Goal: Task Accomplishment & Management: Use online tool/utility

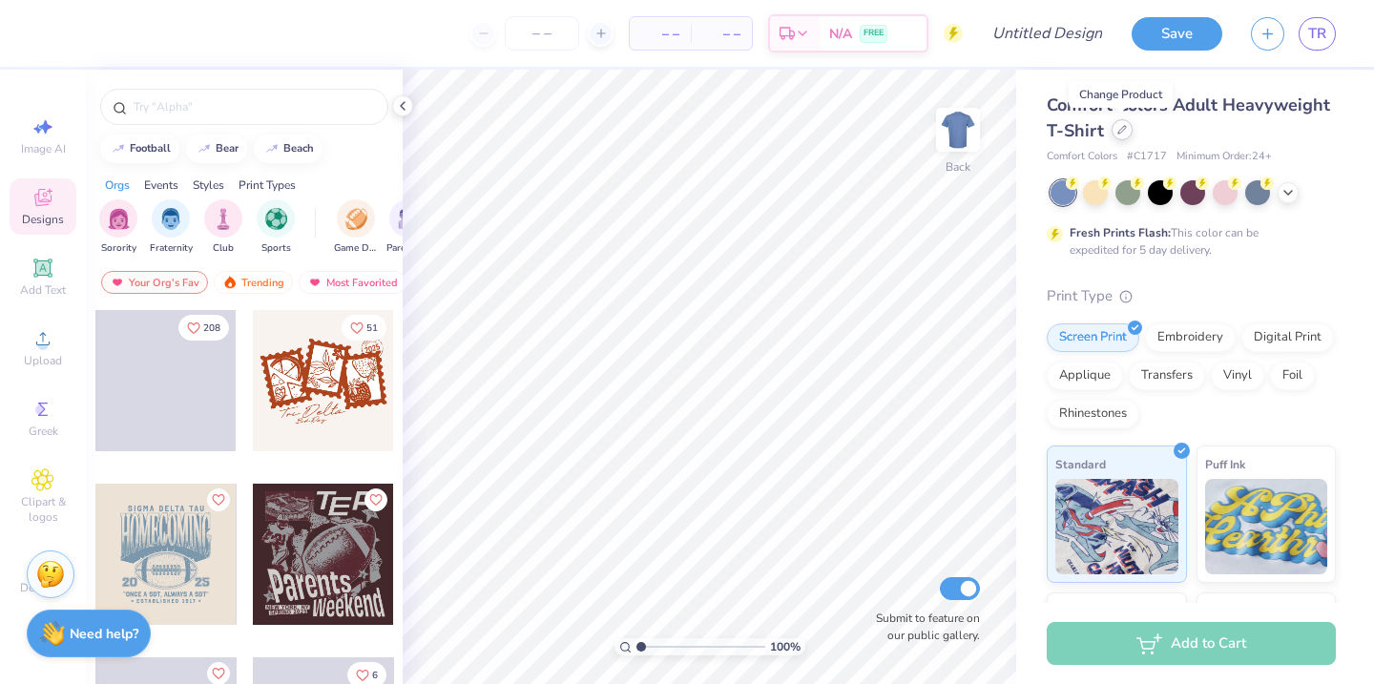
click at [1121, 128] on icon at bounding box center [1122, 130] width 8 height 8
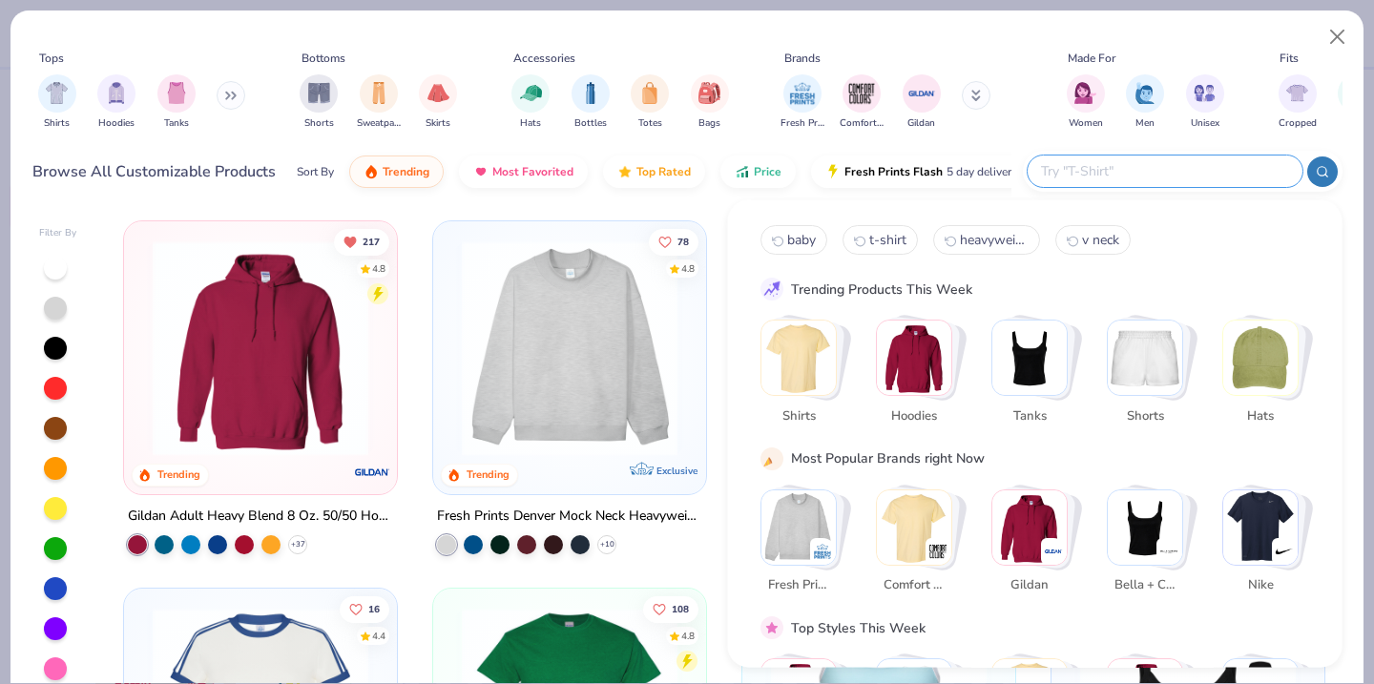
click at [1178, 177] on input "text" at bounding box center [1164, 171] width 250 height 22
type input "slouchy"
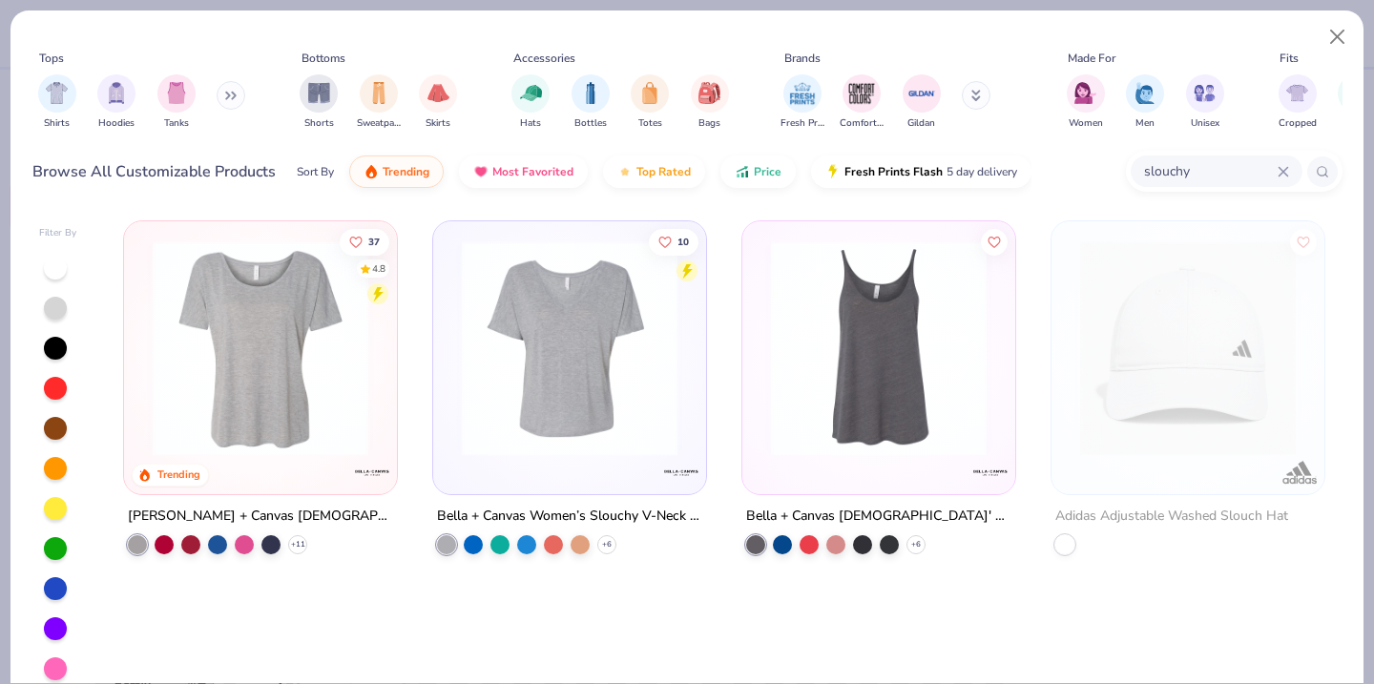
click at [316, 355] on img at bounding box center [260, 348] width 235 height 216
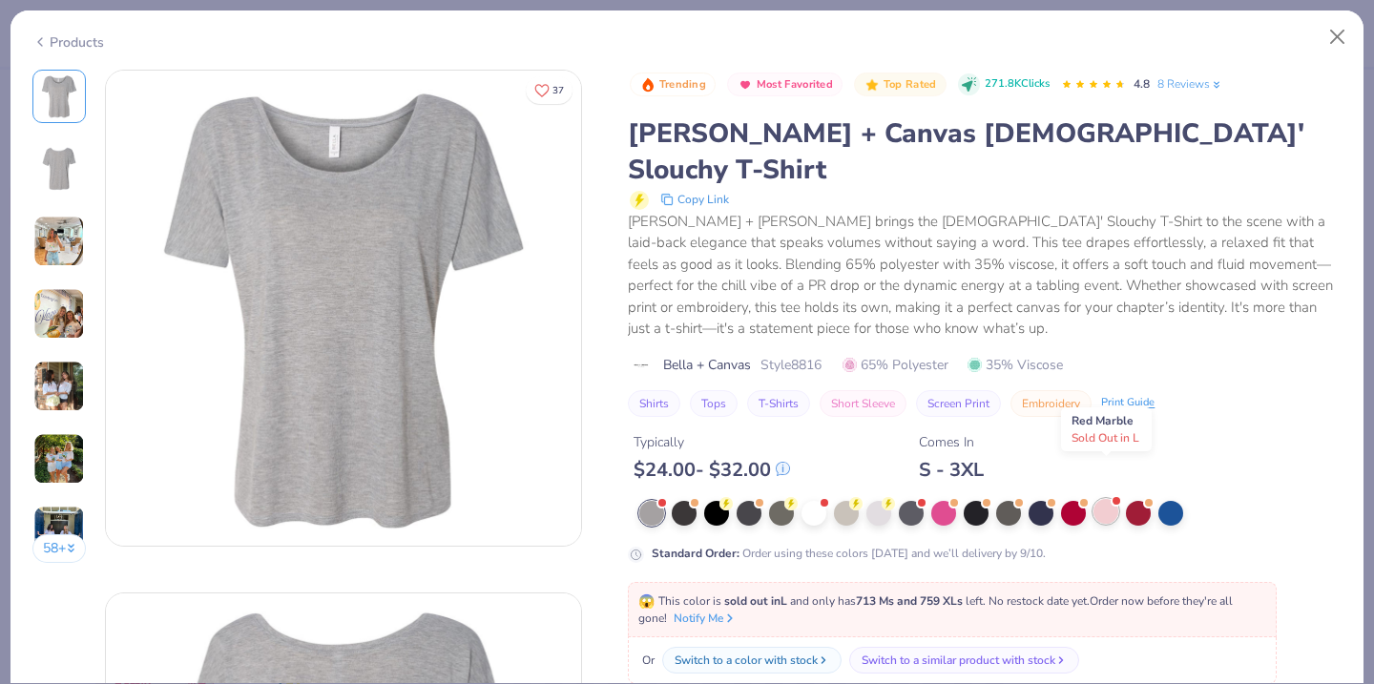
click at [1104, 499] on div at bounding box center [1105, 511] width 25 height 25
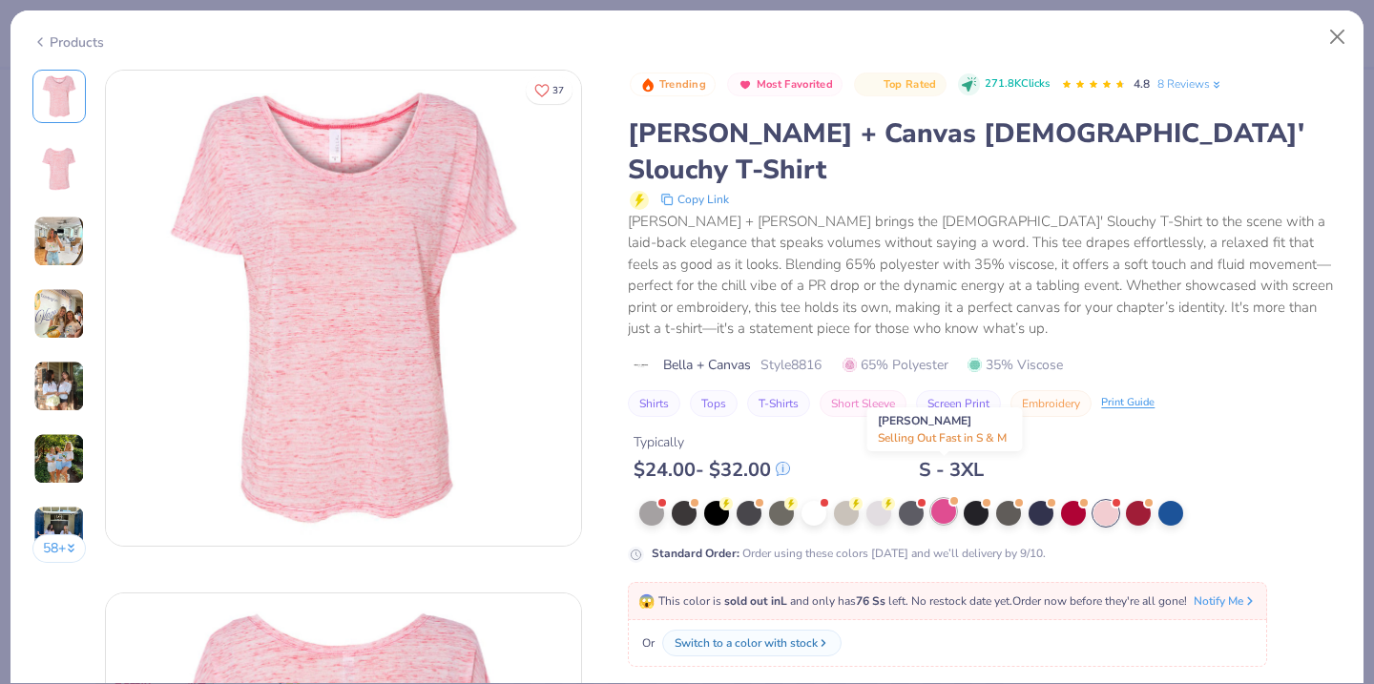
click at [946, 499] on div at bounding box center [943, 511] width 25 height 25
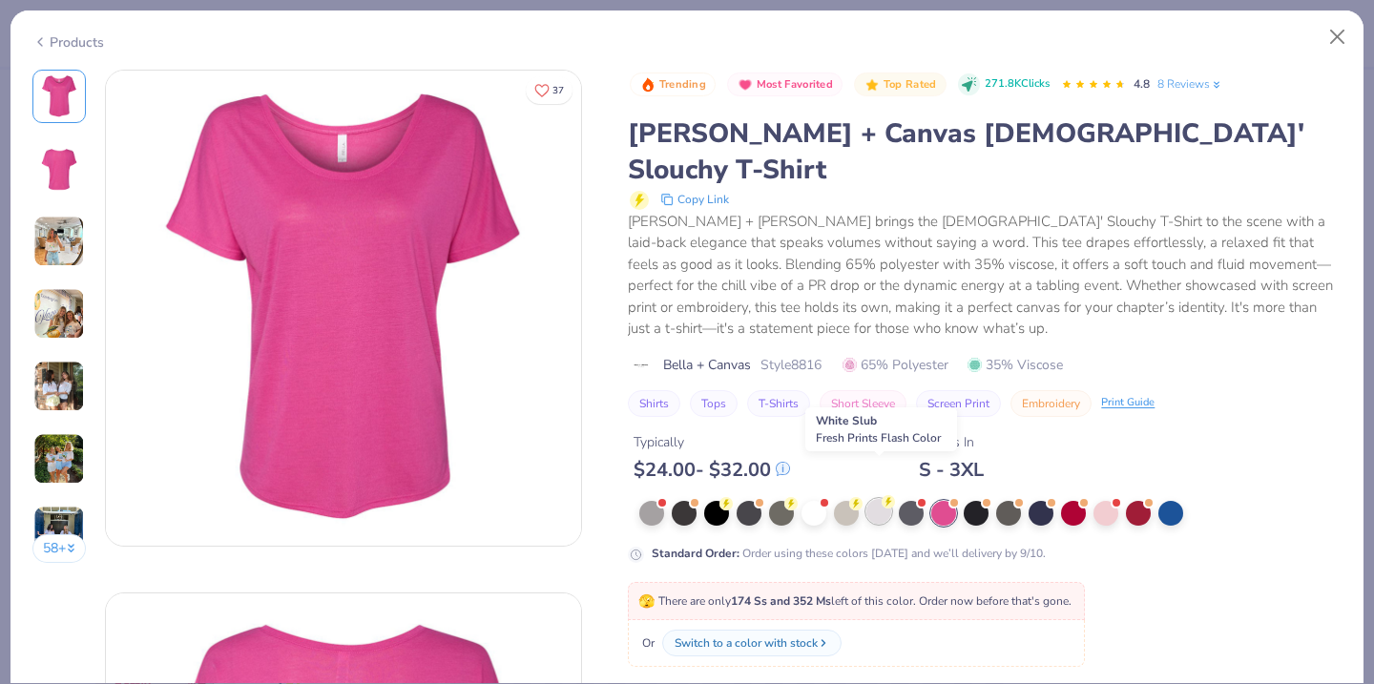
click at [883, 499] on div at bounding box center [878, 511] width 25 height 25
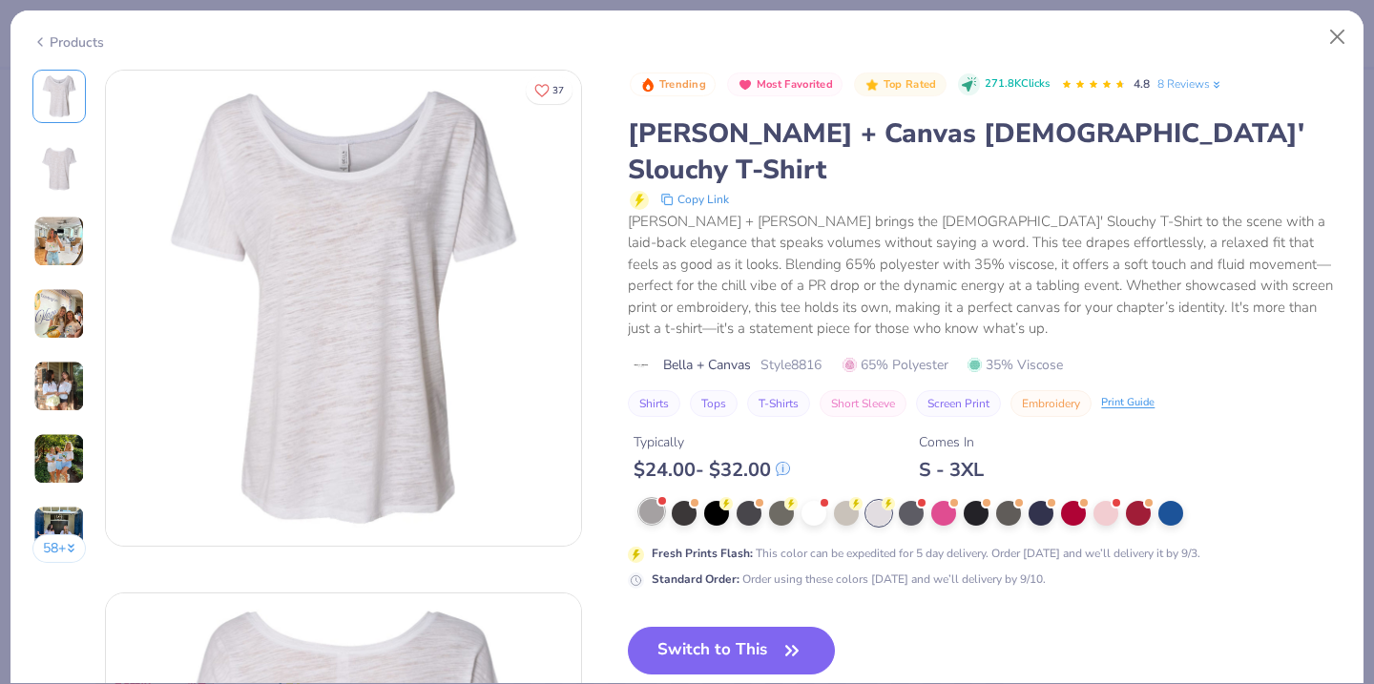
click at [656, 499] on div at bounding box center [651, 511] width 25 height 25
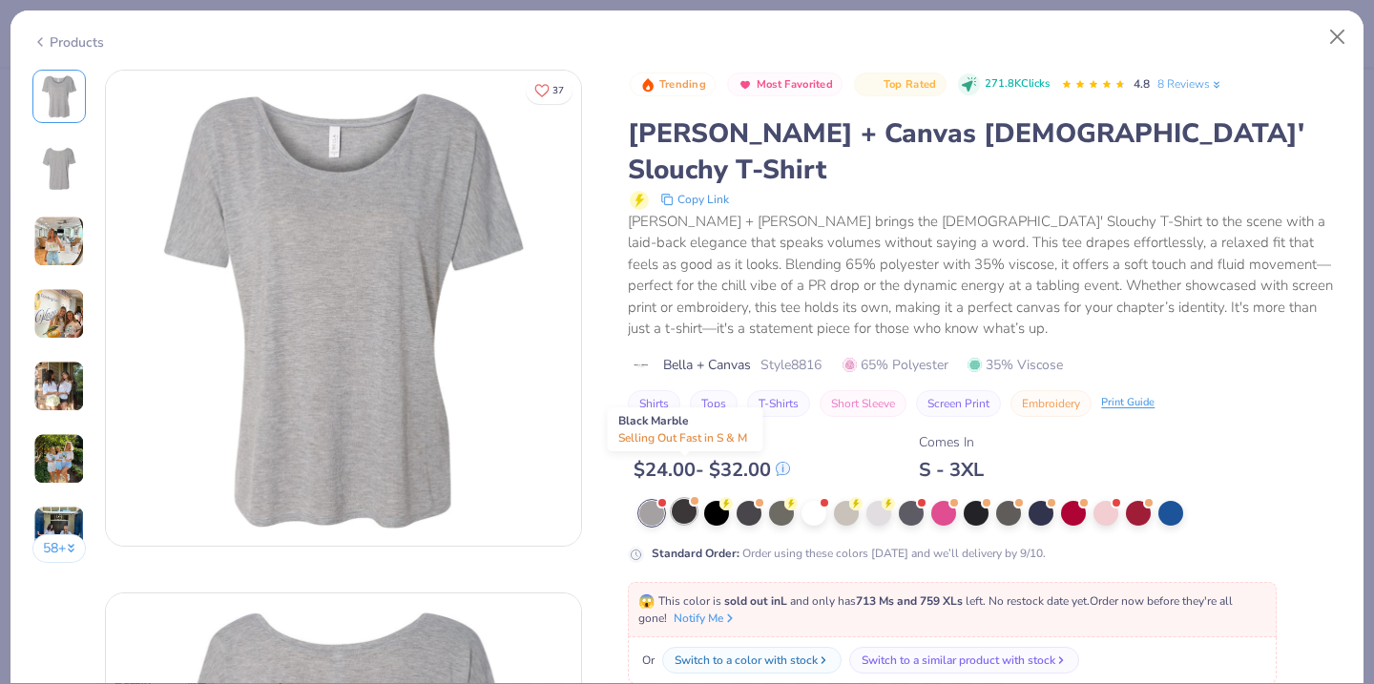
click at [692, 499] on div at bounding box center [684, 511] width 25 height 25
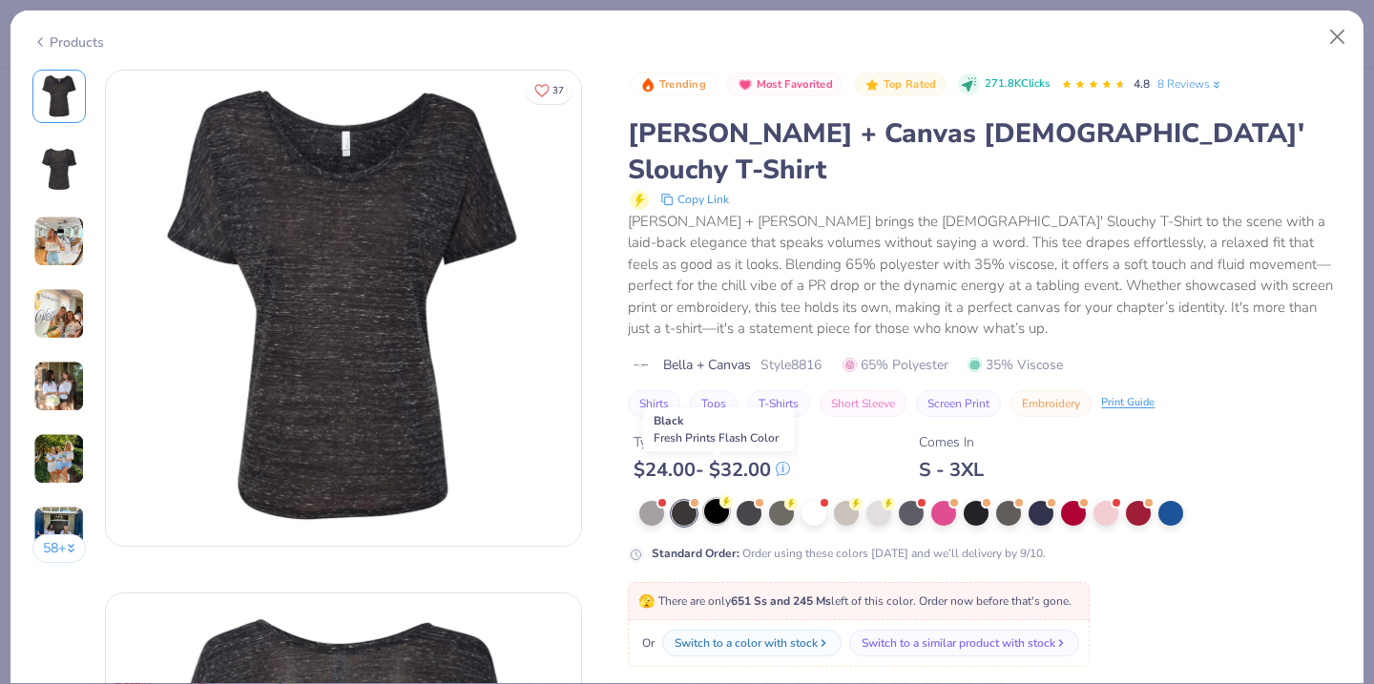
click at [716, 499] on div at bounding box center [716, 511] width 25 height 25
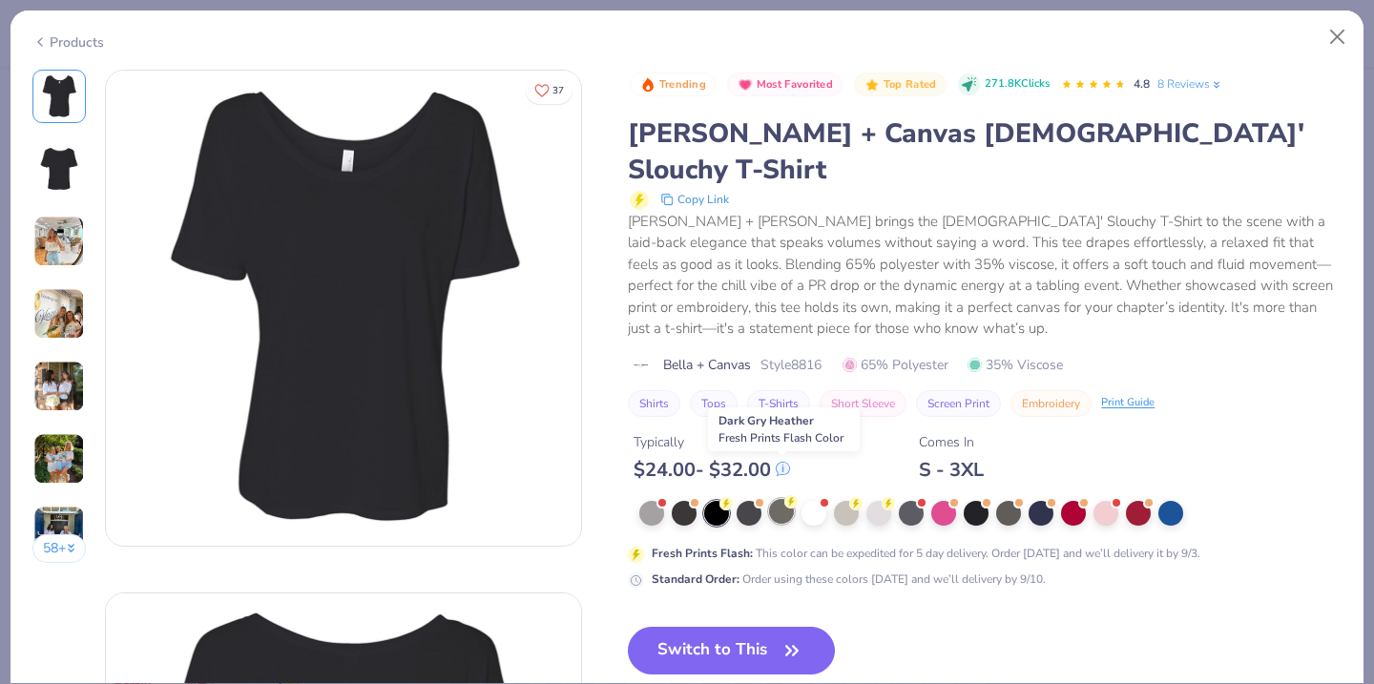
click at [780, 499] on div at bounding box center [781, 511] width 25 height 25
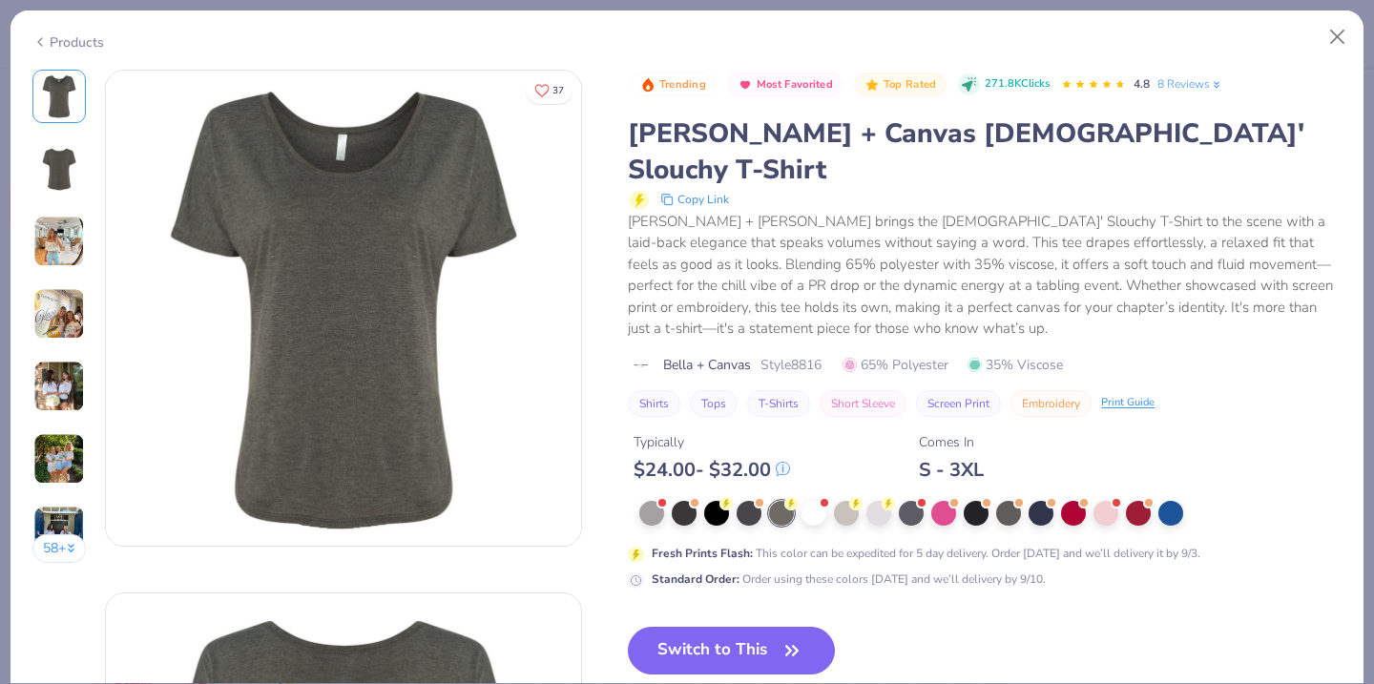
click at [827, 501] on div at bounding box center [990, 513] width 702 height 25
click at [817, 499] on div at bounding box center [813, 511] width 25 height 25
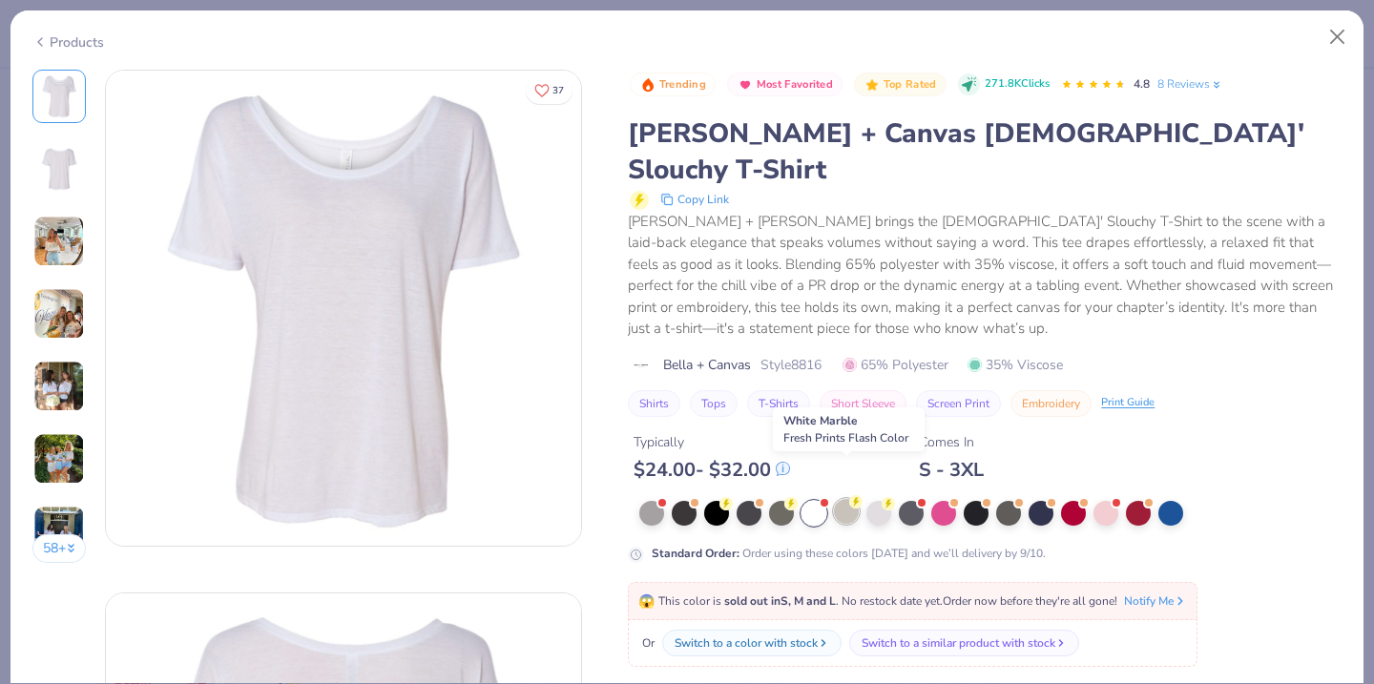
click at [851, 499] on div at bounding box center [846, 511] width 25 height 25
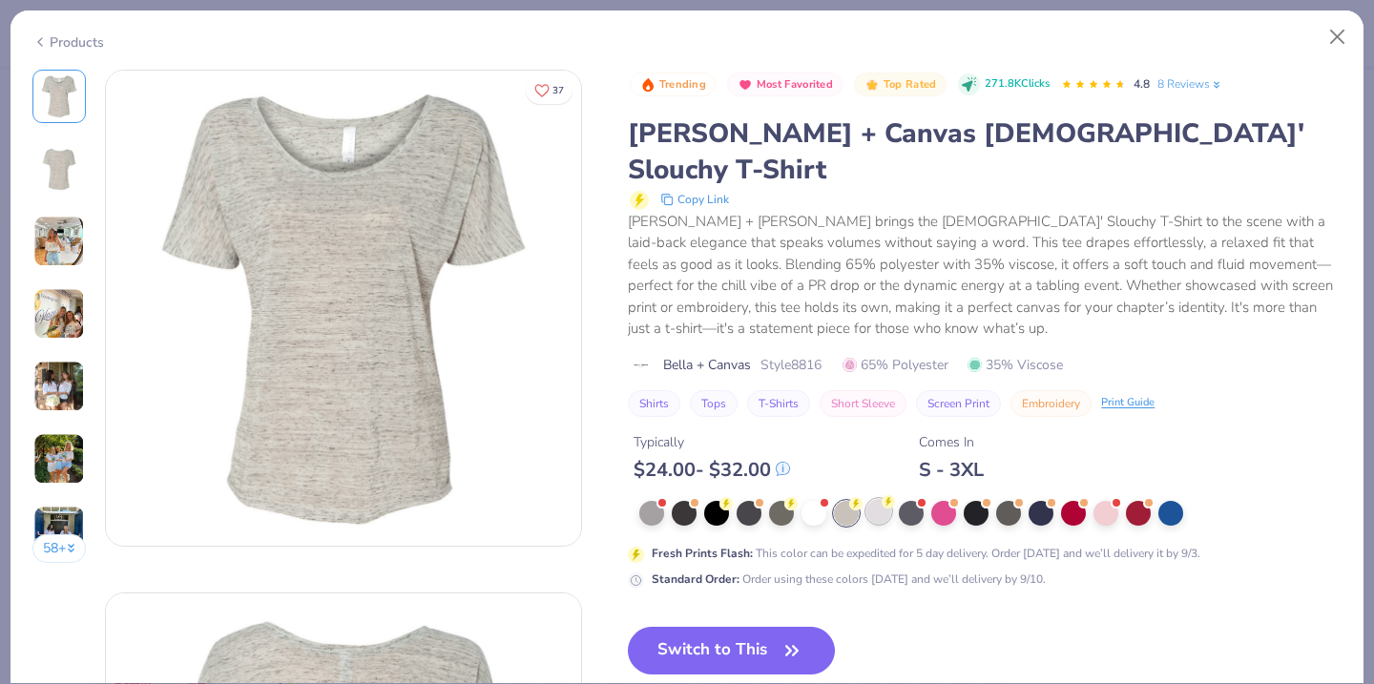
click at [874, 499] on div at bounding box center [878, 511] width 25 height 25
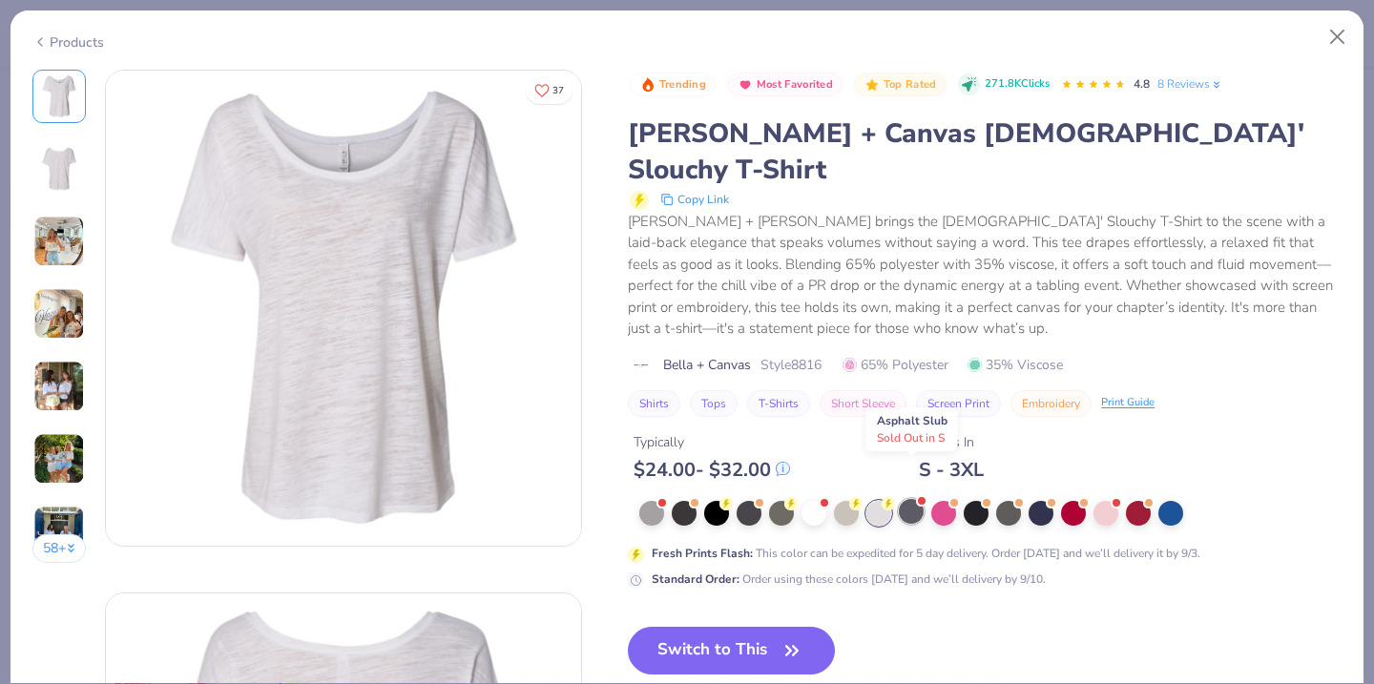
click at [910, 499] on div at bounding box center [911, 511] width 25 height 25
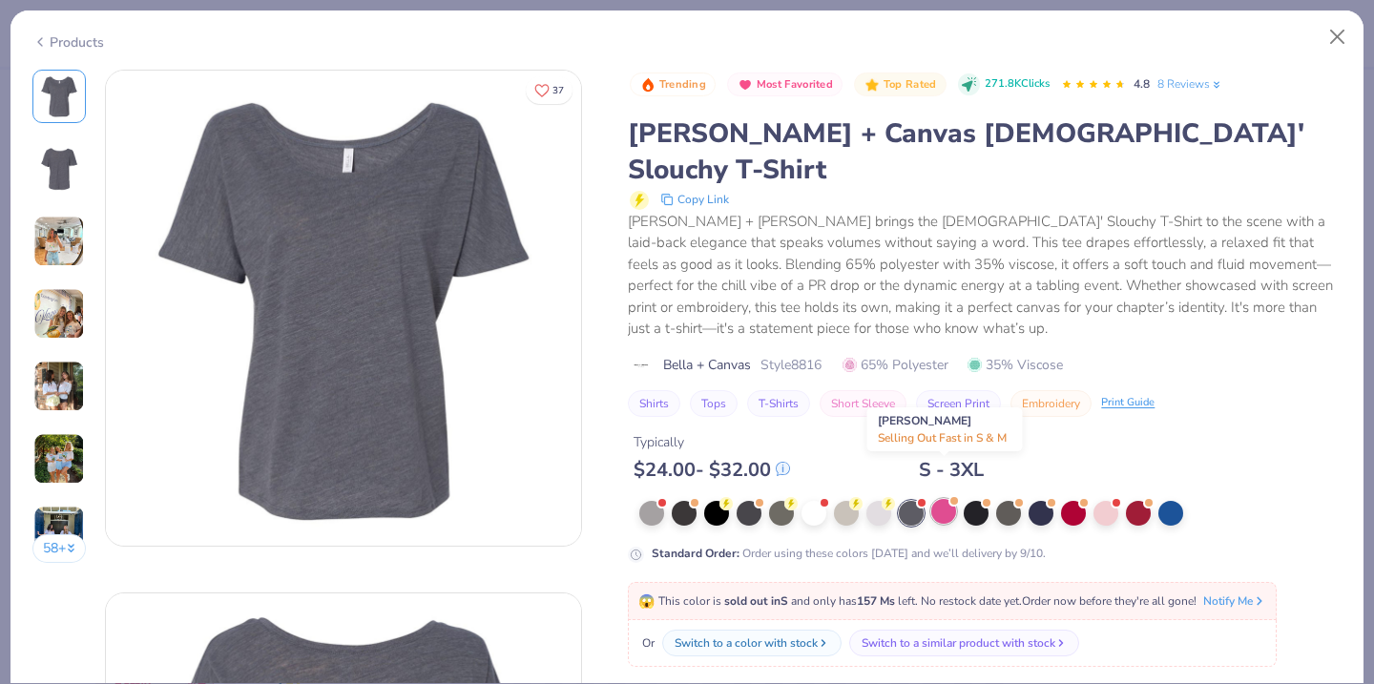
click at [941, 499] on div at bounding box center [943, 511] width 25 height 25
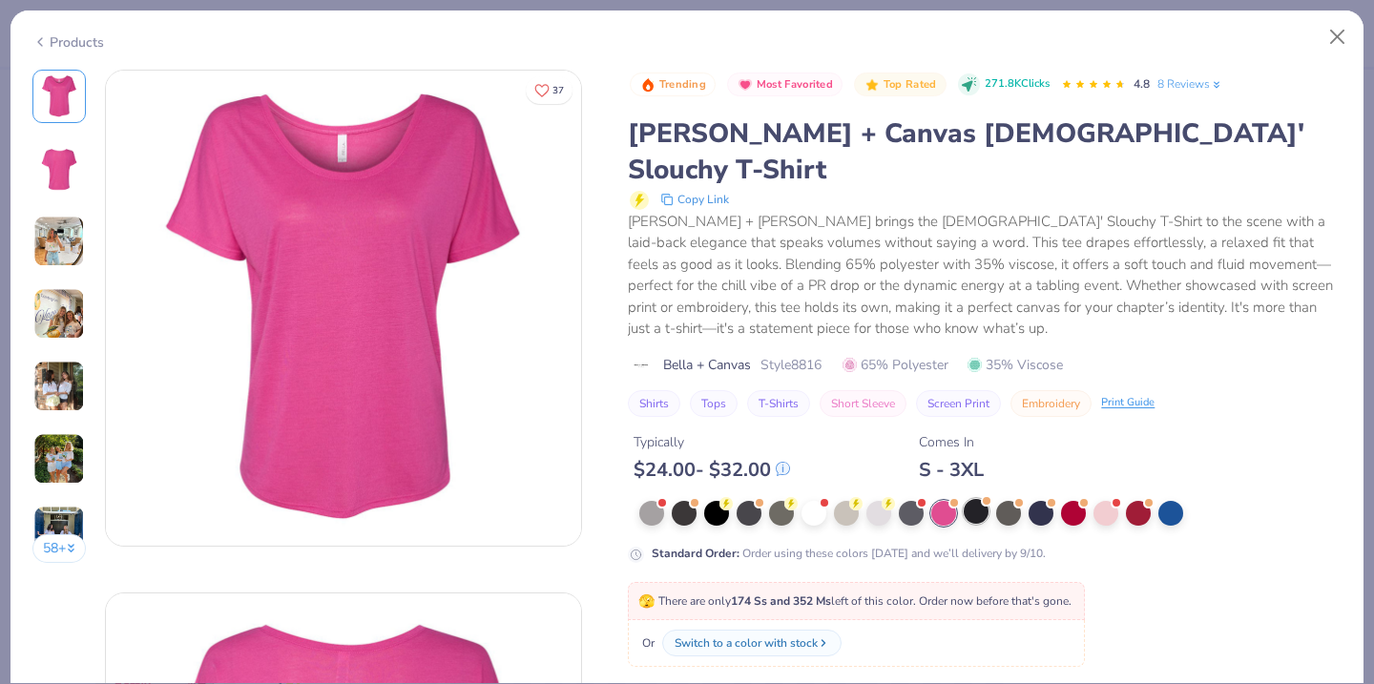
click at [973, 499] on div at bounding box center [976, 511] width 25 height 25
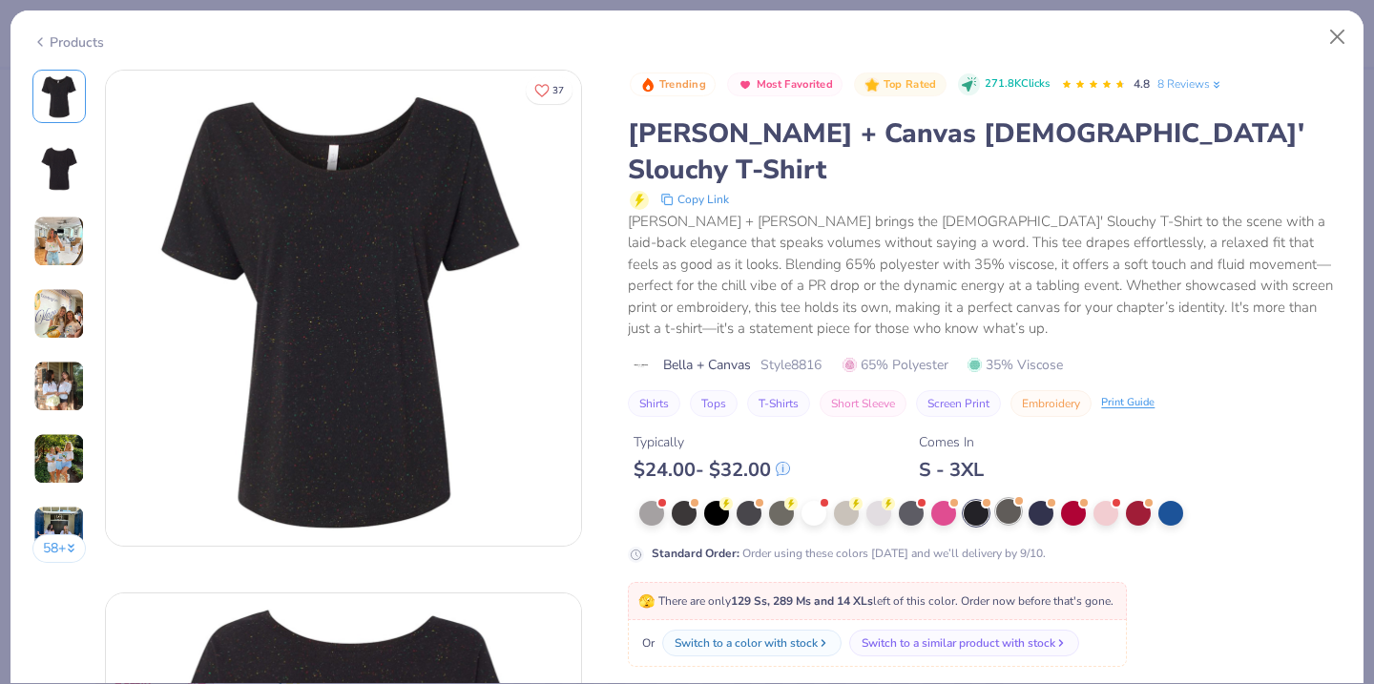
click at [1011, 499] on div at bounding box center [1008, 511] width 25 height 25
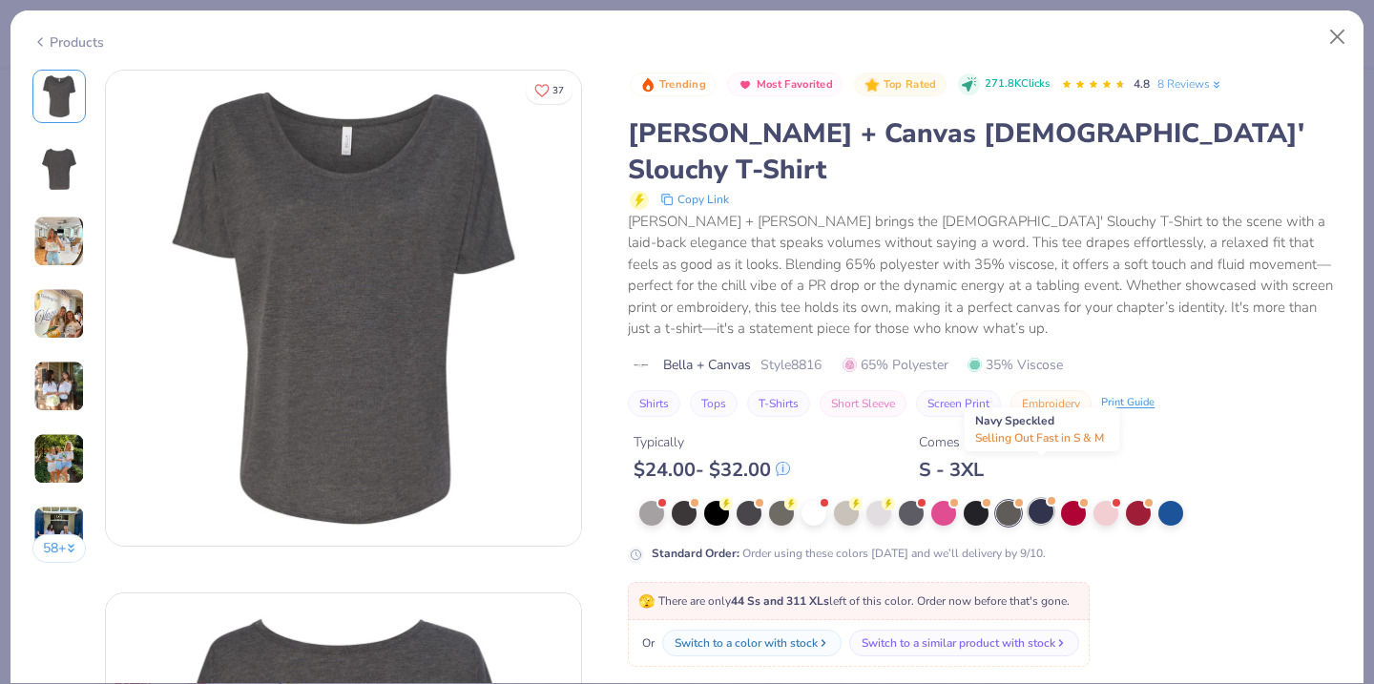
click at [1035, 499] on div at bounding box center [1040, 511] width 25 height 25
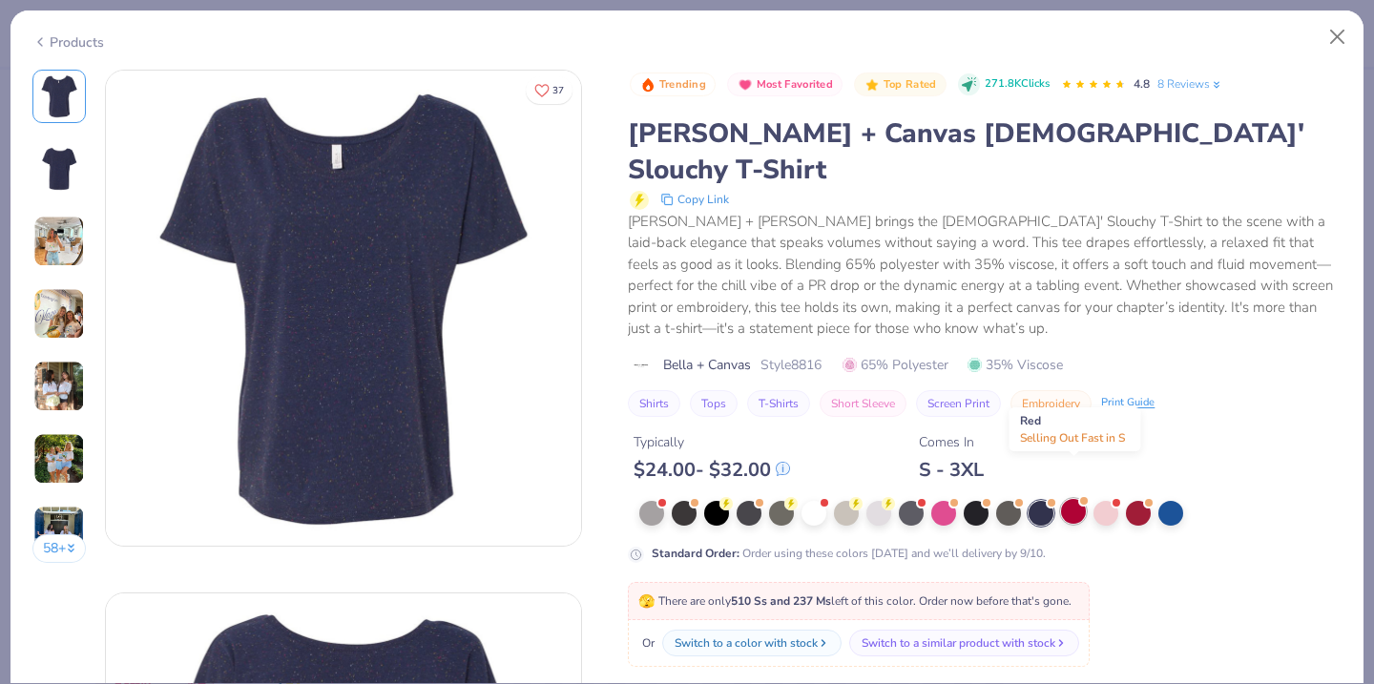
click at [1073, 499] on div at bounding box center [1073, 511] width 25 height 25
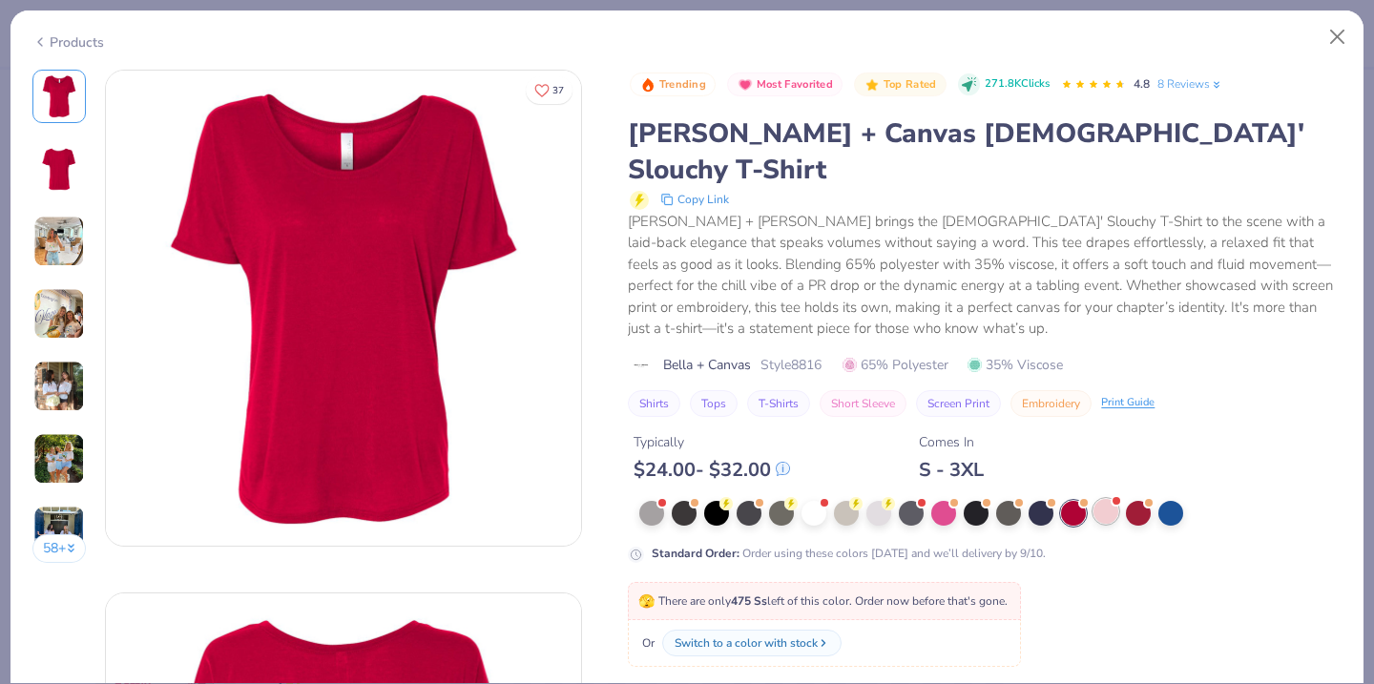
click at [1099, 499] on div at bounding box center [1105, 511] width 25 height 25
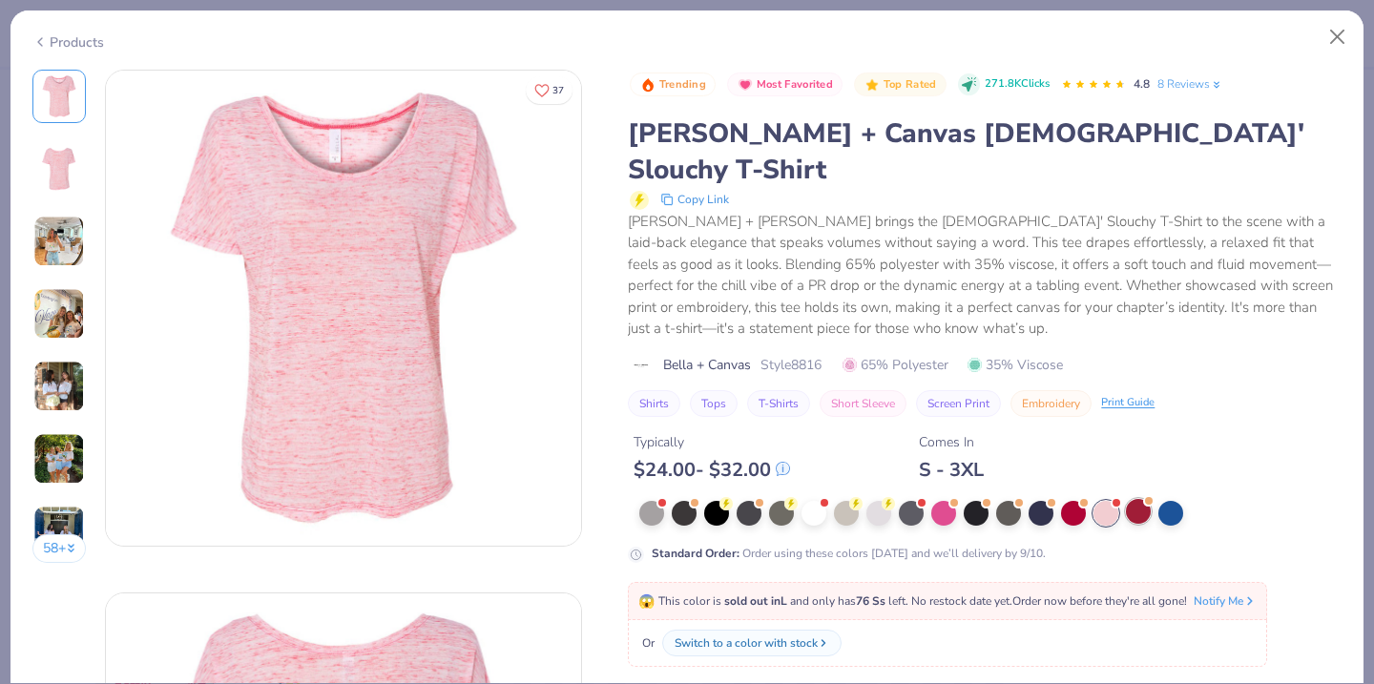
click at [1139, 499] on div at bounding box center [1138, 511] width 25 height 25
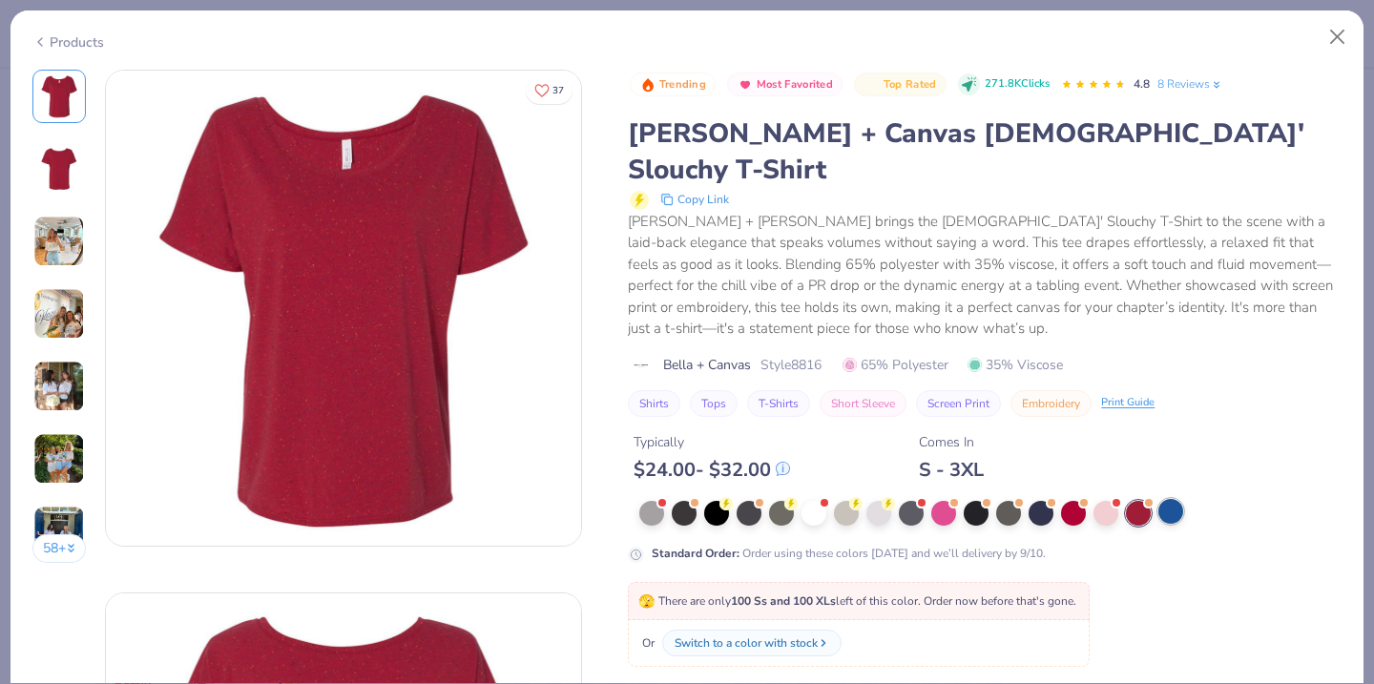
click at [1161, 499] on div at bounding box center [1170, 511] width 25 height 25
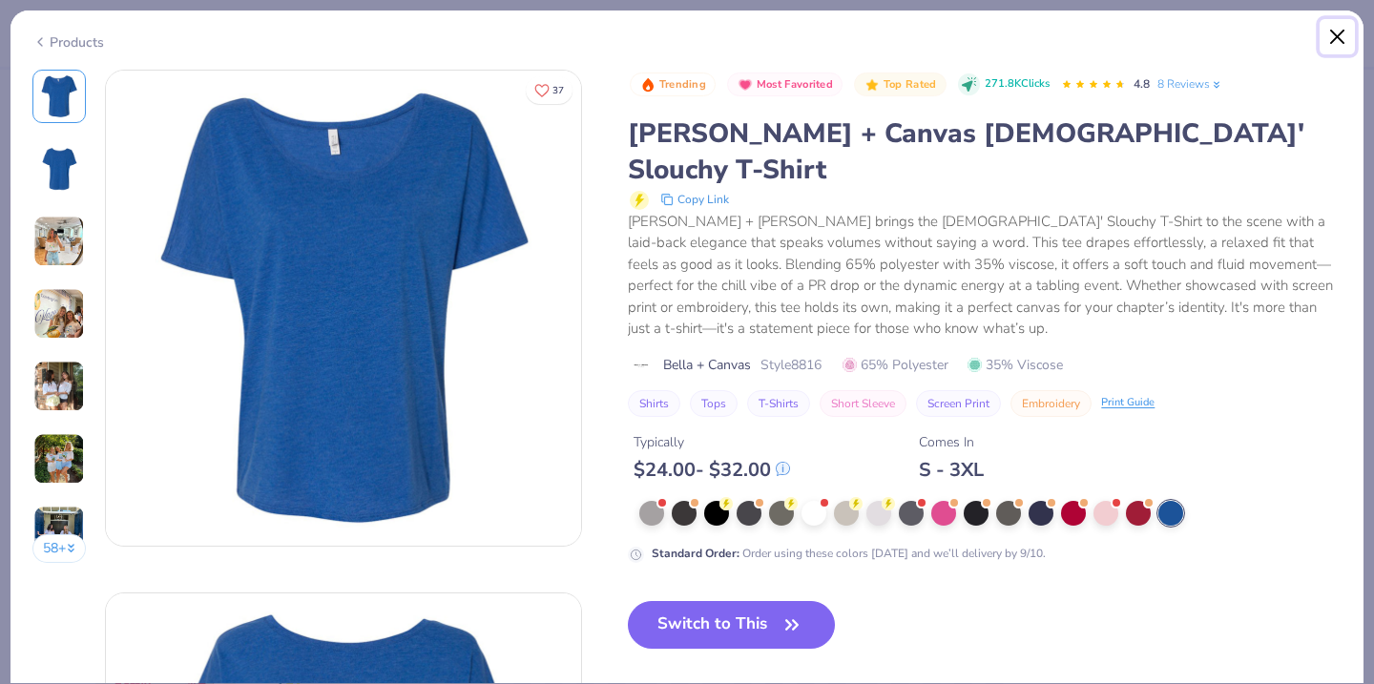
click at [1339, 35] on button "Close" at bounding box center [1337, 37] width 36 height 36
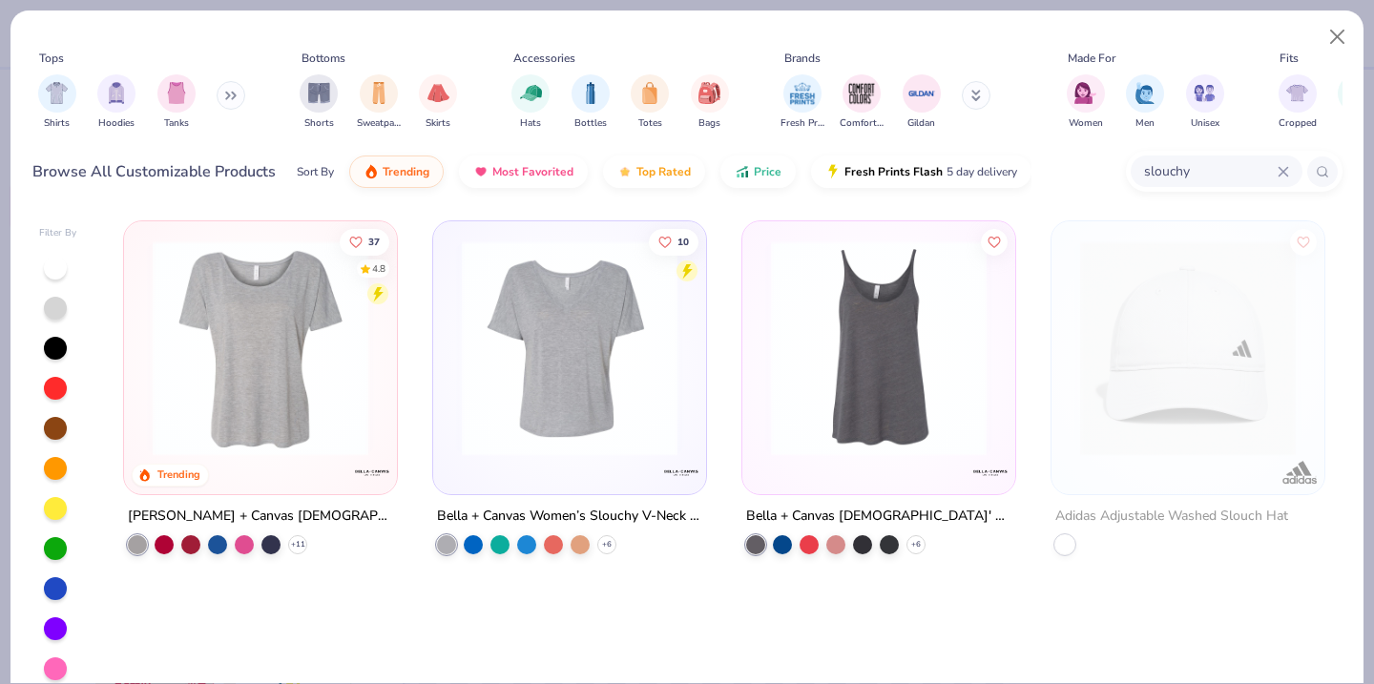
click at [579, 430] on img at bounding box center [569, 348] width 235 height 216
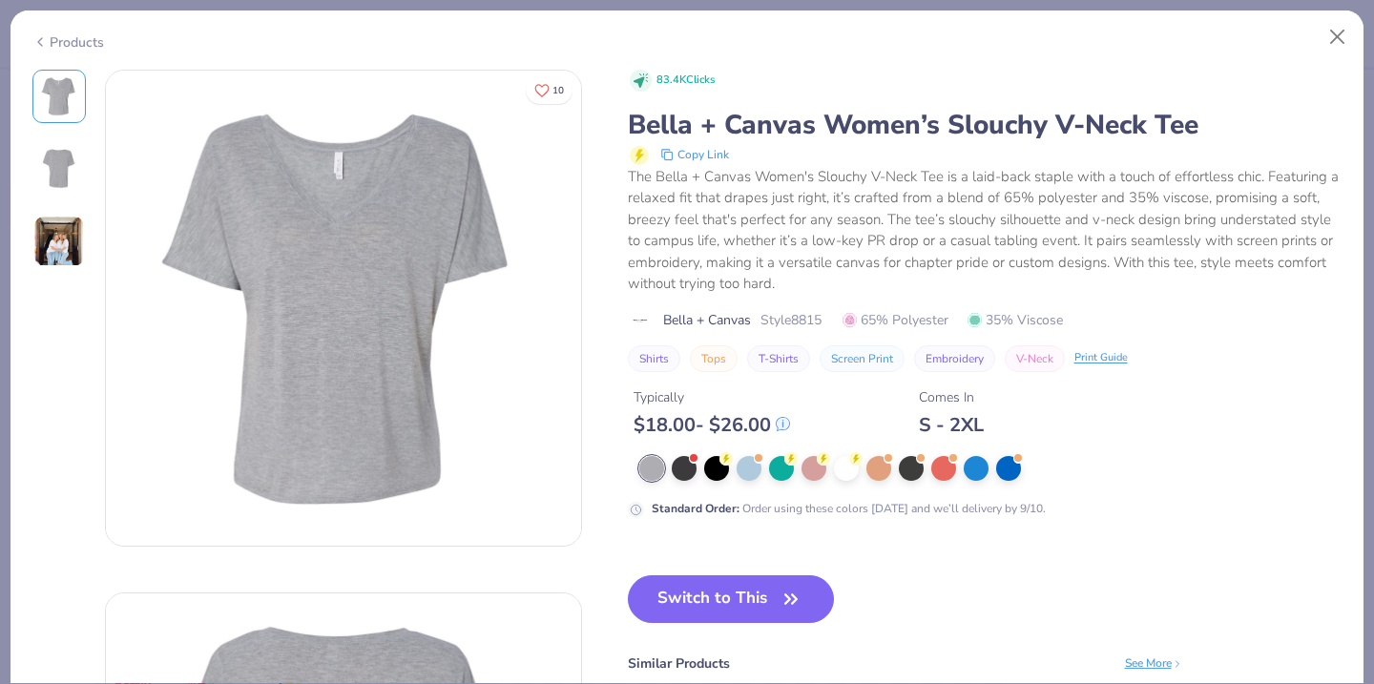
click at [48, 256] on img at bounding box center [59, 242] width 52 height 52
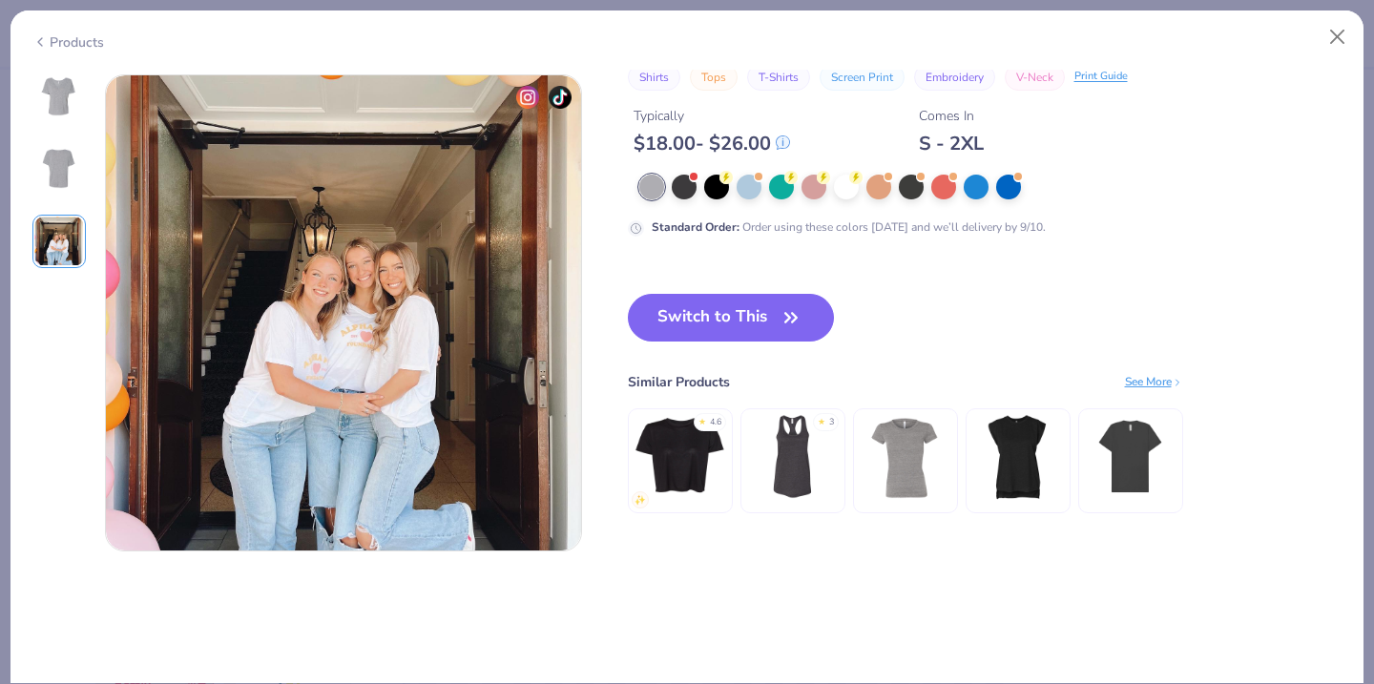
scroll to position [1046, 0]
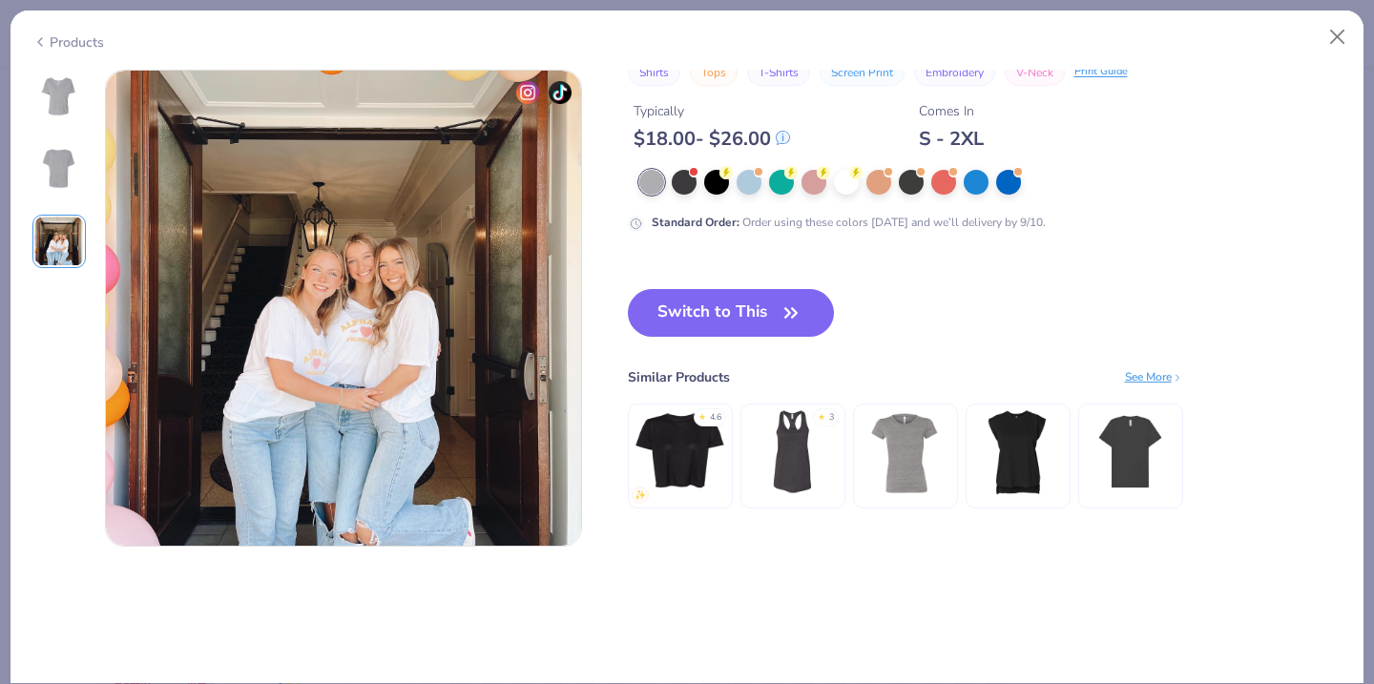
click at [73, 101] on img at bounding box center [59, 96] width 46 height 46
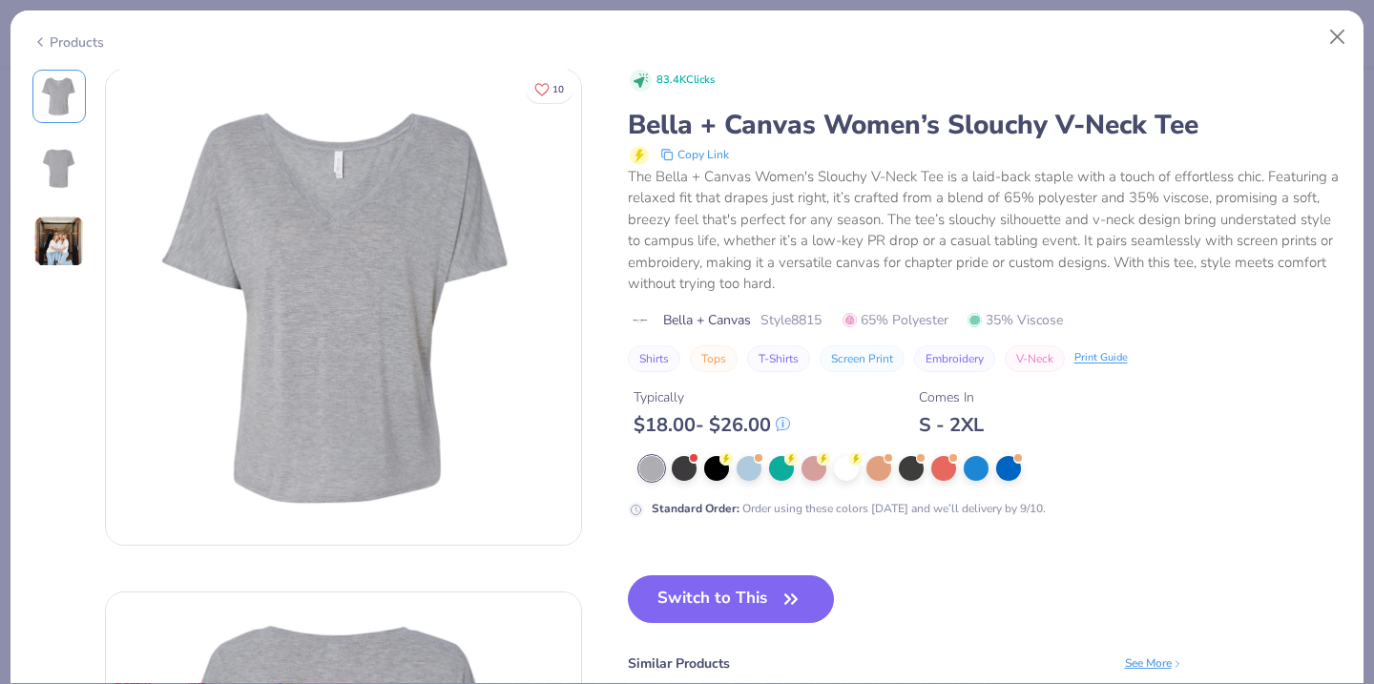
scroll to position [0, 0]
click at [813, 477] on div at bounding box center [813, 466] width 25 height 25
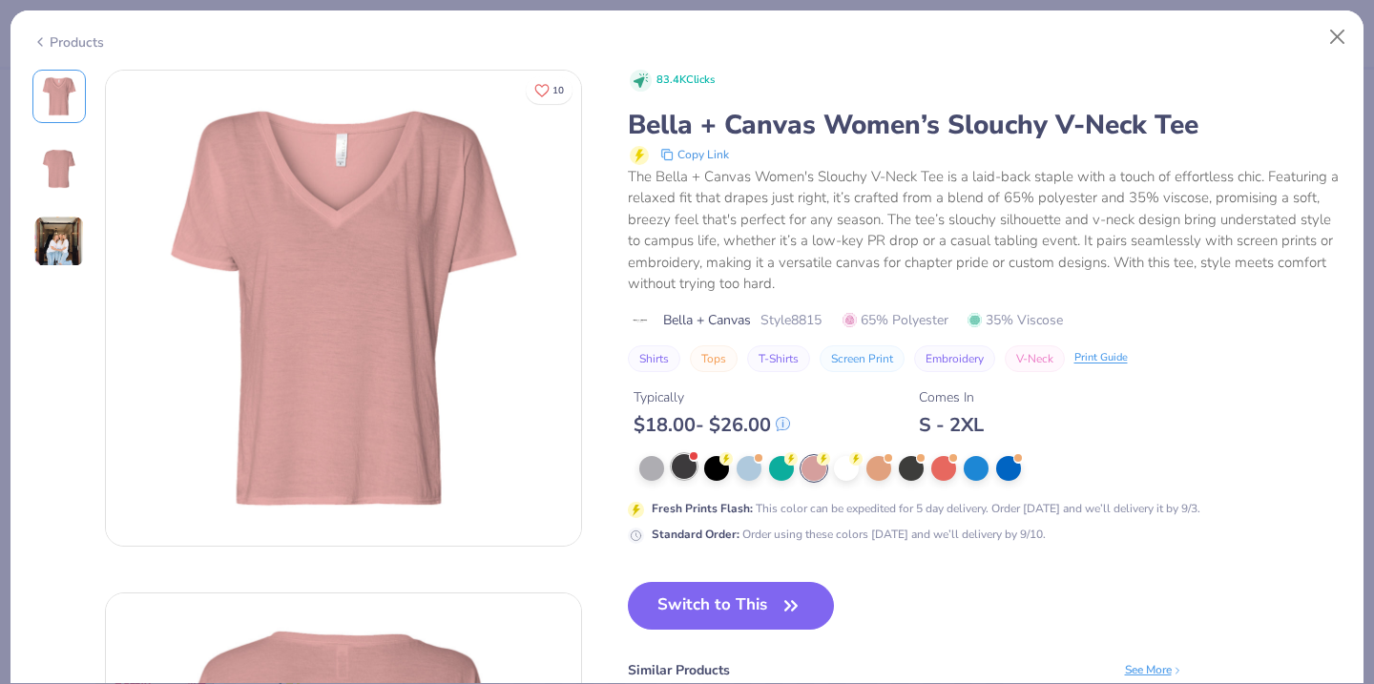
click at [684, 473] on div at bounding box center [684, 466] width 25 height 25
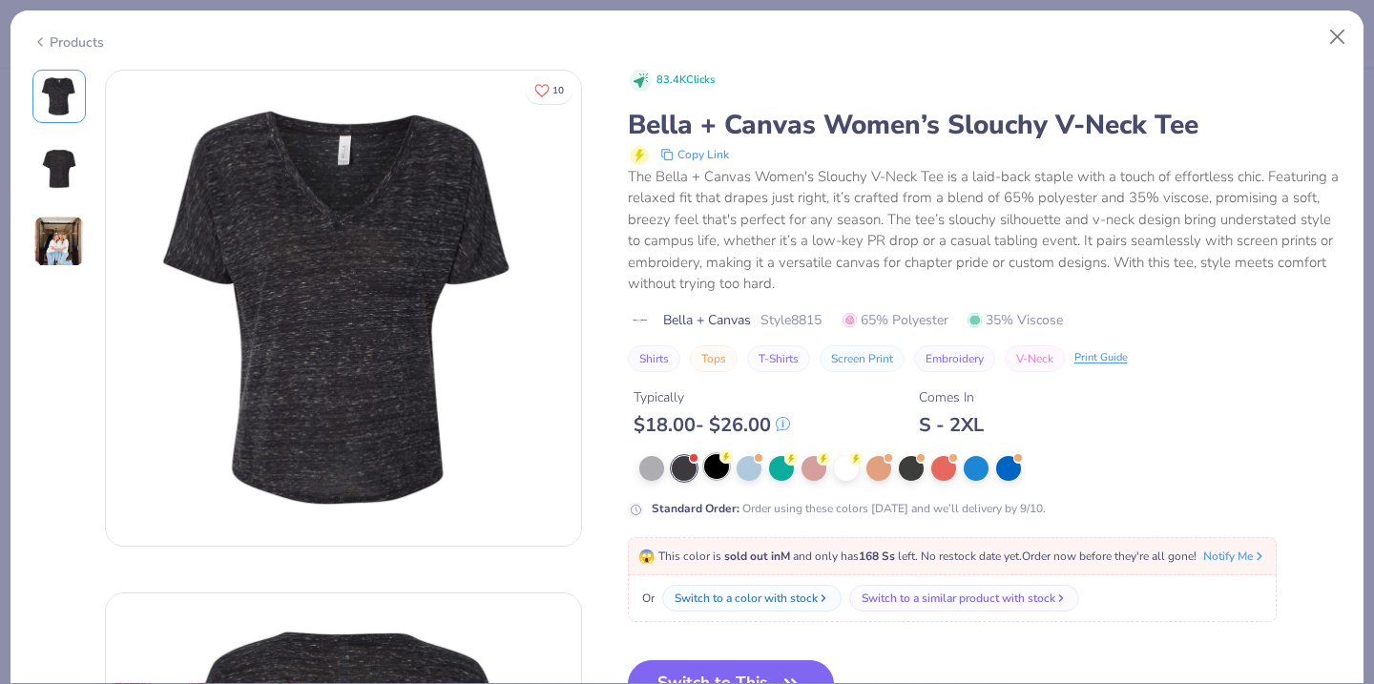
click at [720, 474] on div at bounding box center [716, 466] width 25 height 25
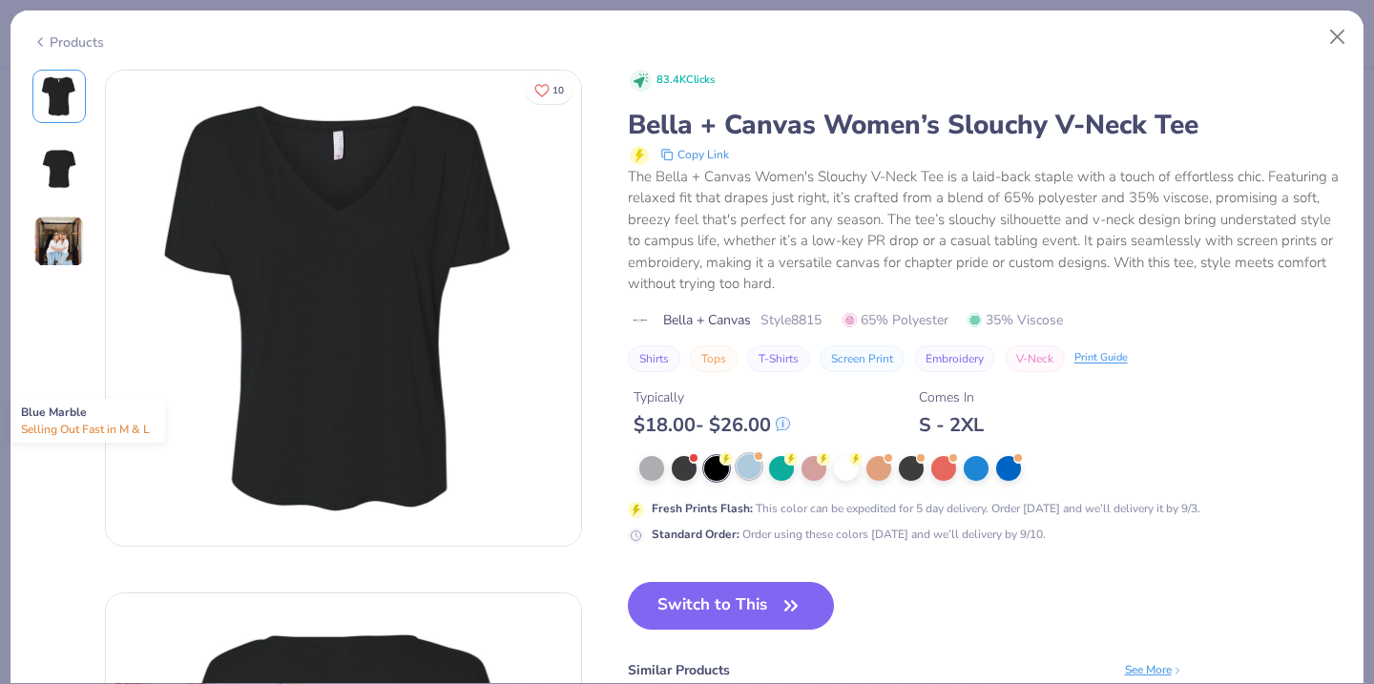
click at [750, 472] on div at bounding box center [749, 466] width 25 height 25
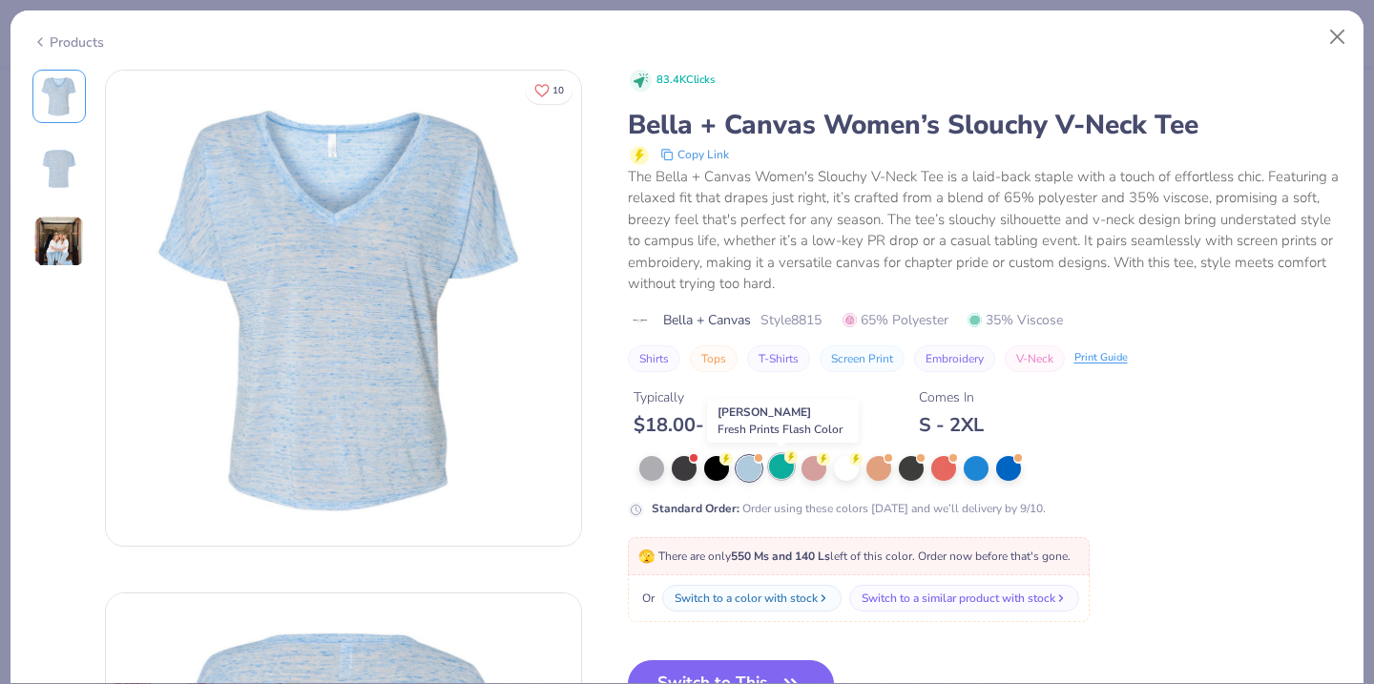
click at [786, 475] on div at bounding box center [781, 466] width 25 height 25
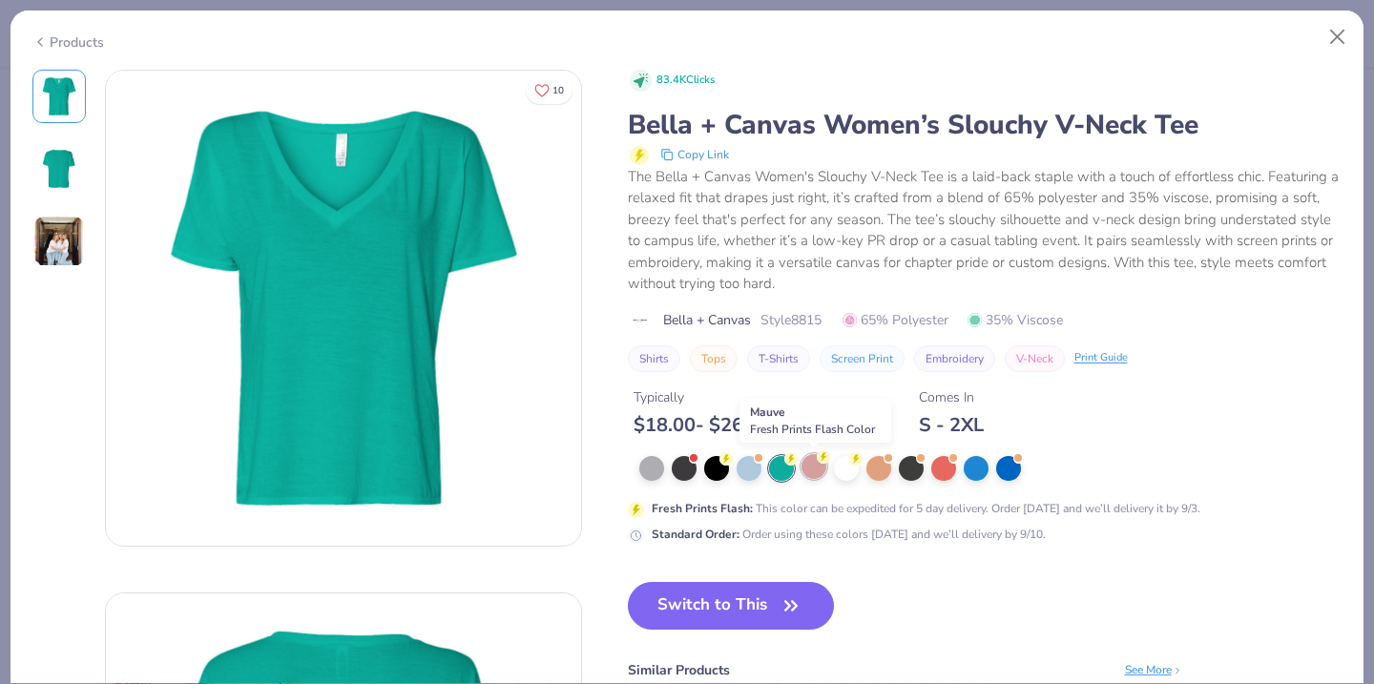
click at [811, 477] on div at bounding box center [813, 466] width 25 height 25
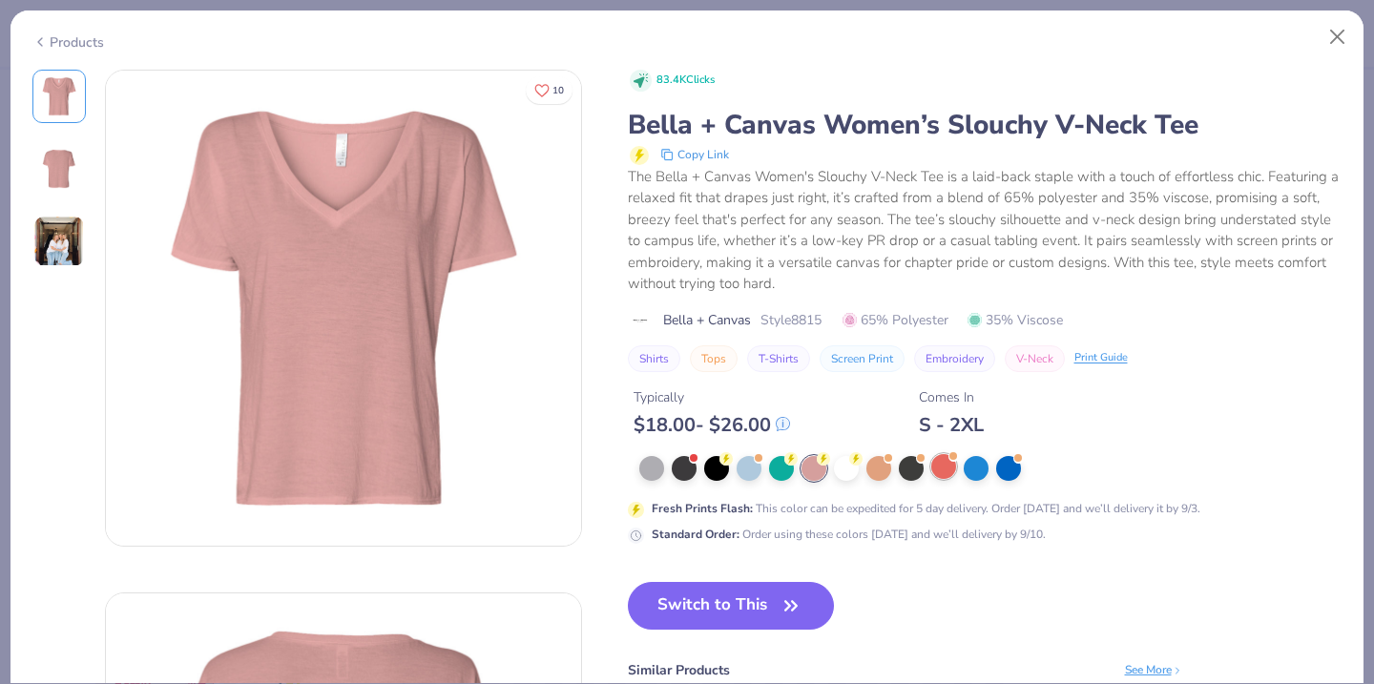
click at [945, 472] on div at bounding box center [943, 466] width 25 height 25
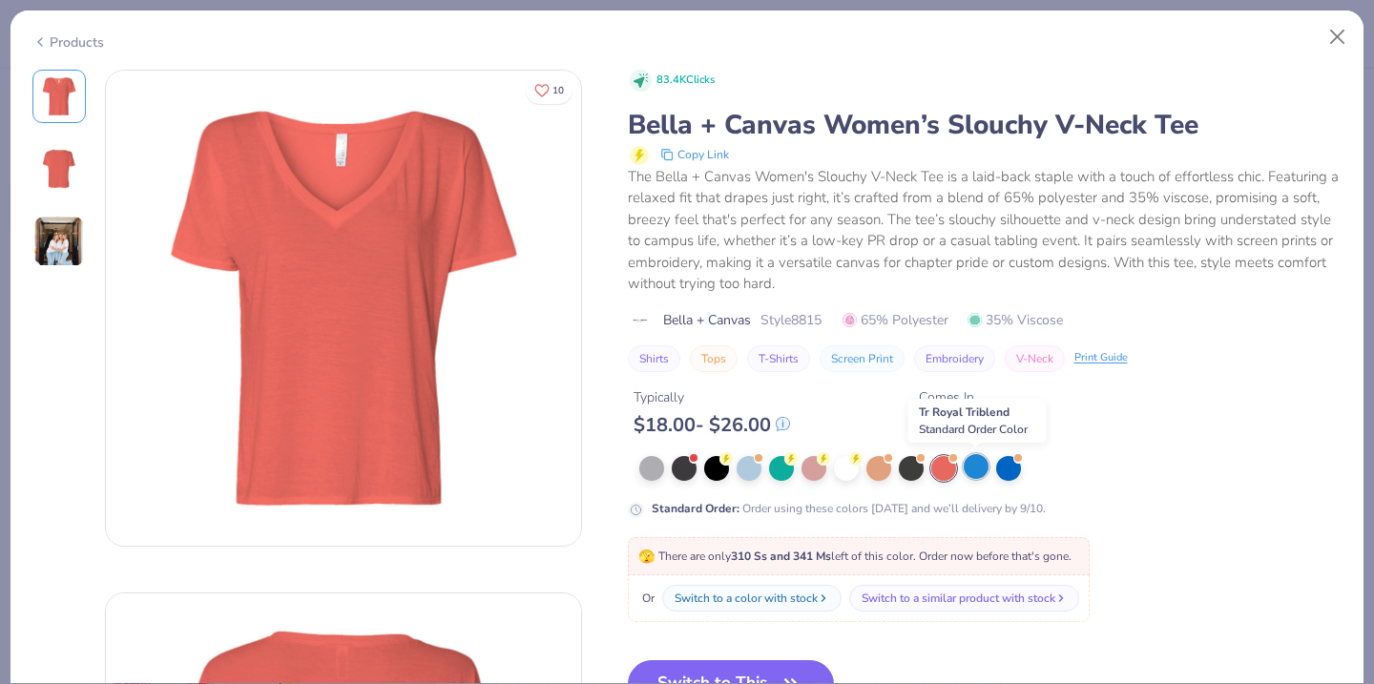
click at [976, 473] on div at bounding box center [976, 466] width 25 height 25
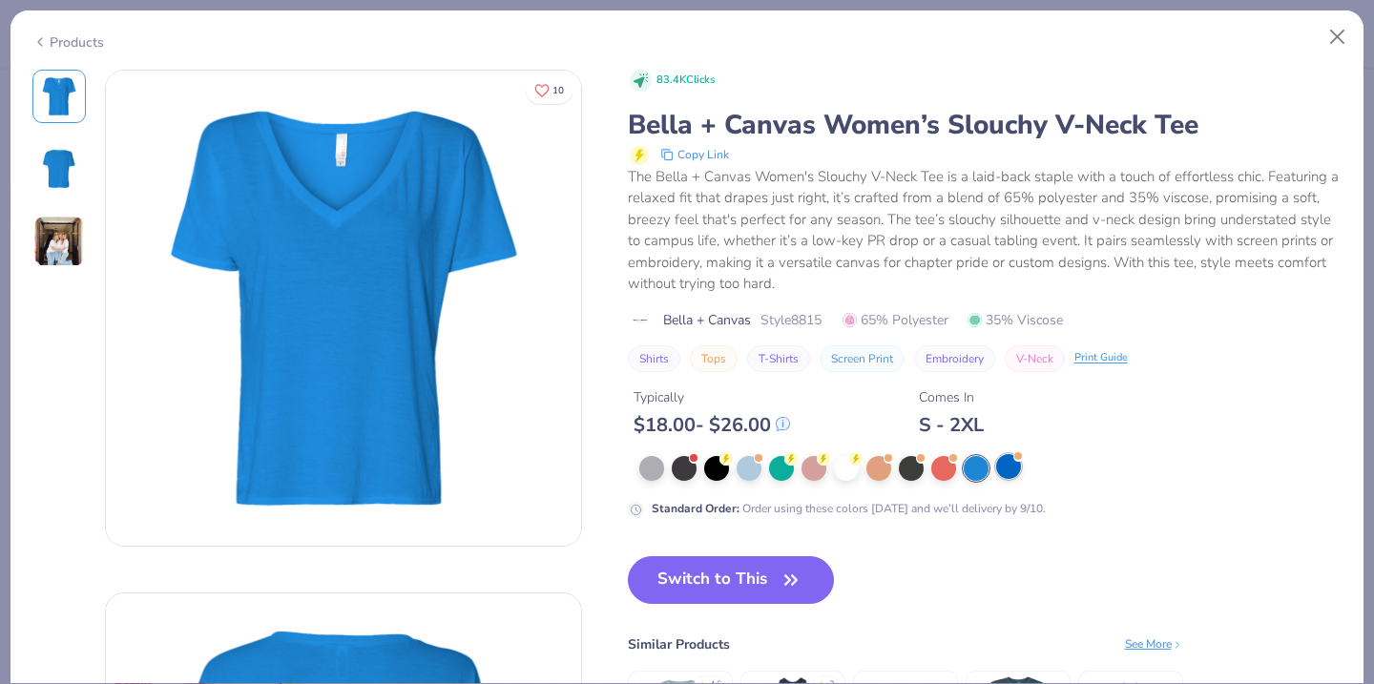
click at [1014, 476] on div at bounding box center [1008, 466] width 25 height 25
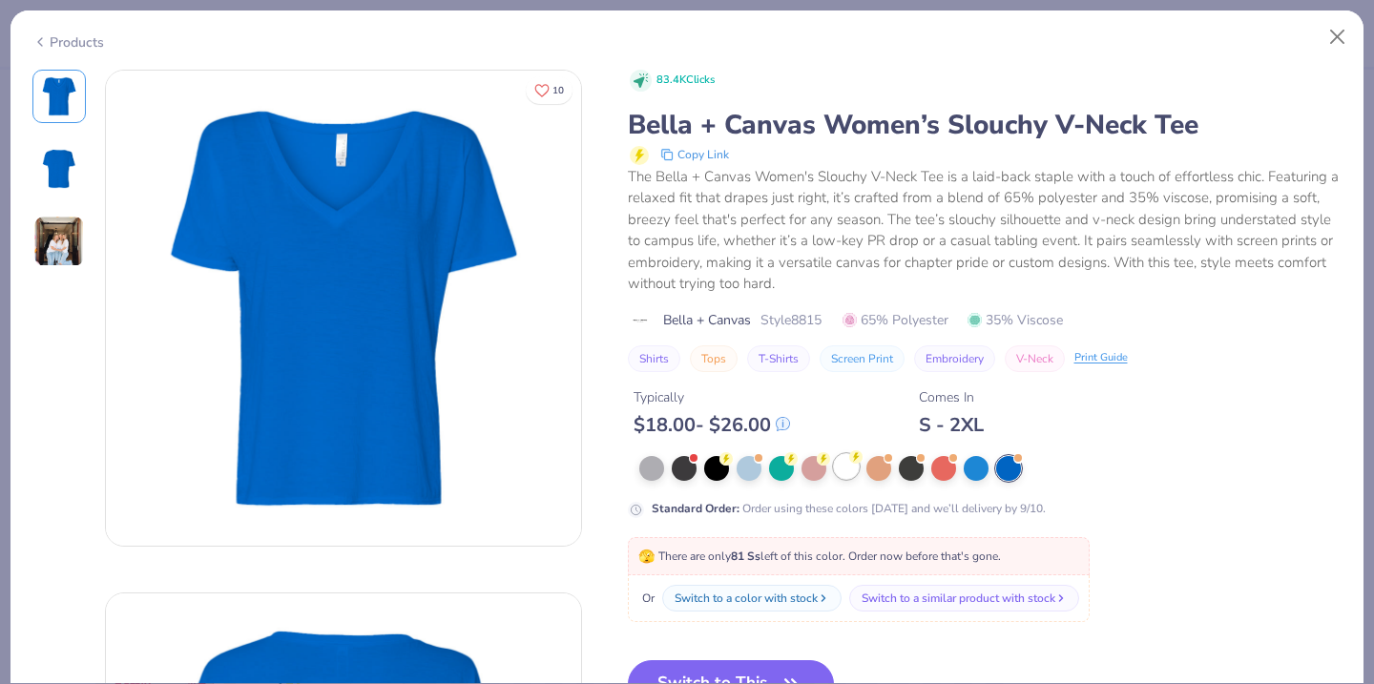
click at [850, 466] on div at bounding box center [846, 466] width 25 height 25
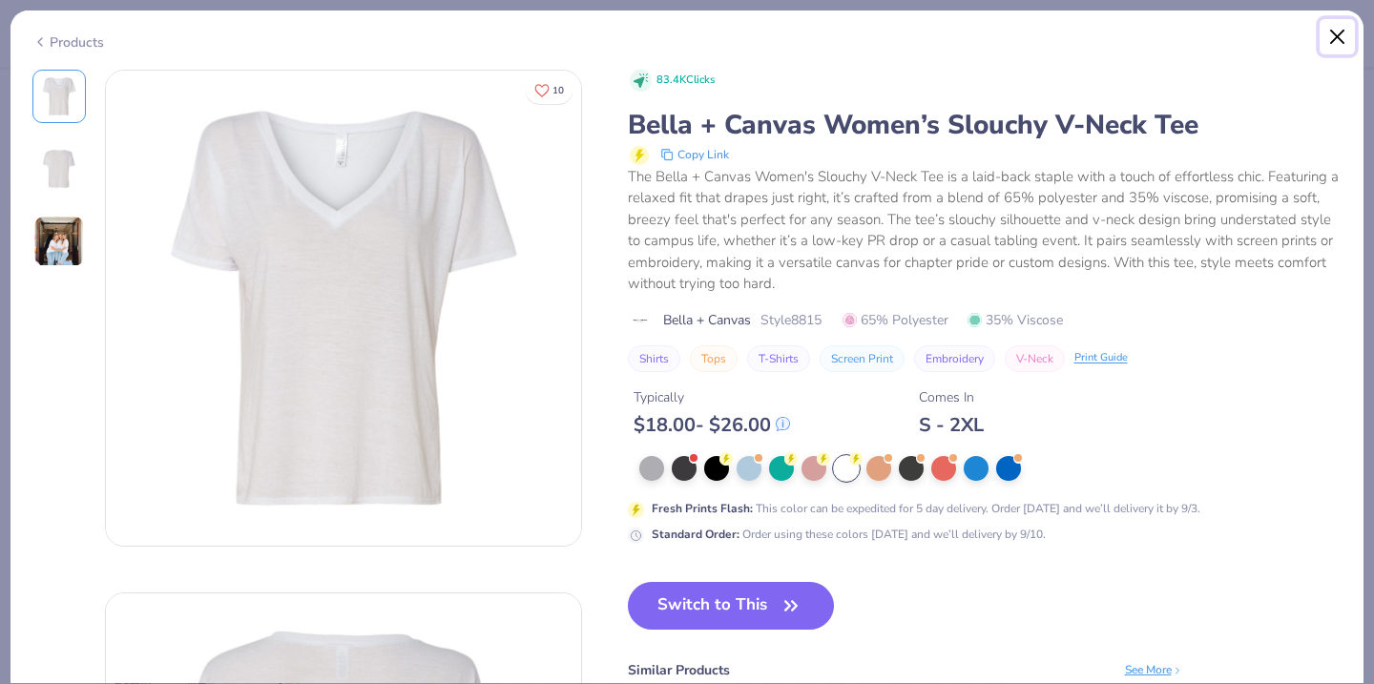
click at [1342, 46] on button "Close" at bounding box center [1337, 37] width 36 height 36
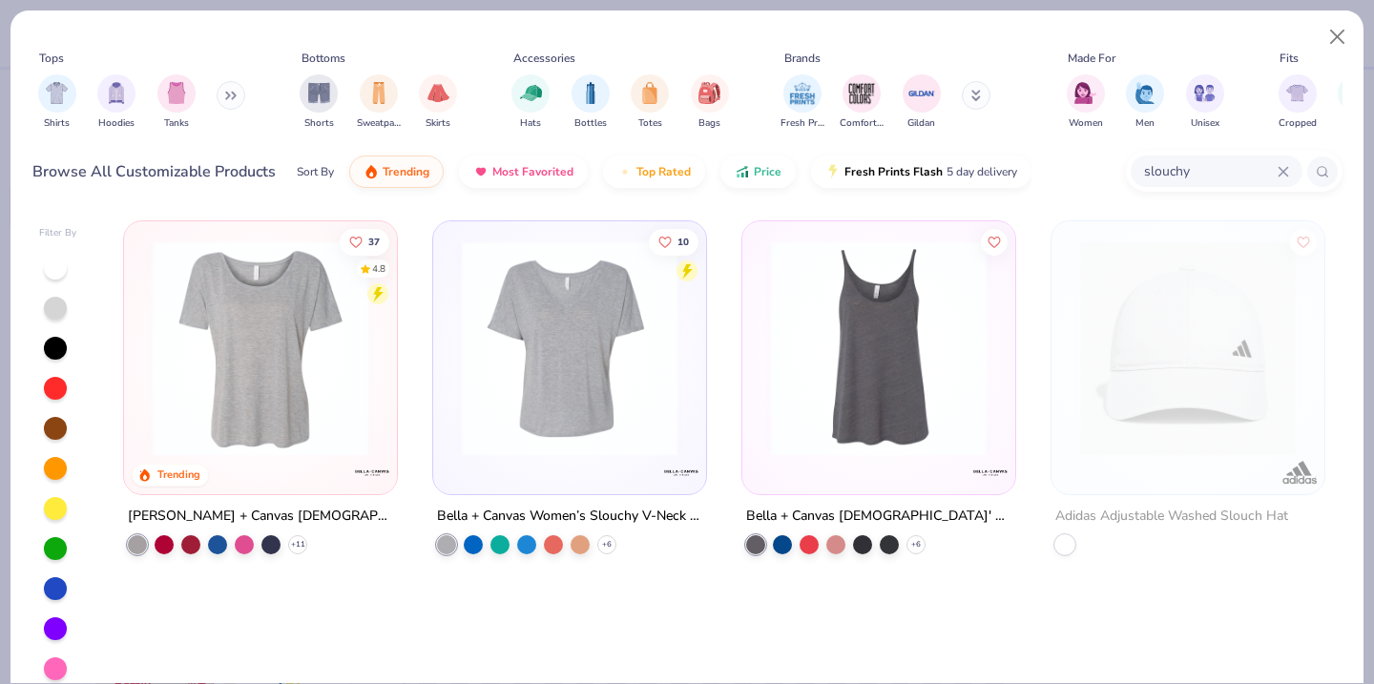
click at [1286, 171] on icon at bounding box center [1283, 171] width 11 height 11
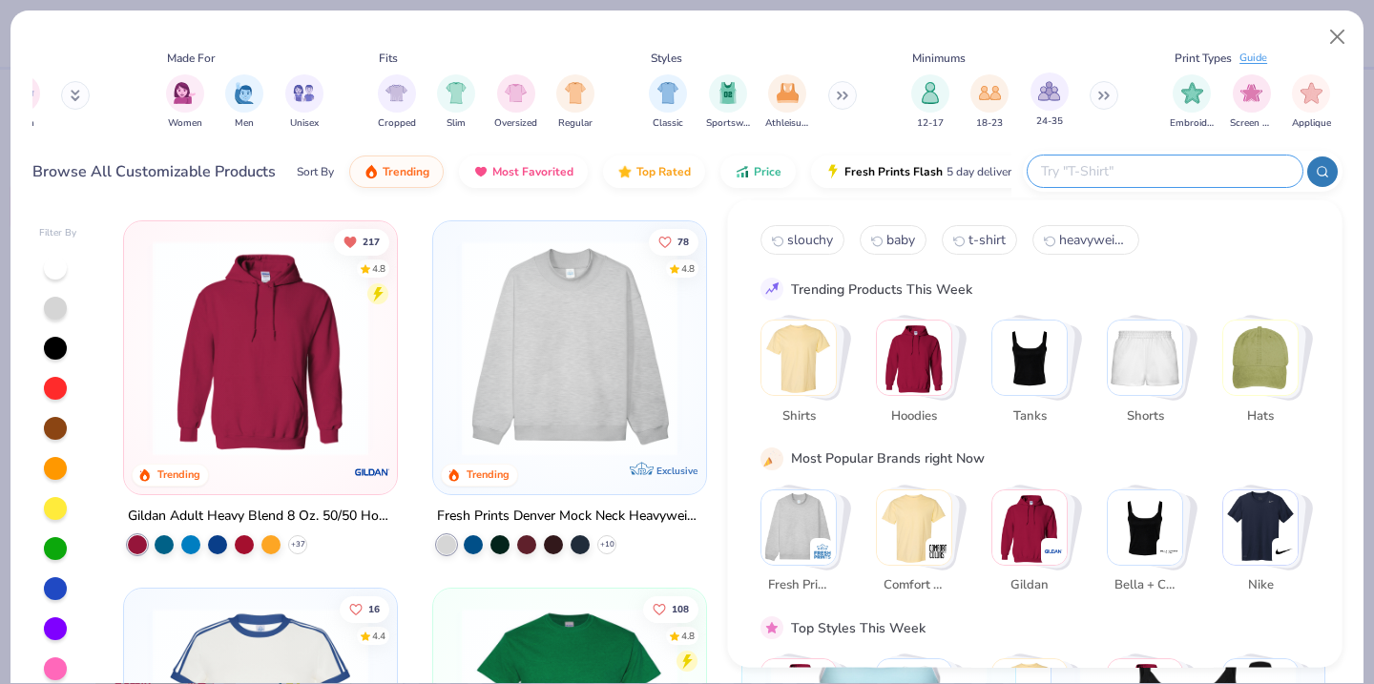
scroll to position [0, 945]
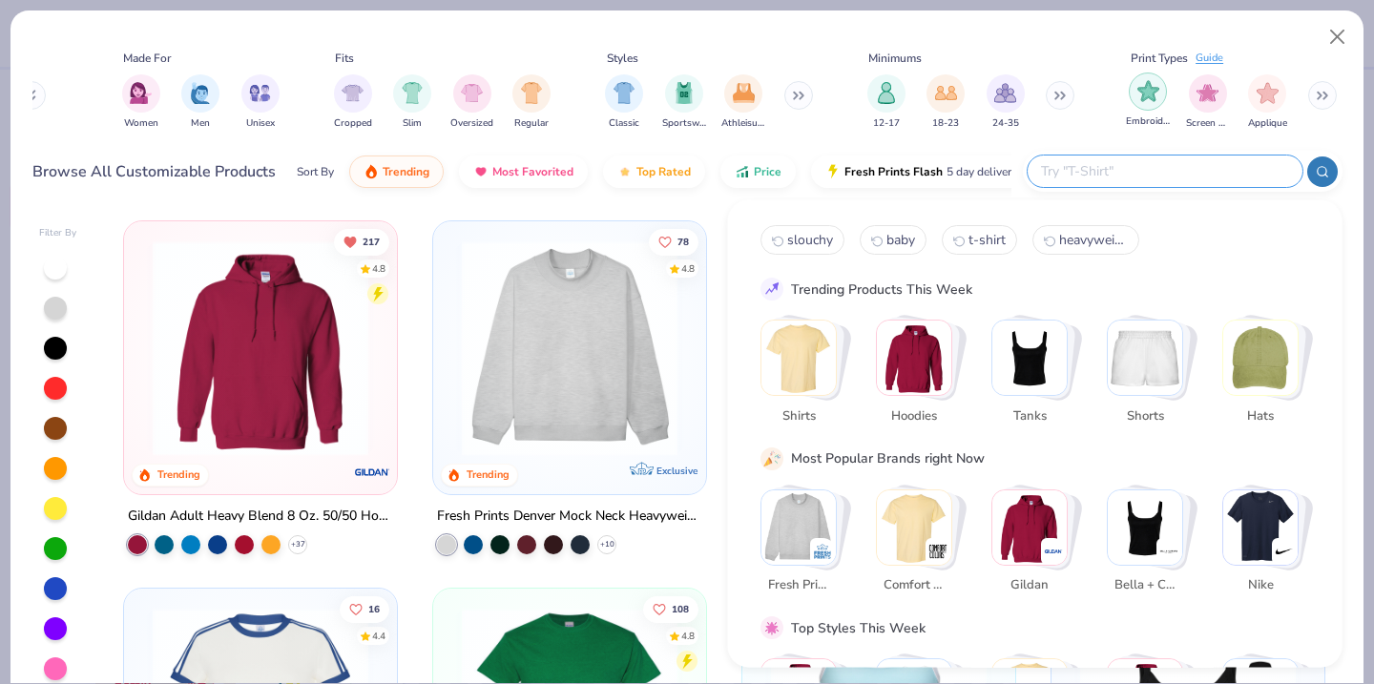
click at [1153, 95] on img "filter for Embroidery" at bounding box center [1148, 91] width 22 height 22
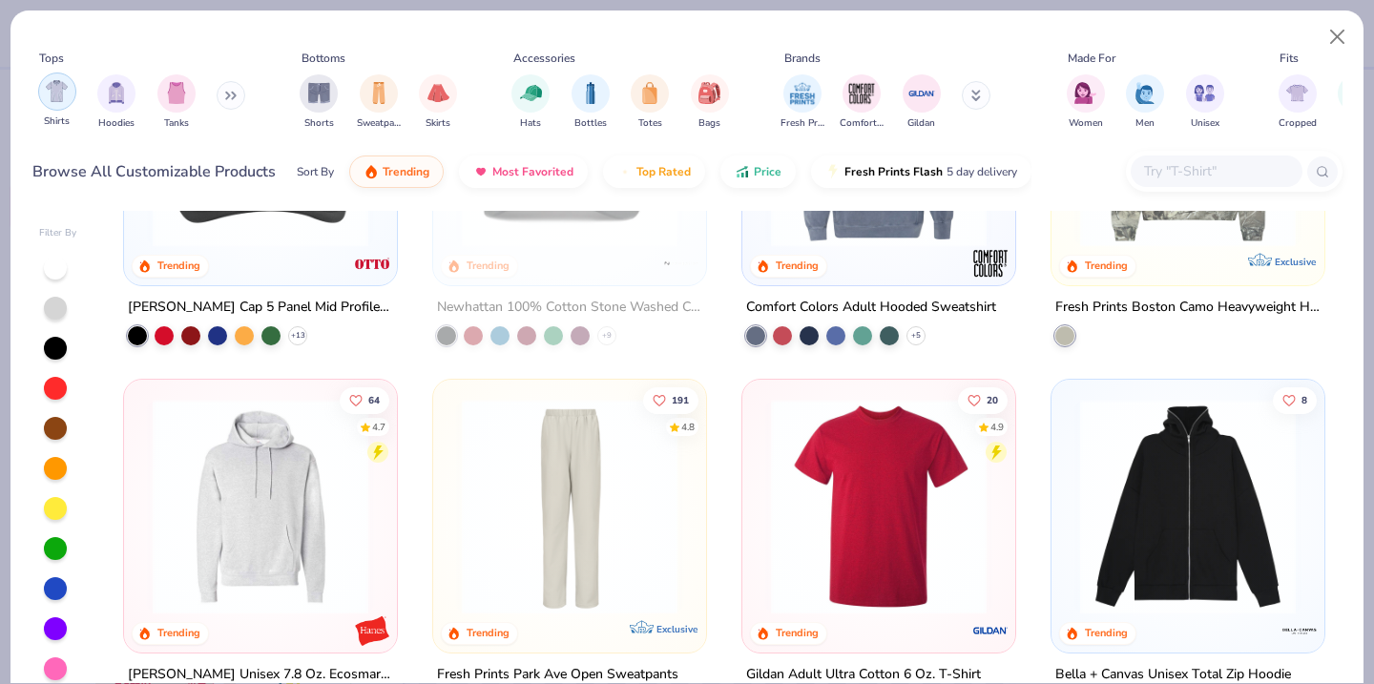
click at [67, 100] on img "filter for Shirts" at bounding box center [57, 91] width 22 height 22
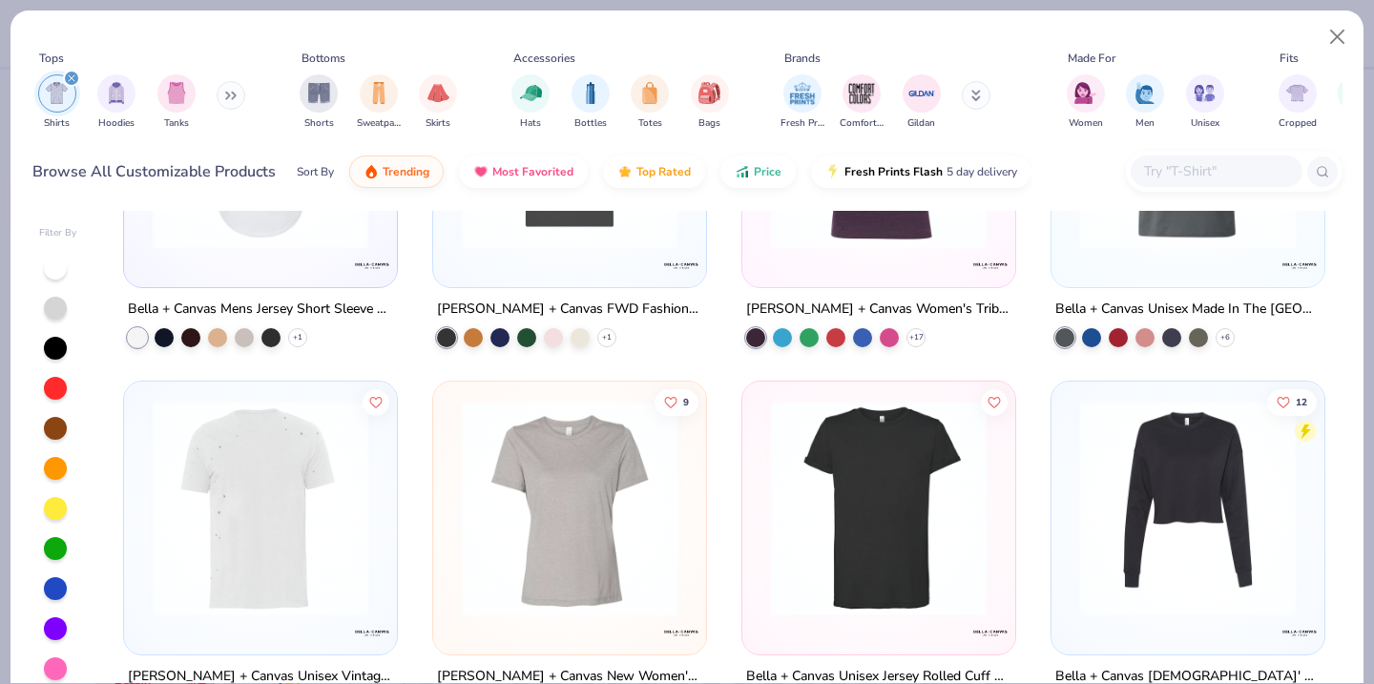
scroll to position [10979, 0]
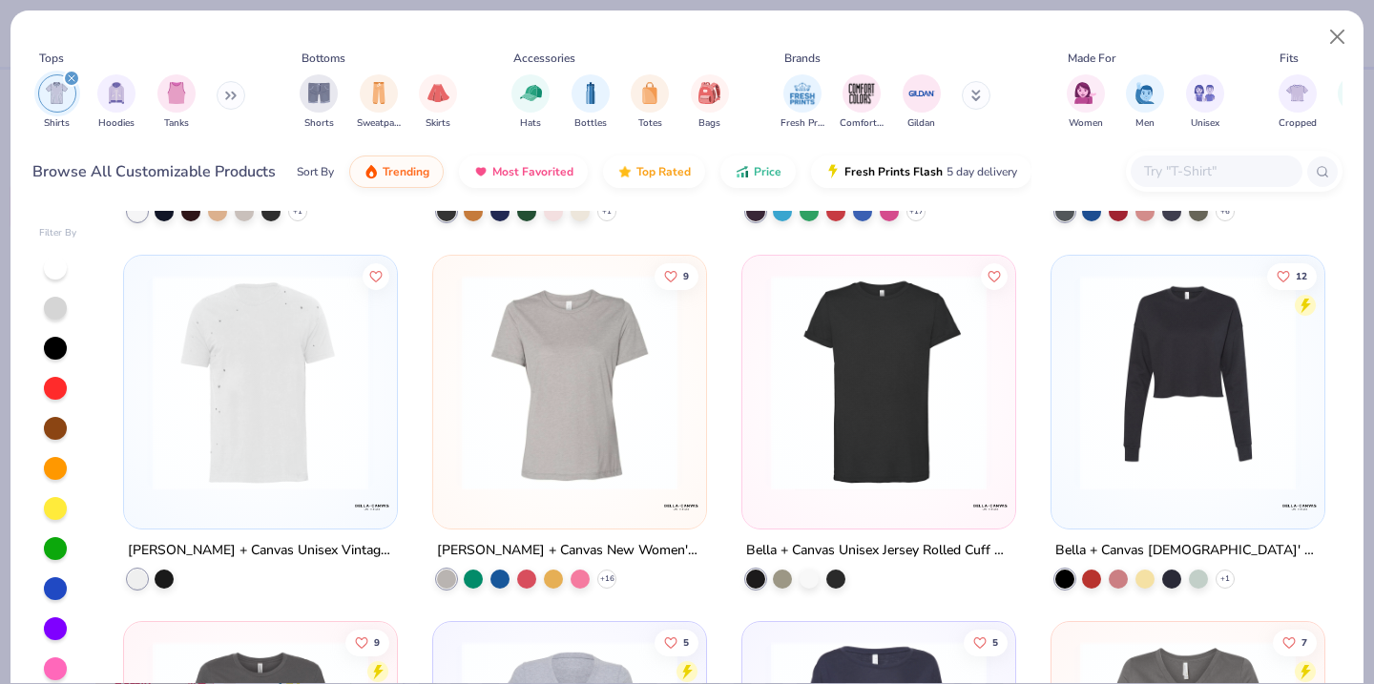
click at [622, 392] on img at bounding box center [569, 382] width 235 height 216
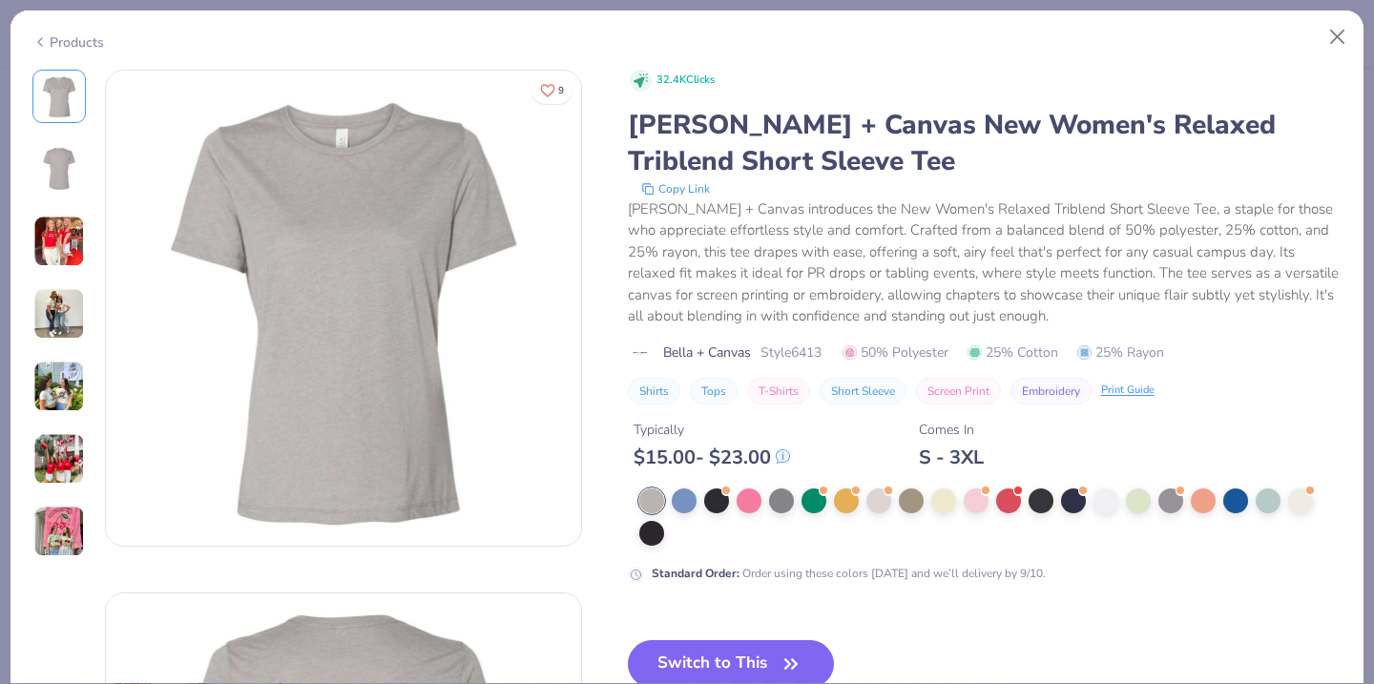
click at [67, 252] on img at bounding box center [59, 242] width 52 height 52
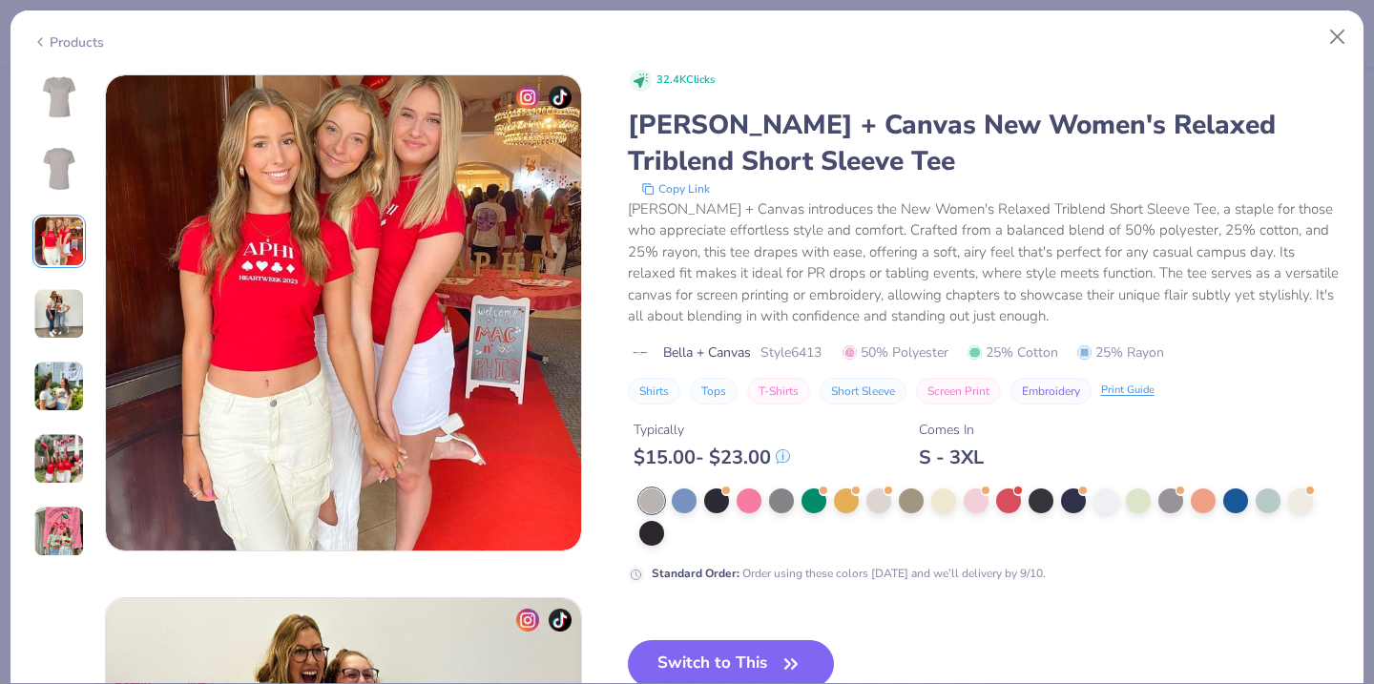
scroll to position [1046, 0]
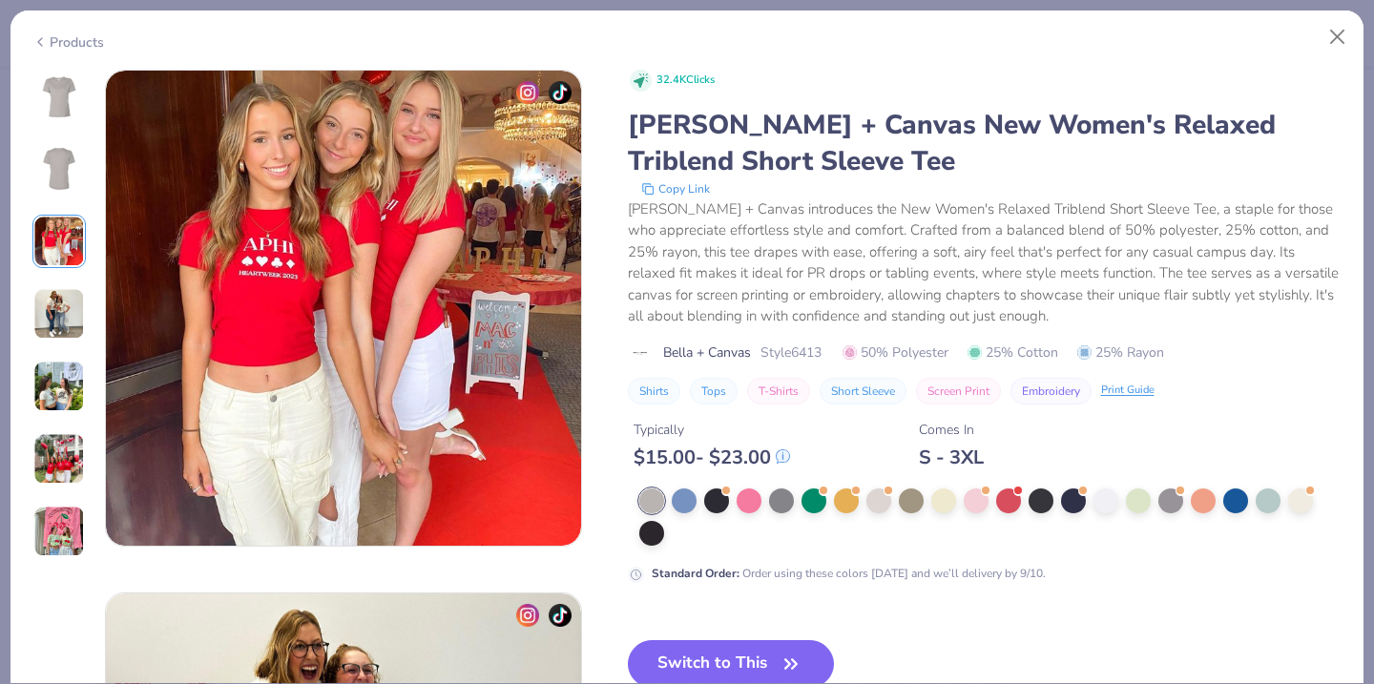
click at [66, 309] on img at bounding box center [59, 314] width 52 height 52
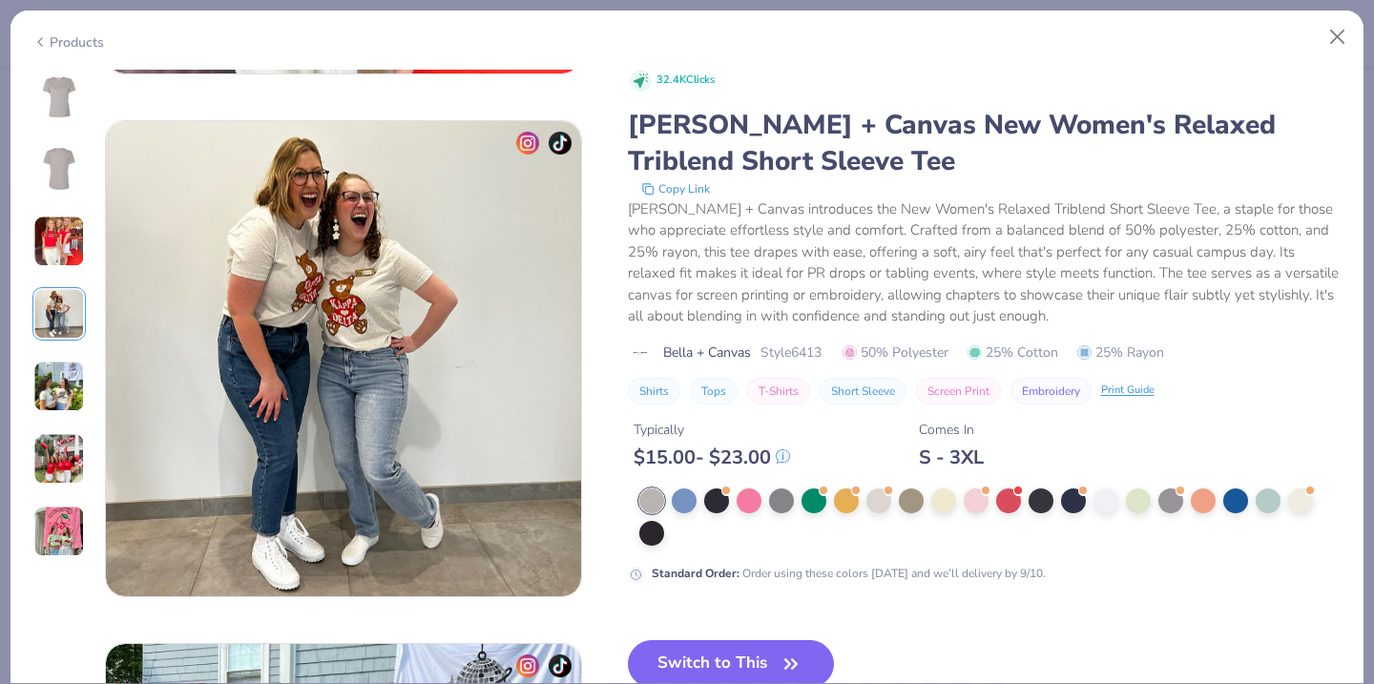
scroll to position [1569, 0]
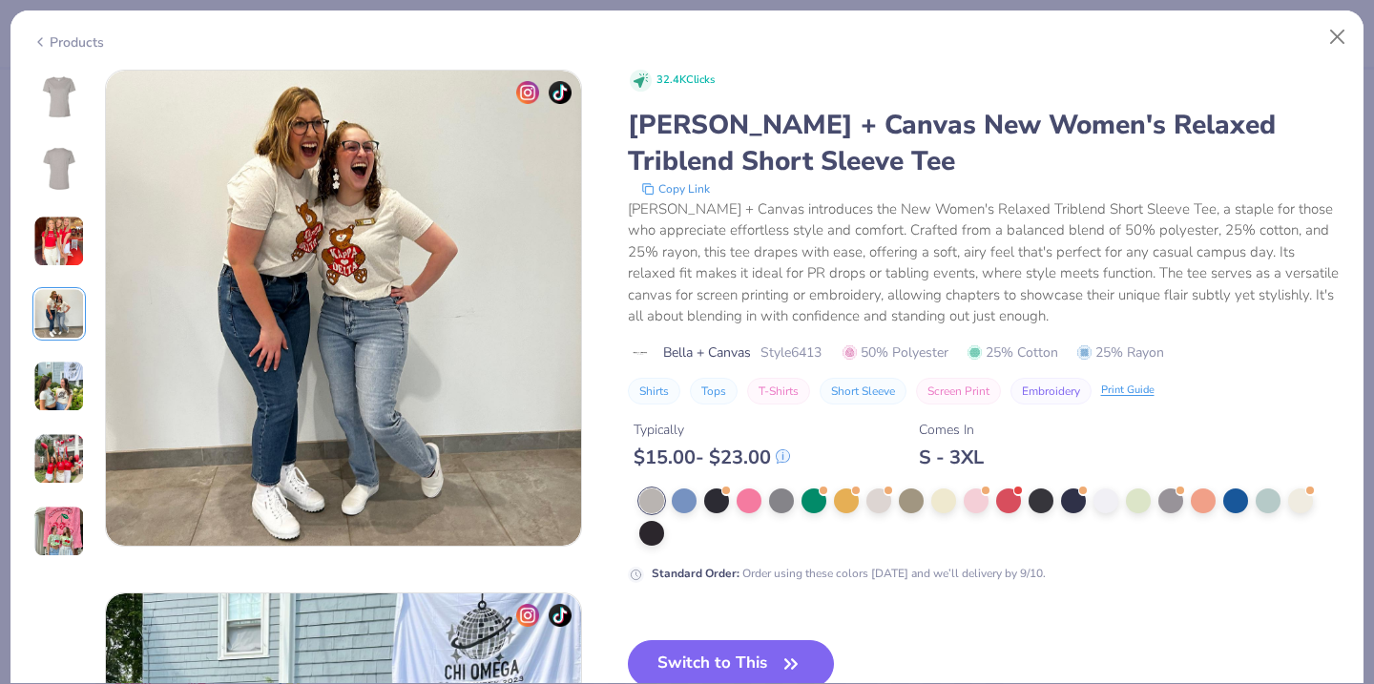
click at [67, 368] on img at bounding box center [59, 387] width 52 height 52
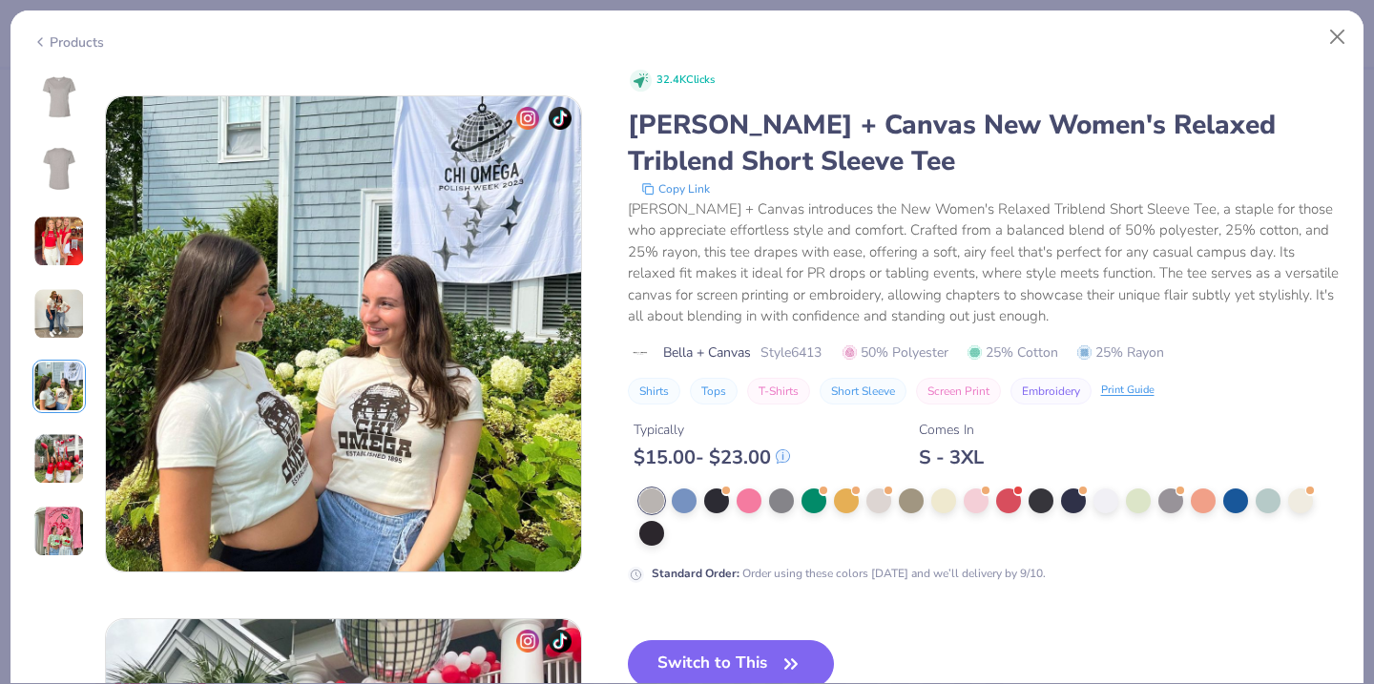
scroll to position [2091, 0]
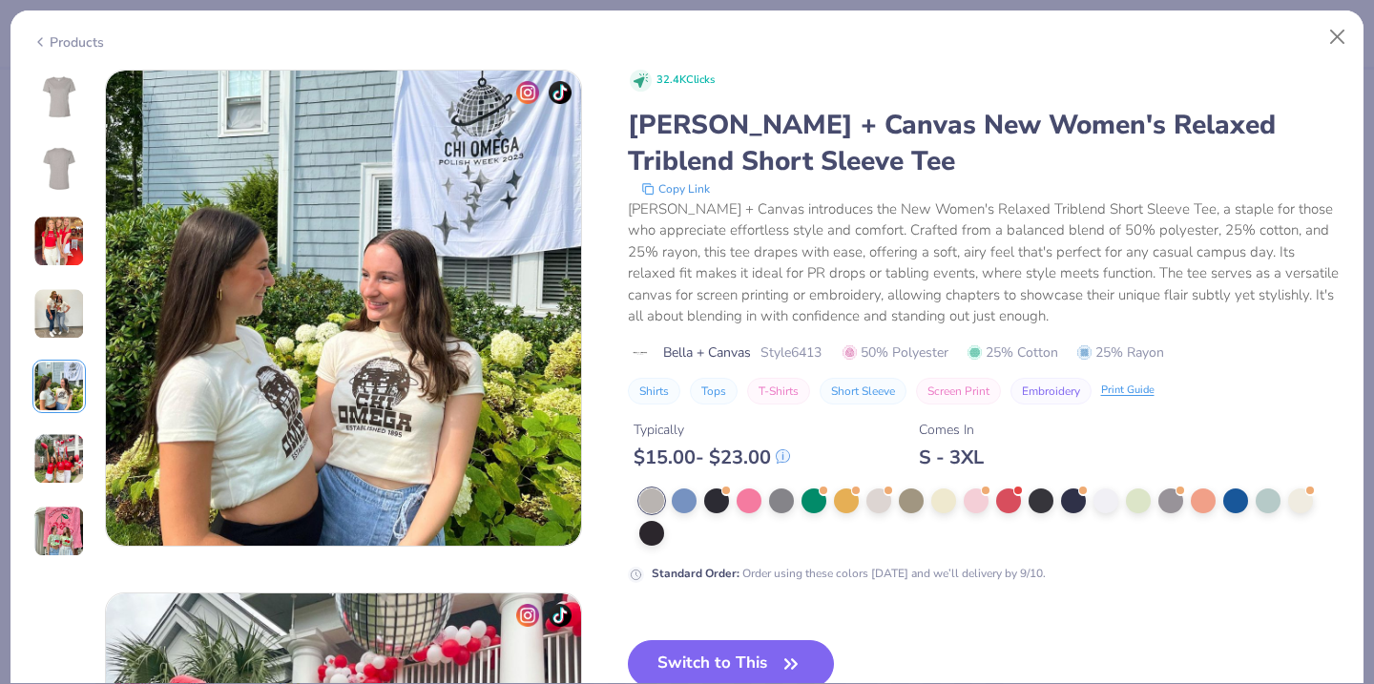
click at [56, 454] on img at bounding box center [59, 459] width 52 height 52
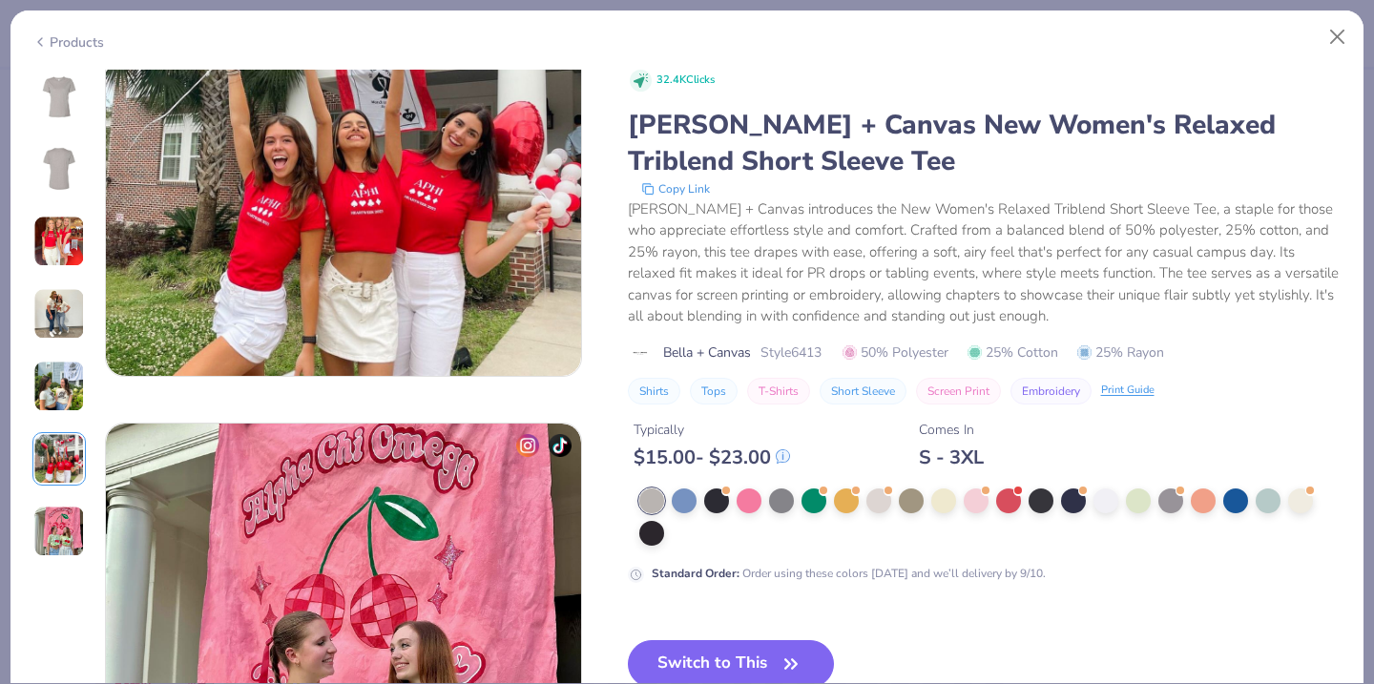
scroll to position [3079, 0]
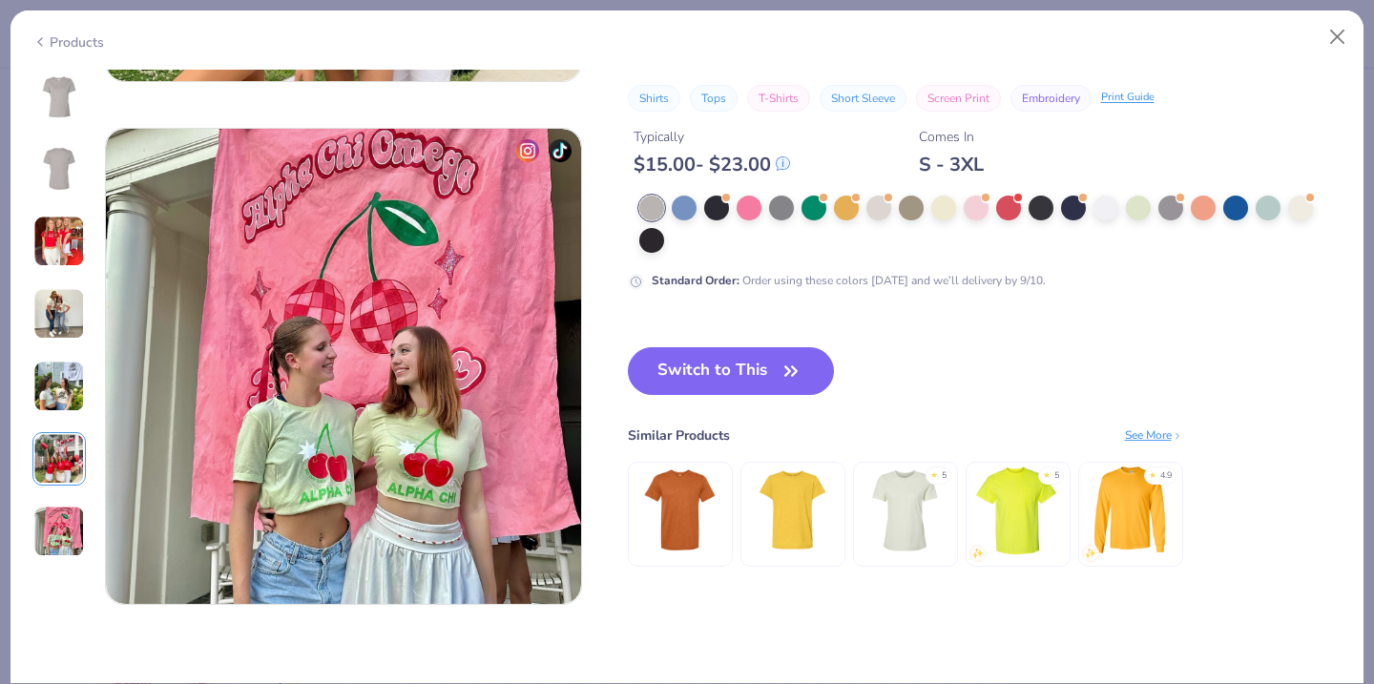
click at [906, 504] on img at bounding box center [905, 510] width 91 height 91
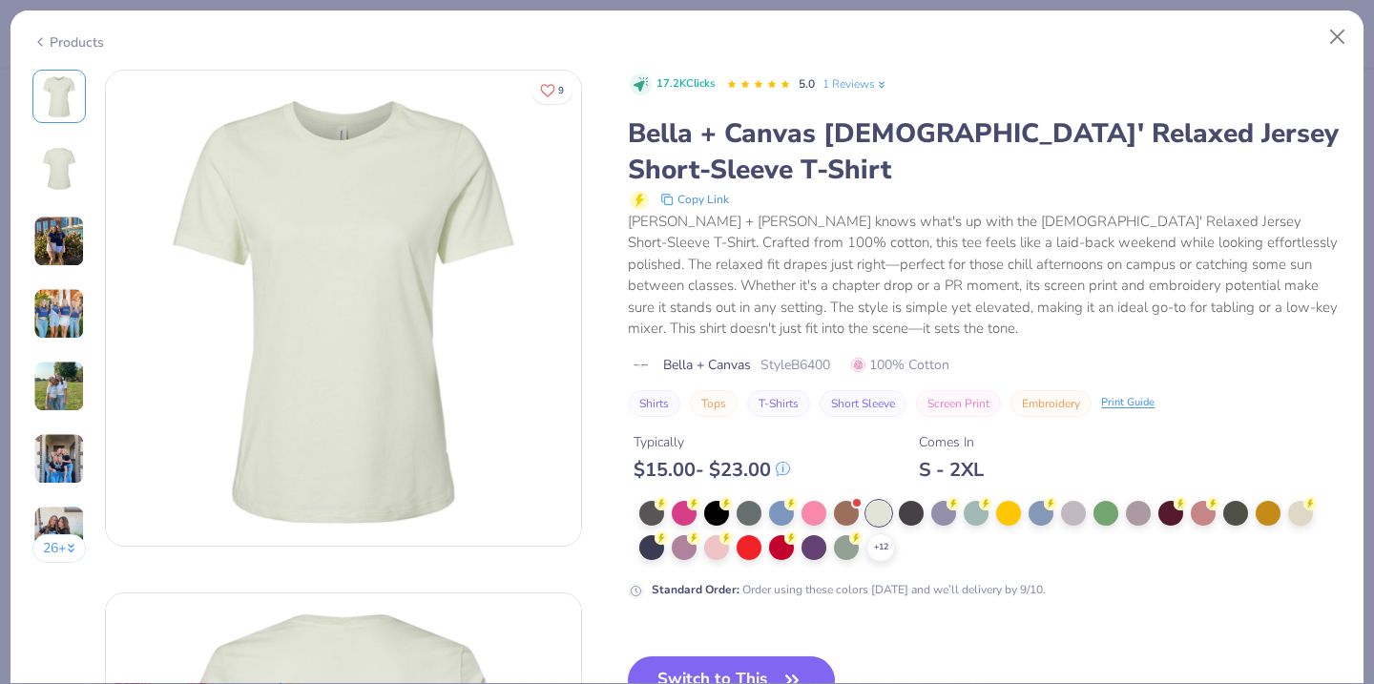
click at [57, 225] on img at bounding box center [59, 242] width 52 height 52
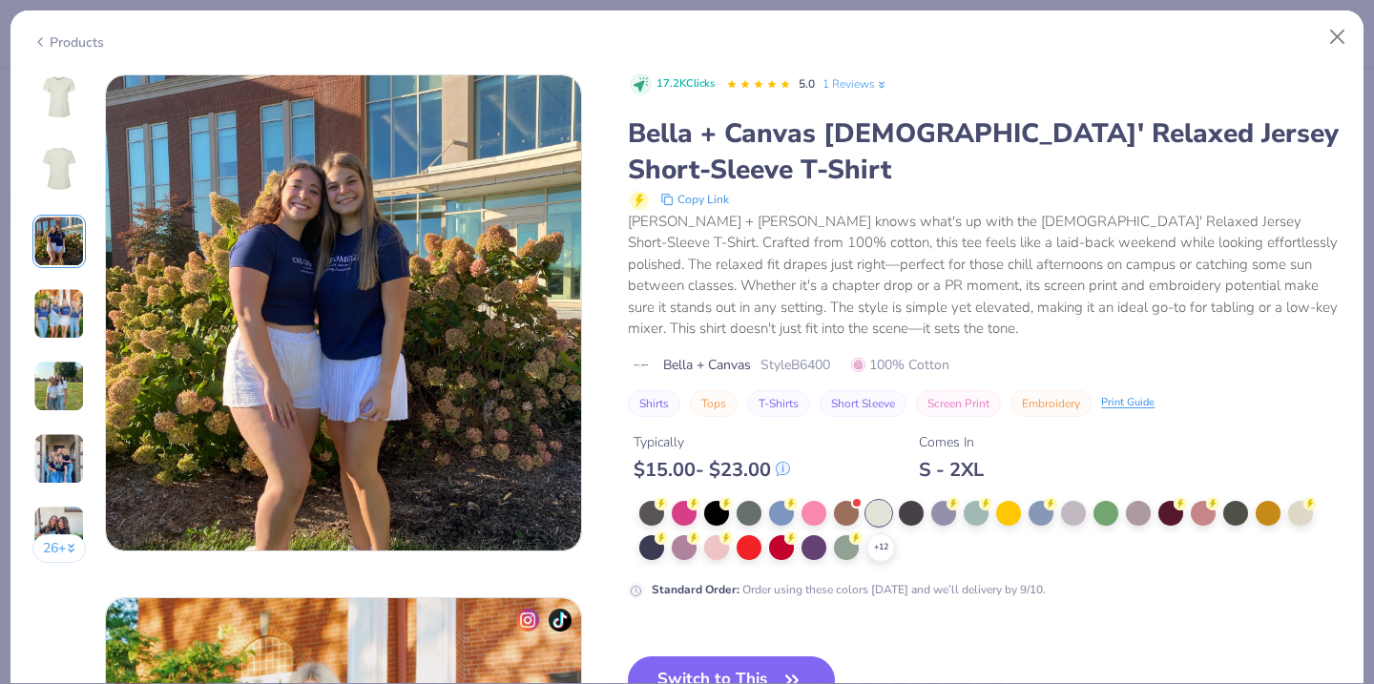
scroll to position [1046, 0]
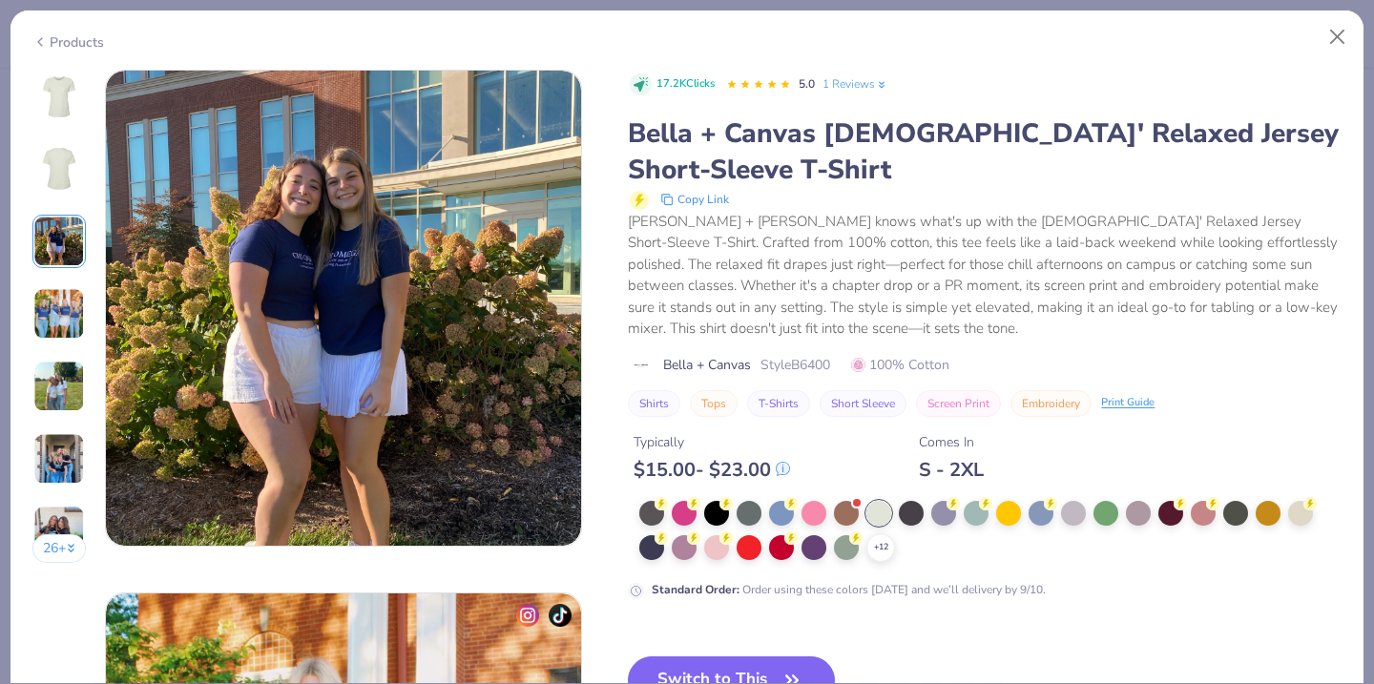
click at [55, 305] on img at bounding box center [59, 314] width 52 height 52
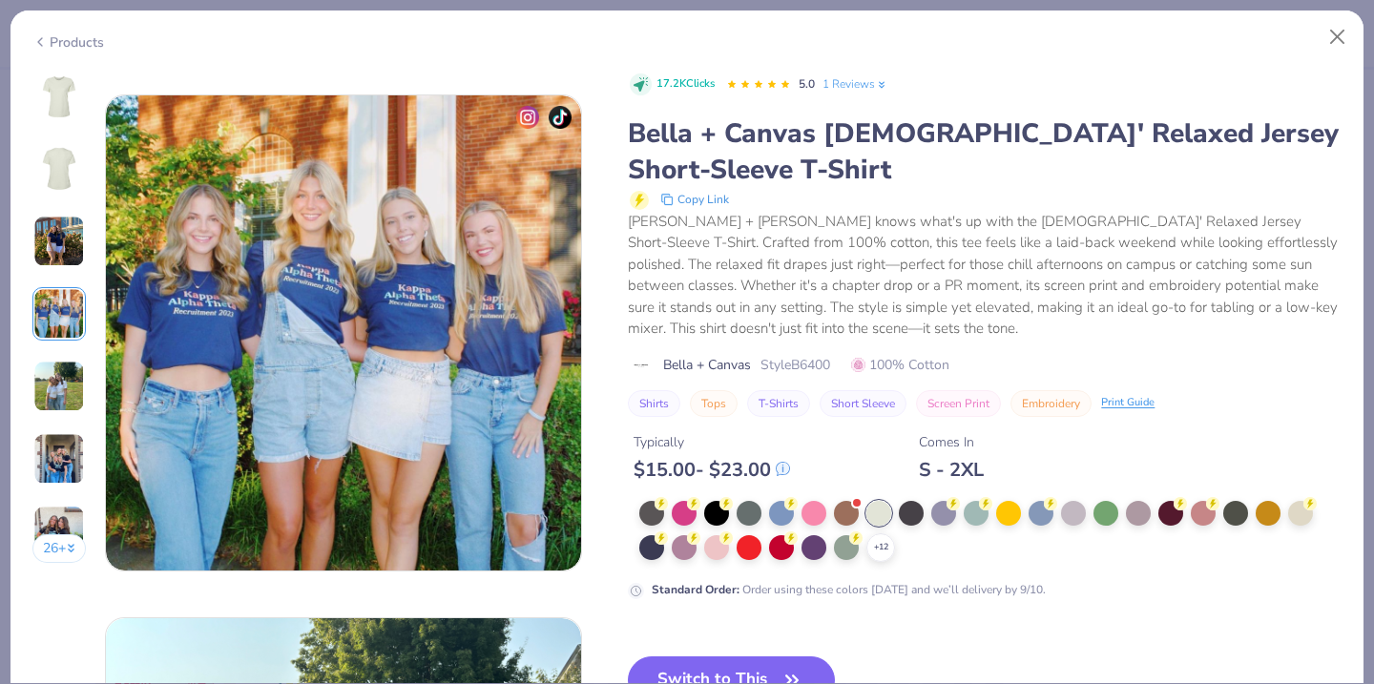
scroll to position [1569, 0]
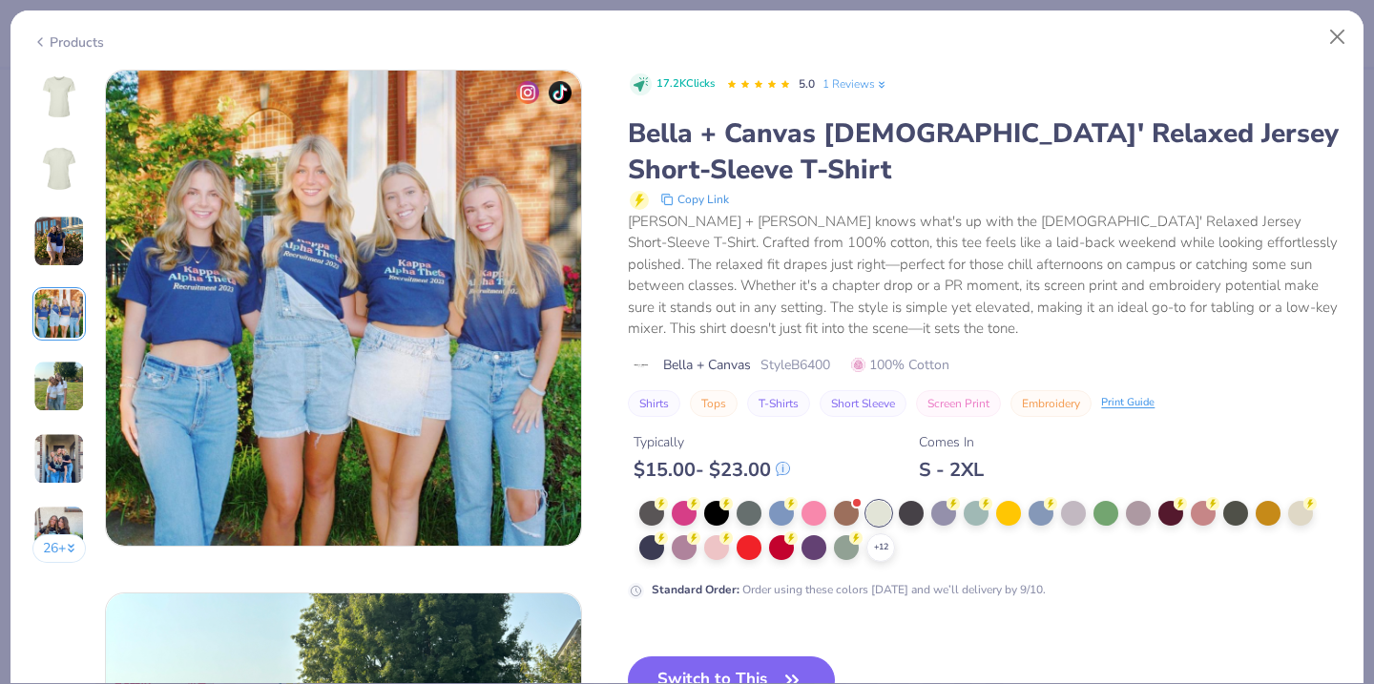
click at [59, 405] on img at bounding box center [59, 387] width 52 height 52
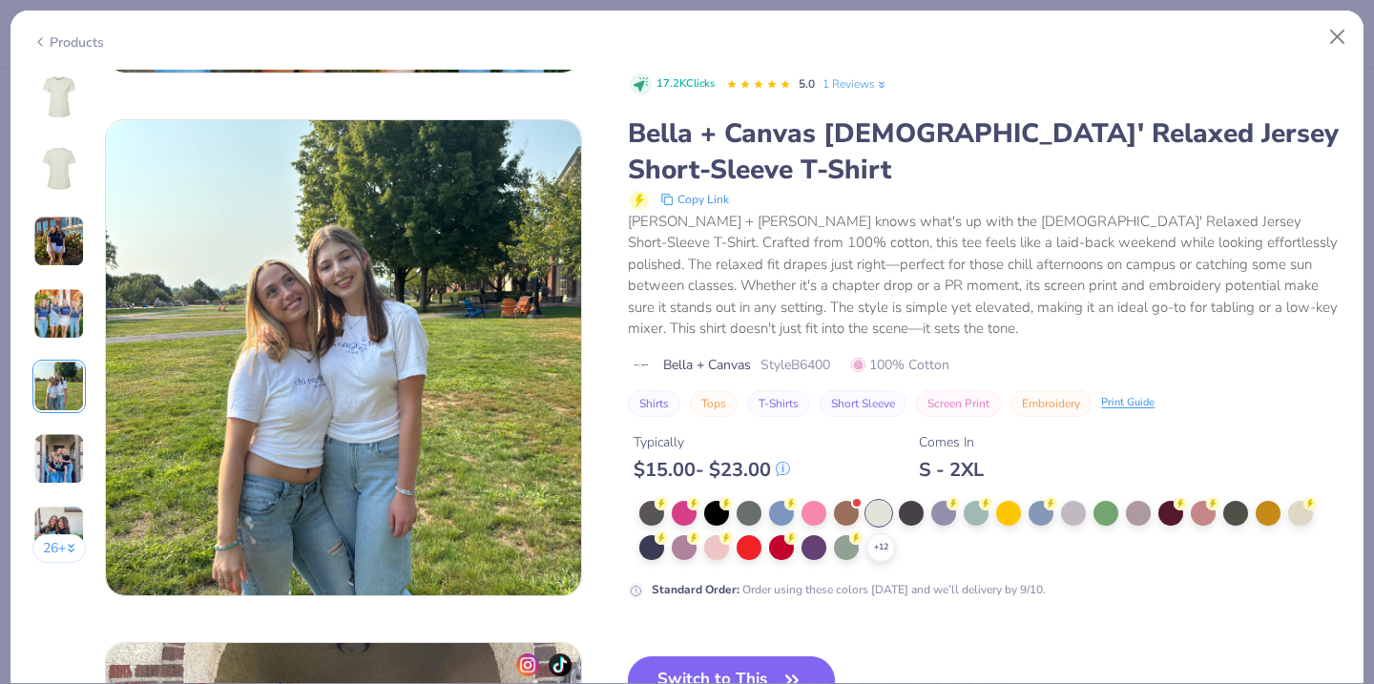
scroll to position [2091, 0]
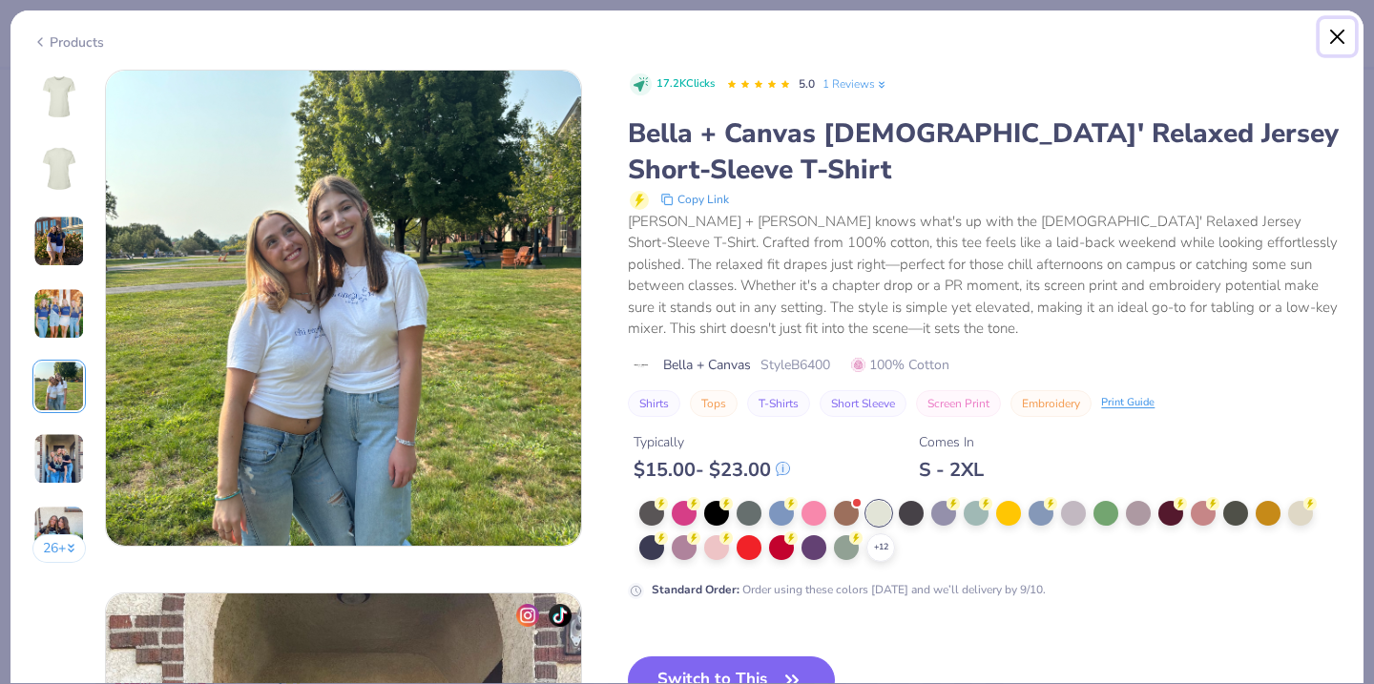
click at [1337, 39] on button "Close" at bounding box center [1337, 37] width 36 height 36
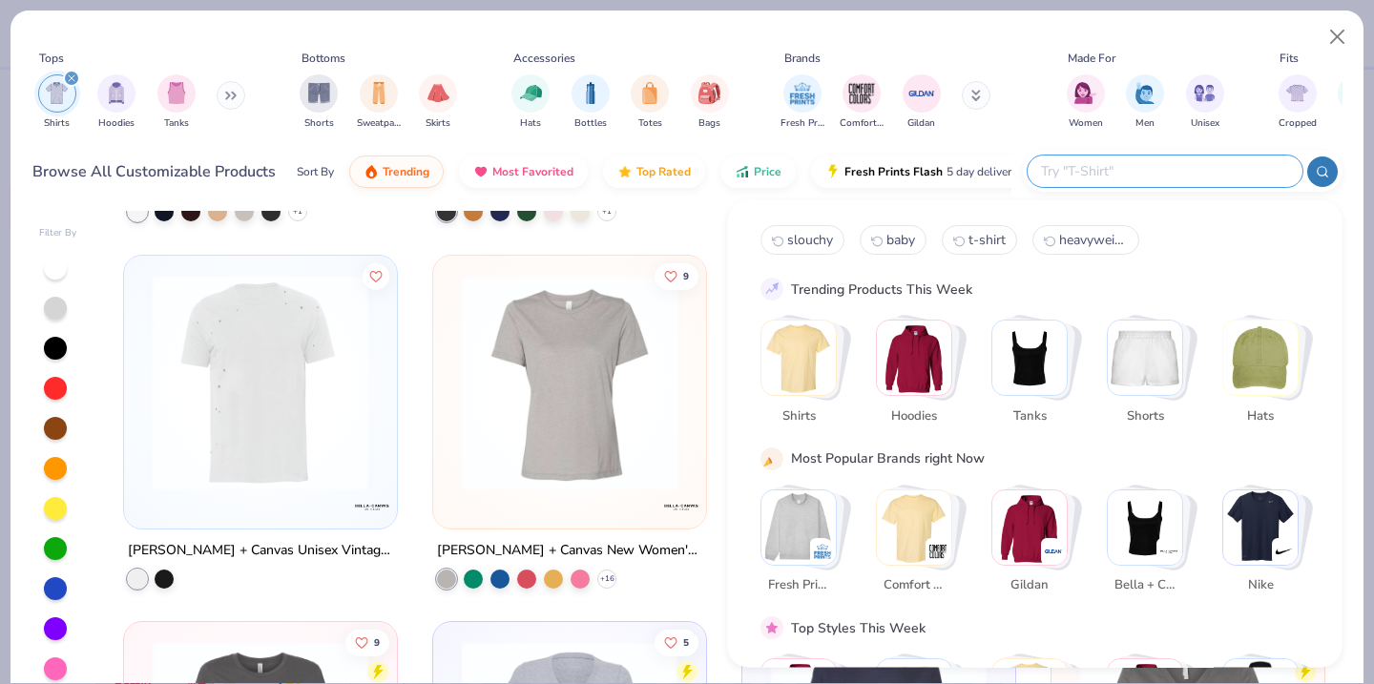
click at [1199, 166] on input "text" at bounding box center [1164, 171] width 250 height 22
type input "relaxed"
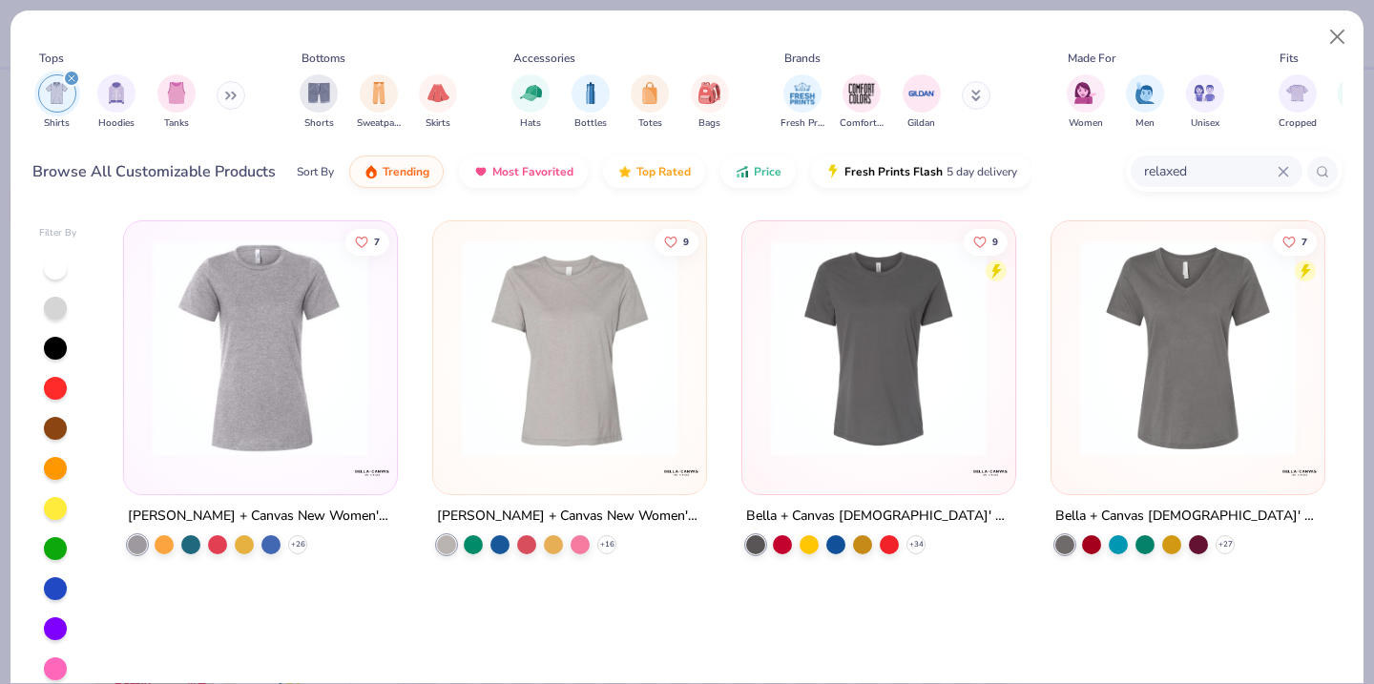
click at [1147, 371] on img at bounding box center [1187, 348] width 235 height 216
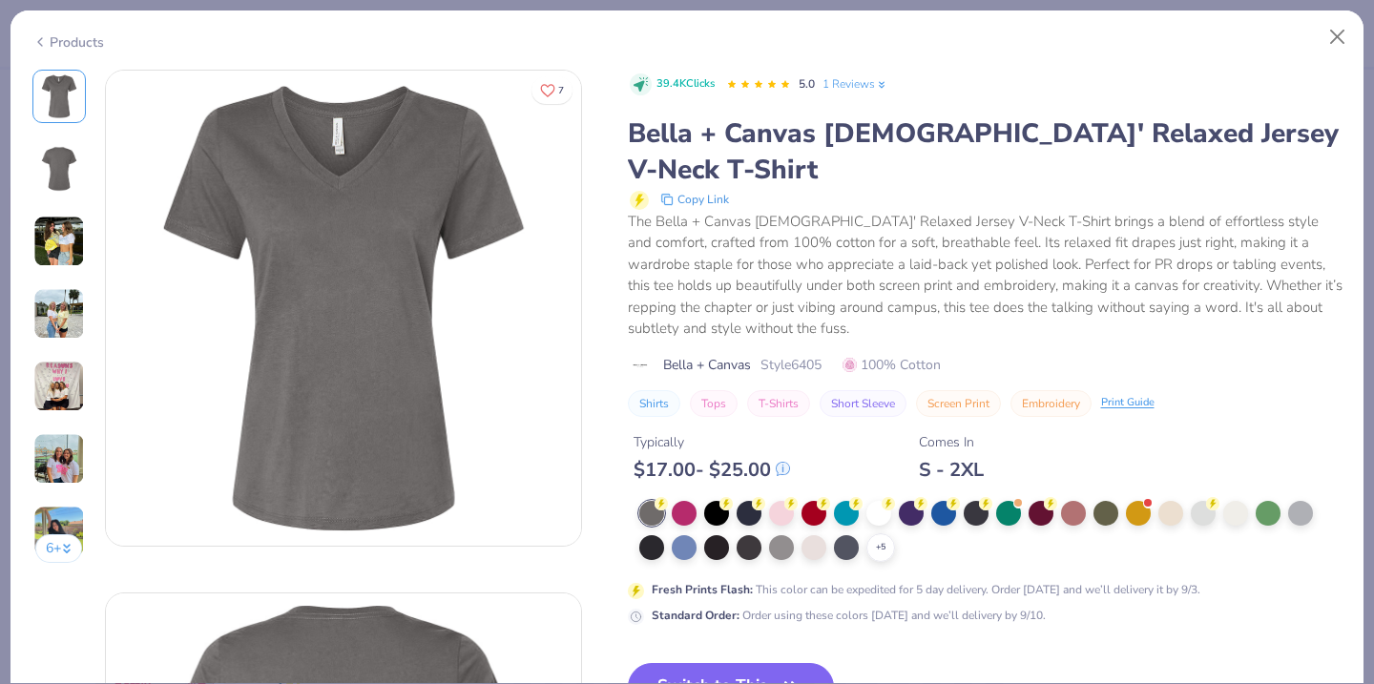
click at [52, 249] on img at bounding box center [59, 242] width 52 height 52
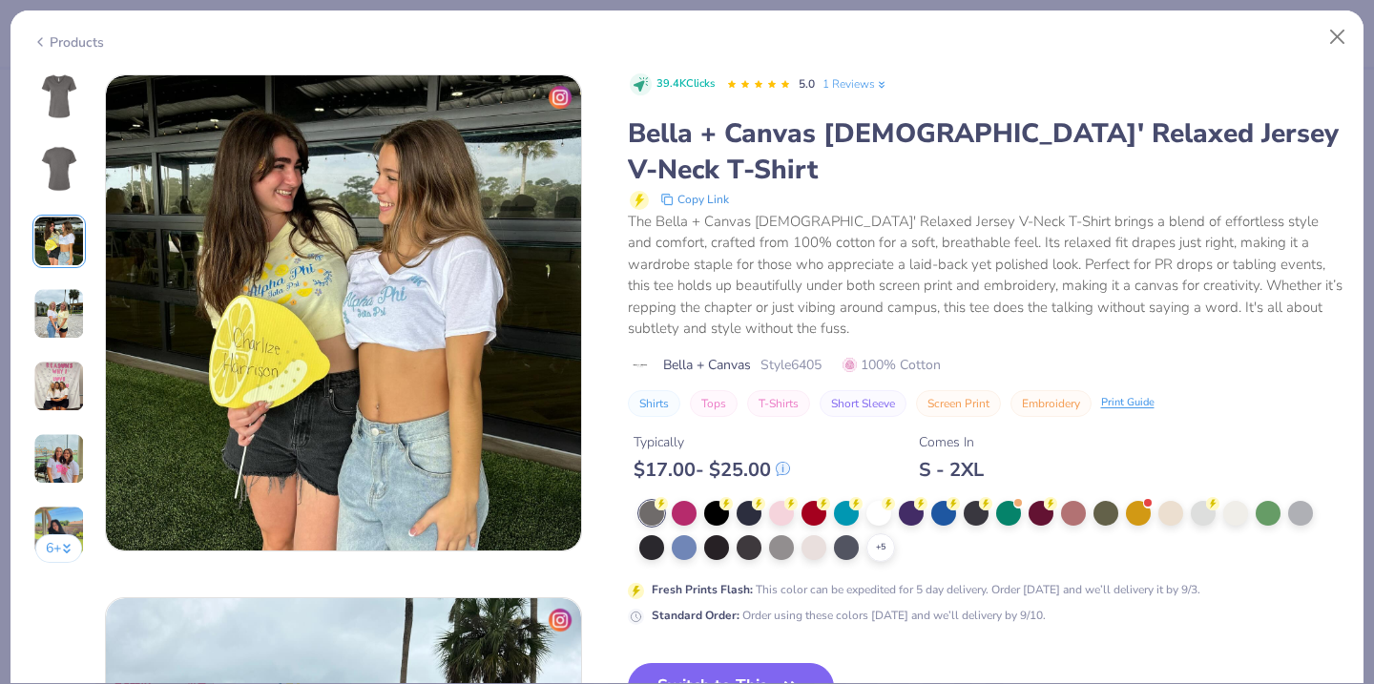
scroll to position [1046, 0]
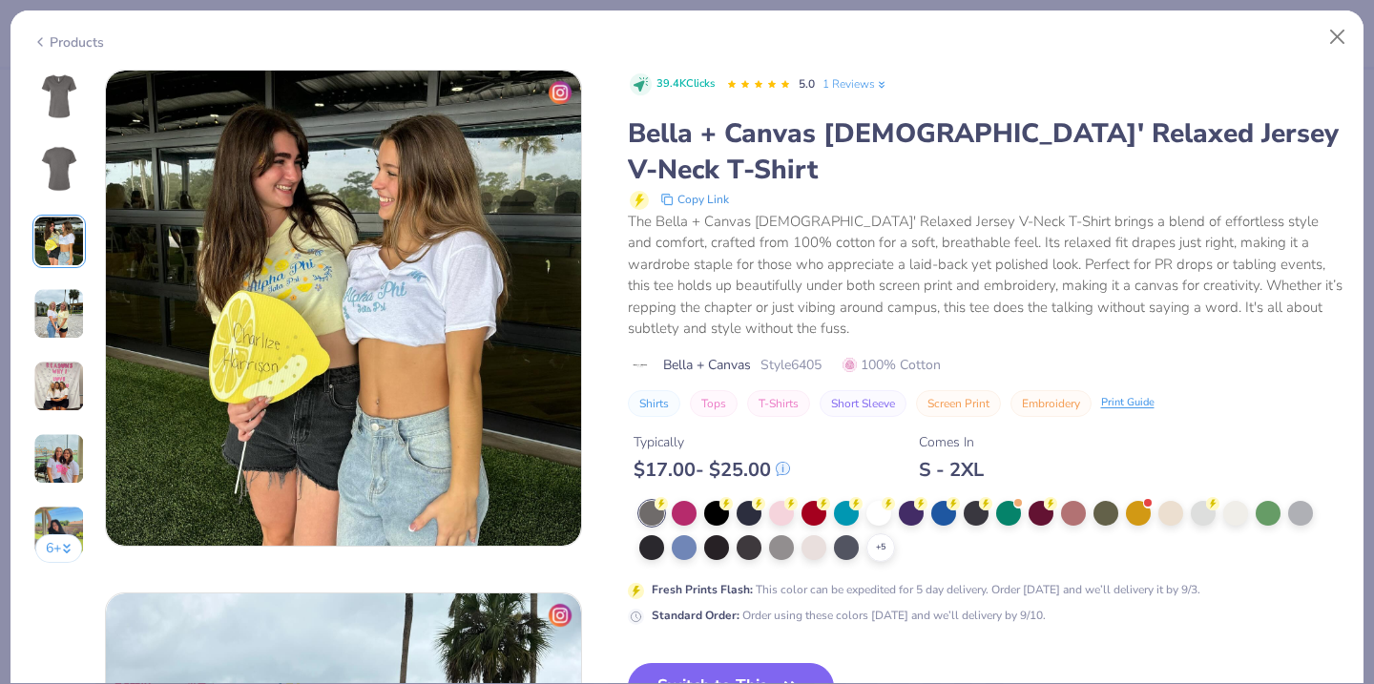
click at [63, 304] on img at bounding box center [59, 314] width 52 height 52
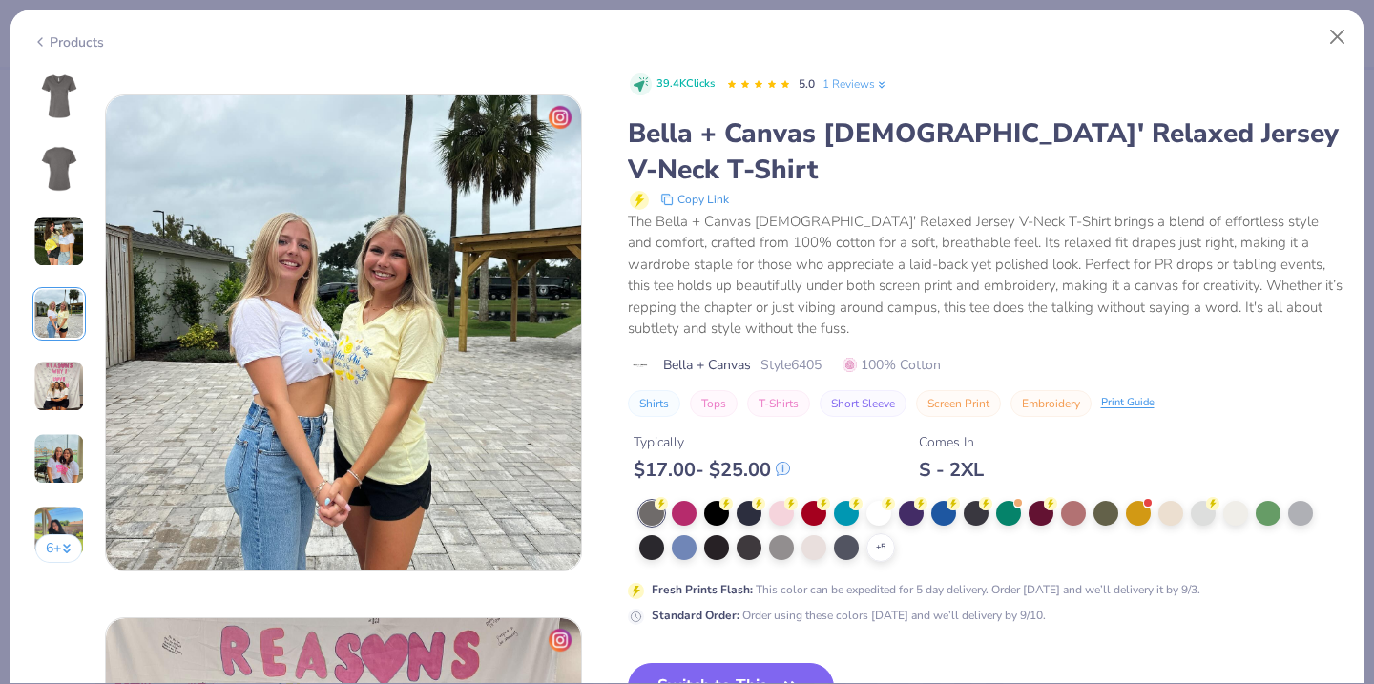
scroll to position [1569, 0]
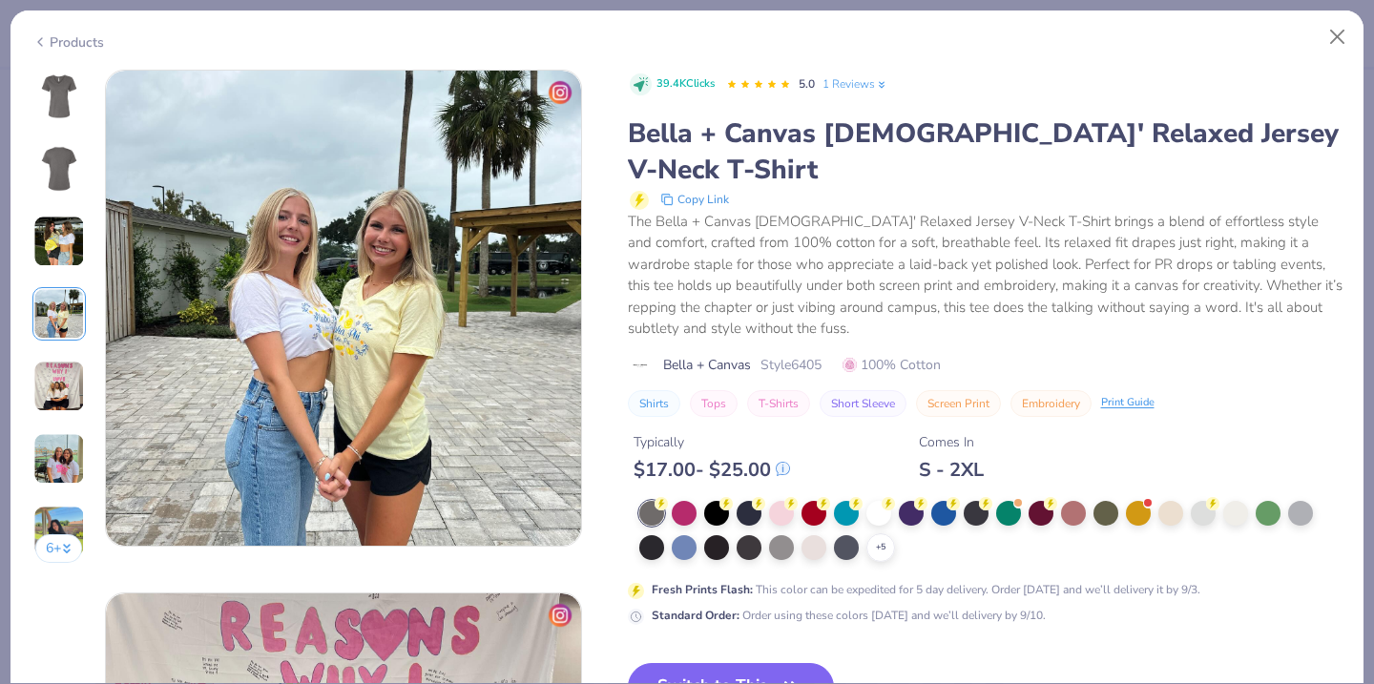
click at [72, 373] on img at bounding box center [59, 387] width 52 height 52
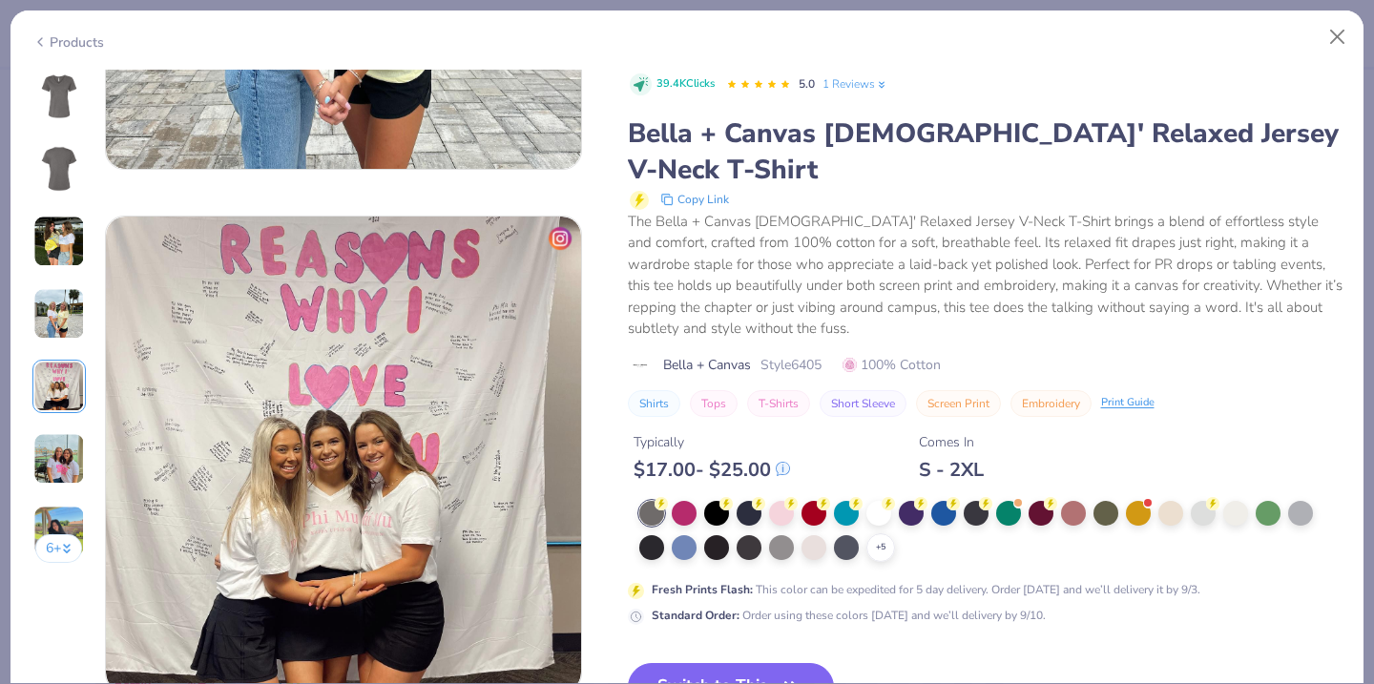
scroll to position [2091, 0]
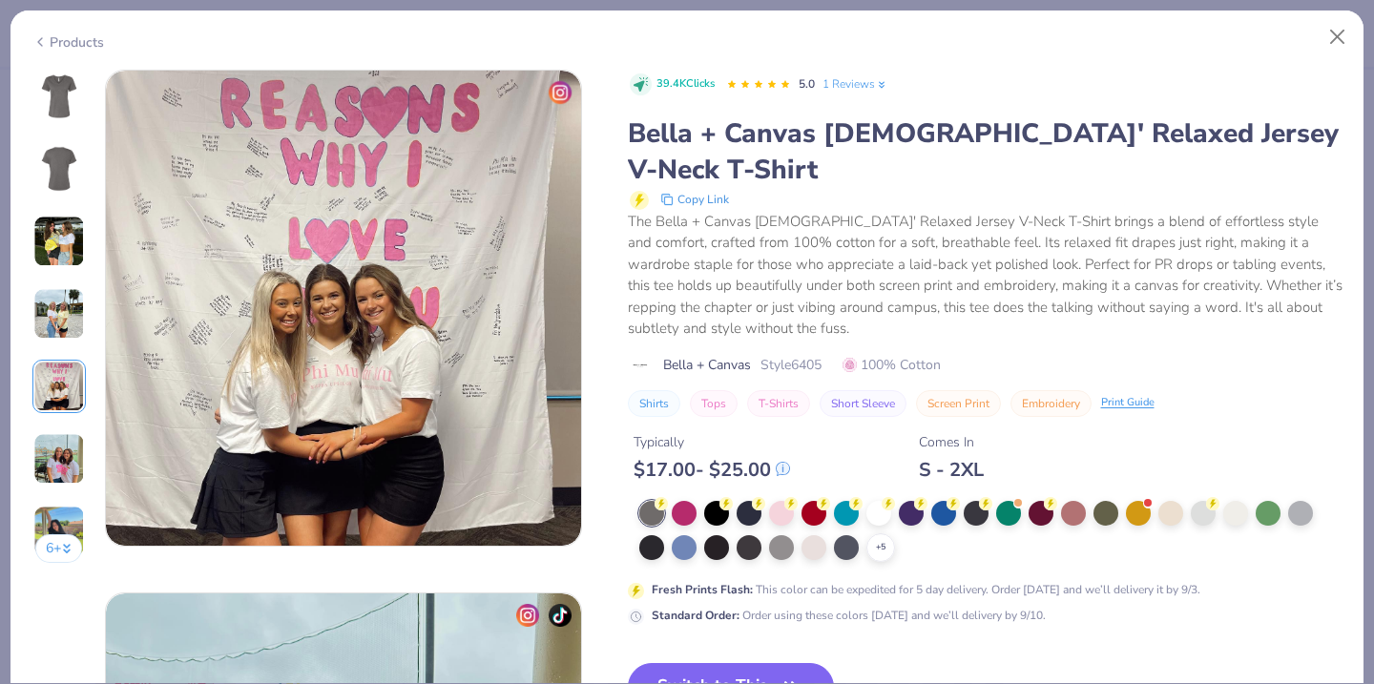
click at [65, 453] on img at bounding box center [59, 459] width 52 height 52
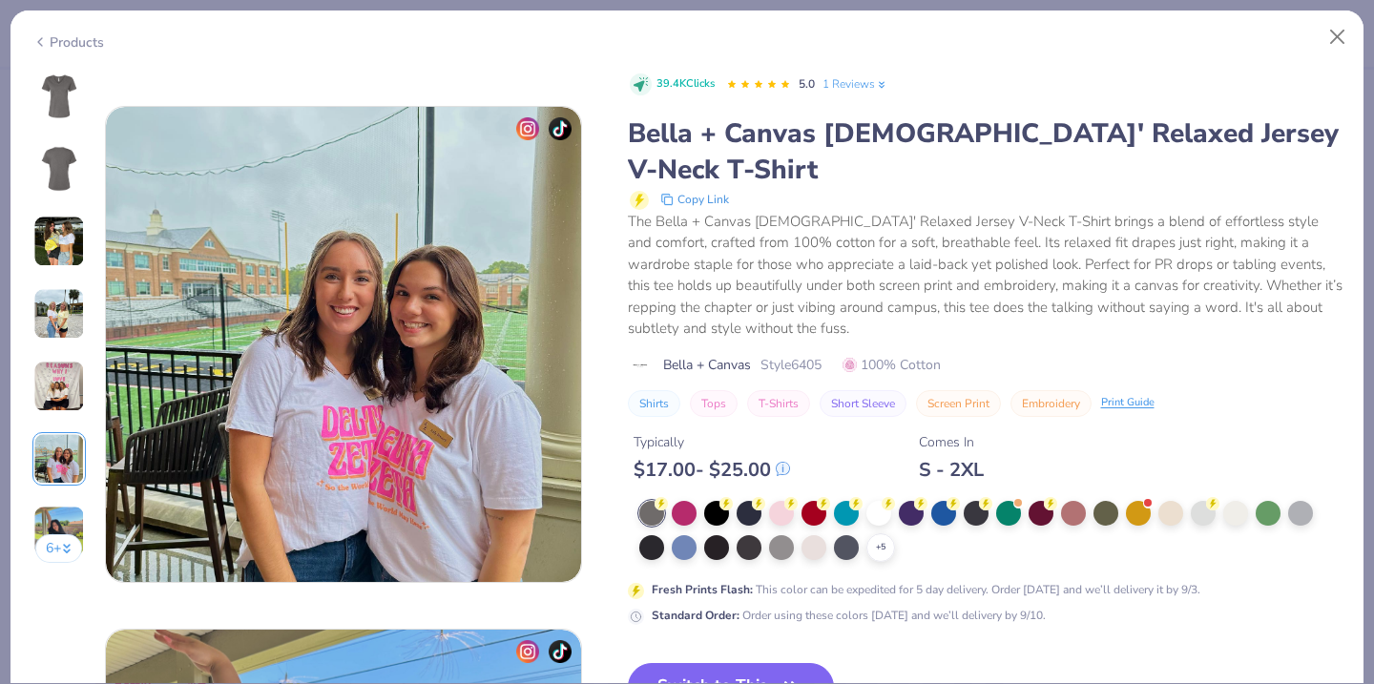
scroll to position [2614, 0]
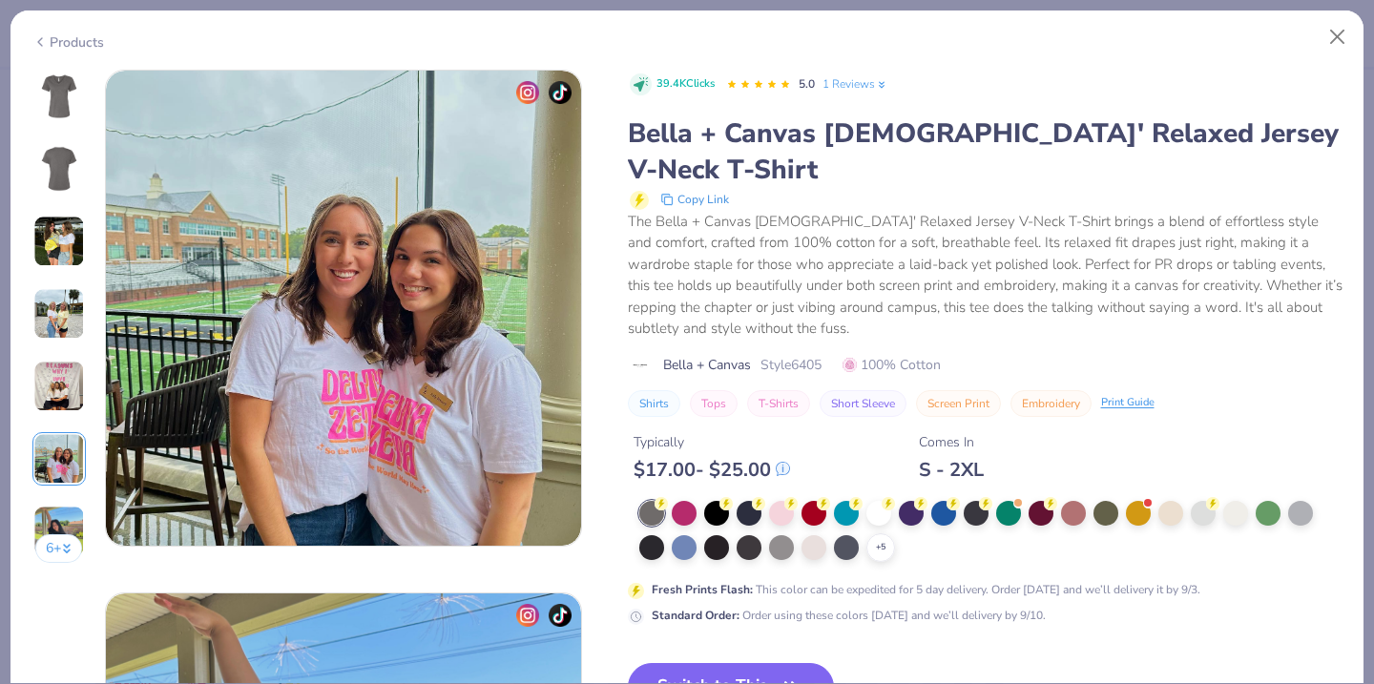
click at [67, 502] on div "6 +" at bounding box center [58, 324] width 53 height 508
click at [65, 551] on div at bounding box center [67, 548] width 10 height 20
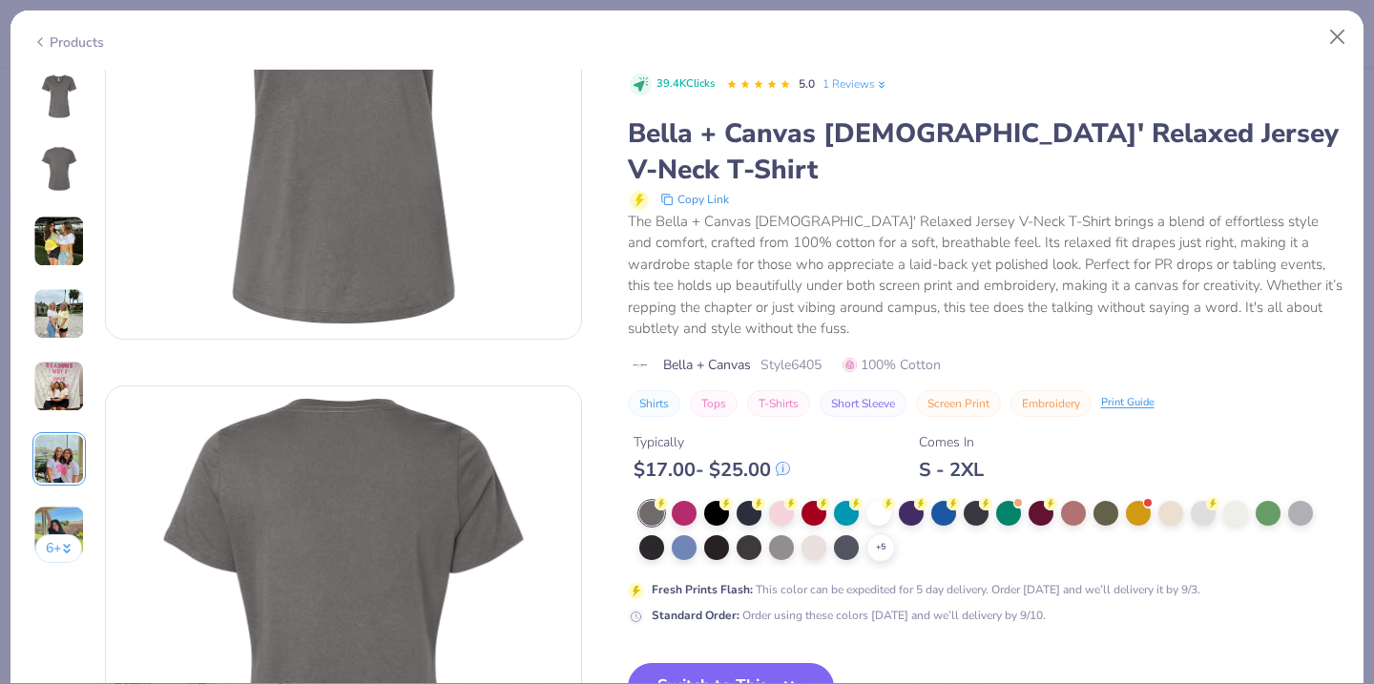
scroll to position [0, 0]
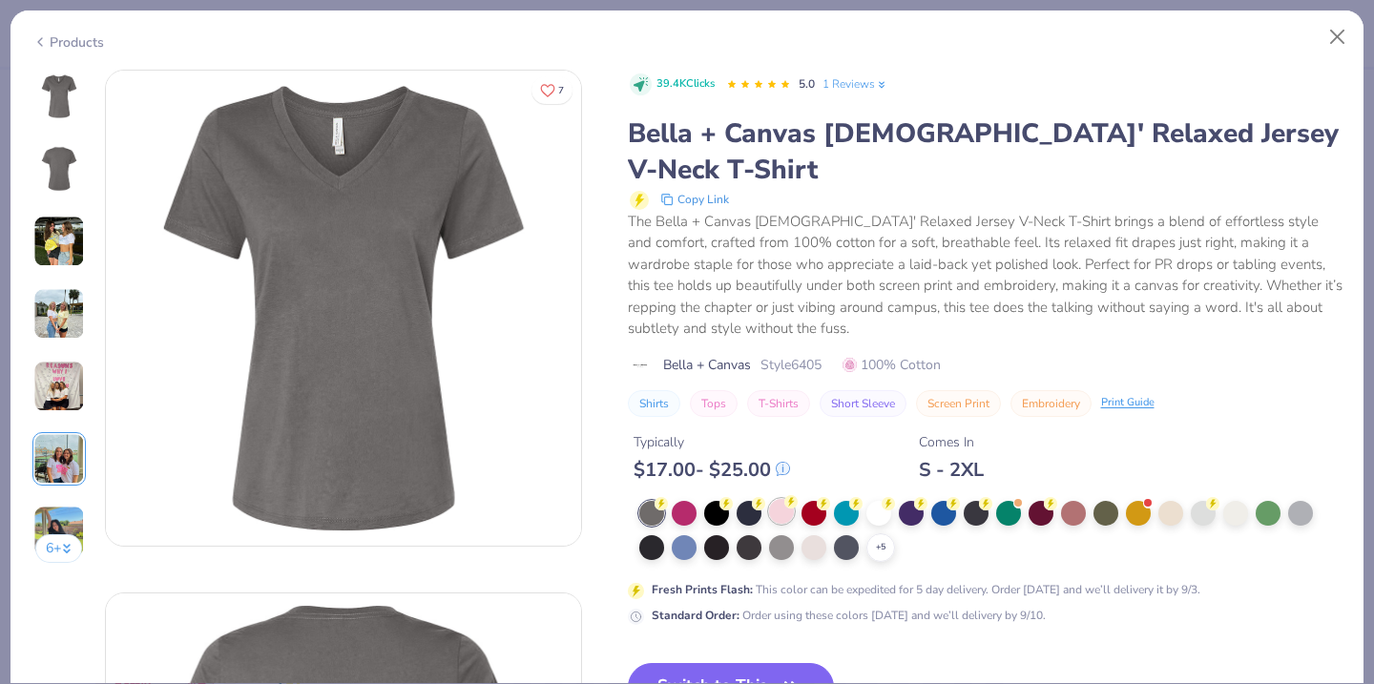
click at [777, 499] on div at bounding box center [781, 511] width 25 height 25
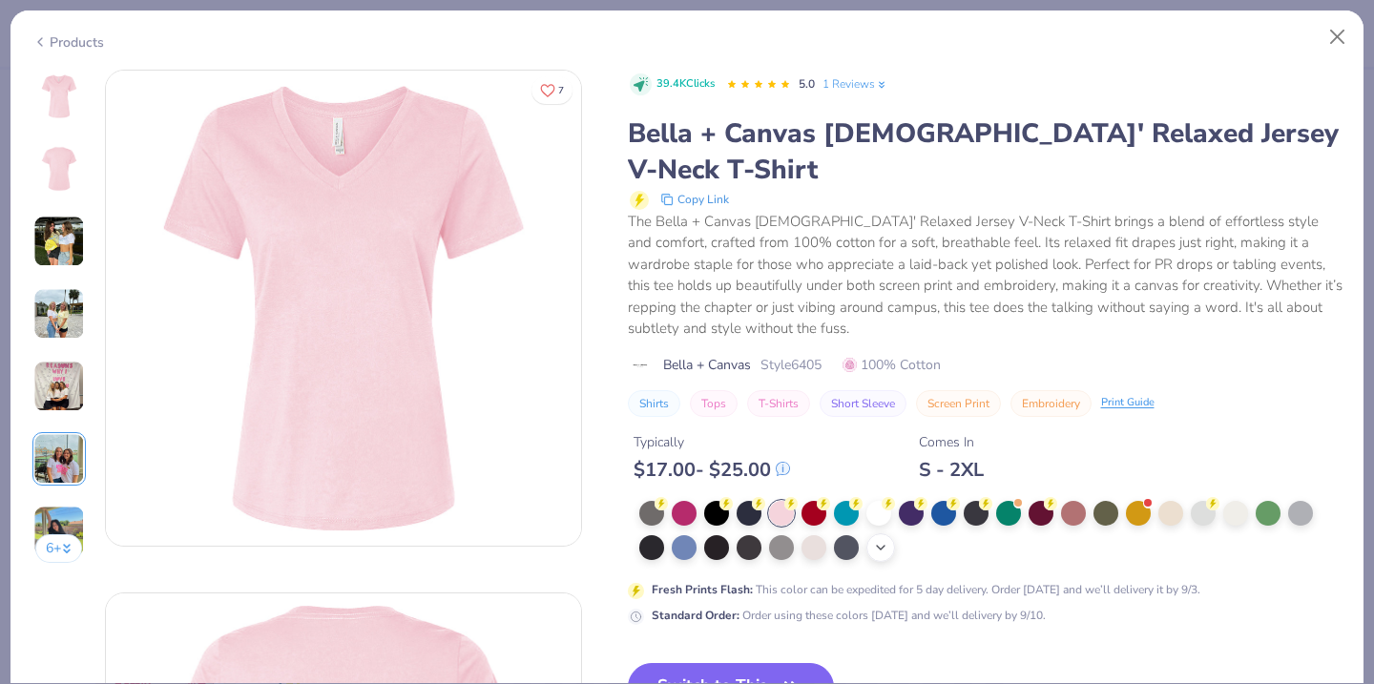
click at [890, 533] on div "+ 5" at bounding box center [880, 547] width 29 height 29
click at [739, 663] on button "Switch to This" at bounding box center [731, 687] width 207 height 48
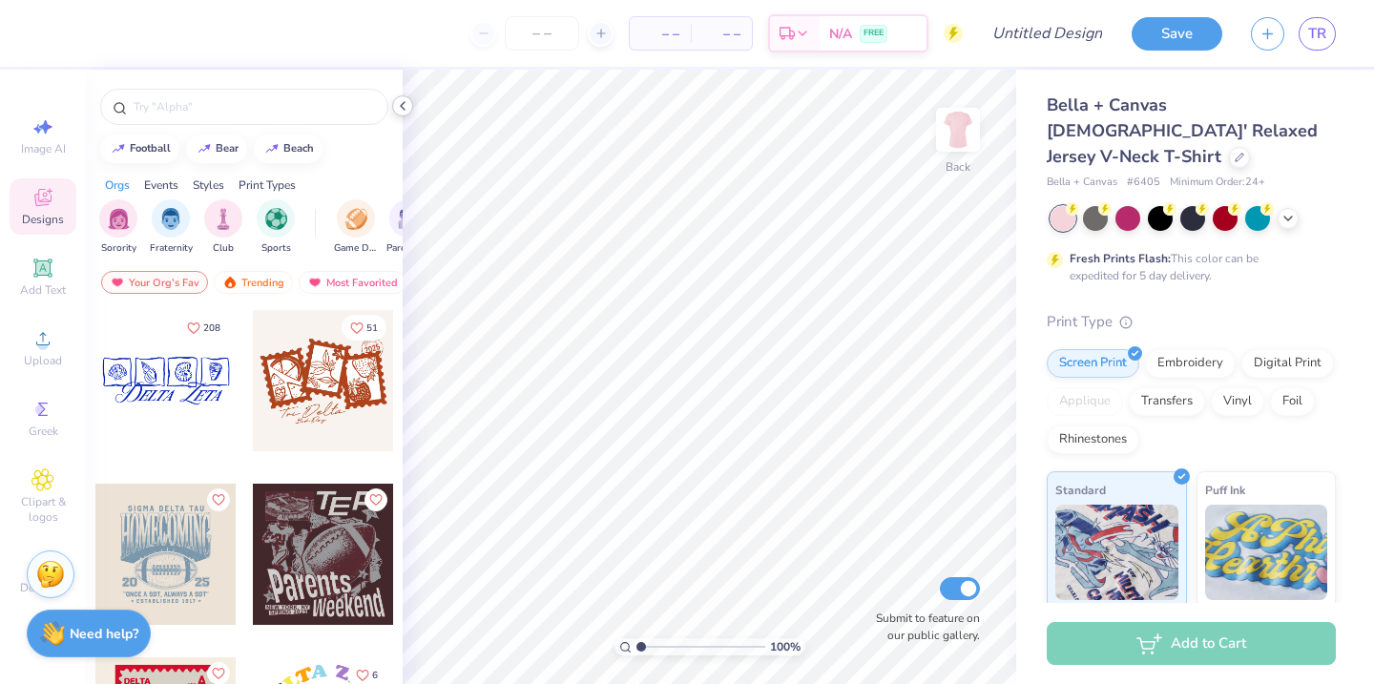
click at [403, 101] on icon at bounding box center [402, 105] width 15 height 15
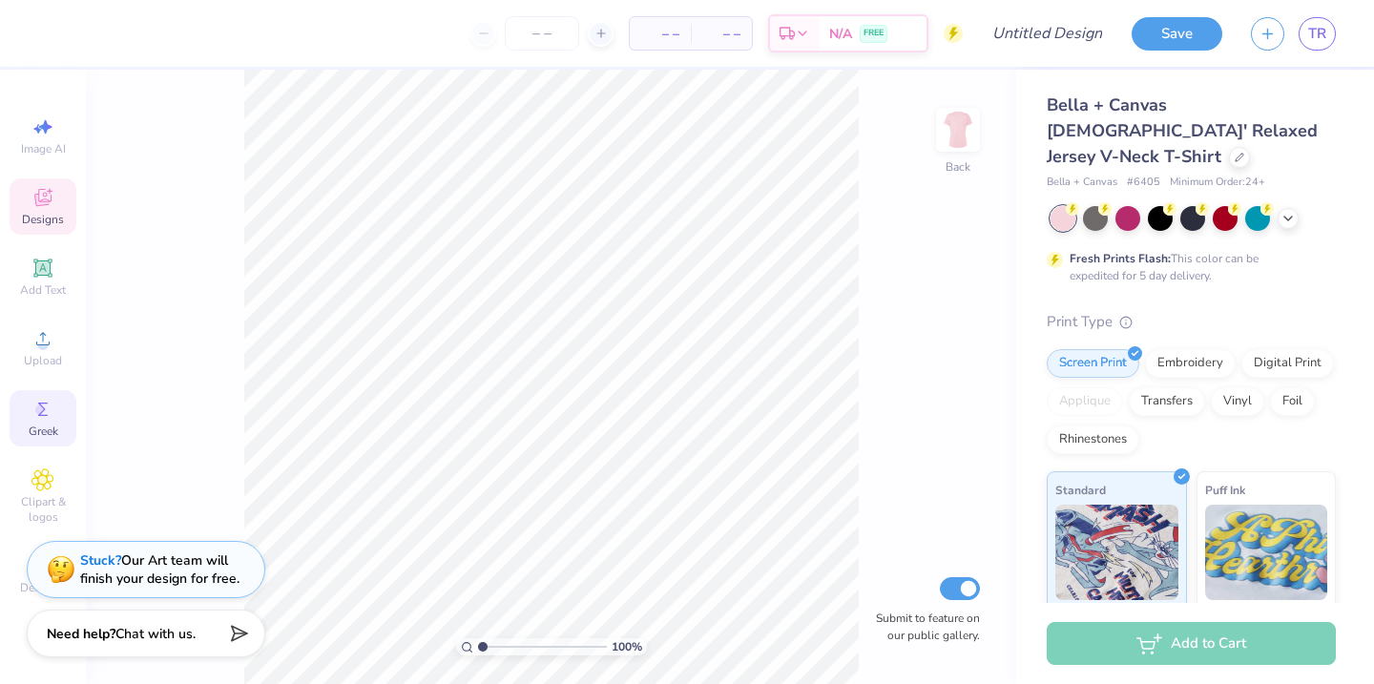
click at [40, 416] on icon at bounding box center [42, 409] width 23 height 23
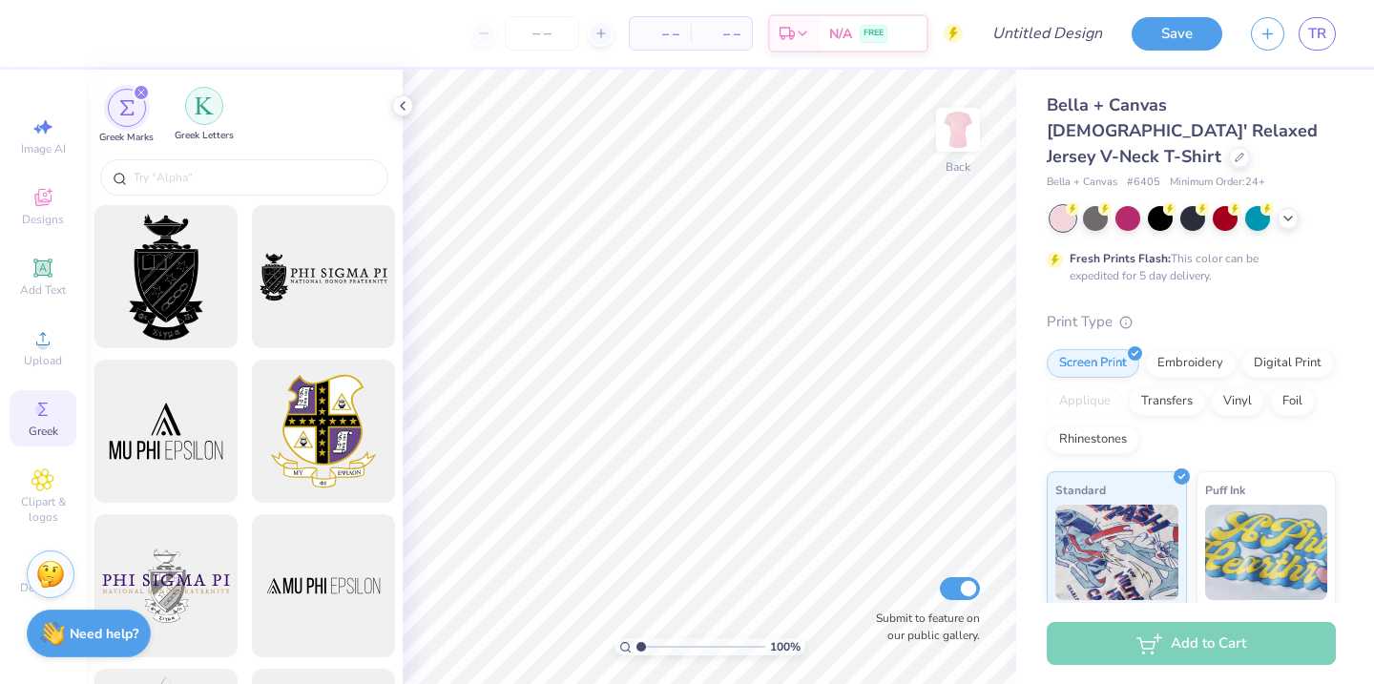
click at [209, 113] on img "filter for Greek Letters" at bounding box center [204, 105] width 19 height 19
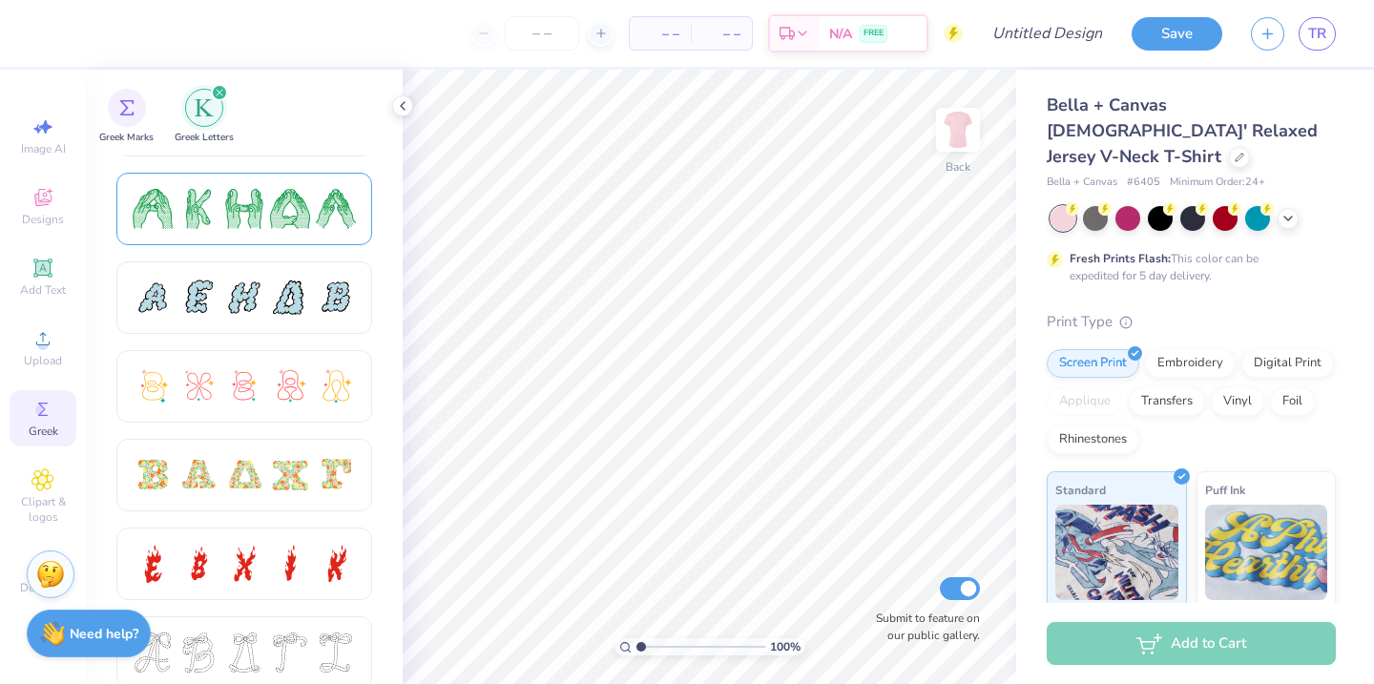
scroll to position [341, 0]
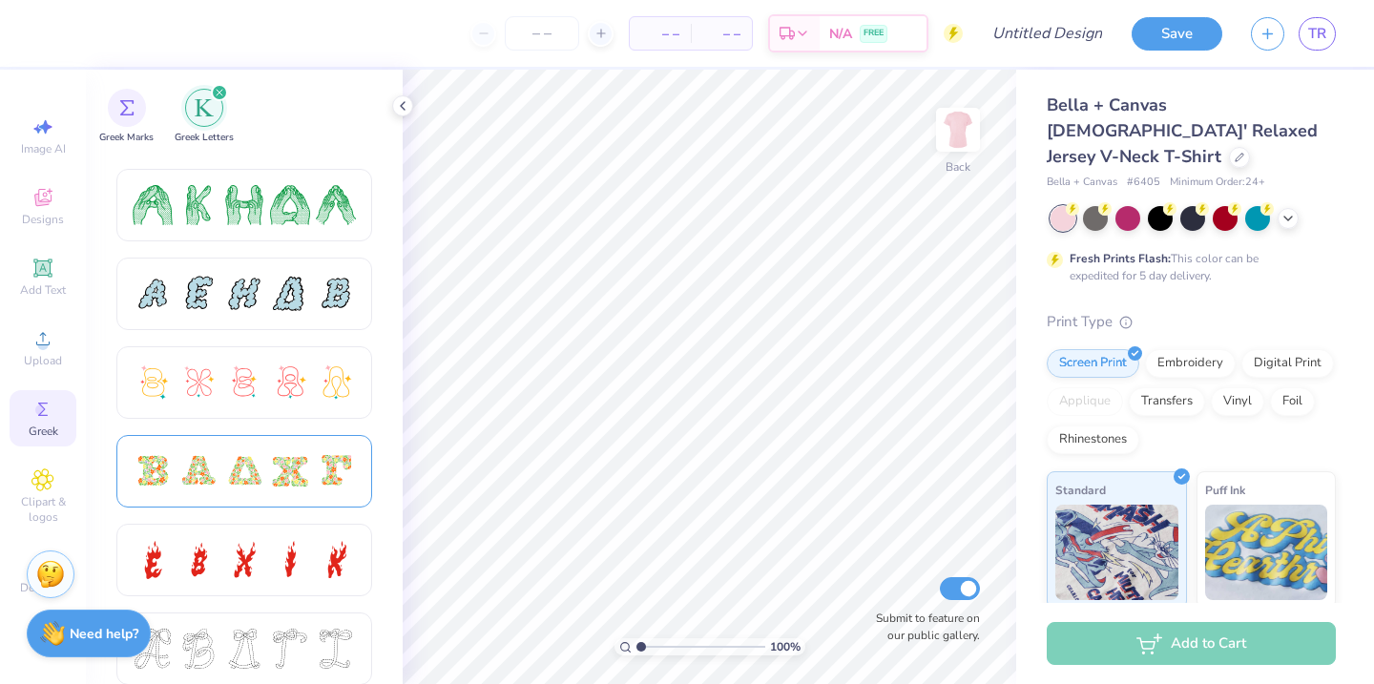
click at [283, 458] on div at bounding box center [290, 471] width 40 height 40
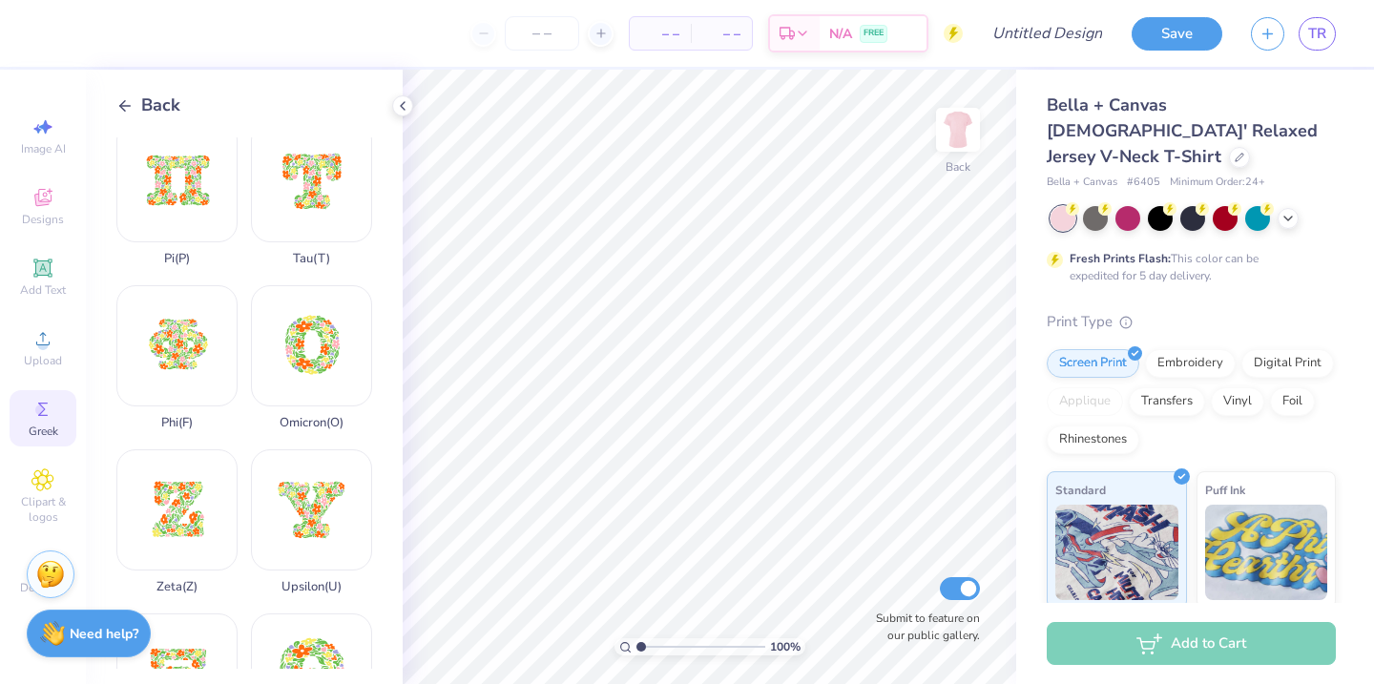
scroll to position [1332, 0]
click at [406, 105] on icon at bounding box center [402, 105] width 15 height 15
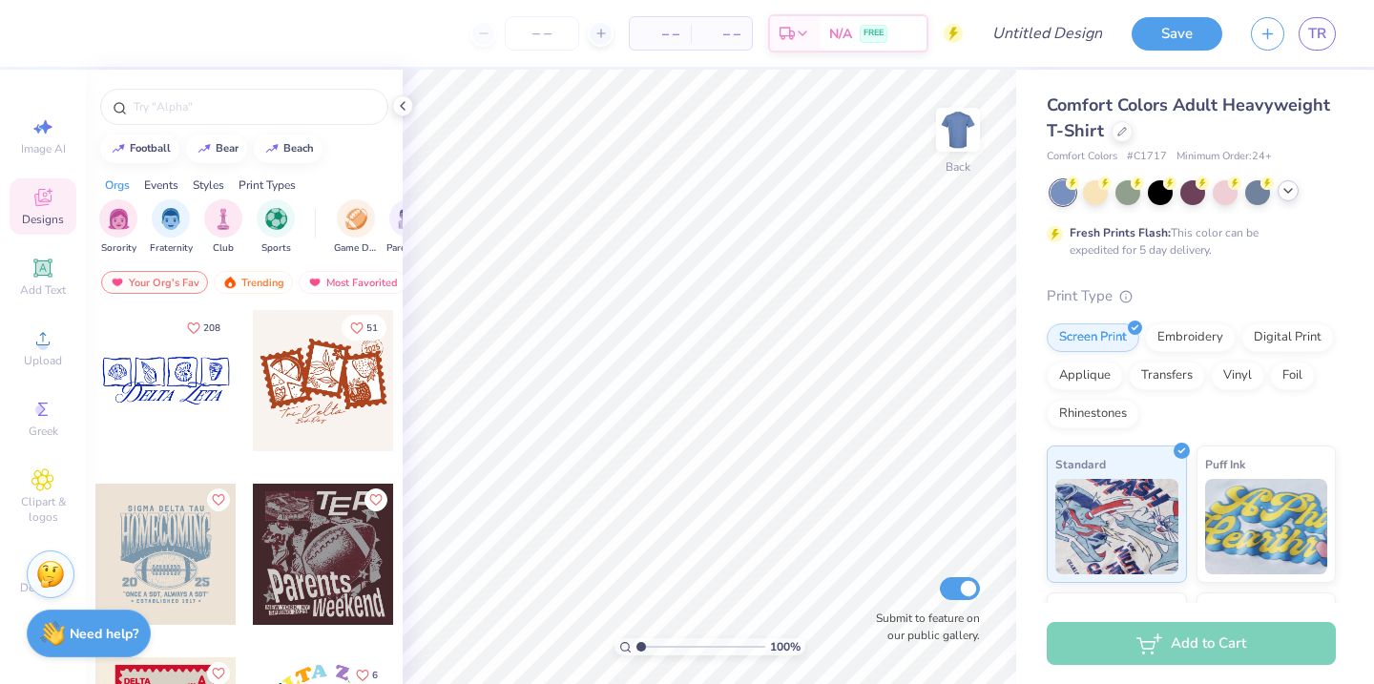
click at [1284, 185] on icon at bounding box center [1287, 190] width 15 height 15
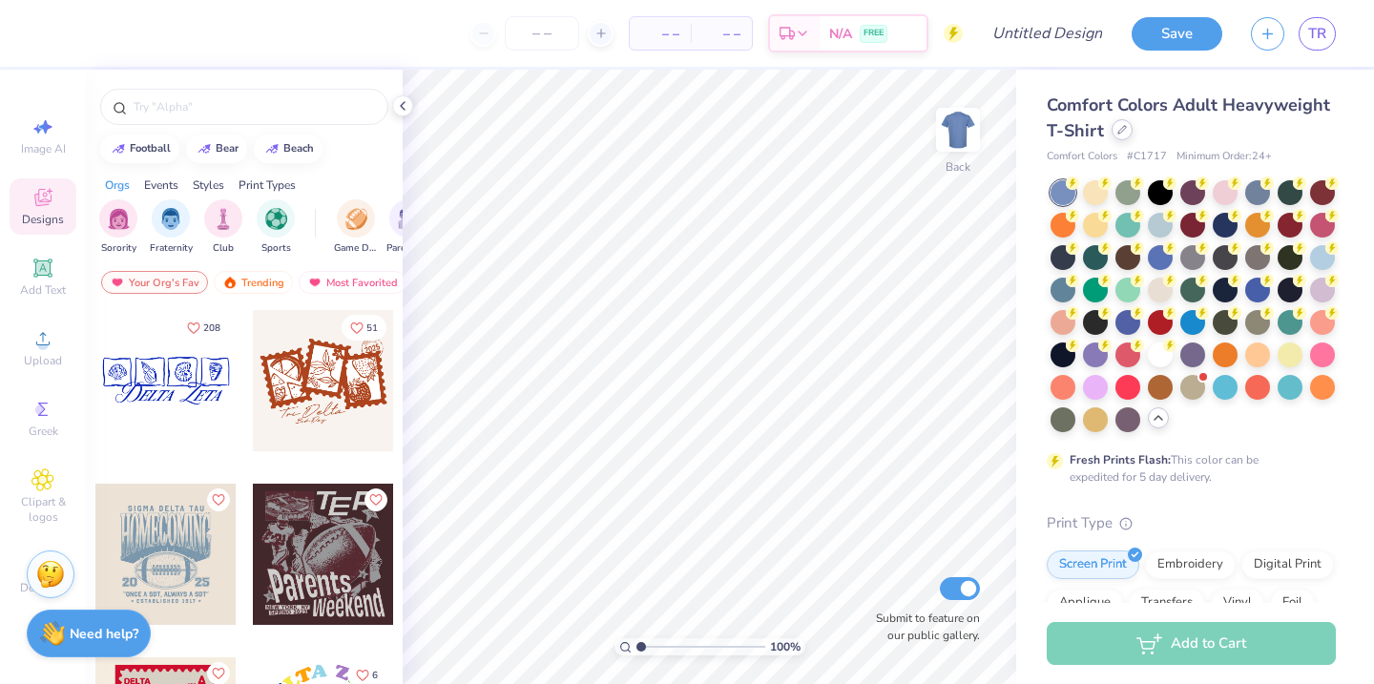
click at [1117, 132] on icon at bounding box center [1122, 130] width 10 height 10
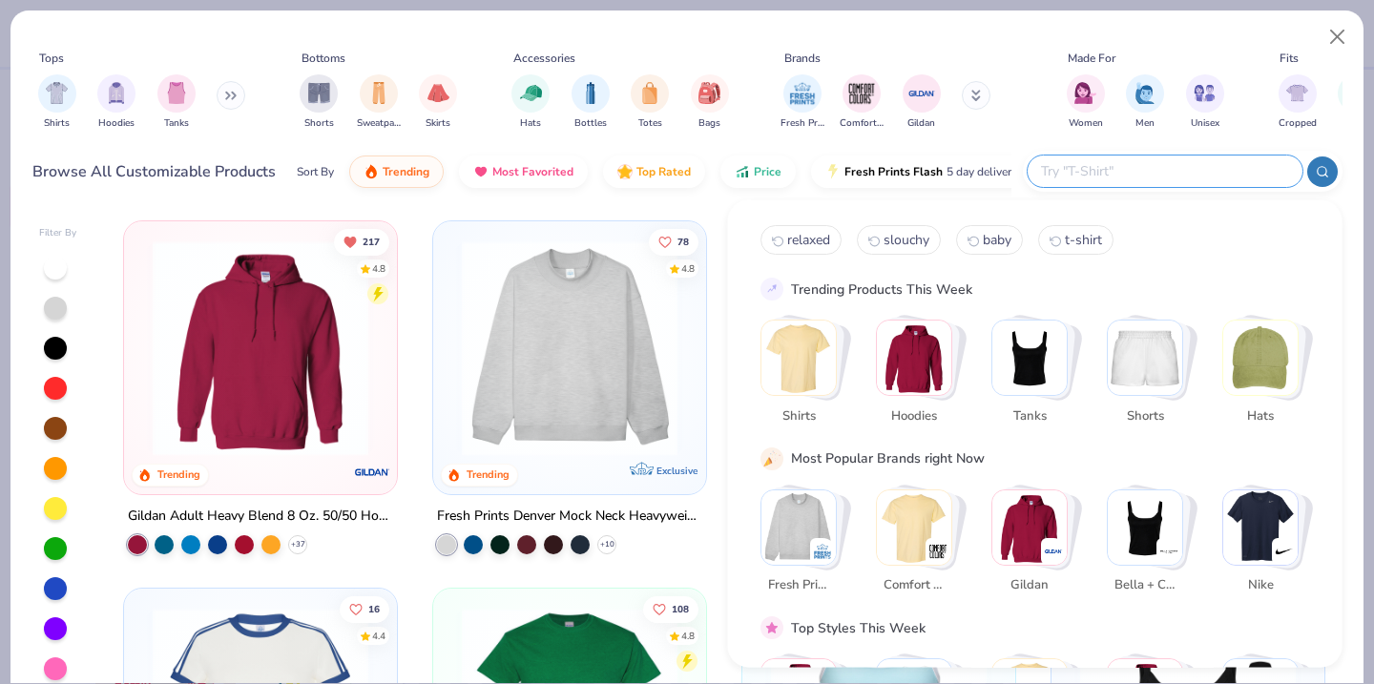
click at [1189, 160] on input "text" at bounding box center [1164, 171] width 250 height 22
type input "slouchy"
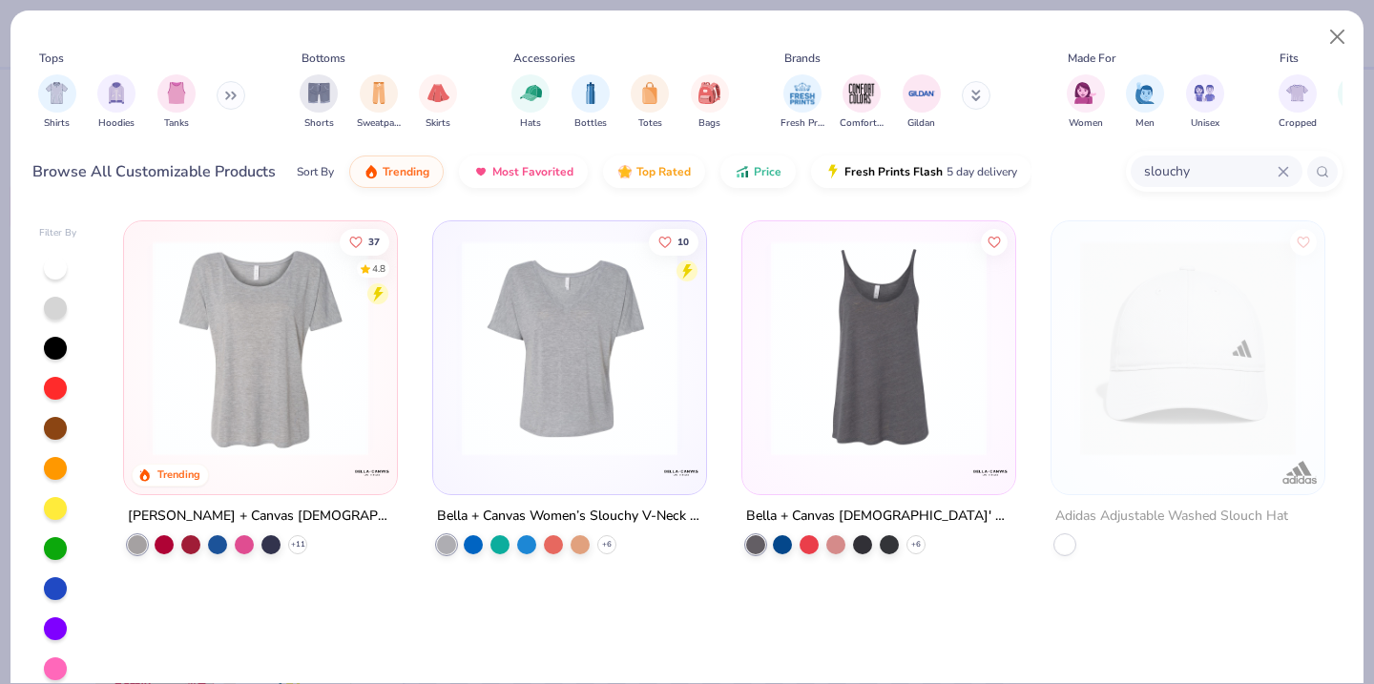
click at [249, 327] on img at bounding box center [260, 348] width 235 height 216
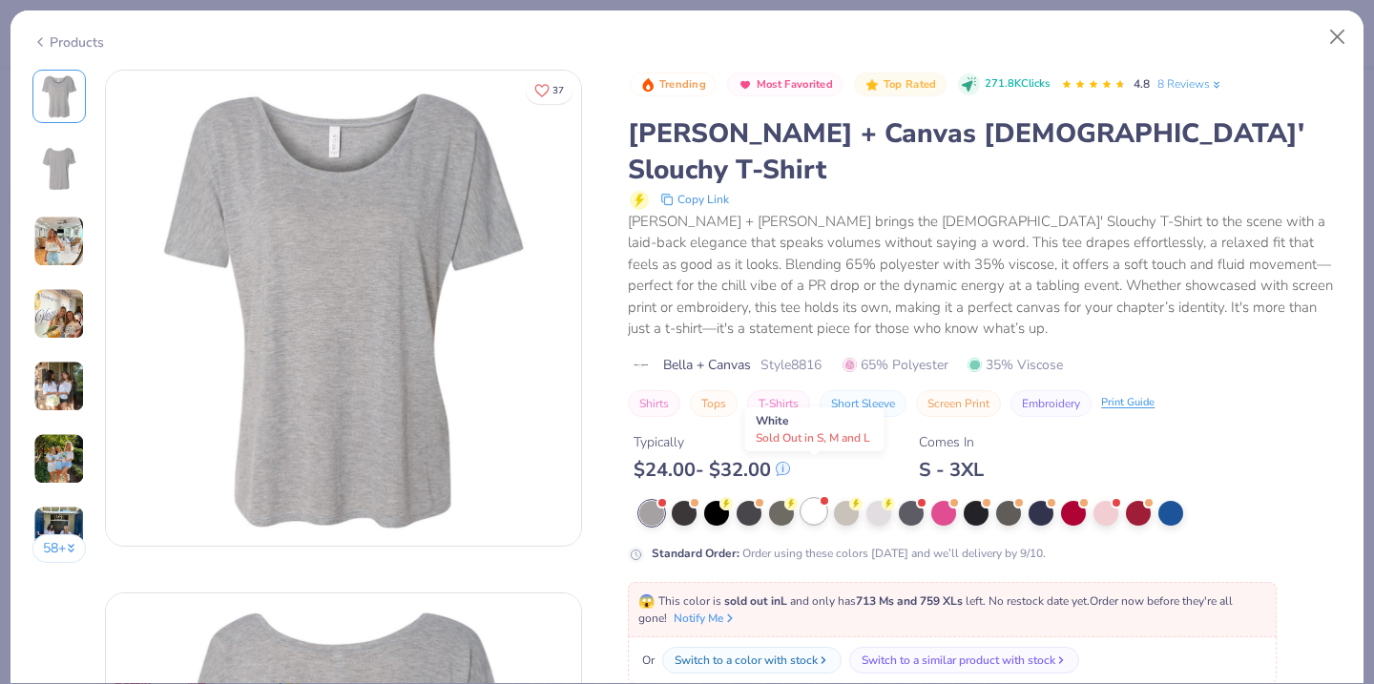
click at [818, 499] on div at bounding box center [813, 511] width 25 height 25
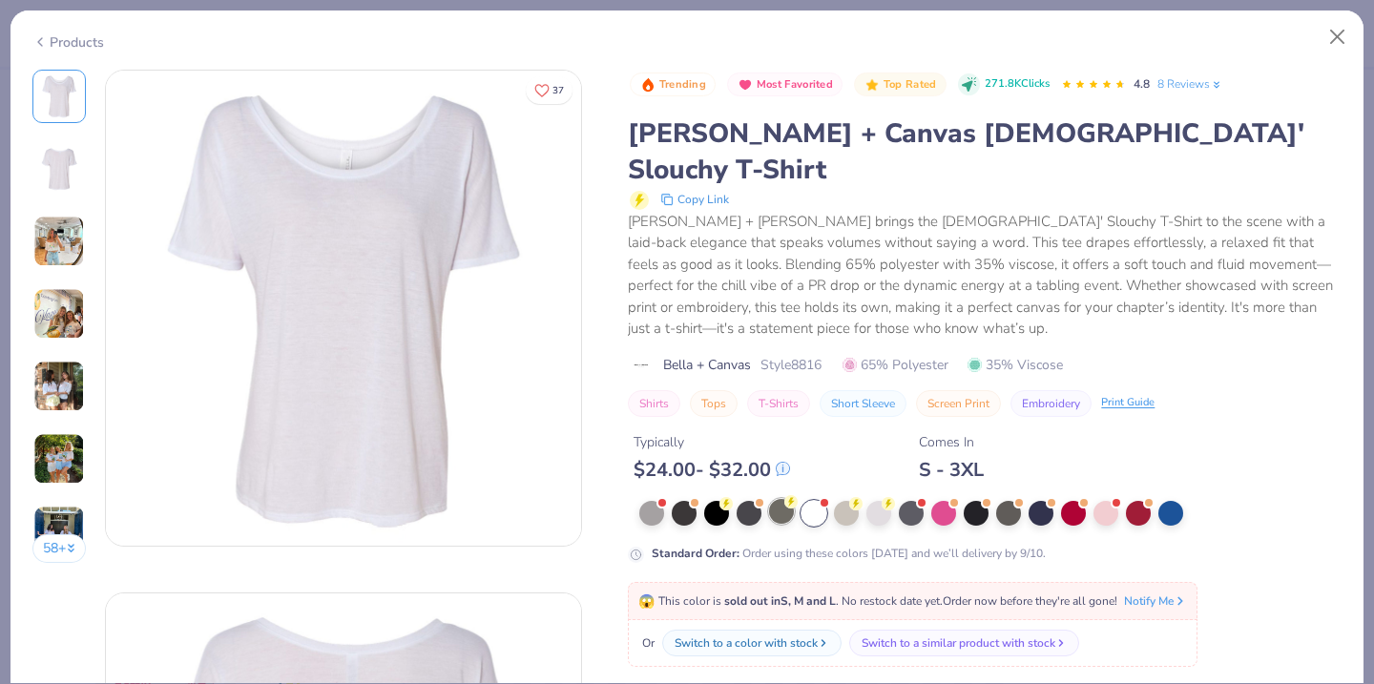
click at [787, 499] on div at bounding box center [781, 511] width 25 height 25
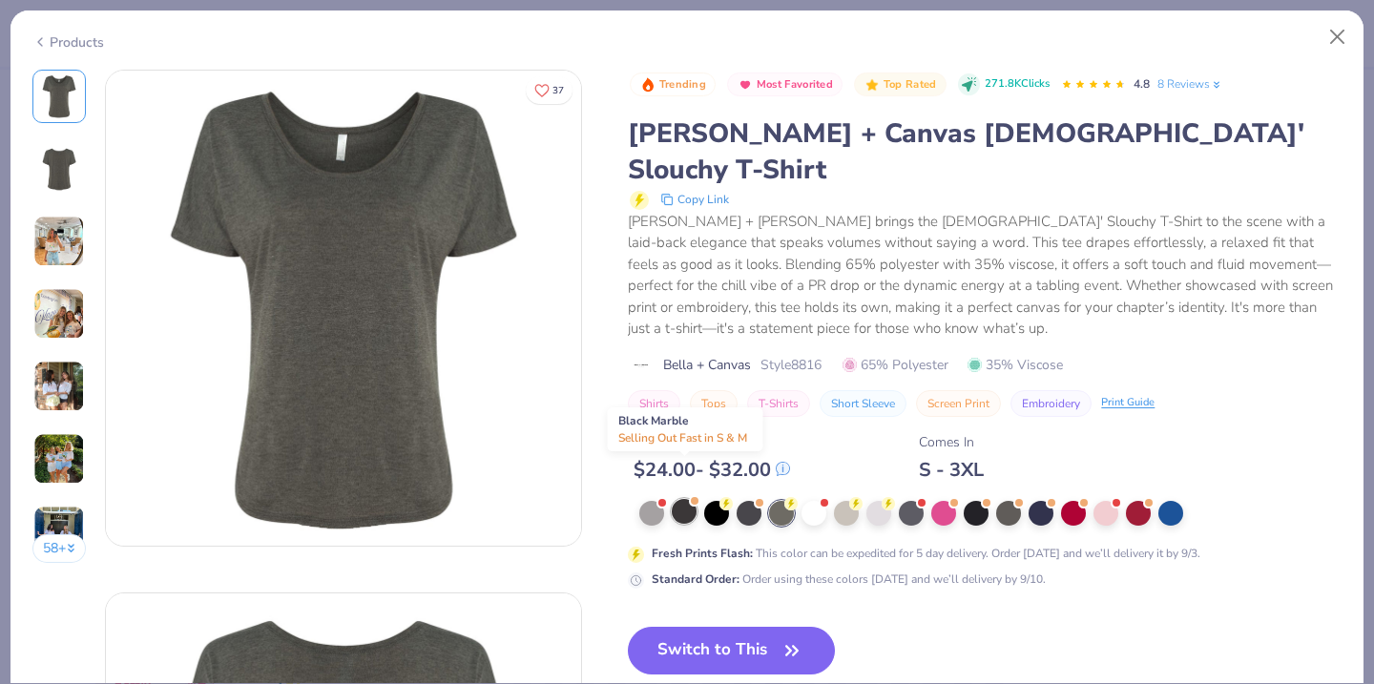
click at [688, 499] on div at bounding box center [684, 511] width 25 height 25
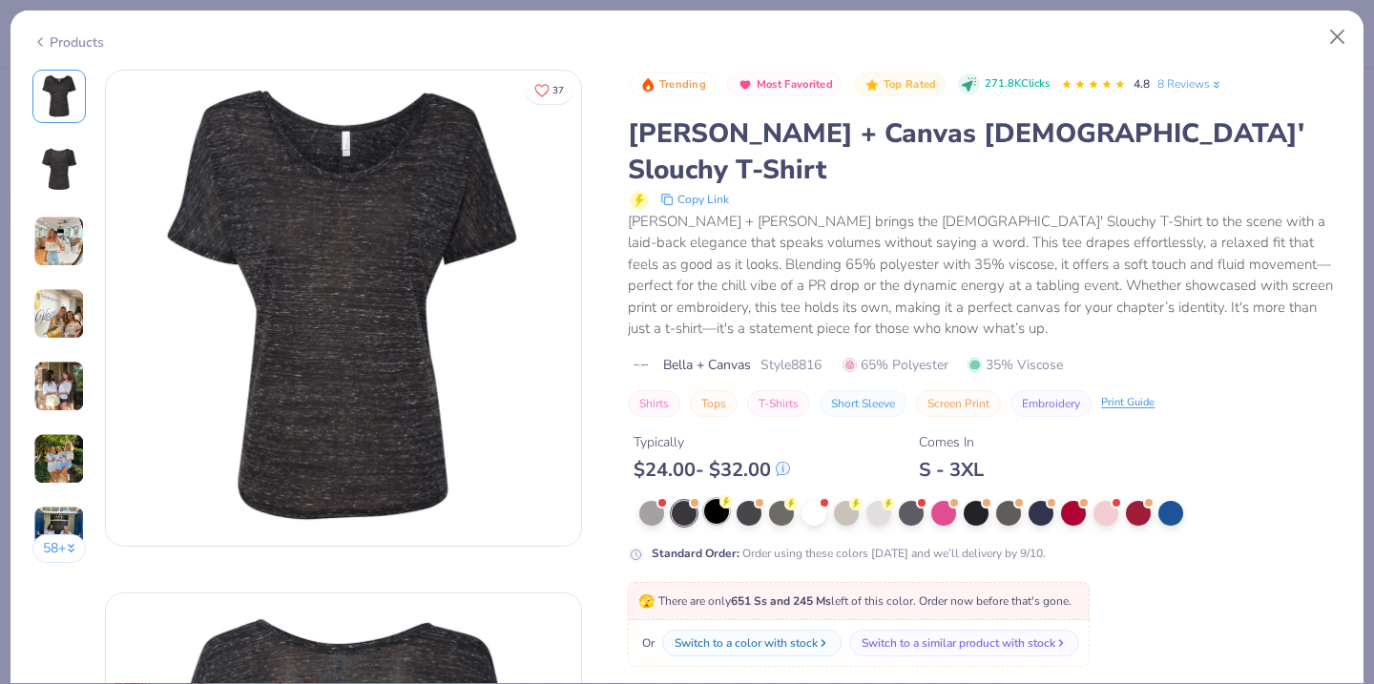
click at [714, 499] on div at bounding box center [716, 511] width 25 height 25
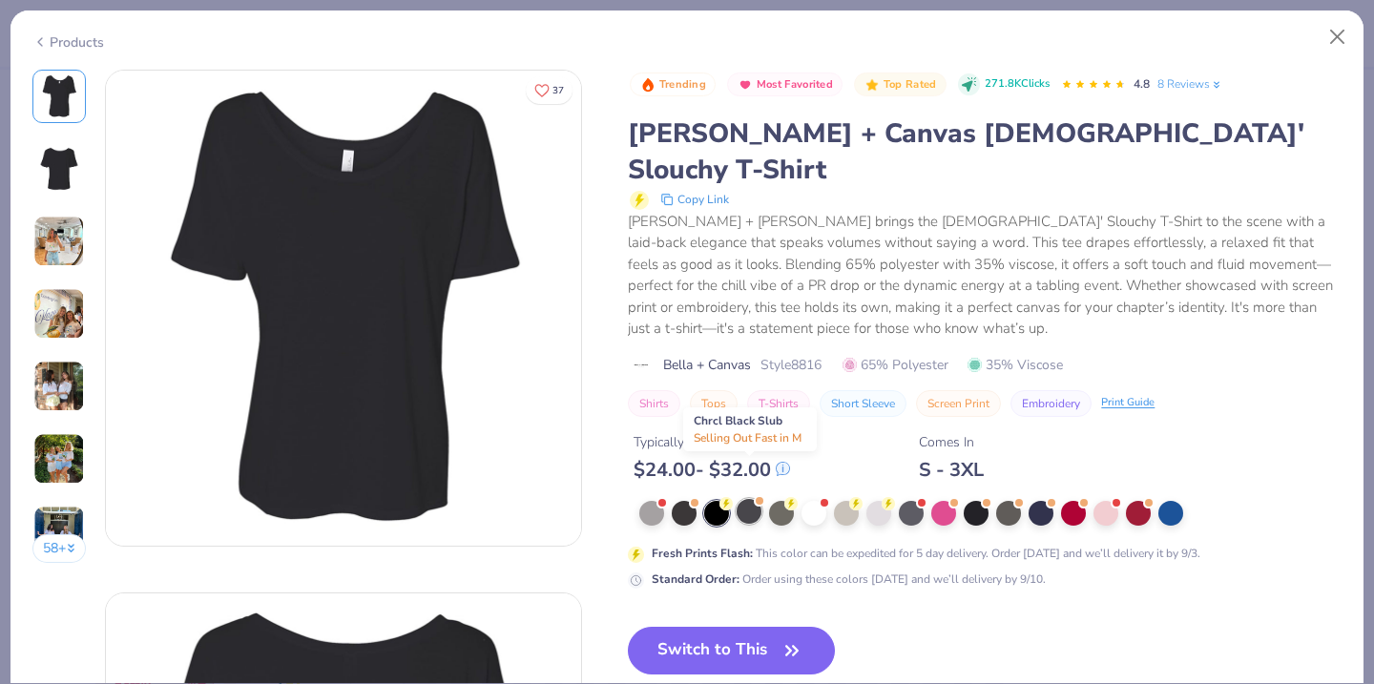
click at [746, 499] on div at bounding box center [749, 511] width 25 height 25
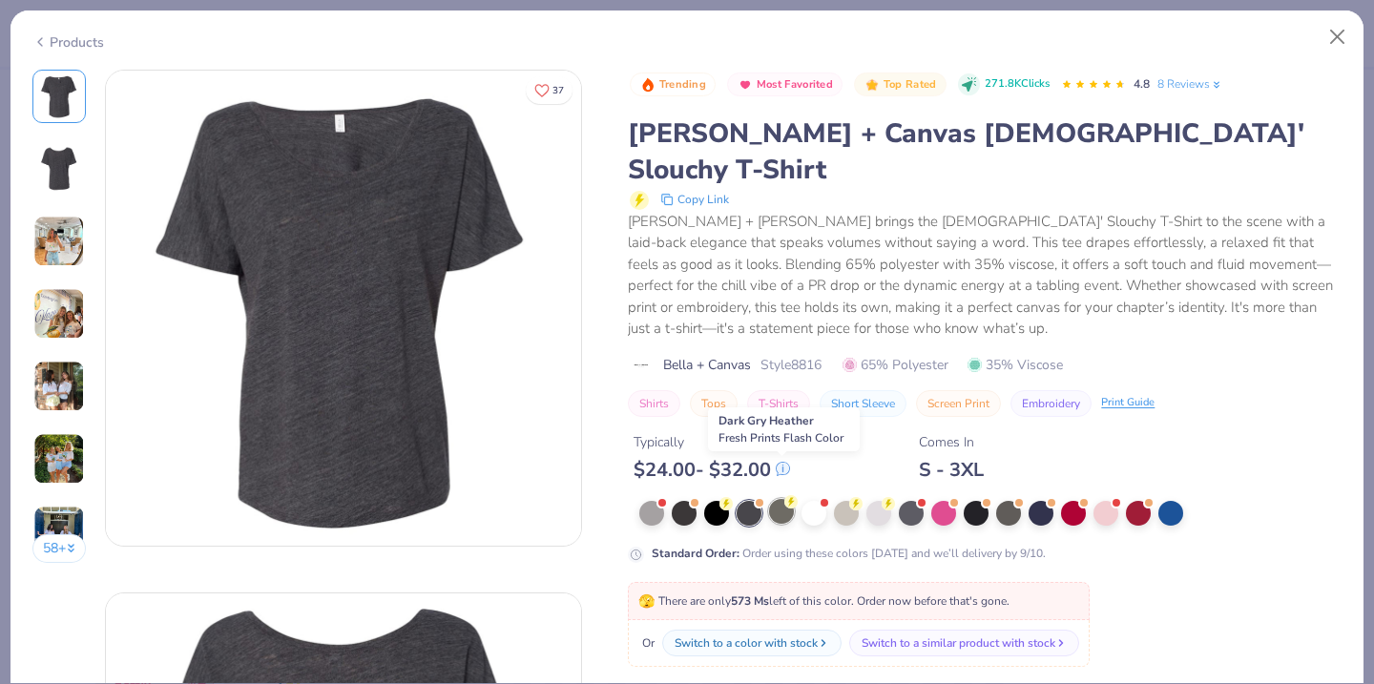
click at [779, 499] on div at bounding box center [781, 511] width 25 height 25
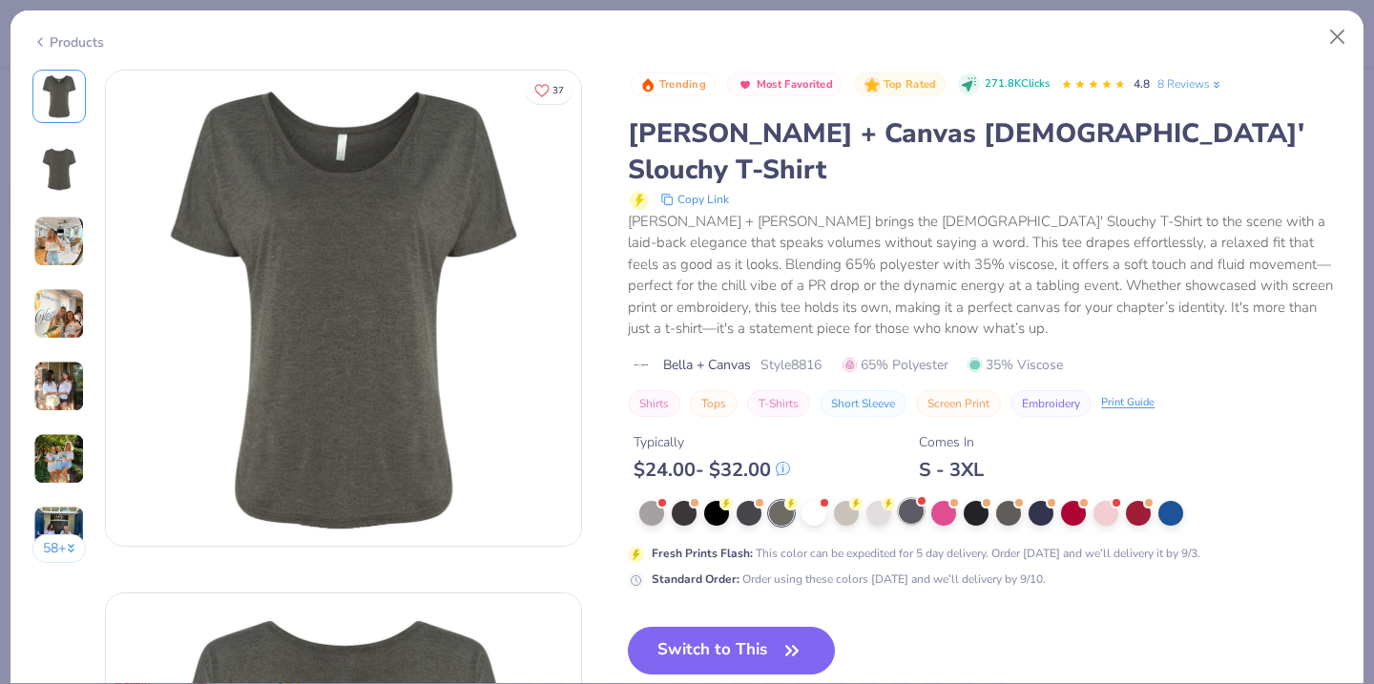
click at [907, 501] on div "Fresh Prints Flash : This color can be expedited for 5 day delivery. Order toda…" at bounding box center [985, 545] width 714 height 88
click at [910, 499] on div at bounding box center [911, 511] width 25 height 25
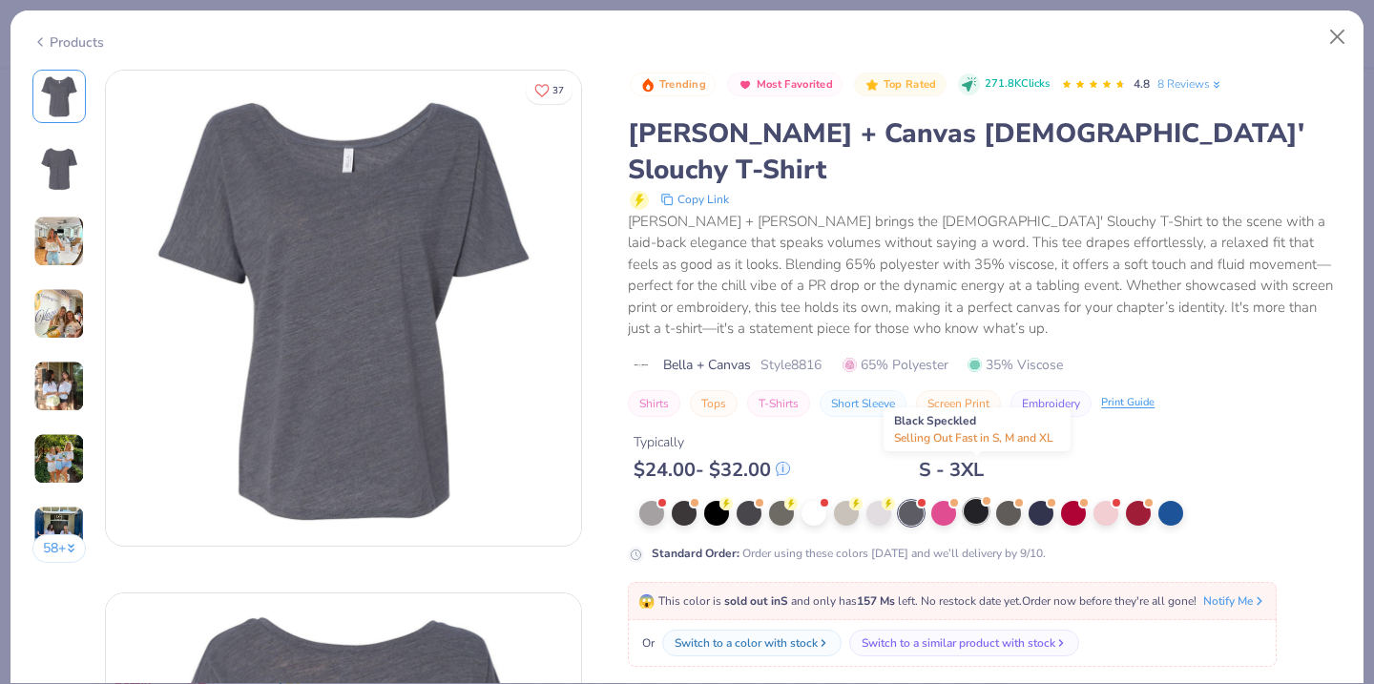
click at [977, 499] on div at bounding box center [976, 511] width 25 height 25
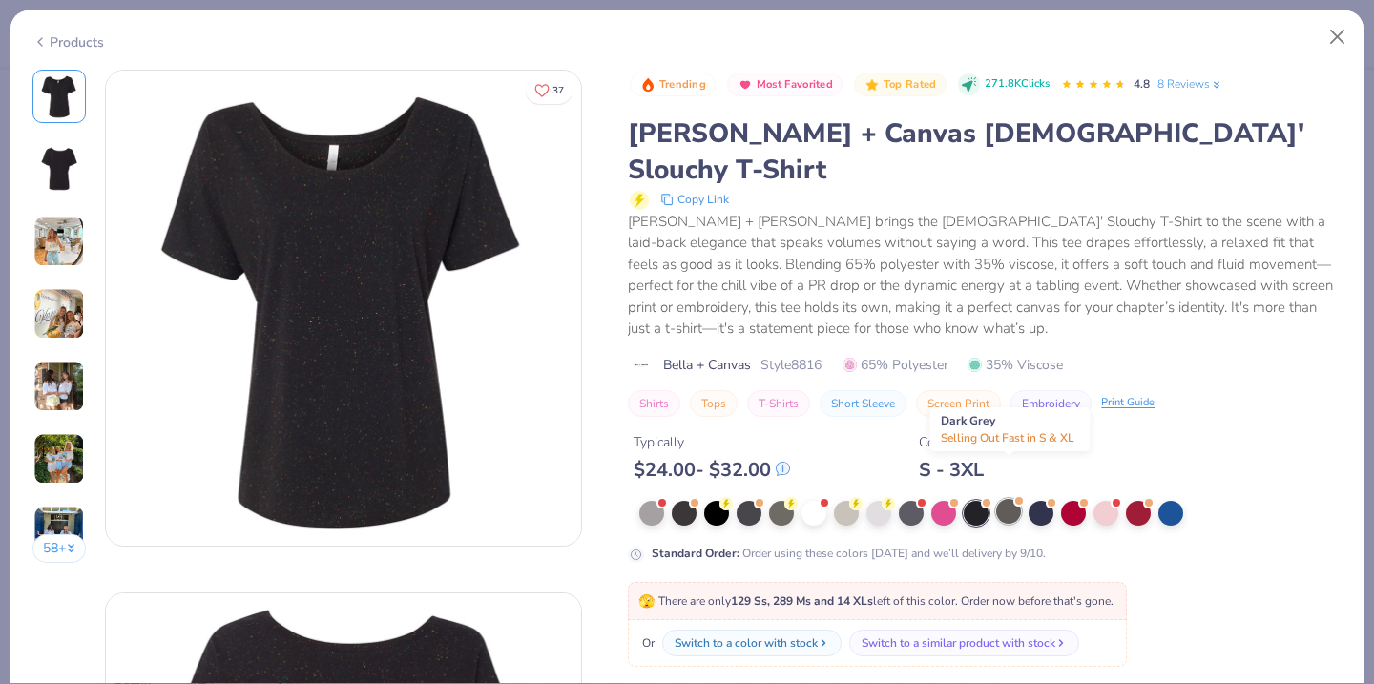
click at [1000, 499] on div at bounding box center [1008, 511] width 25 height 25
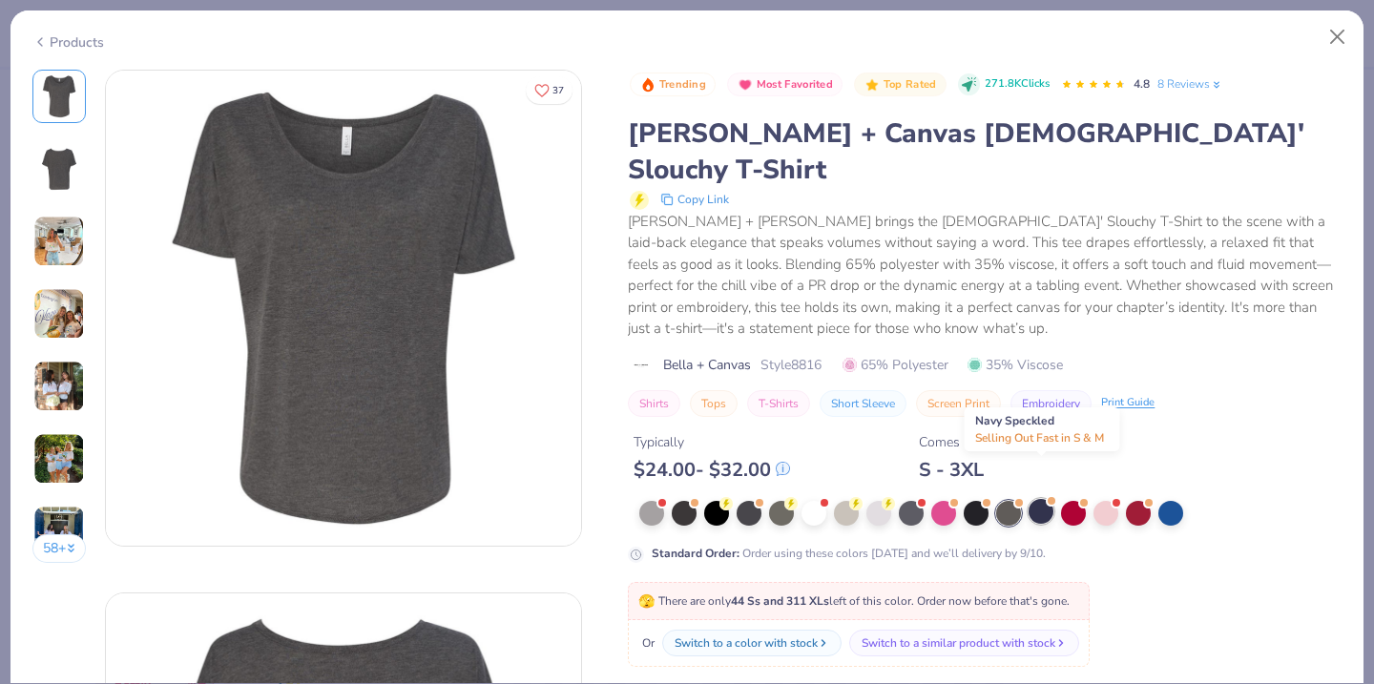
click at [1049, 499] on div at bounding box center [1040, 511] width 25 height 25
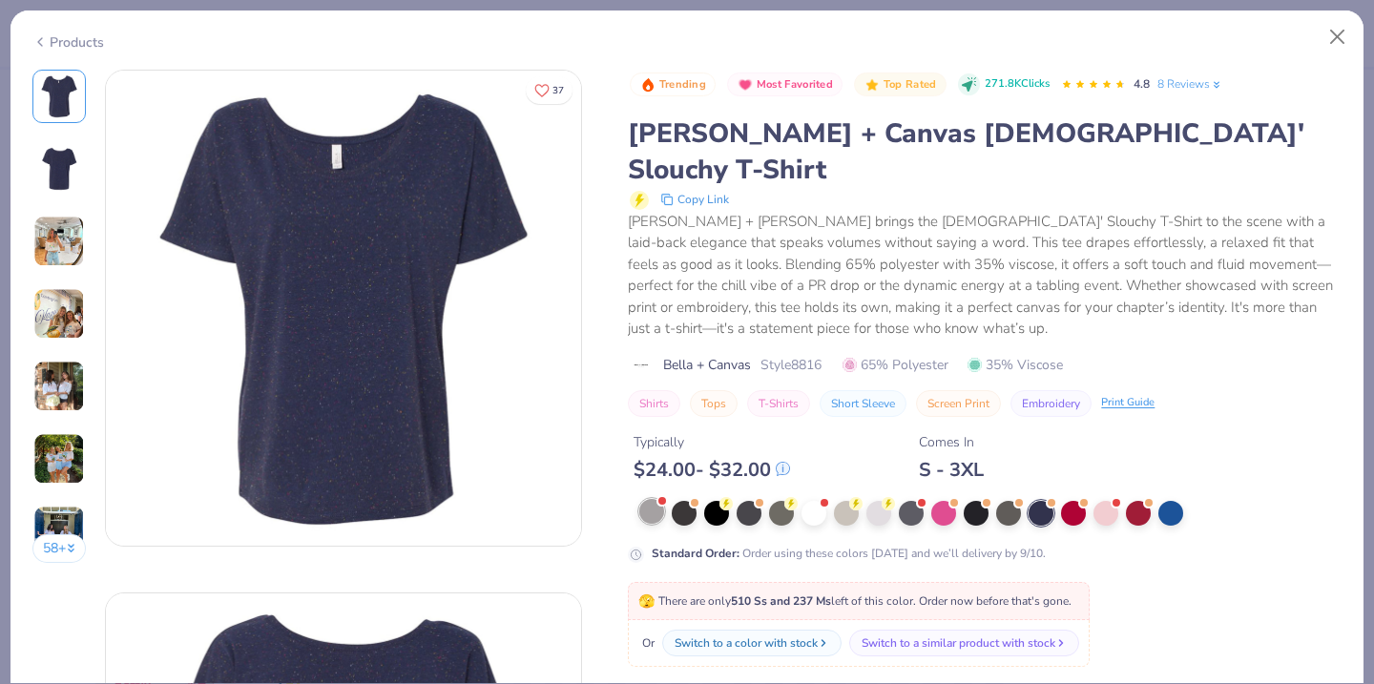
click at [648, 499] on div at bounding box center [651, 511] width 25 height 25
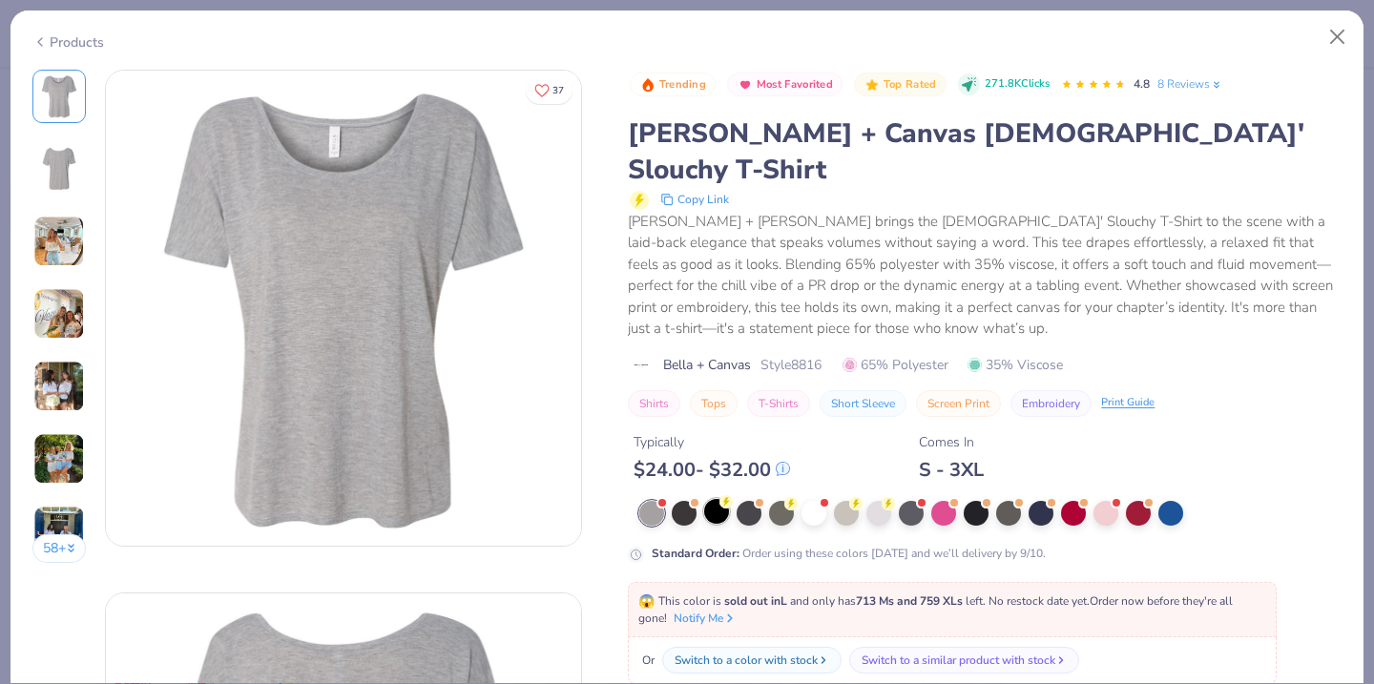
click at [729, 495] on icon at bounding box center [725, 501] width 13 height 13
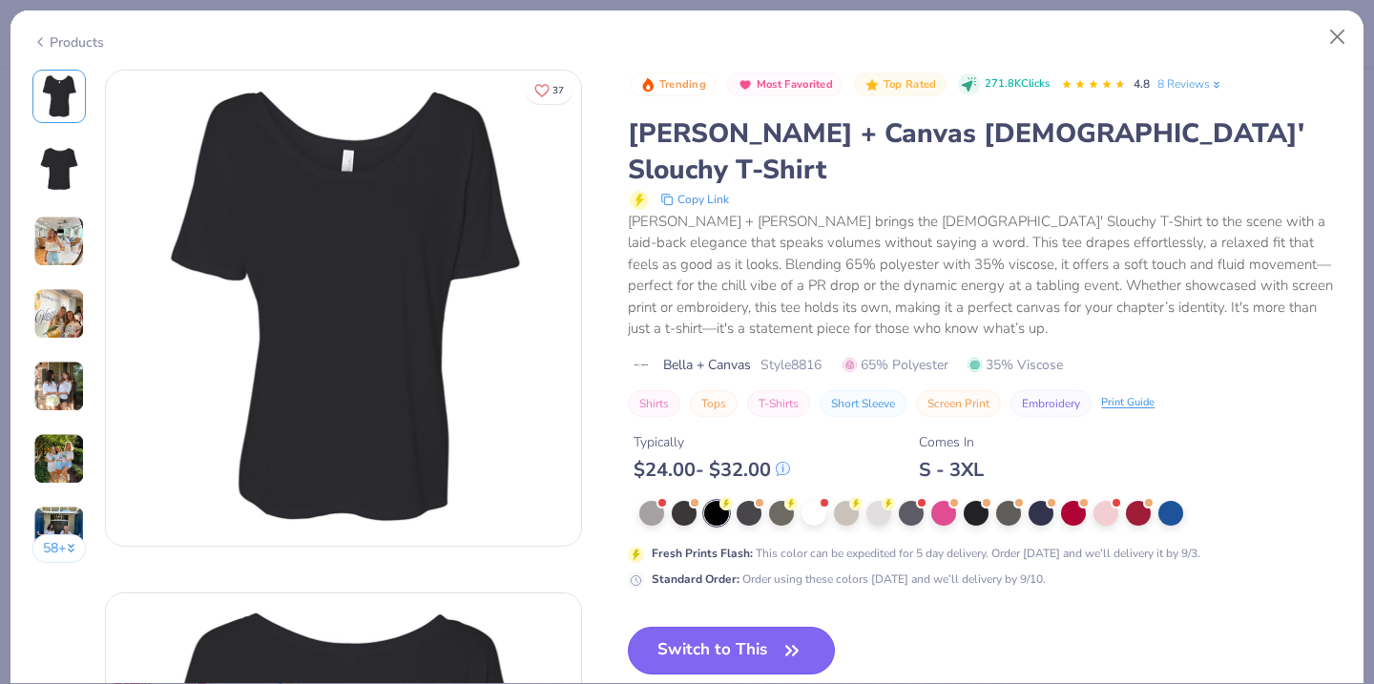
click at [759, 627] on button "Switch to This" at bounding box center [731, 651] width 207 height 48
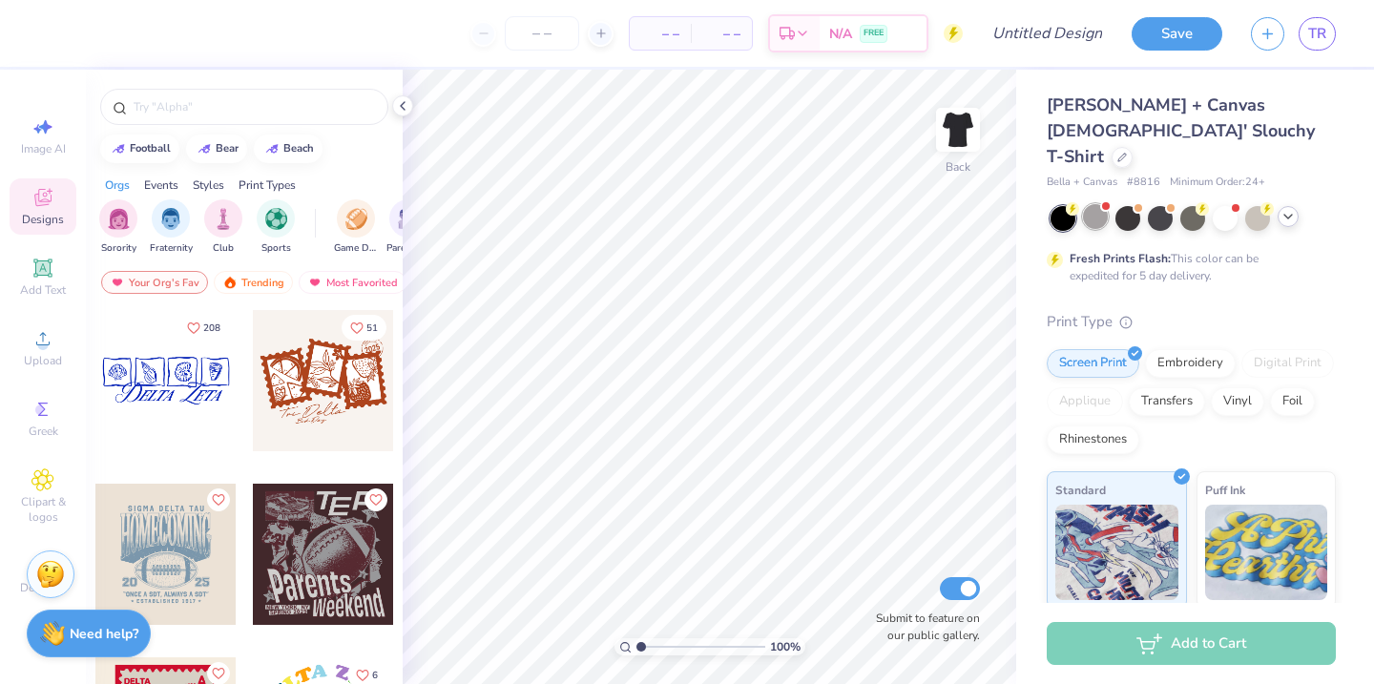
click at [1103, 204] on div at bounding box center [1095, 216] width 25 height 25
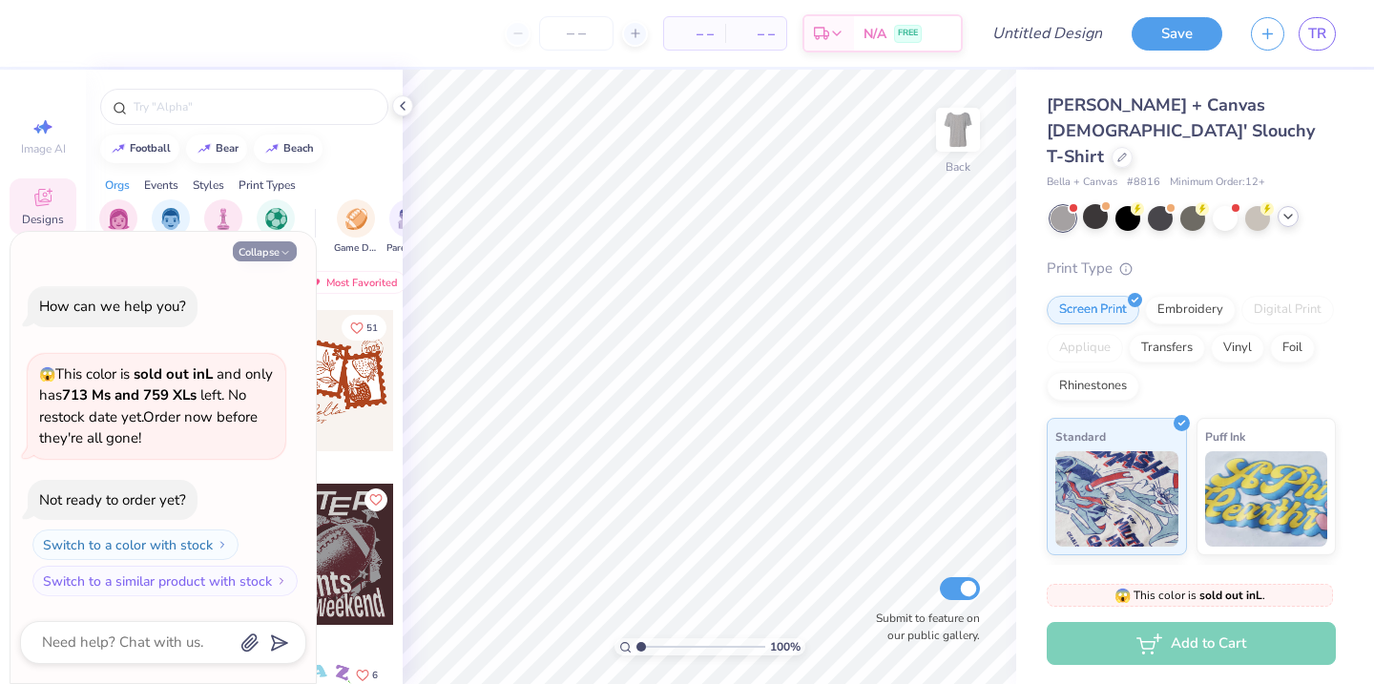
click at [265, 246] on button "Collapse" at bounding box center [265, 251] width 64 height 20
type textarea "x"
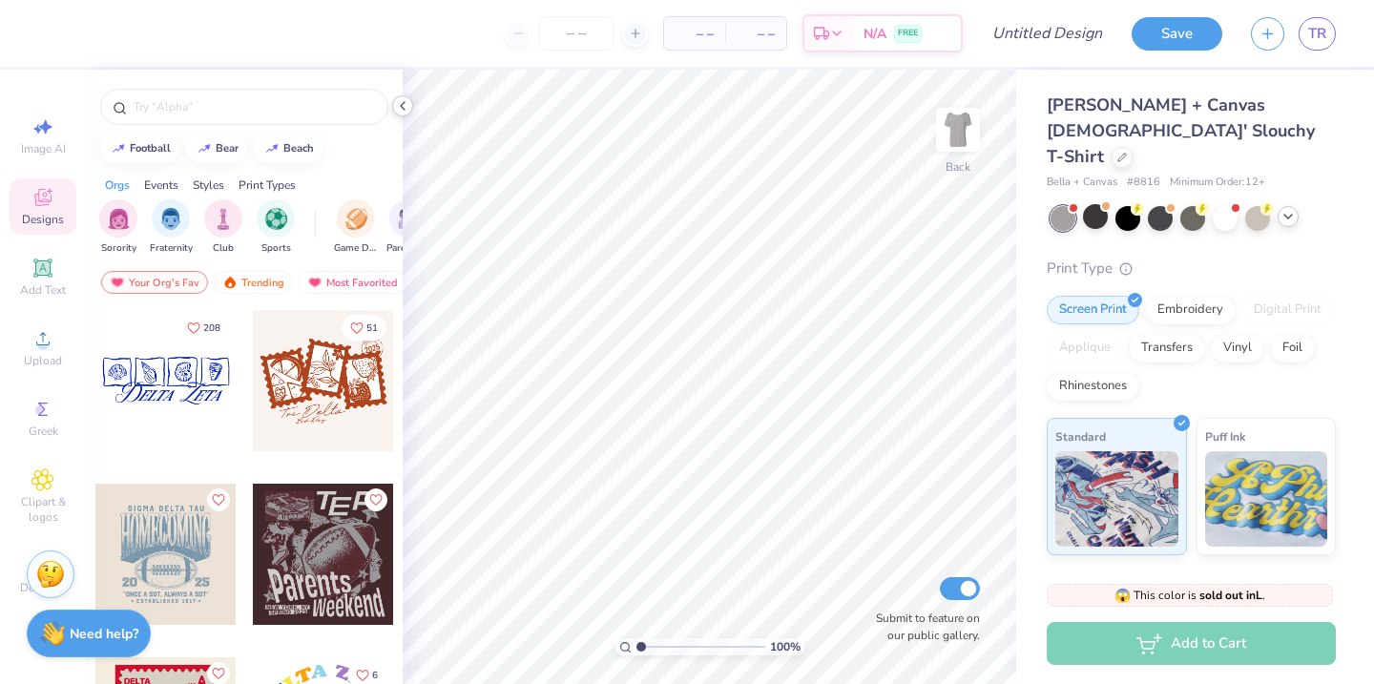
click at [403, 111] on icon at bounding box center [402, 105] width 15 height 15
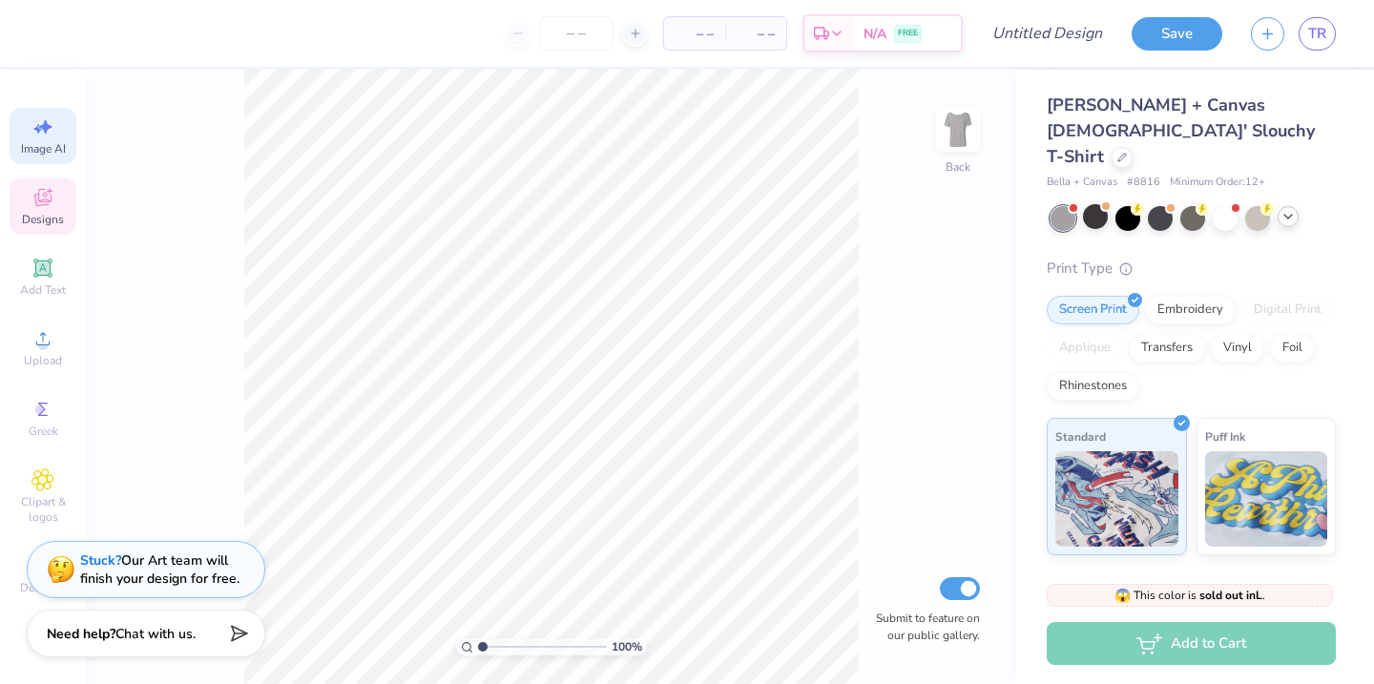
click at [46, 136] on icon at bounding box center [42, 126] width 23 height 23
select select "4"
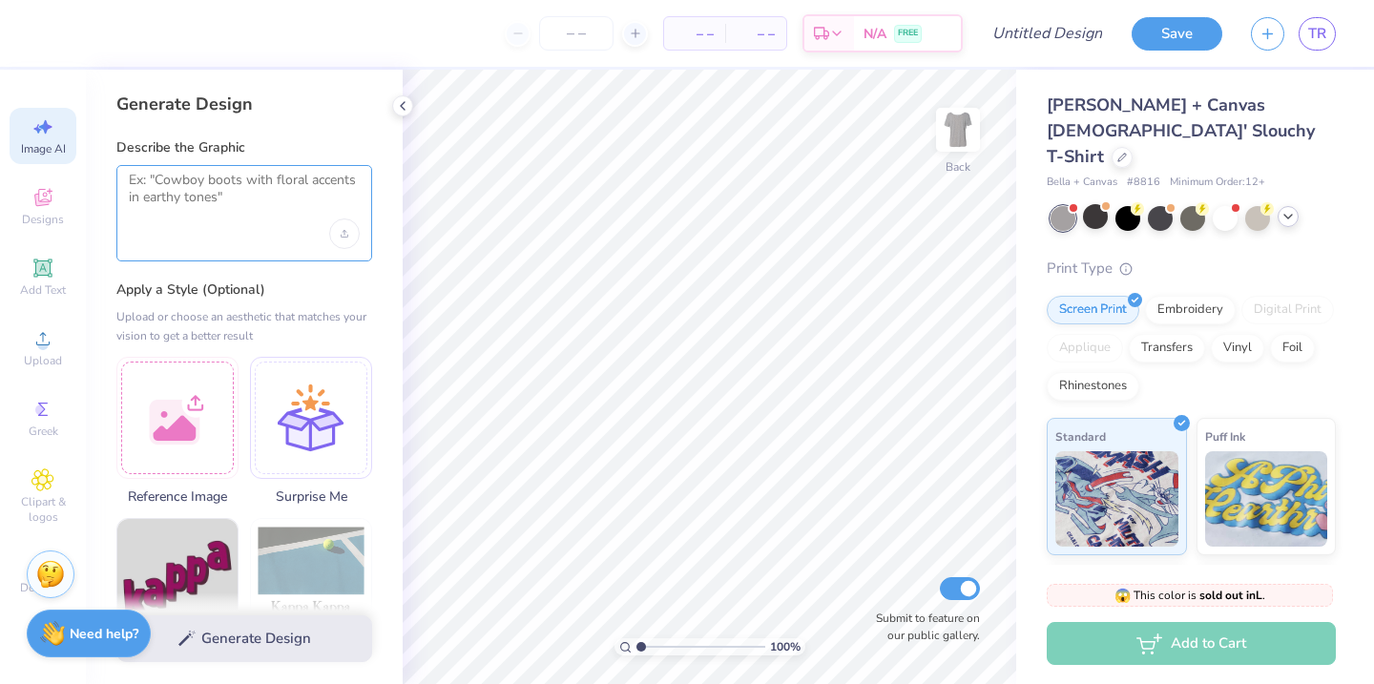
click at [194, 197] on textarea at bounding box center [244, 196] width 231 height 48
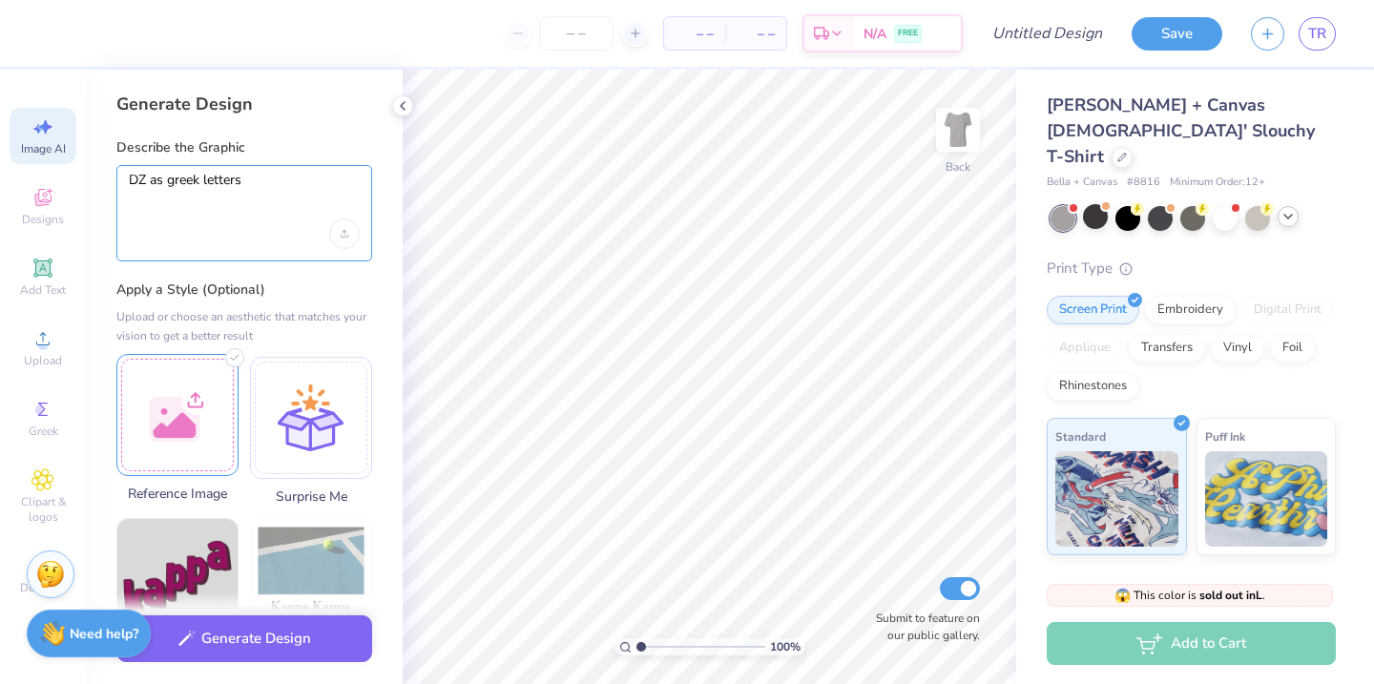
type textarea "DZ as greek letters"
click at [173, 437] on div at bounding box center [177, 415] width 122 height 122
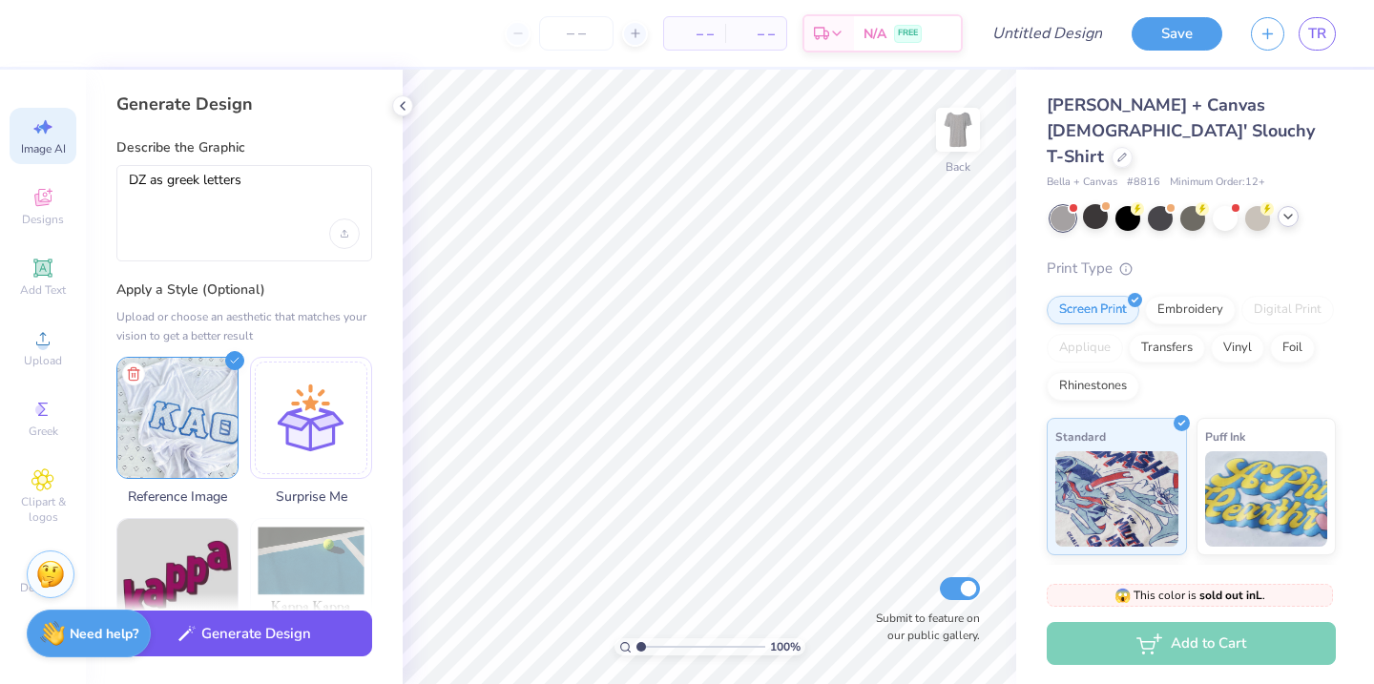
click at [277, 634] on button "Generate Design" at bounding box center [244, 634] width 256 height 47
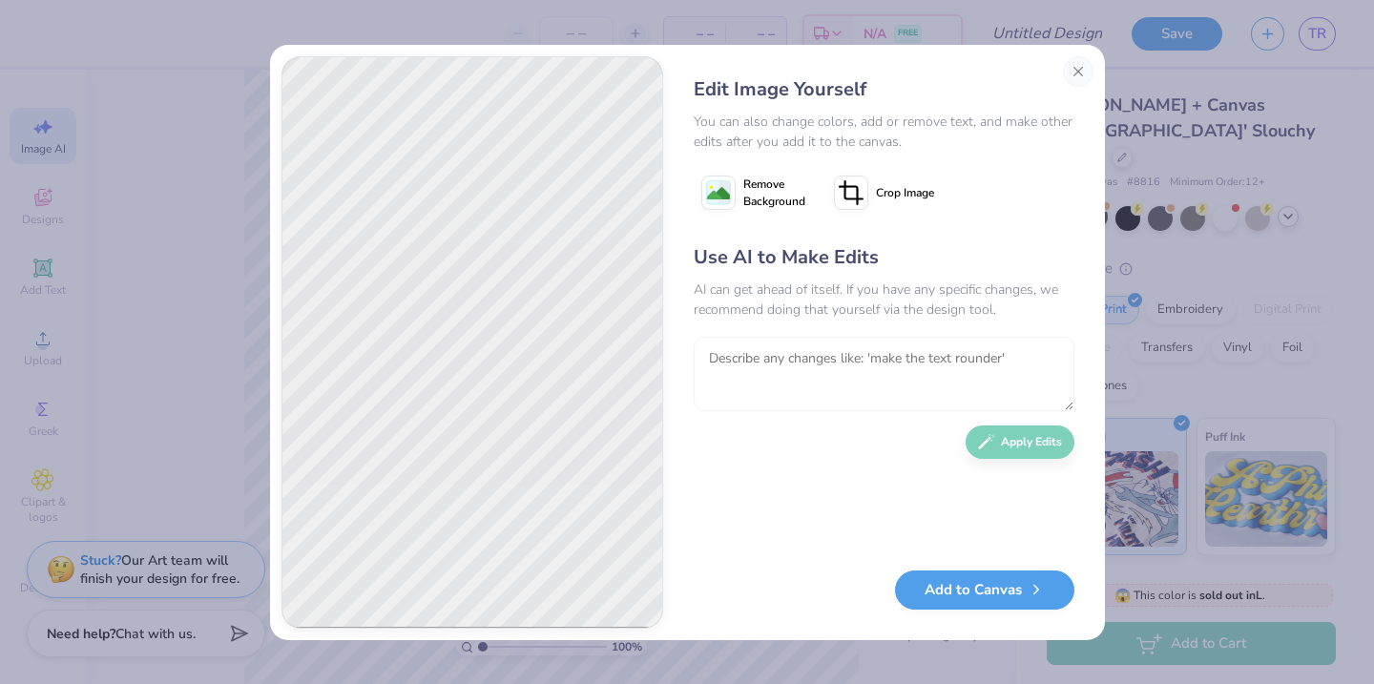
click at [767, 369] on textarea at bounding box center [884, 374] width 381 height 74
click at [1018, 454] on div "Use AI to Make Edits AI can get ahead of itself. If you have any specific chang…" at bounding box center [884, 397] width 381 height 309
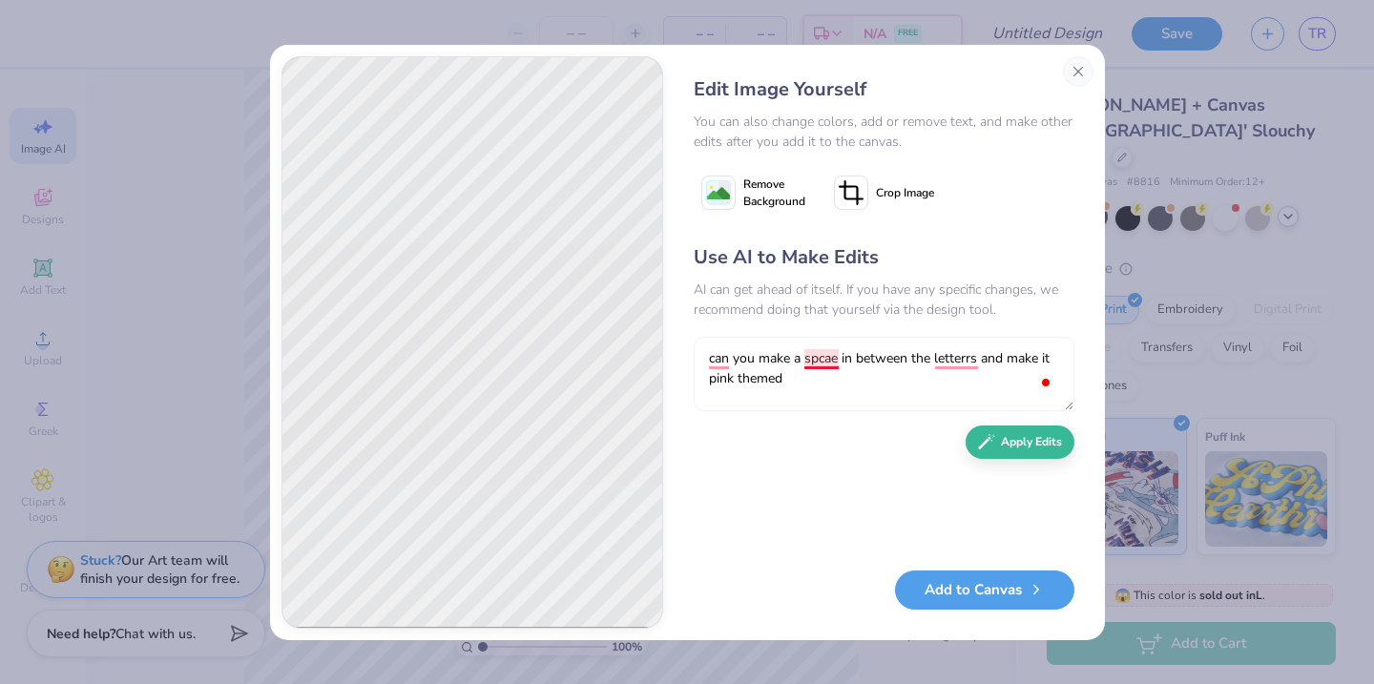
click at [817, 364] on textarea "can you make a spcae in between the letterrs and make it pink themed" at bounding box center [884, 374] width 381 height 74
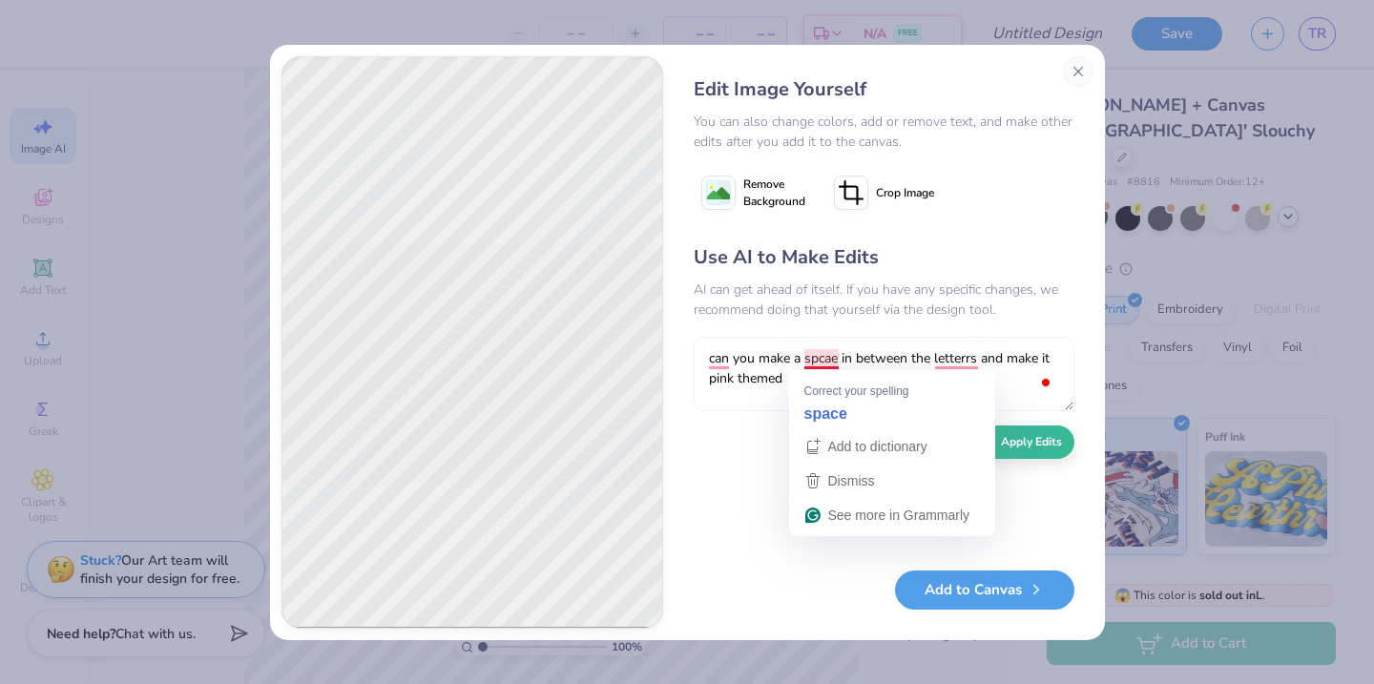
click at [817, 364] on textarea "can you make a spcae in between the letterrs and make it pink themed" at bounding box center [884, 374] width 381 height 74
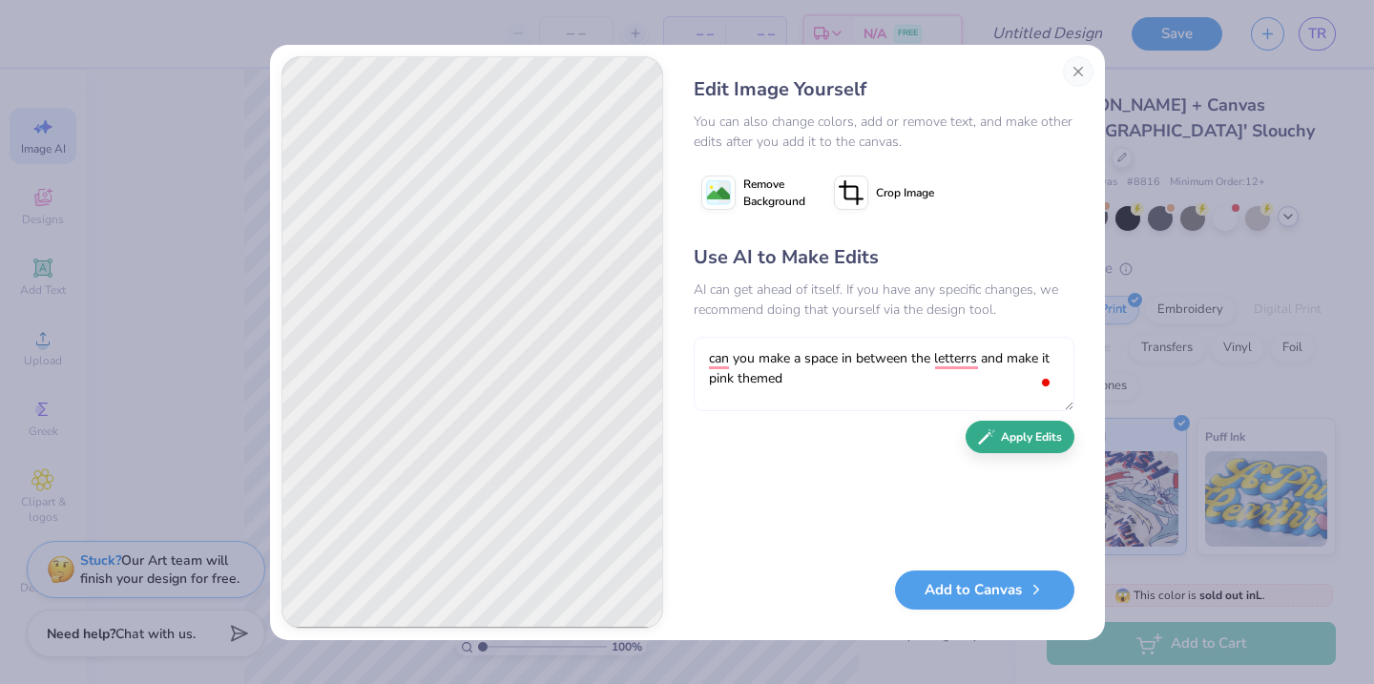
type textarea "can you make a space in between the letterrs and make it pink themed"
click at [1011, 449] on button "Apply Edits" at bounding box center [1020, 437] width 109 height 33
click at [877, 353] on textarea "To enrich screen reader interactions, please activate Accessibility in Grammarl…" at bounding box center [884, 374] width 381 height 74
type textarea "can you make a bigger space in between the two letters"
click at [1008, 436] on button "Apply Edits" at bounding box center [1020, 437] width 109 height 33
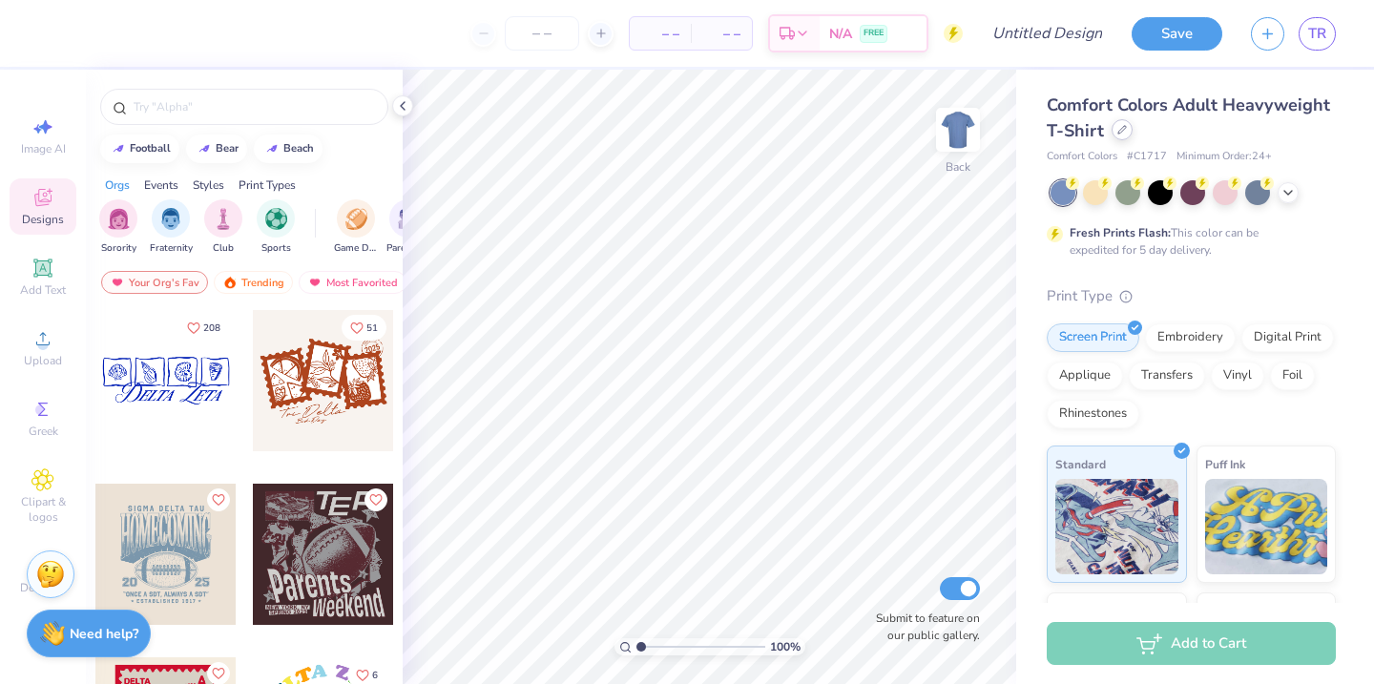
click at [1119, 135] on div at bounding box center [1122, 129] width 21 height 21
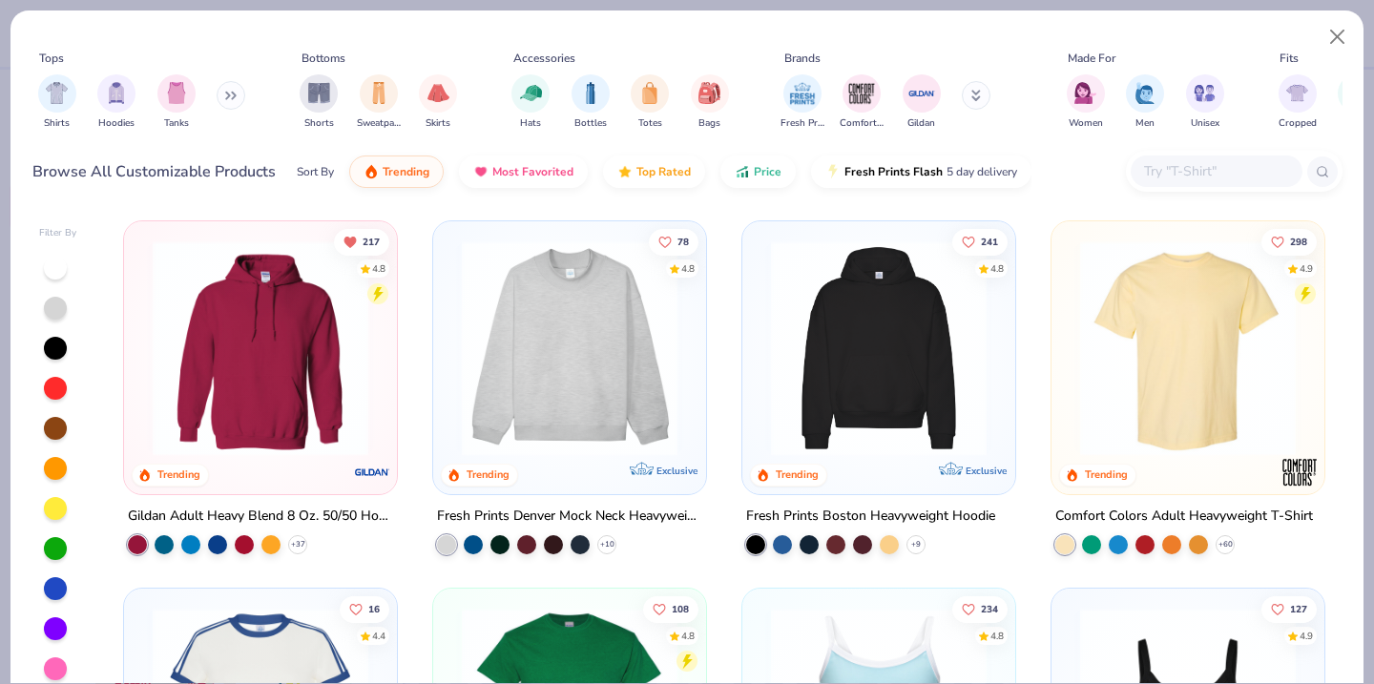
click at [1188, 164] on input "text" at bounding box center [1215, 171] width 147 height 22
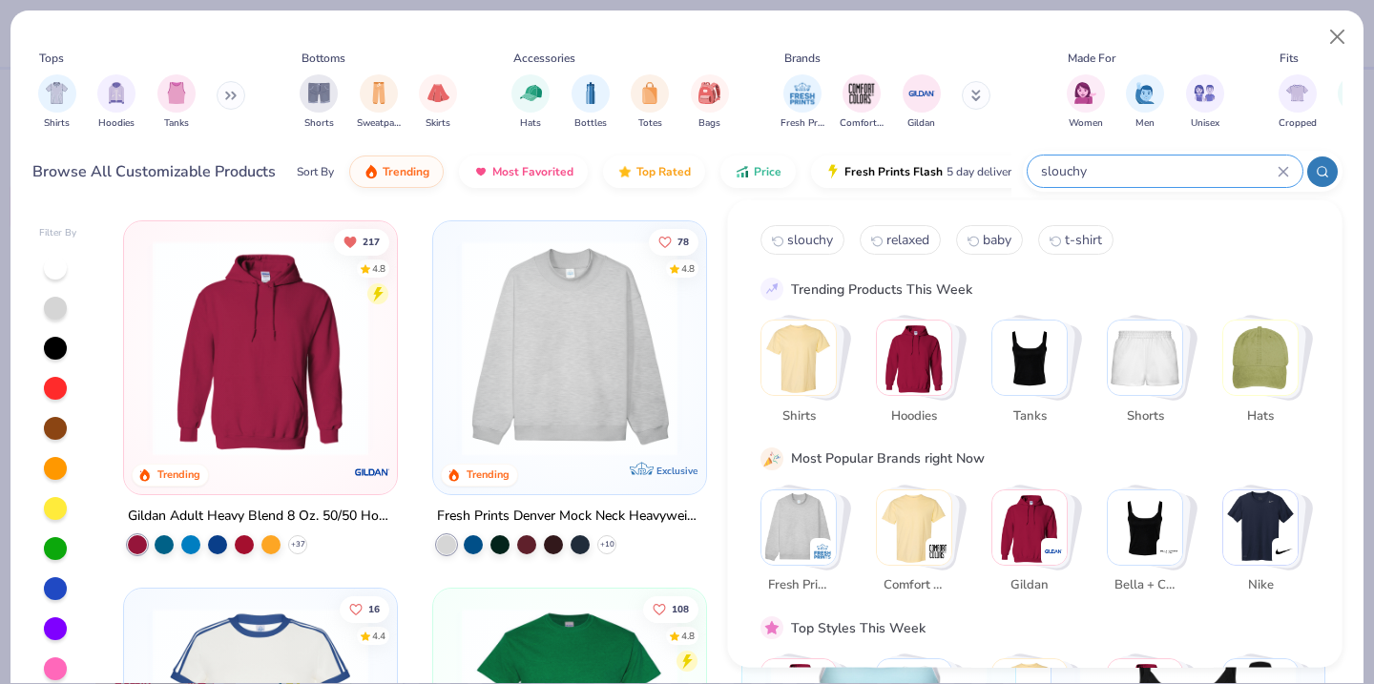
type input "slouchy"
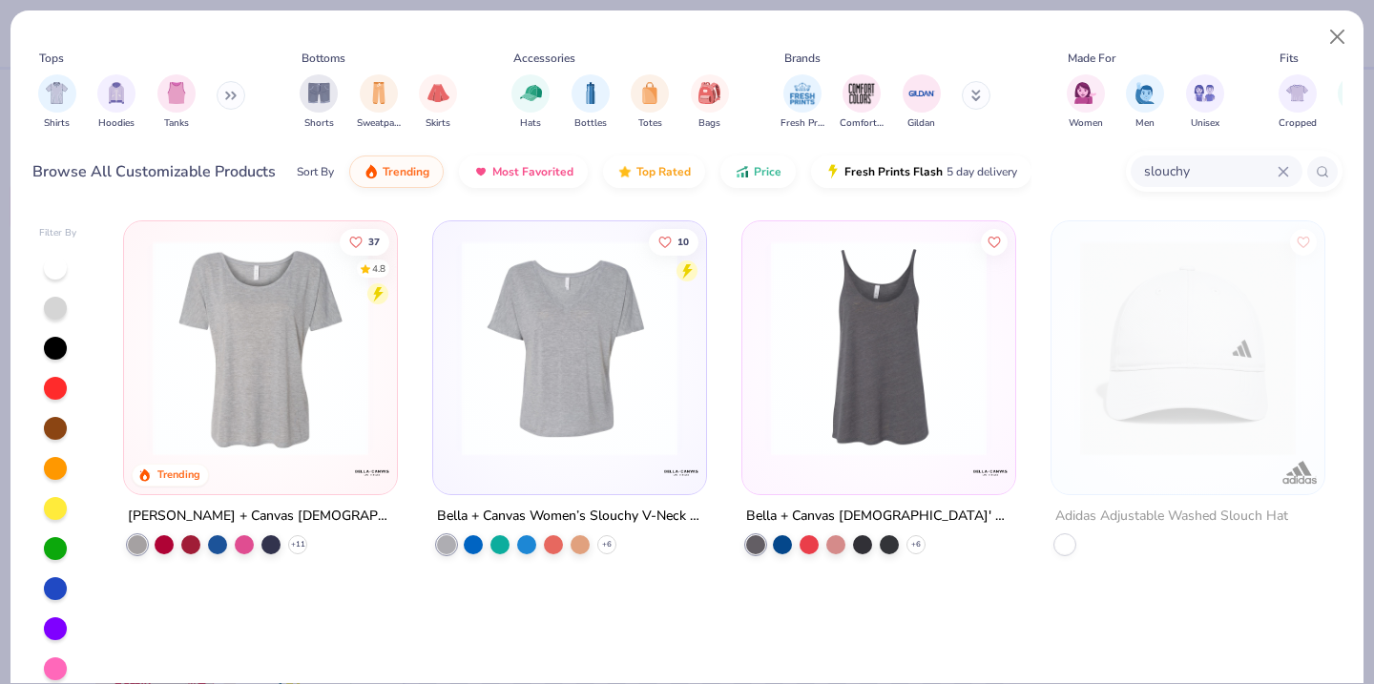
click at [638, 370] on img at bounding box center [569, 348] width 235 height 216
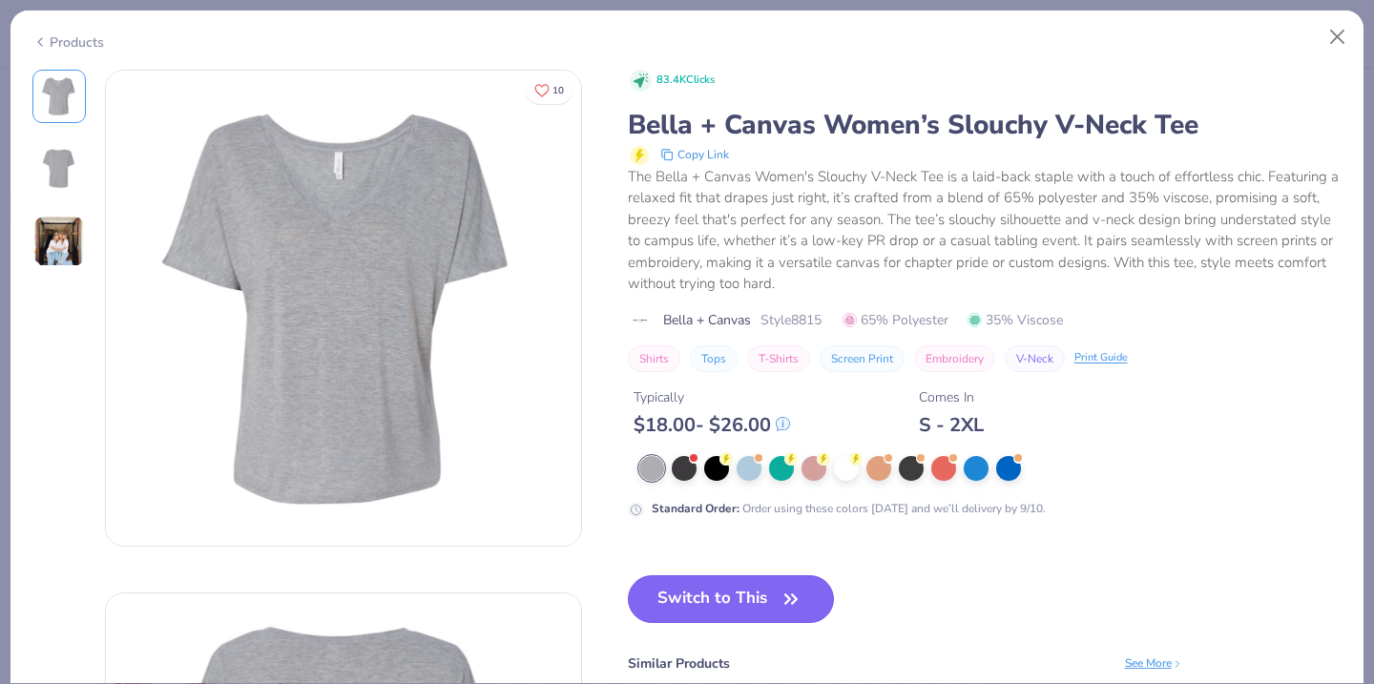
click at [801, 594] on icon "button" at bounding box center [791, 599] width 27 height 27
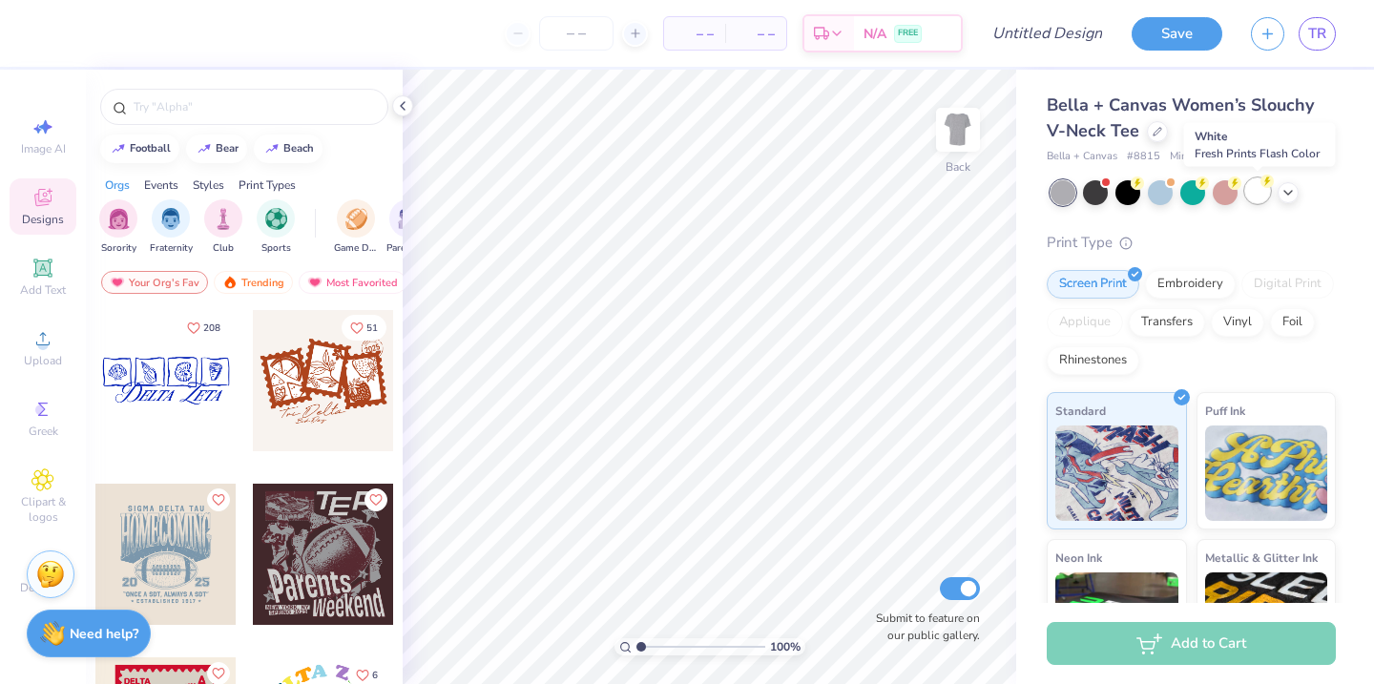
click at [1251, 192] on div at bounding box center [1257, 190] width 25 height 25
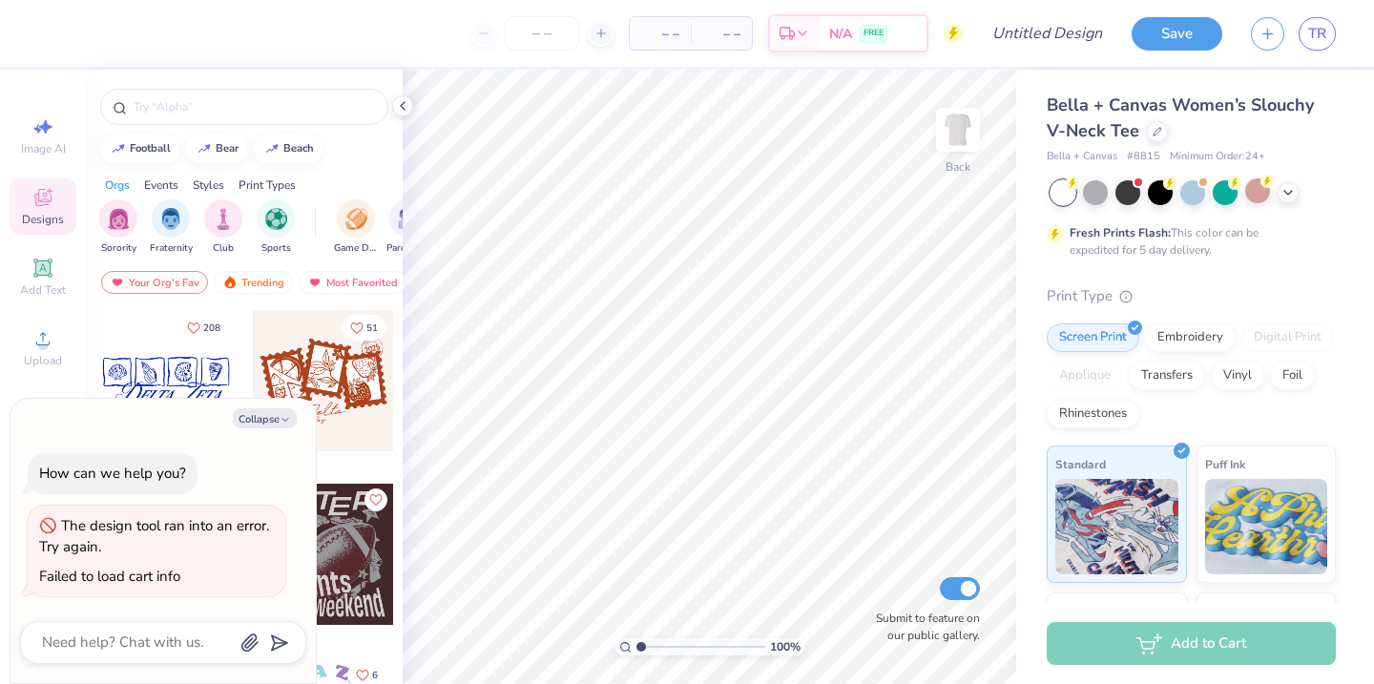
click at [269, 406] on div "Collapse How can we help you? The design tool ran into an error. Try again. Fai…" at bounding box center [162, 541] width 305 height 284
click at [265, 427] on button "Collapse" at bounding box center [265, 418] width 64 height 20
type textarea "x"
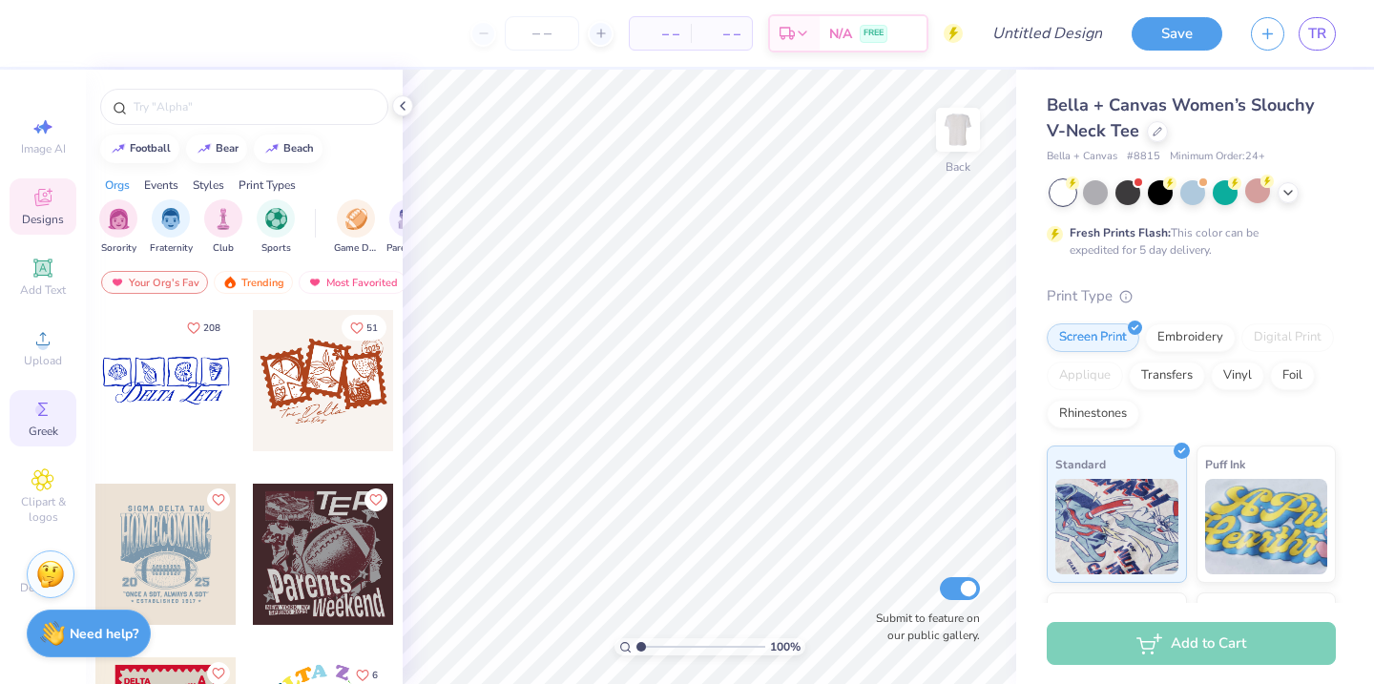
click at [51, 400] on icon at bounding box center [42, 409] width 23 height 23
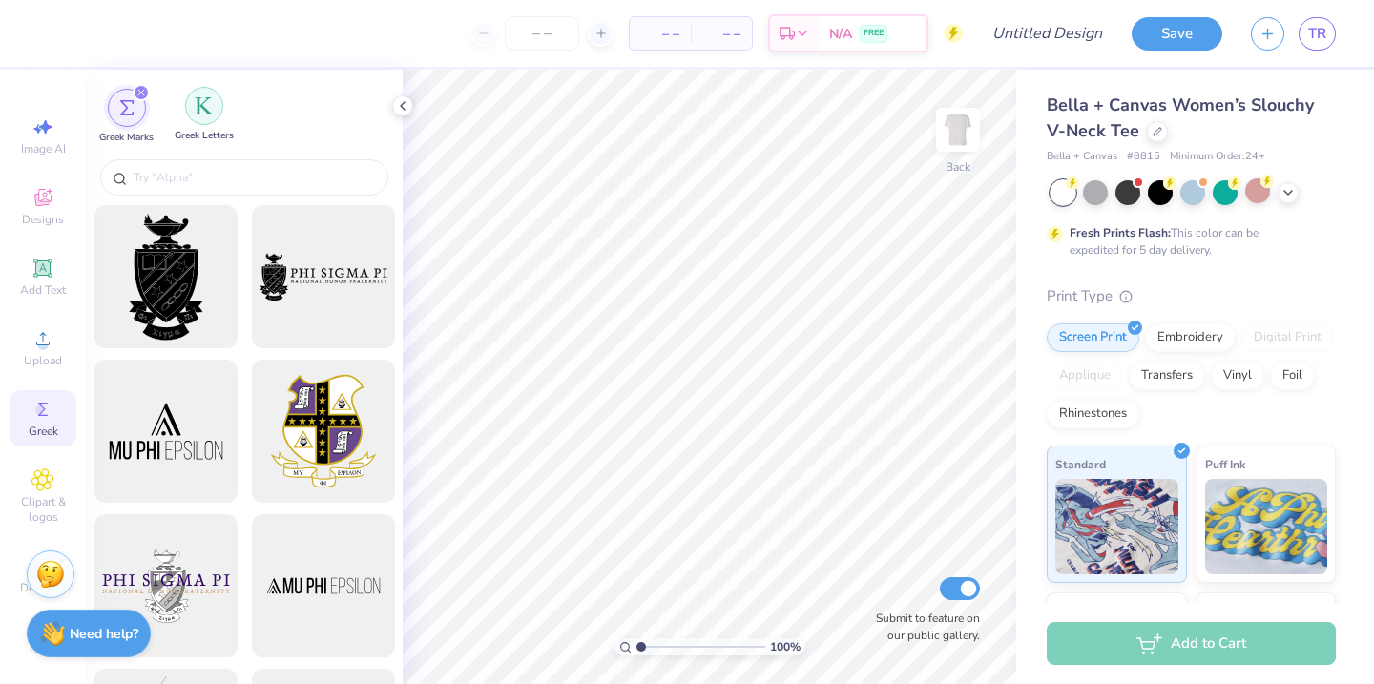
click at [206, 122] on div "filter for Greek Letters" at bounding box center [204, 106] width 38 height 38
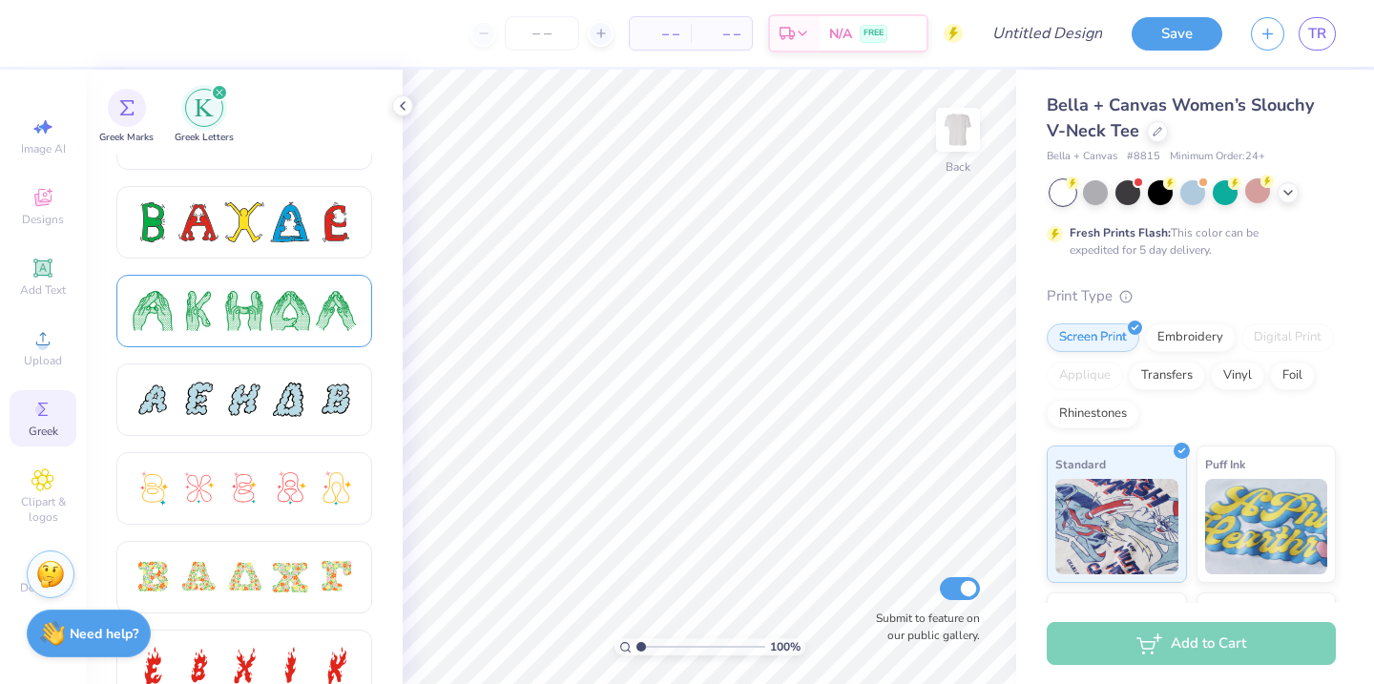
scroll to position [251, 0]
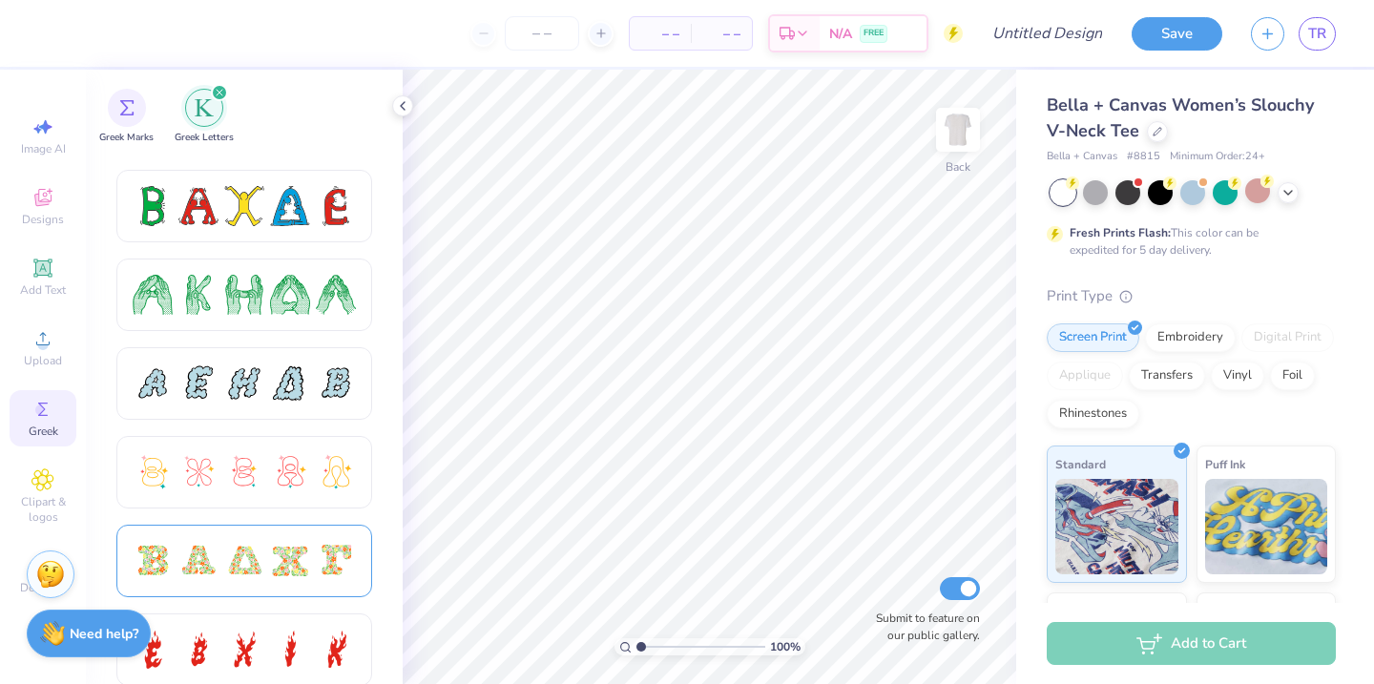
click at [262, 537] on div at bounding box center [244, 561] width 256 height 73
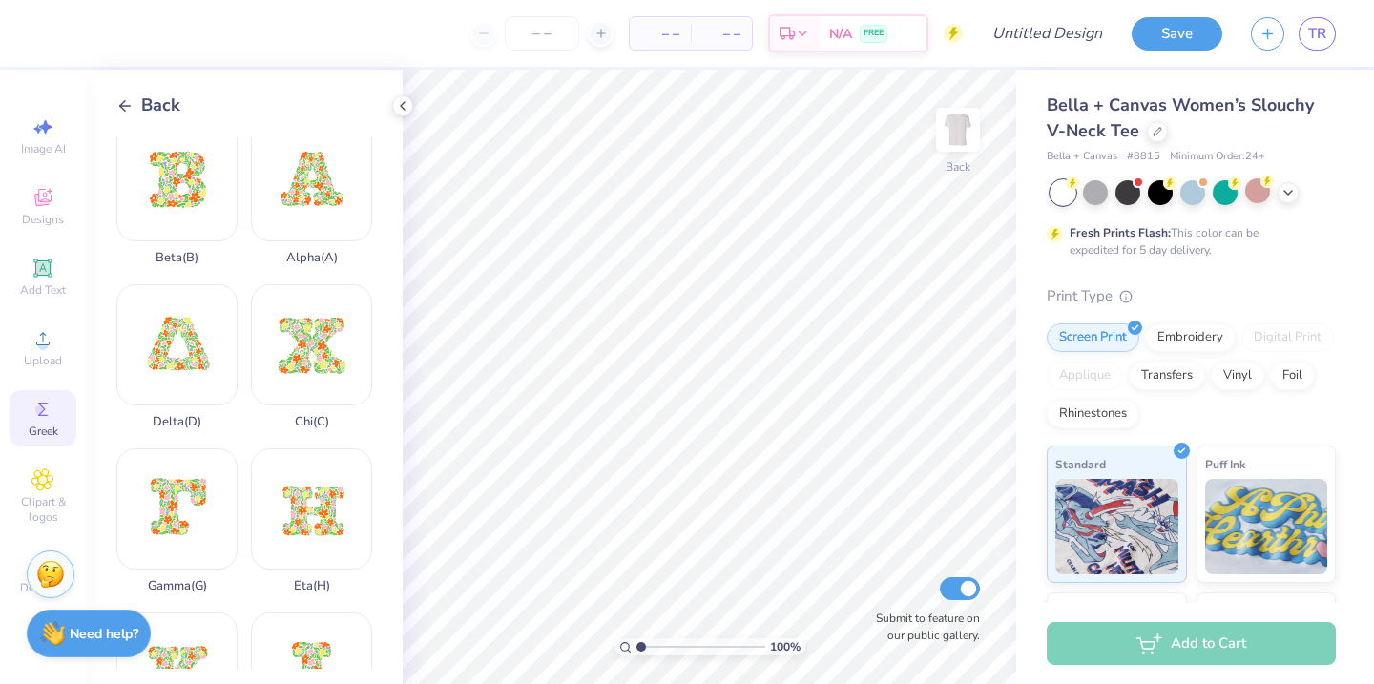
scroll to position [0, 0]
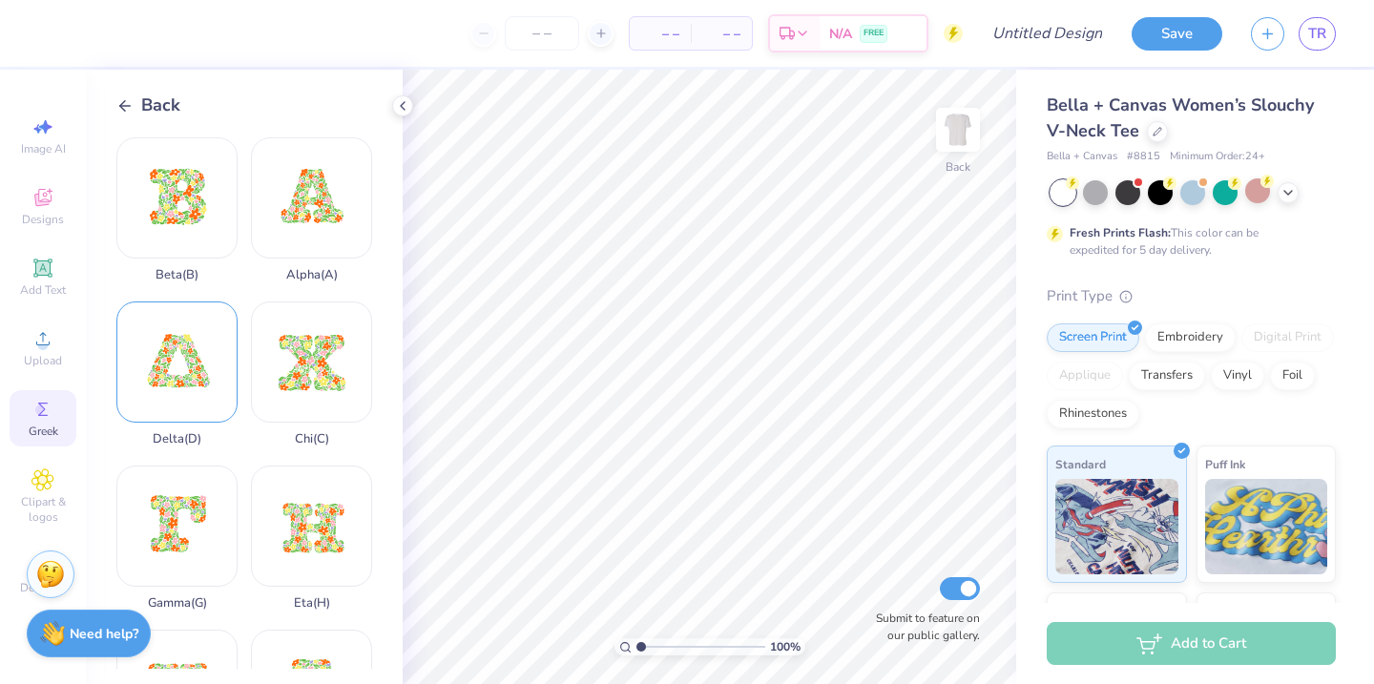
click at [181, 367] on div "Delta ( D )" at bounding box center [176, 373] width 121 height 145
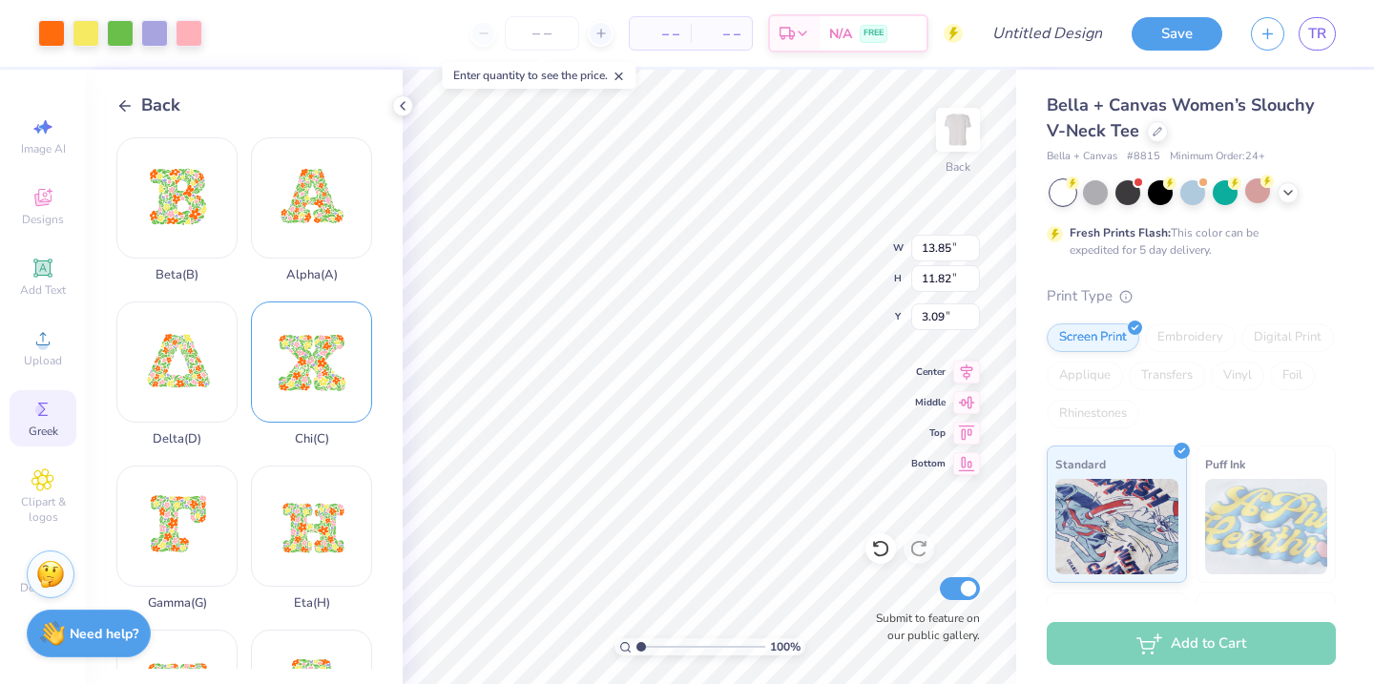
type input "7.50"
type input "6.40"
type input "2.60"
type input "4.89"
type input "4.17"
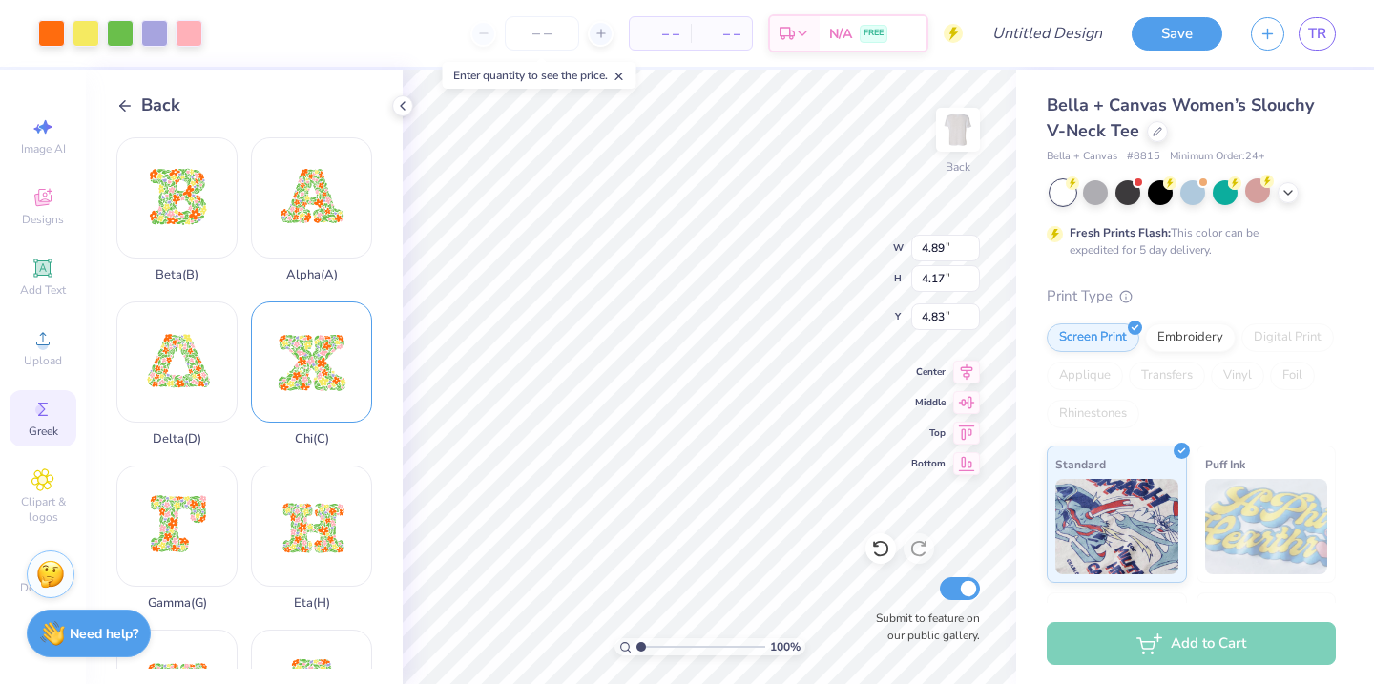
type input "1.50"
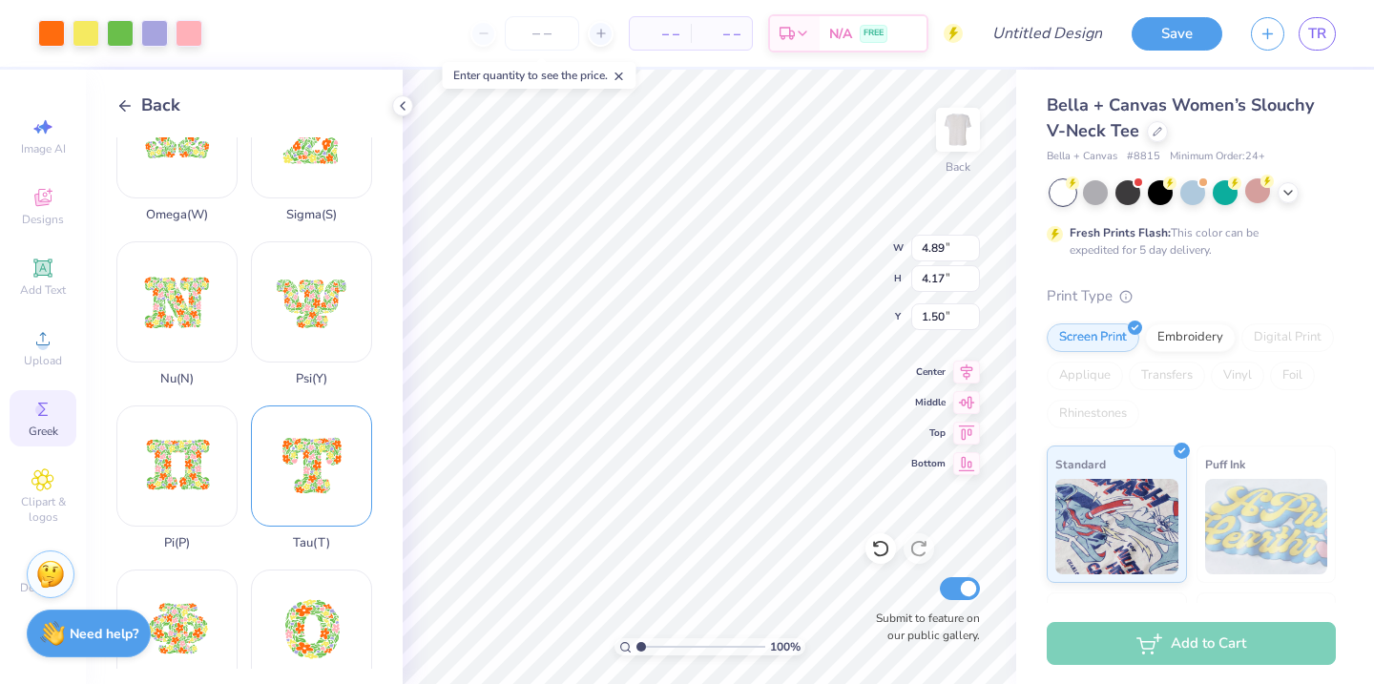
scroll to position [1238, 0]
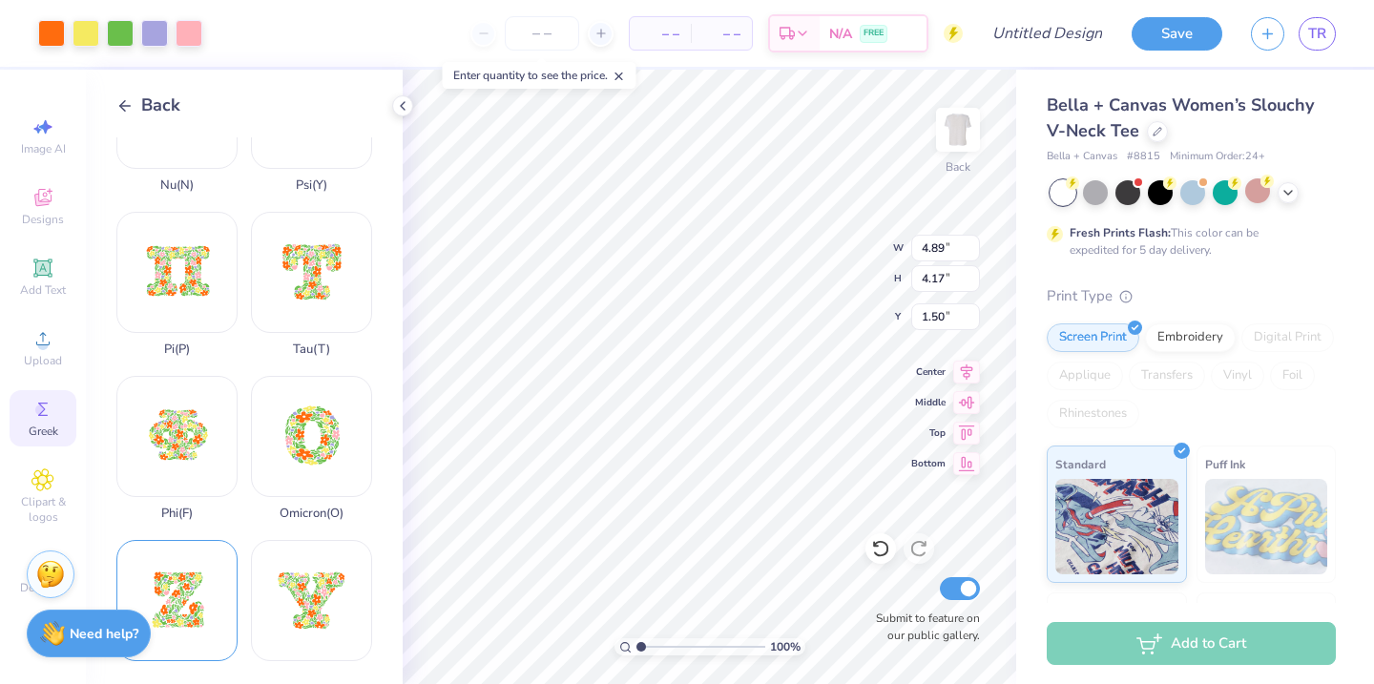
click at [174, 637] on div "Zeta ( Z )" at bounding box center [176, 612] width 121 height 145
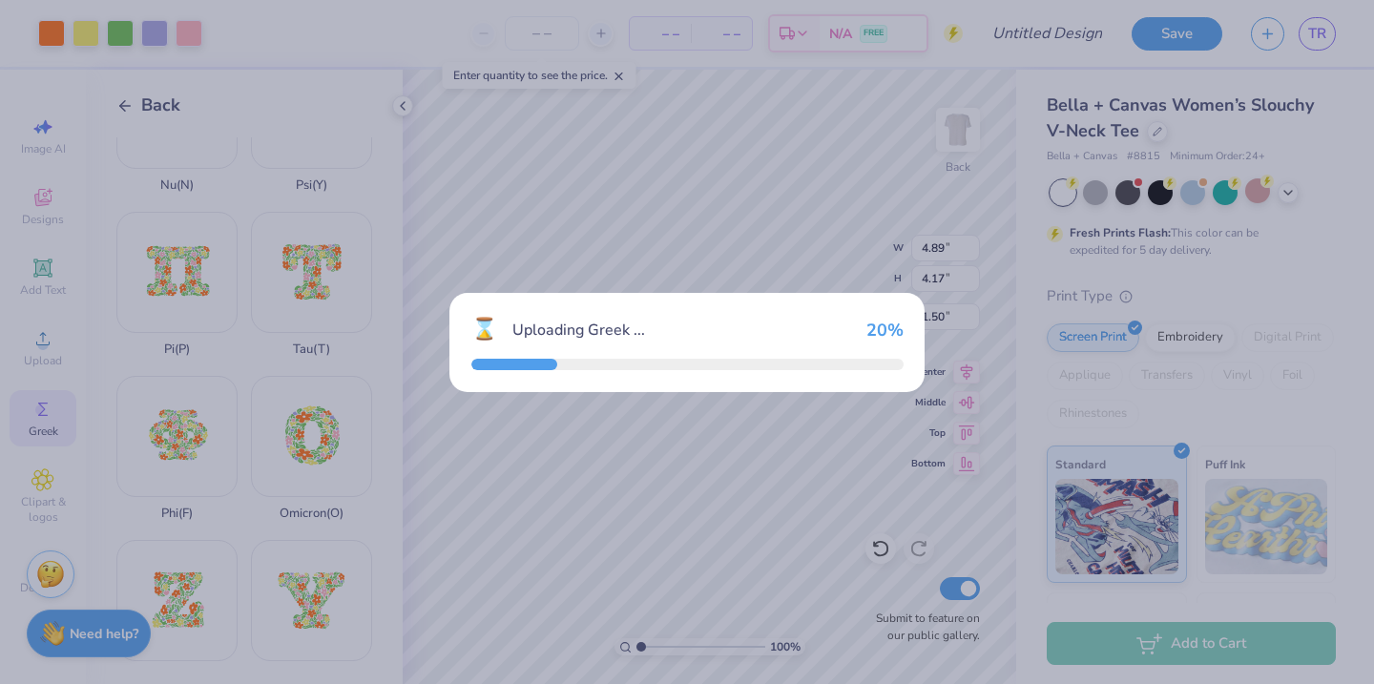
type input "13.85"
type input "14.89"
type input "1.55"
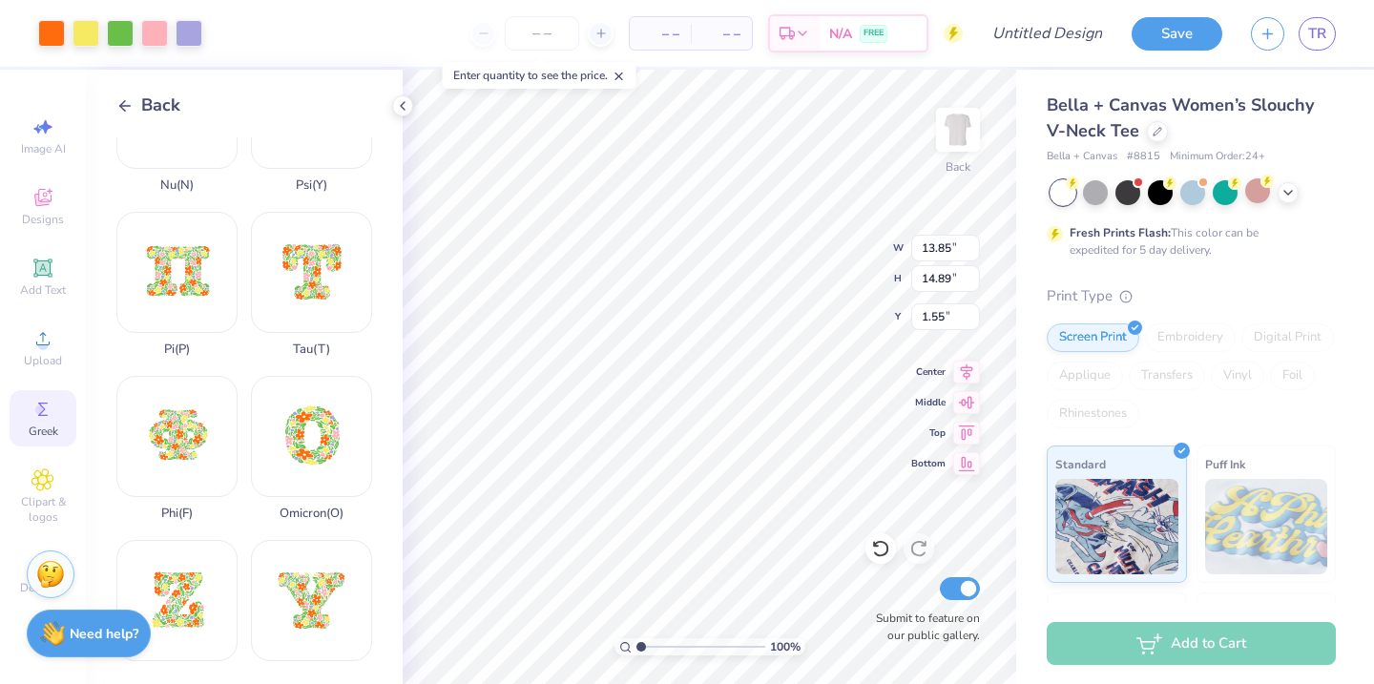
type input "4.02"
type input "4.33"
type input "6.57"
type input "3.52"
type input "3.78"
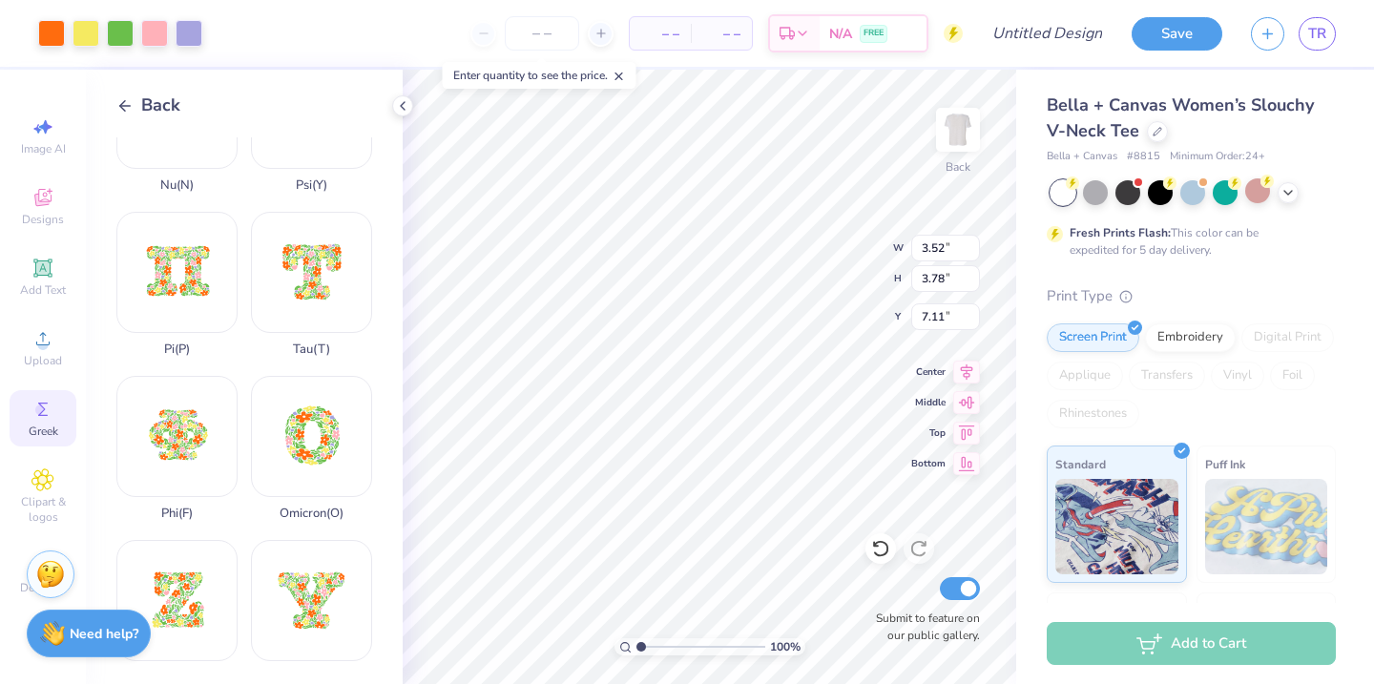
type input "1.89"
type input "3.77"
type input "4.05"
type input "1.62"
type input "1.50"
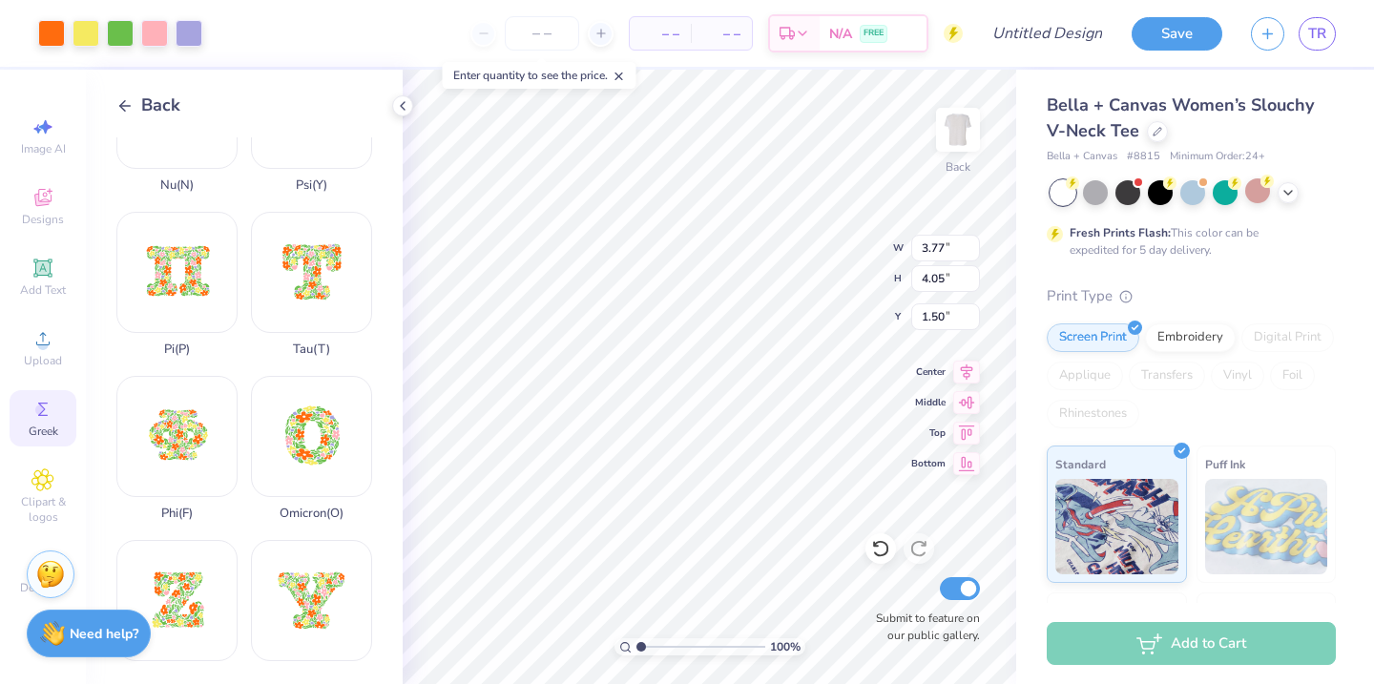
type input "4.89"
type input "4.17"
type input "3.77"
type input "4.05"
type input "4.89"
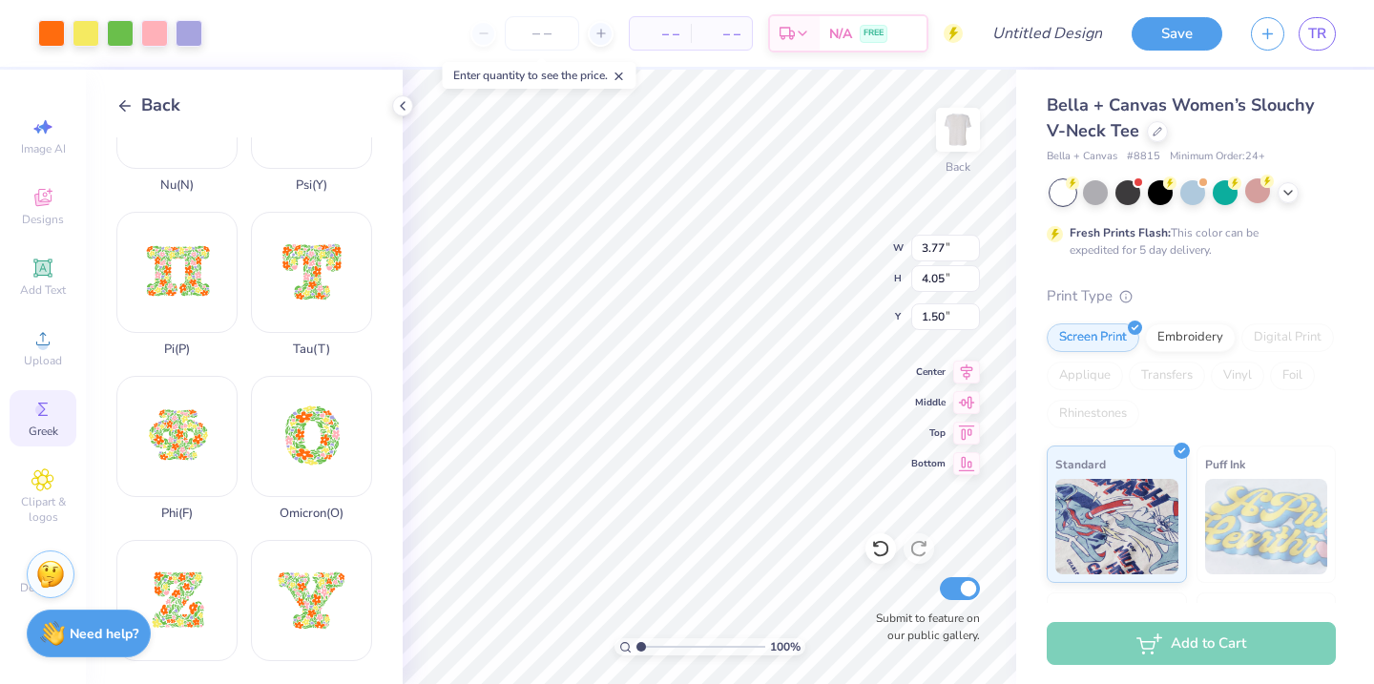
type input "4.17"
type input "3.77"
type input "4.05"
type input "4.47"
type input "3.81"
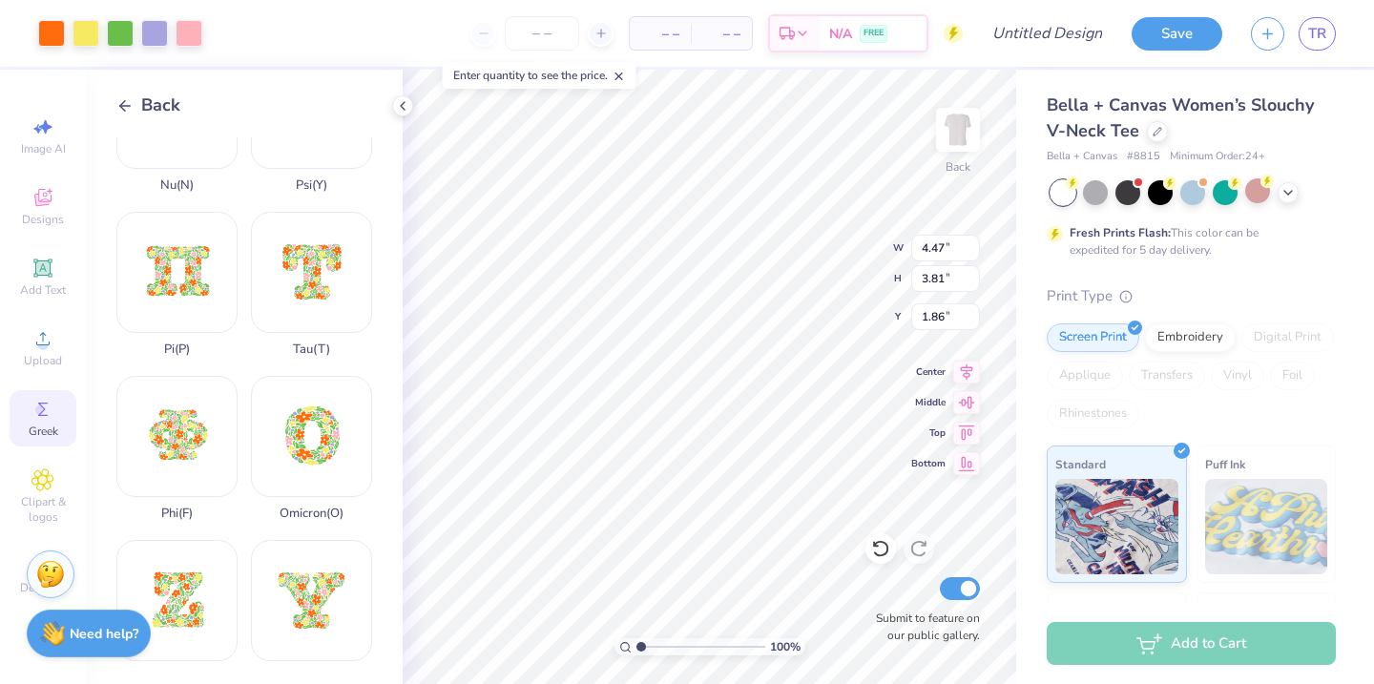
type input "1.50"
type input "3.77"
type input "4.05"
type input "3.42"
type input "3.68"
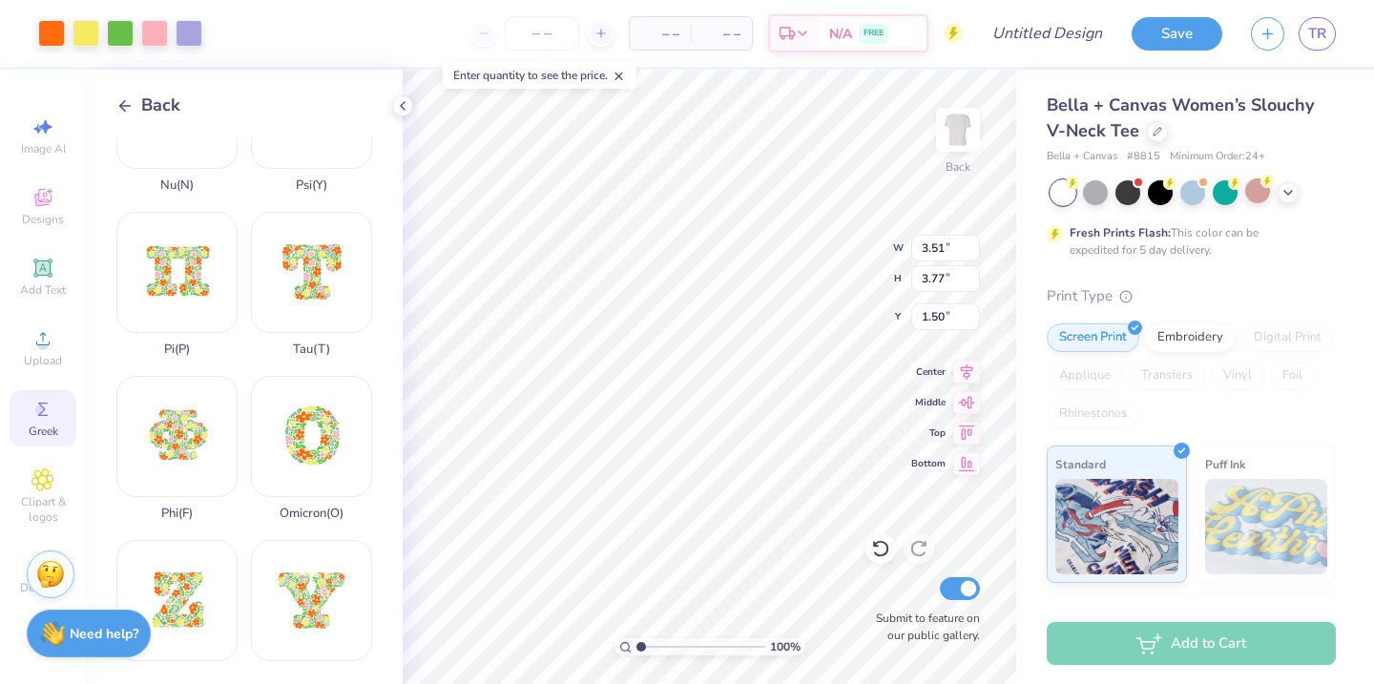
type input "3.51"
type input "3.77"
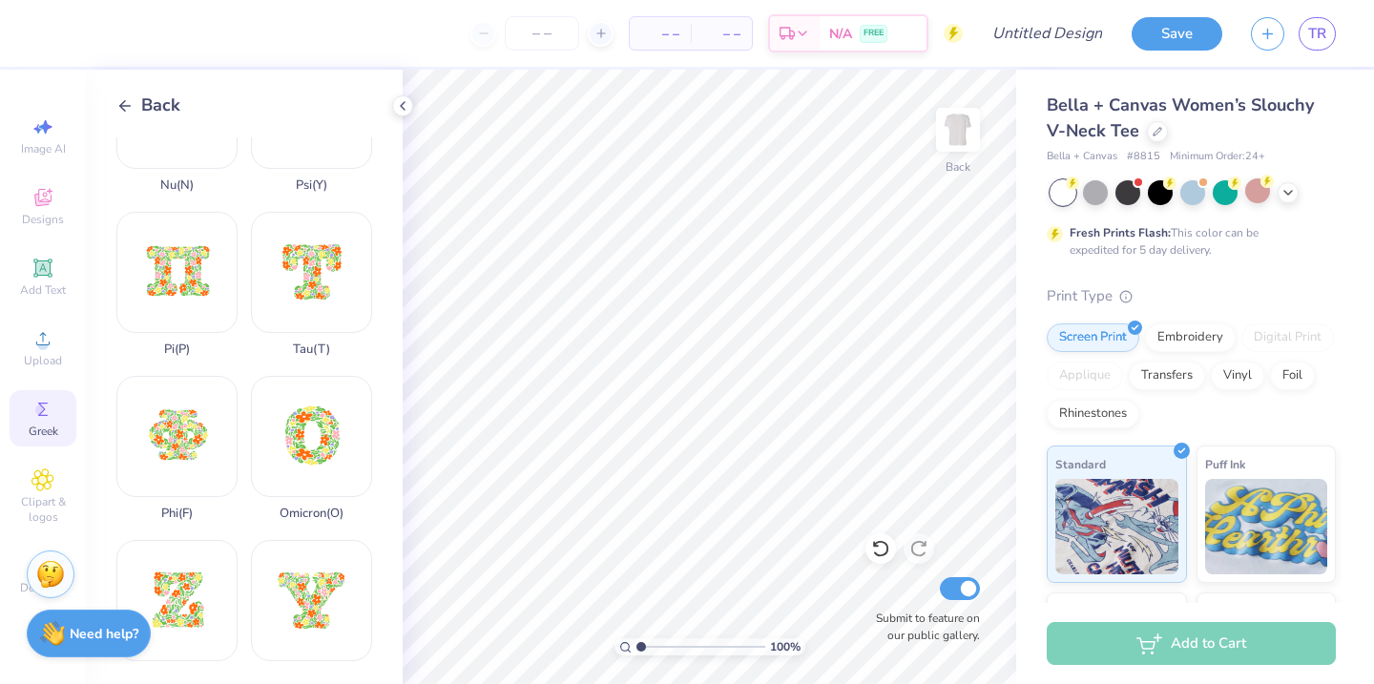
click at [130, 101] on icon at bounding box center [124, 105] width 17 height 17
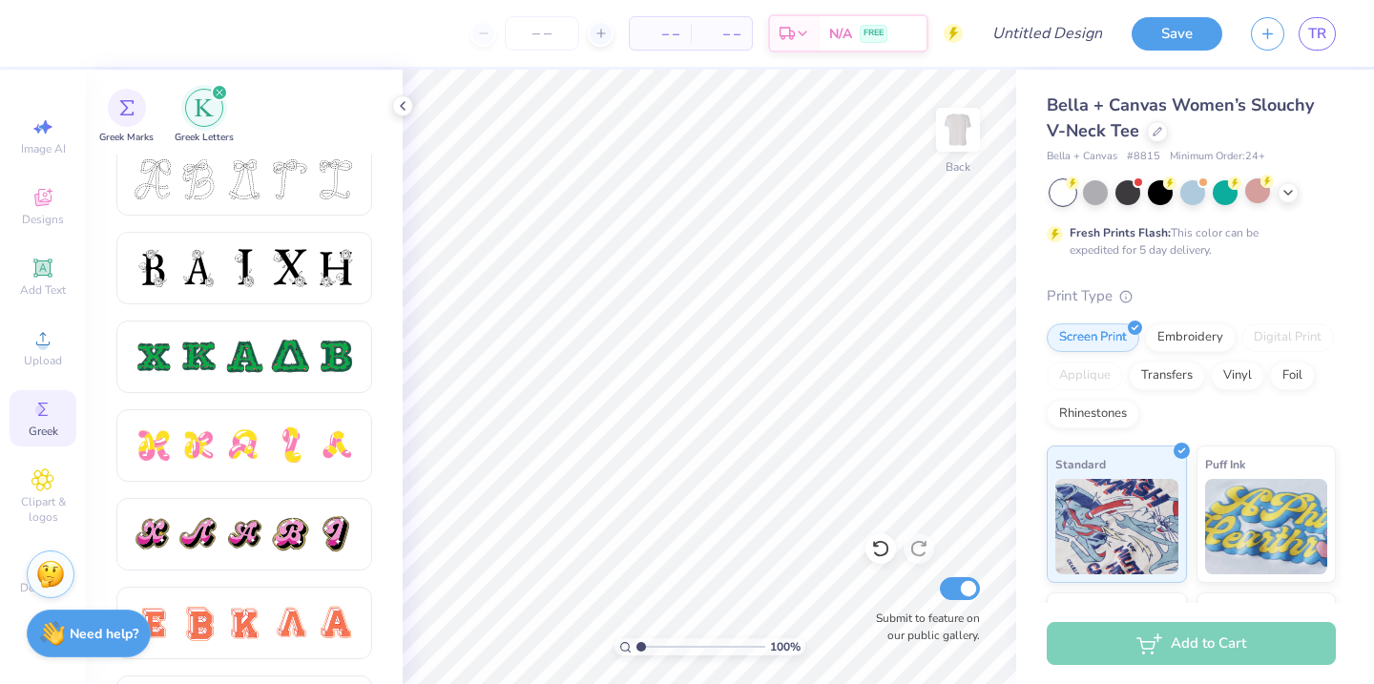
scroll to position [813, 0]
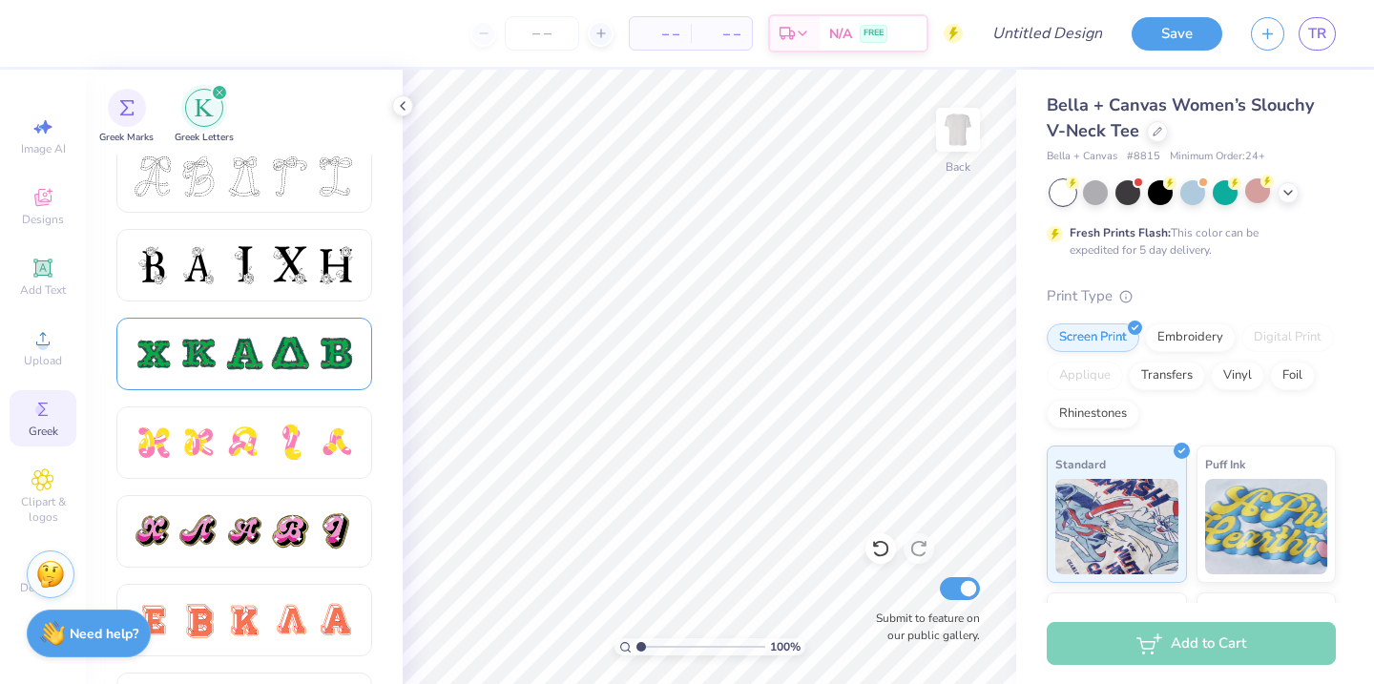
click at [204, 366] on div at bounding box center [198, 354] width 40 height 40
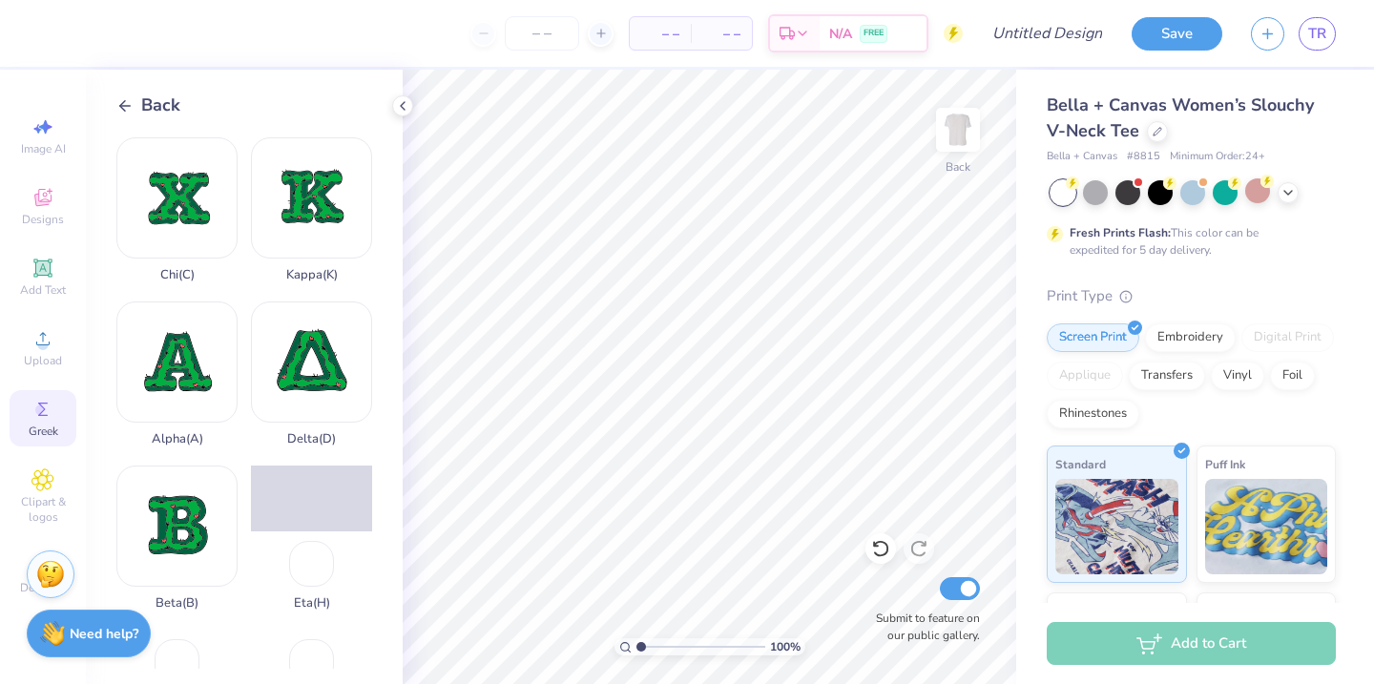
click at [143, 96] on span "Back" at bounding box center [160, 106] width 39 height 26
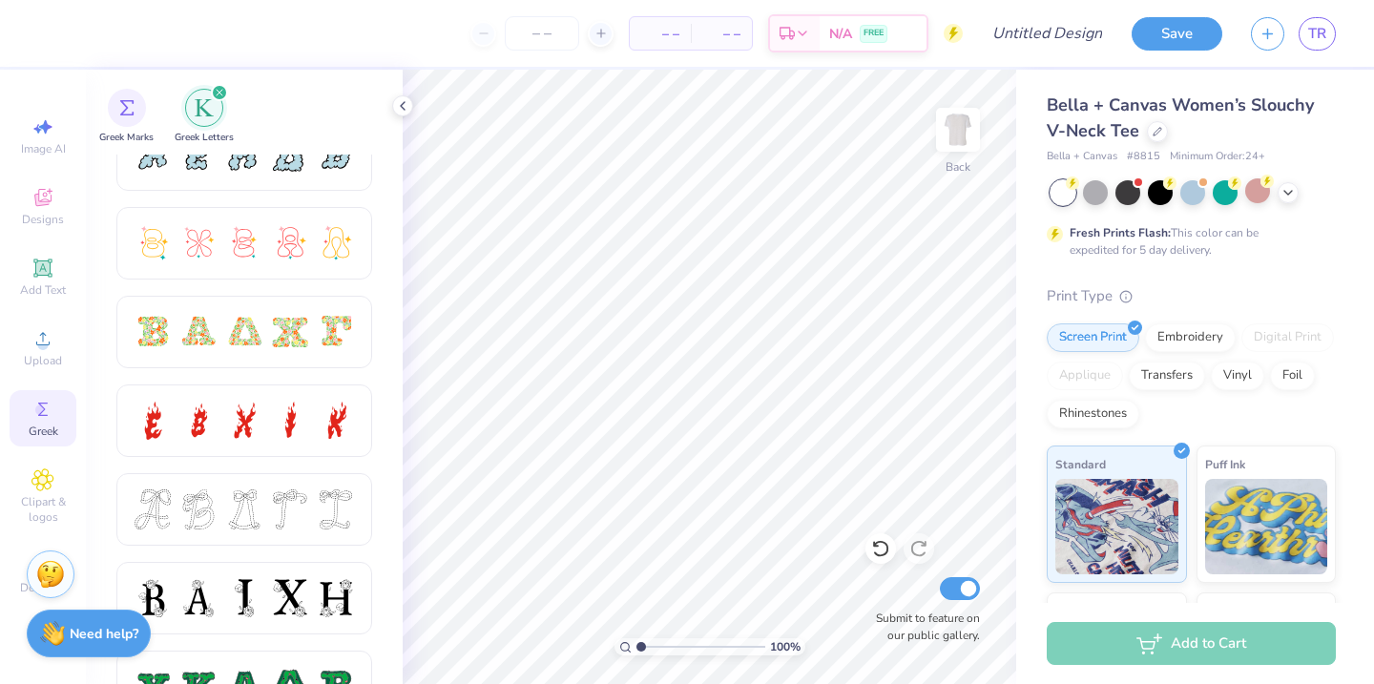
scroll to position [0, 0]
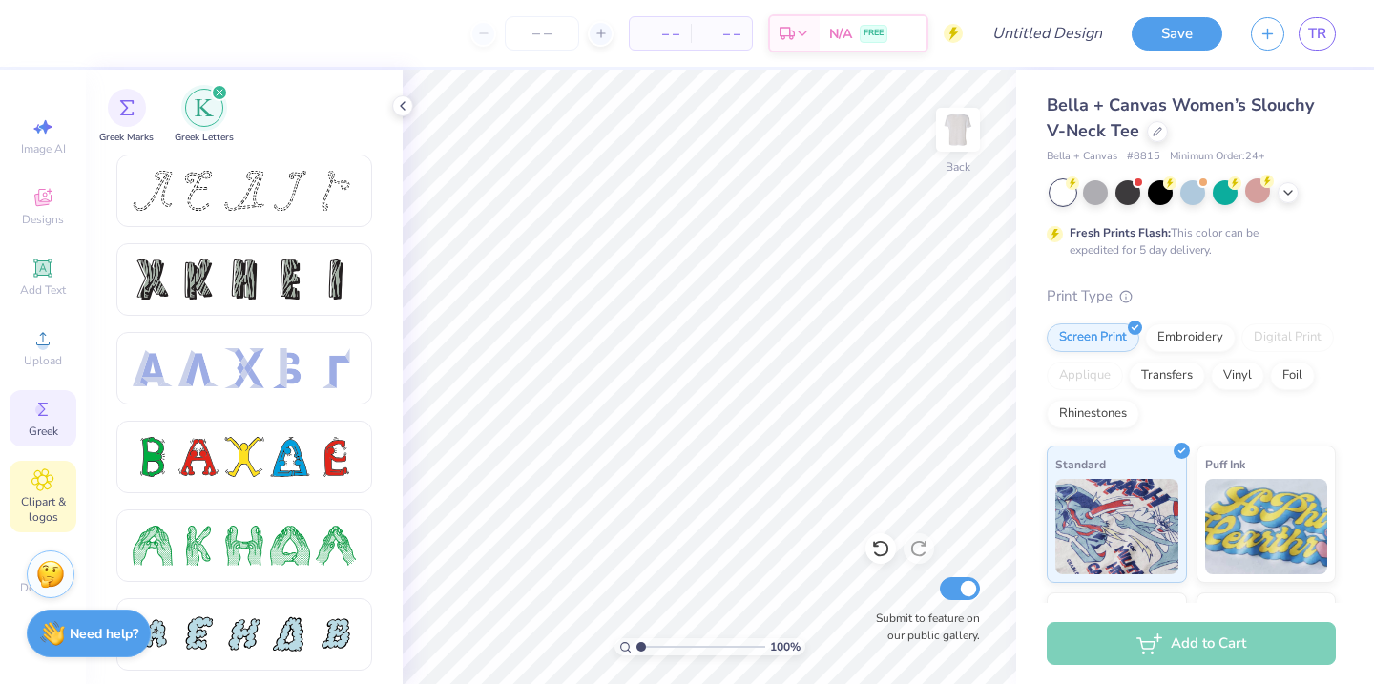
click at [32, 500] on span "Clipart & logos" at bounding box center [43, 509] width 67 height 31
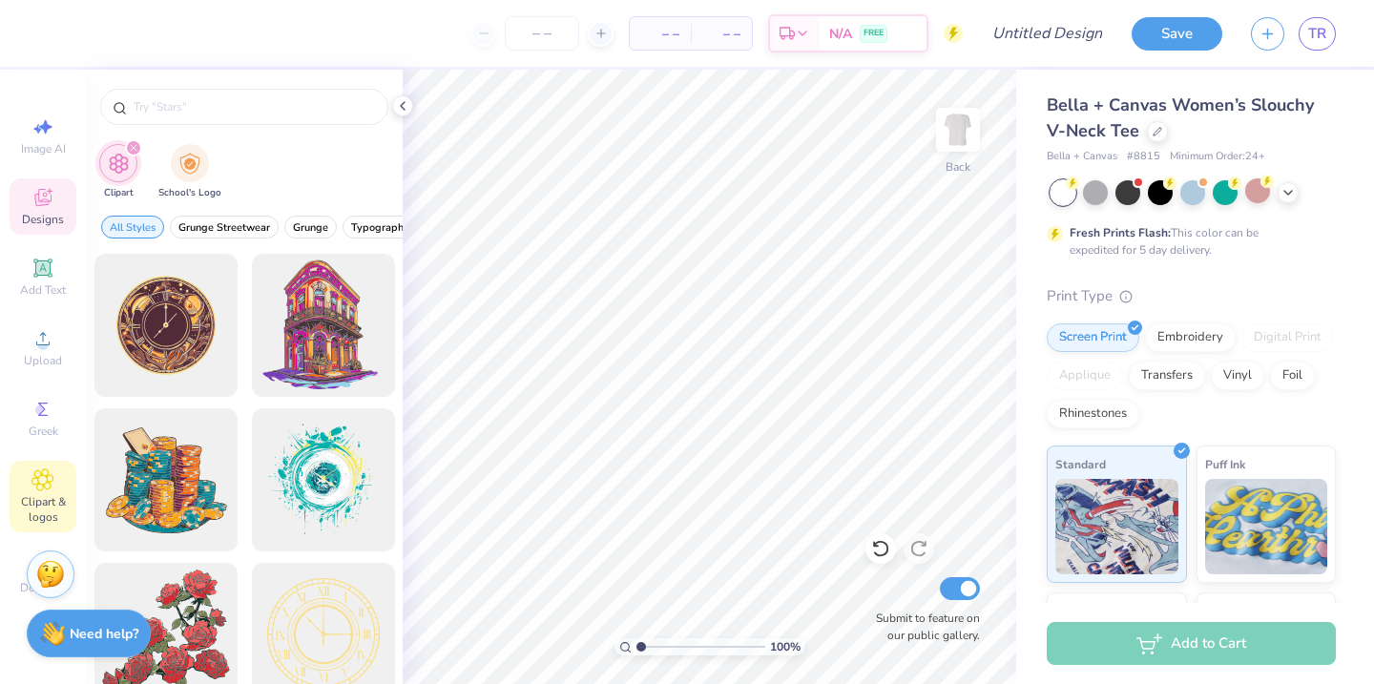
click at [47, 208] on icon at bounding box center [42, 197] width 23 height 23
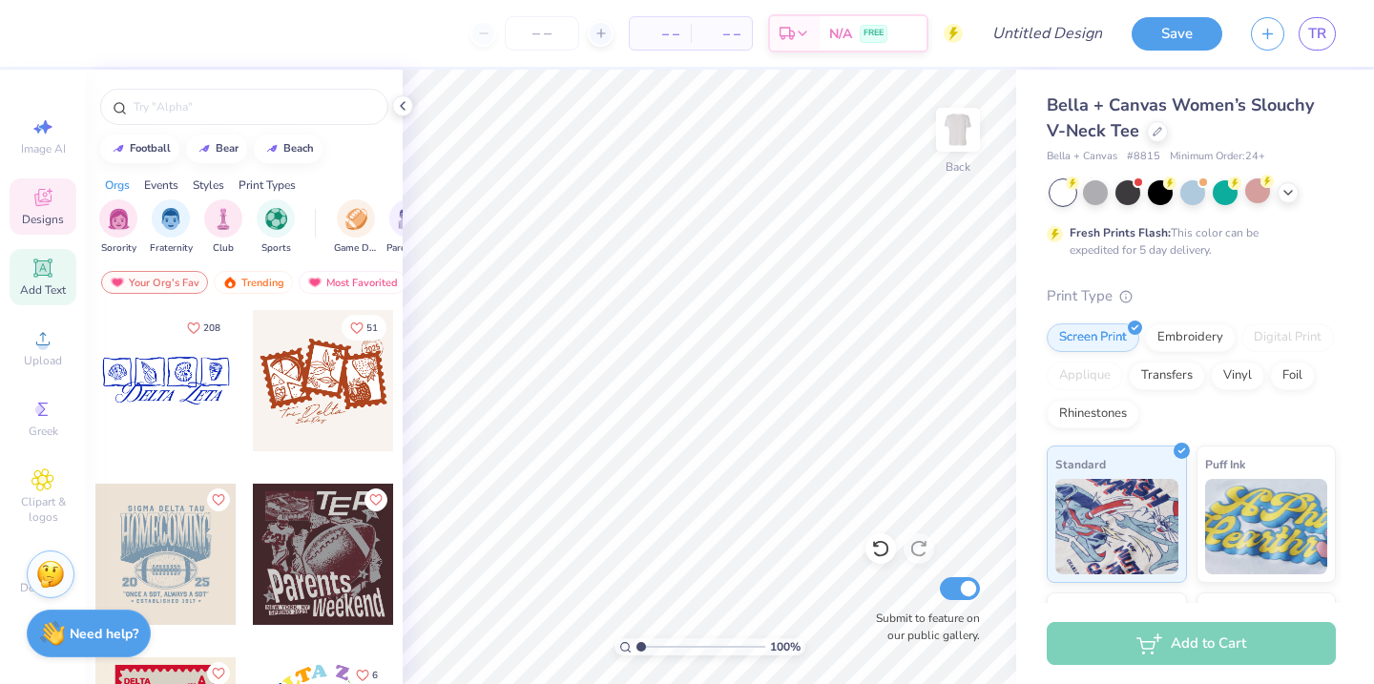
click at [43, 268] on icon at bounding box center [42, 268] width 18 height 18
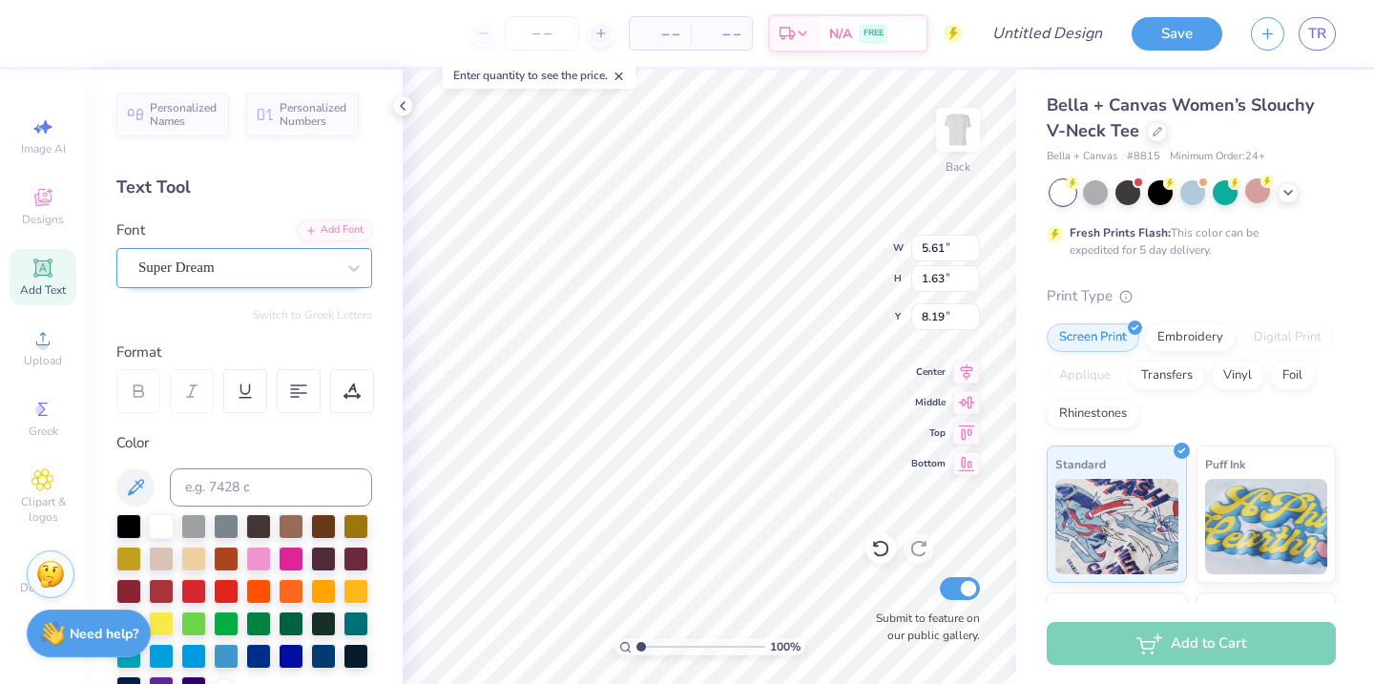
click at [316, 271] on div "Super Dream" at bounding box center [236, 268] width 200 height 30
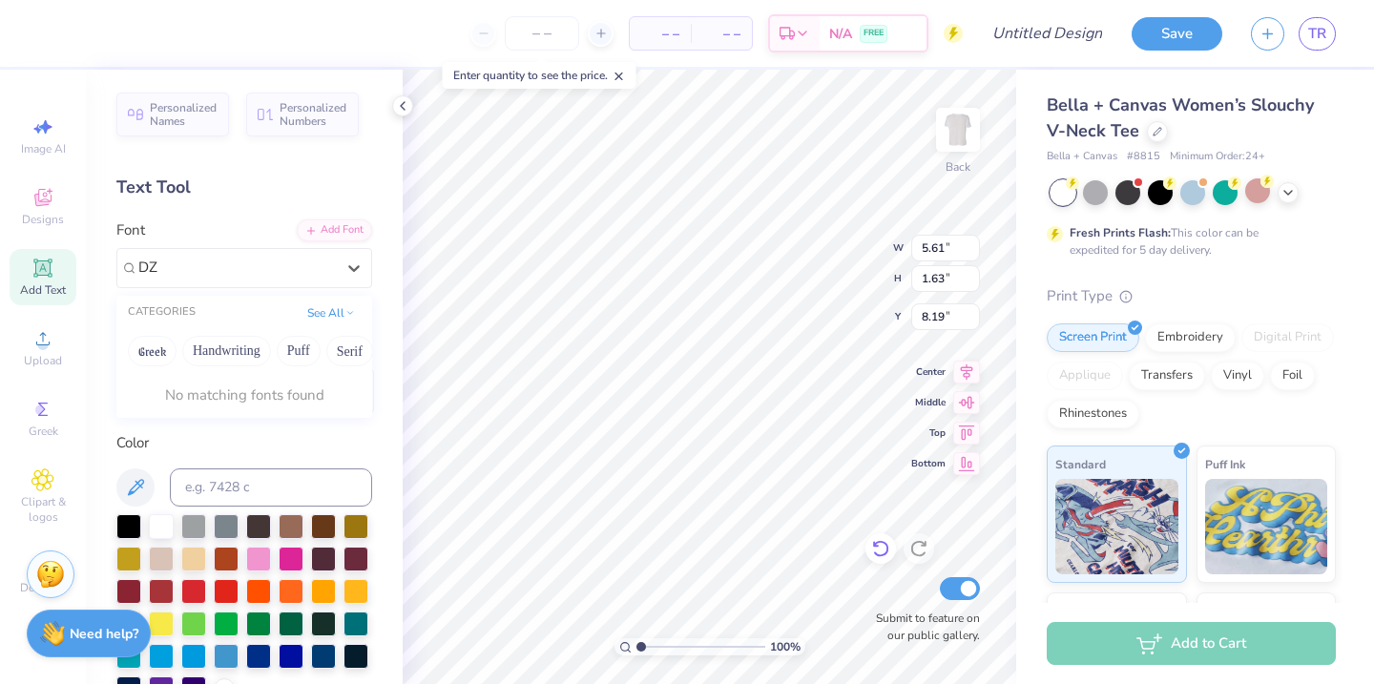
type input "DZ"
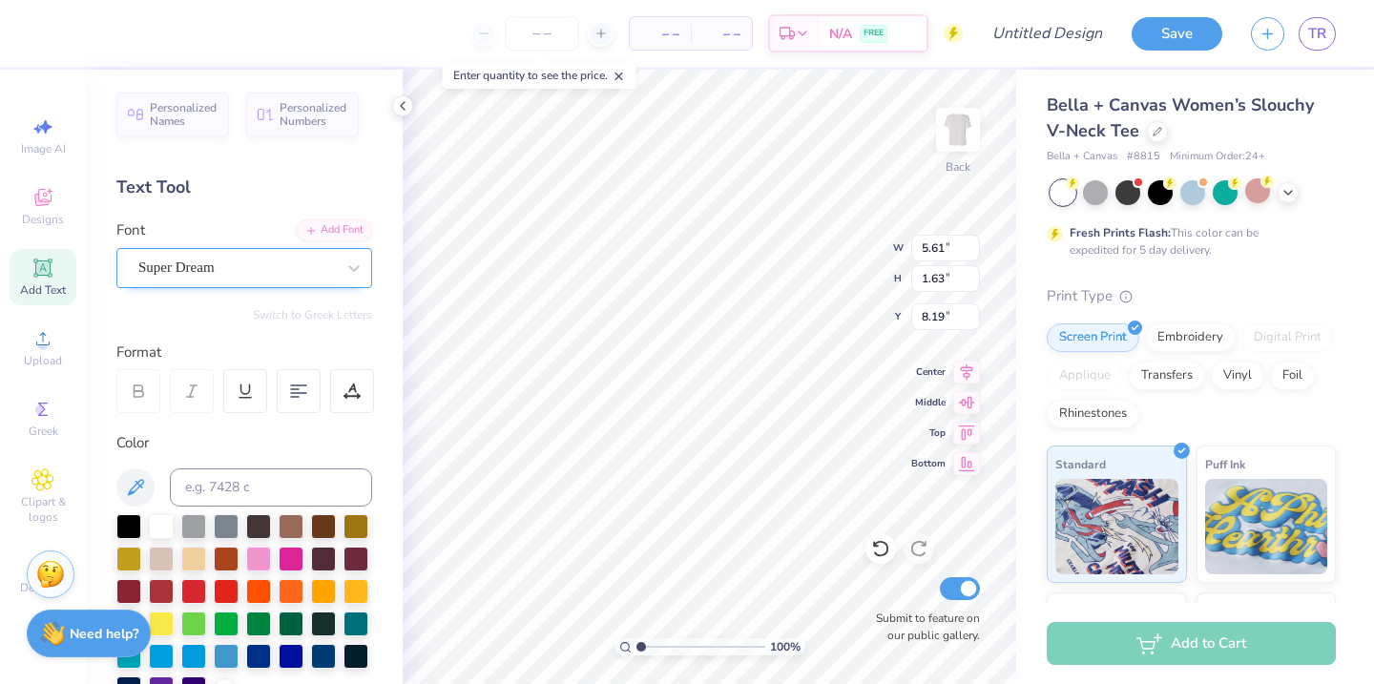
type textarea "DZ"
click at [313, 279] on div at bounding box center [236, 268] width 197 height 26
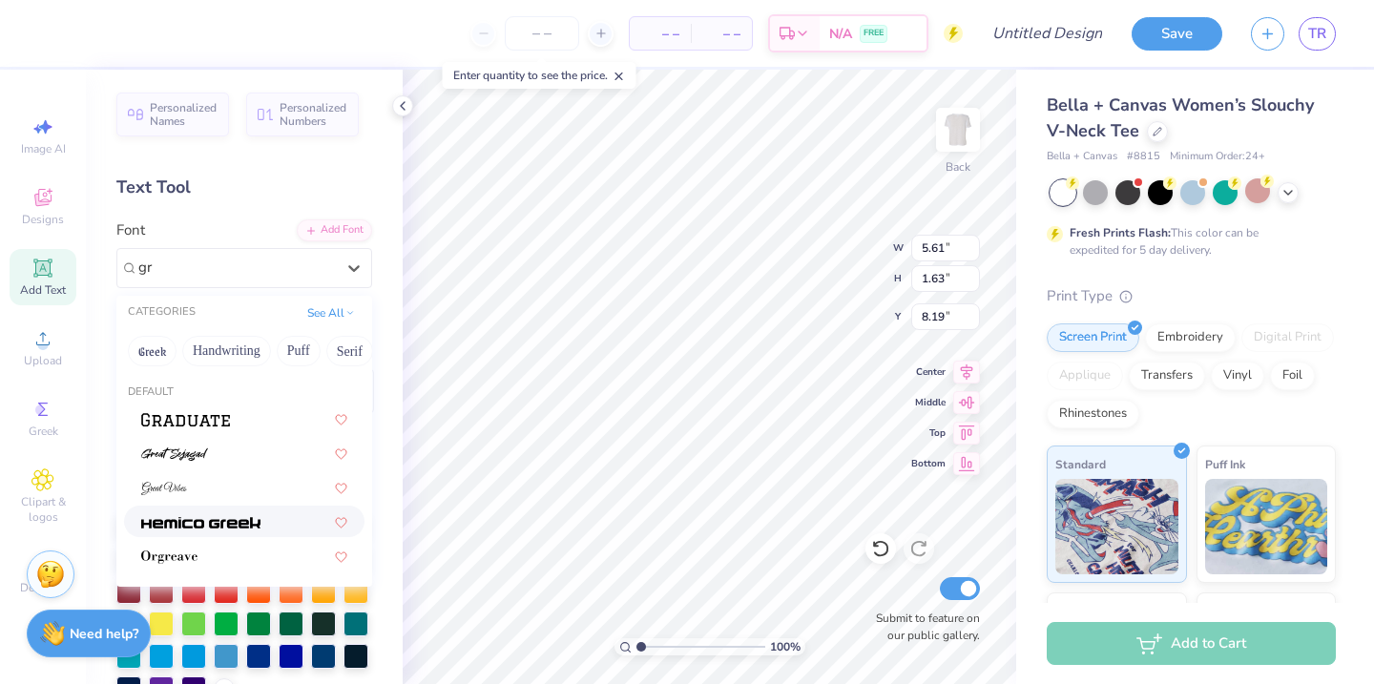
click at [239, 523] on img at bounding box center [200, 522] width 119 height 13
type input "gr"
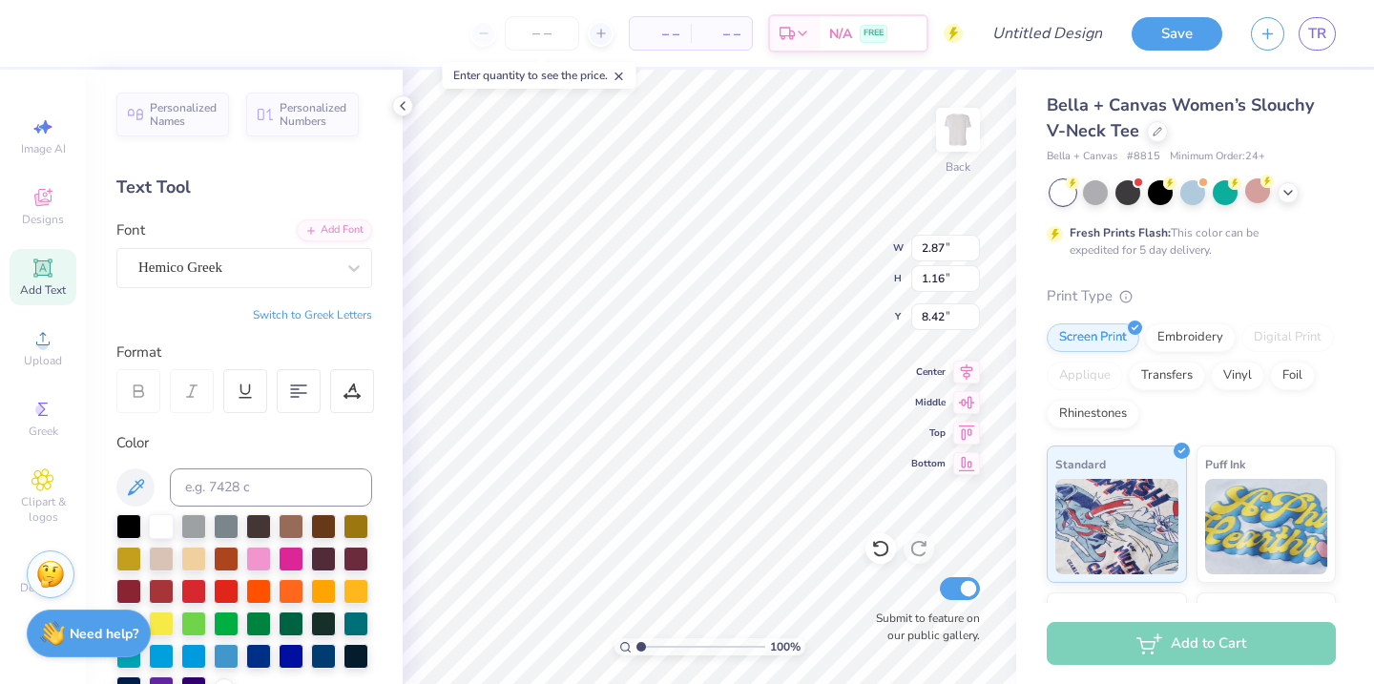
type input "4.93"
type input "8.39"
type input "3.39"
click at [304, 270] on div "Hemico Greek" at bounding box center [236, 268] width 200 height 30
click at [304, 270] on div "Hemico Greek" at bounding box center [236, 268] width 197 height 22
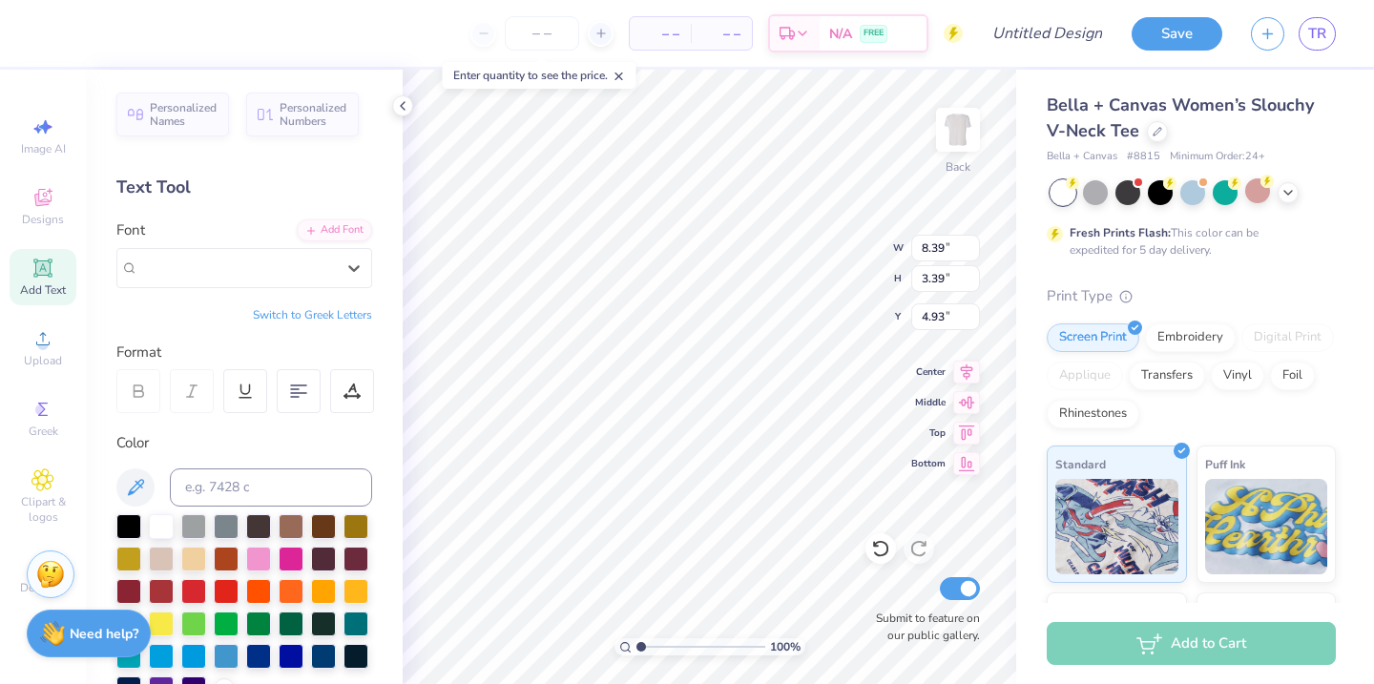
click at [325, 317] on button "Switch to Greek Letters" at bounding box center [312, 314] width 119 height 15
type input "9.38"
click at [1176, 334] on div "Embroidery" at bounding box center [1190, 335] width 91 height 29
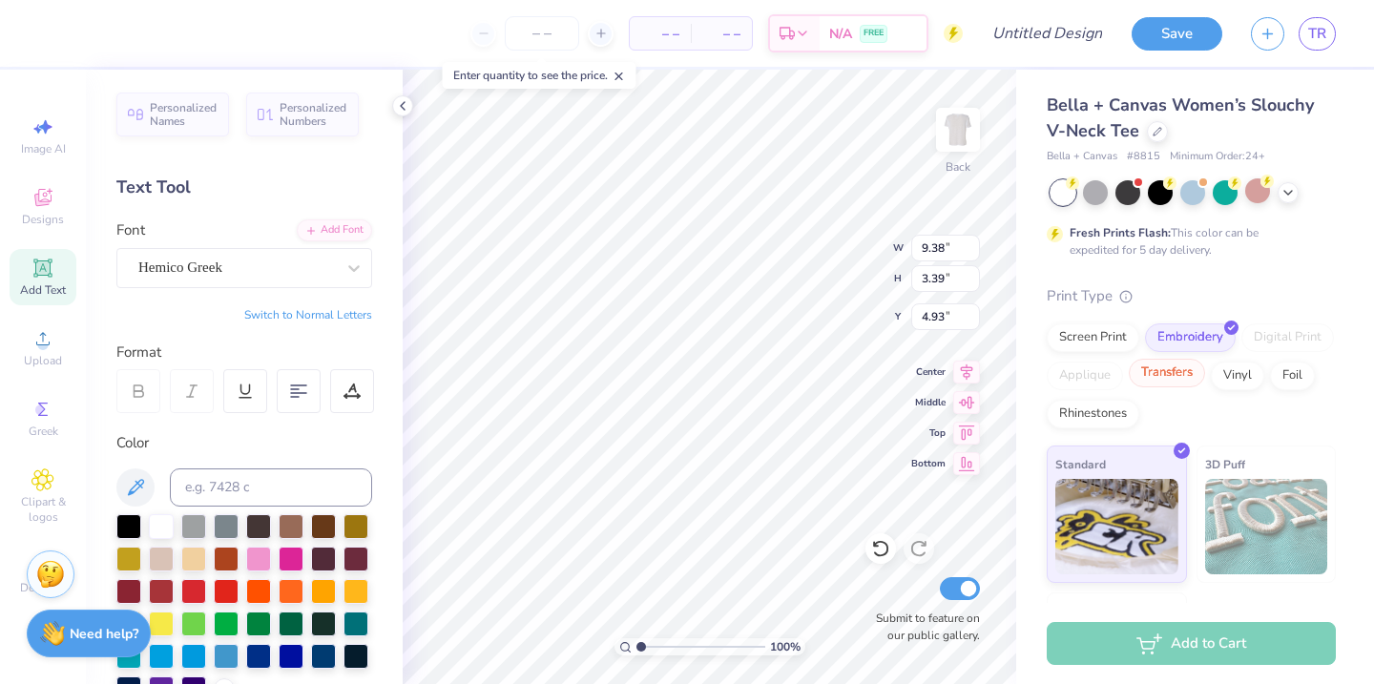
click at [1166, 383] on div "Transfers" at bounding box center [1167, 373] width 76 height 29
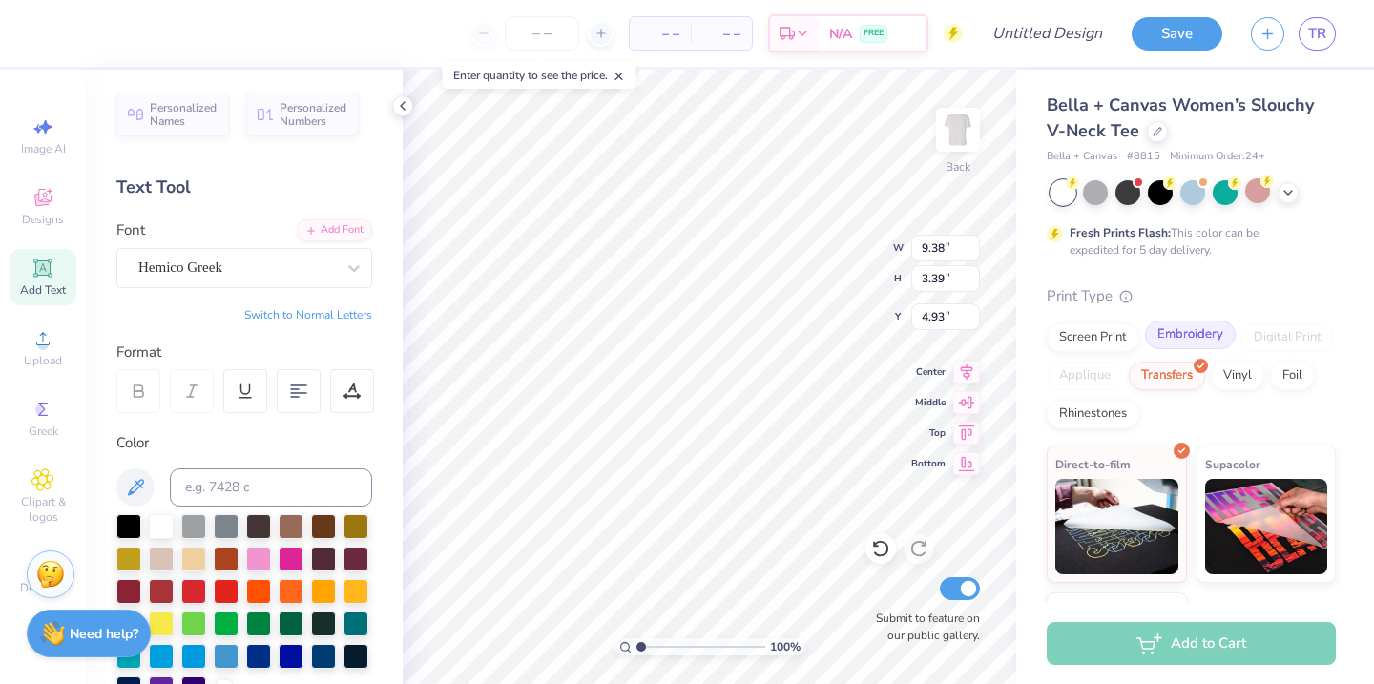
click at [1191, 338] on div "Embroidery" at bounding box center [1190, 335] width 91 height 29
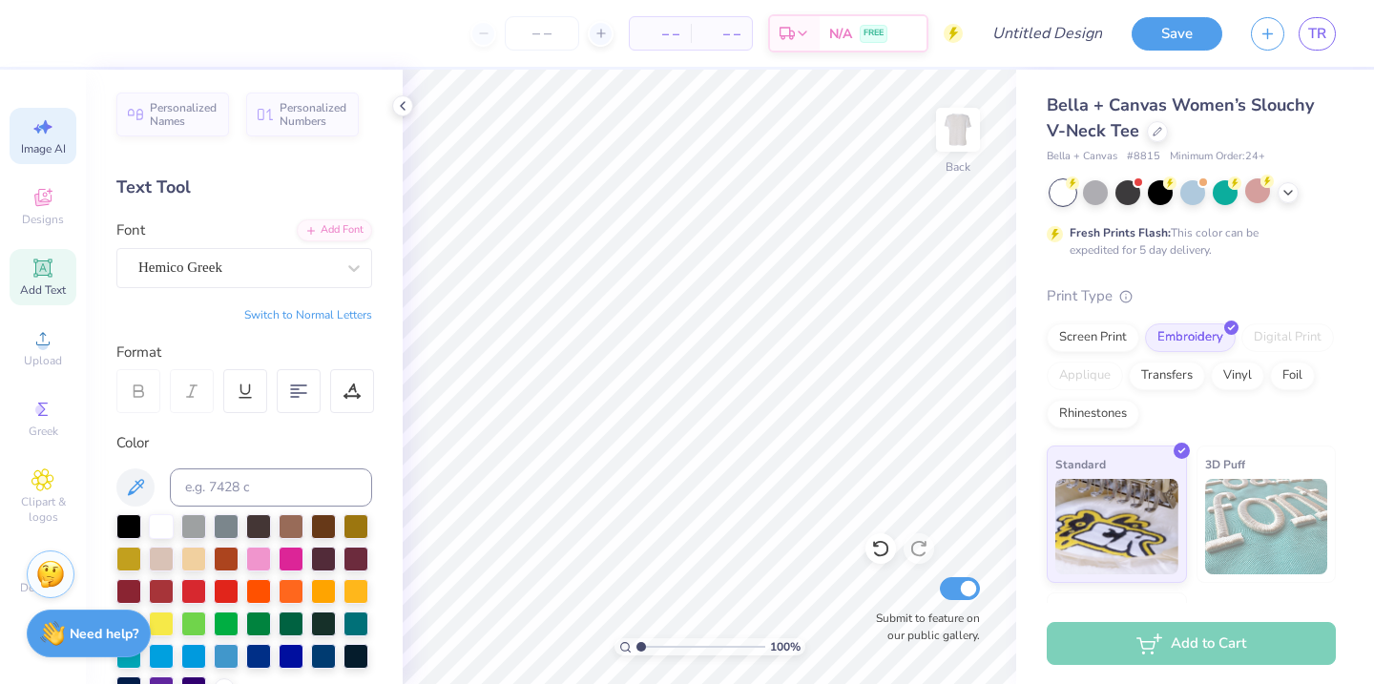
click at [51, 127] on icon at bounding box center [45, 127] width 13 height 14
select select "4"
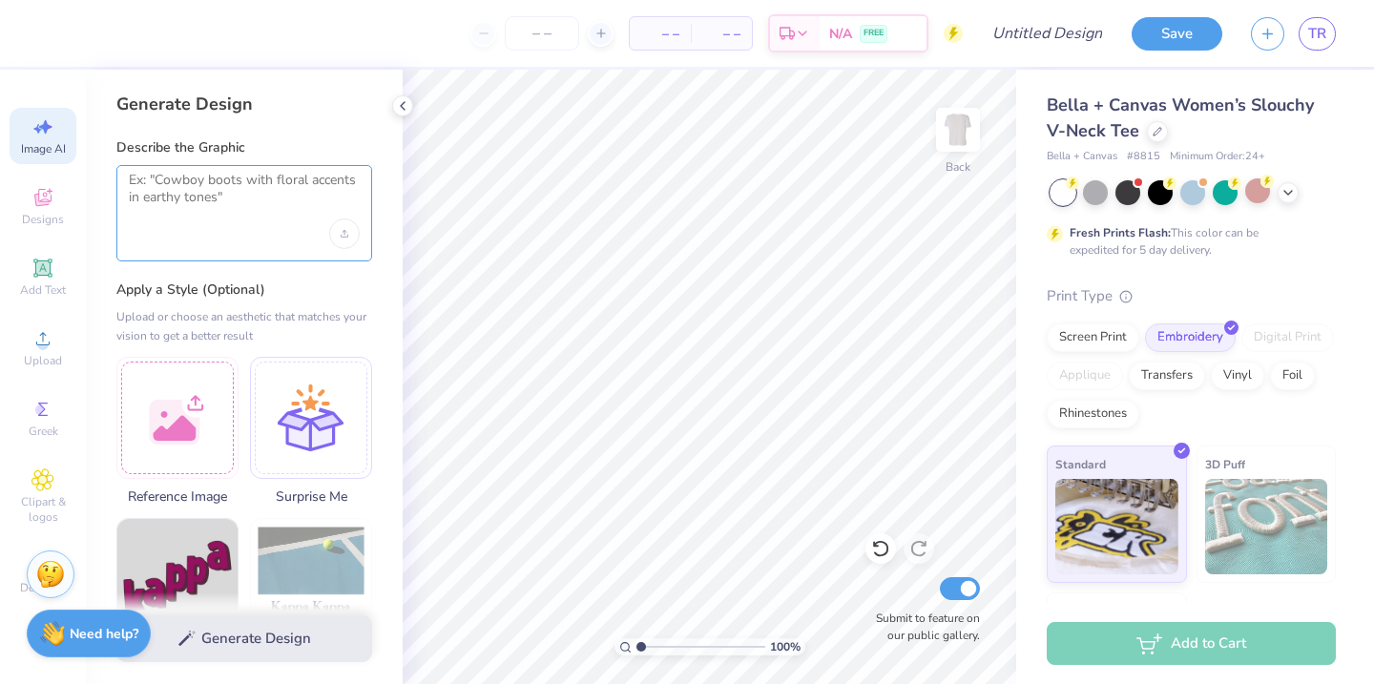
click at [182, 185] on textarea at bounding box center [244, 196] width 231 height 48
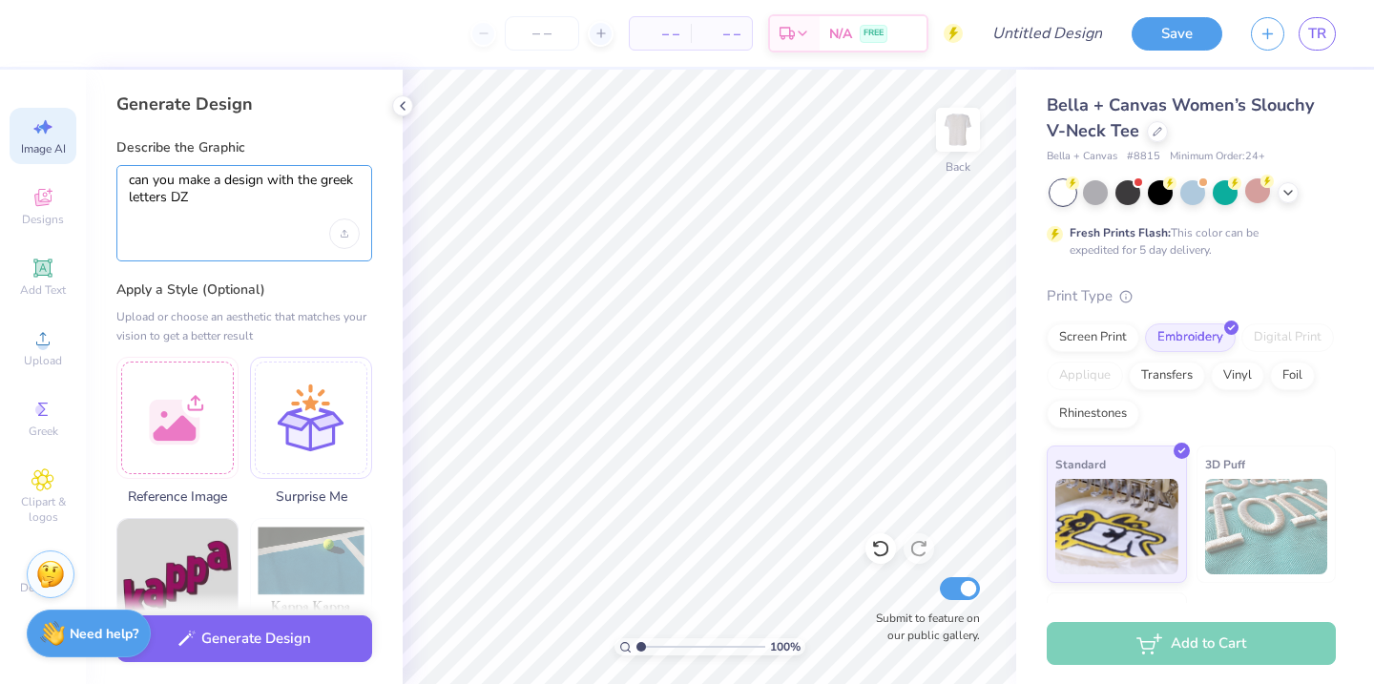
type textarea "can you make a design with the greek letters DZ"
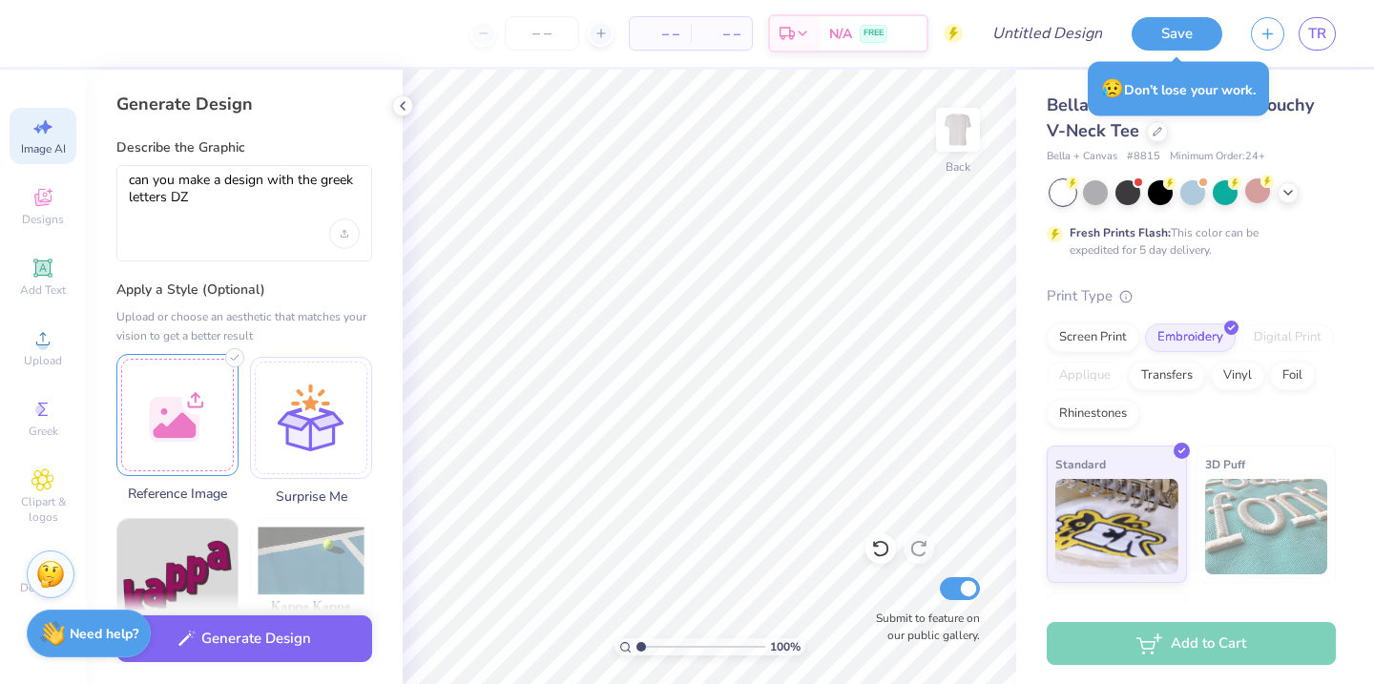
click at [170, 445] on div at bounding box center [177, 415] width 122 height 122
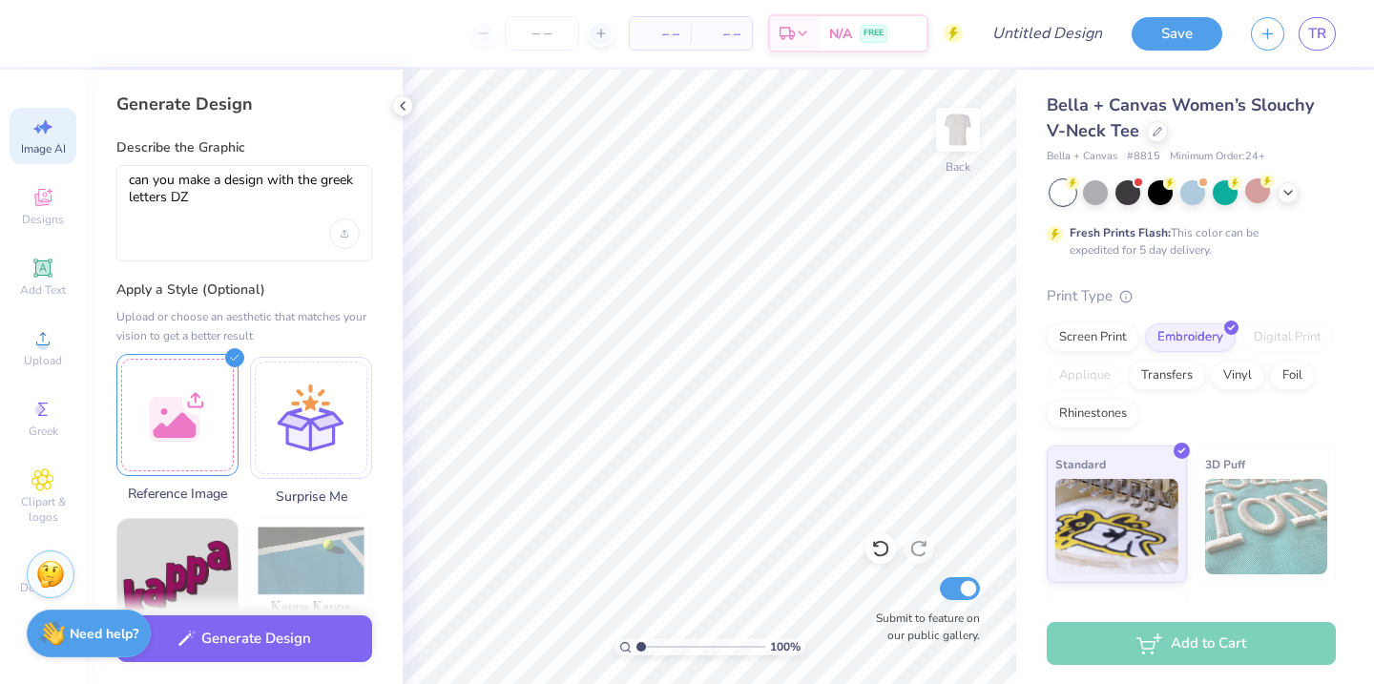
click at [188, 389] on div at bounding box center [177, 415] width 122 height 122
click at [181, 416] on div at bounding box center [177, 415] width 122 height 122
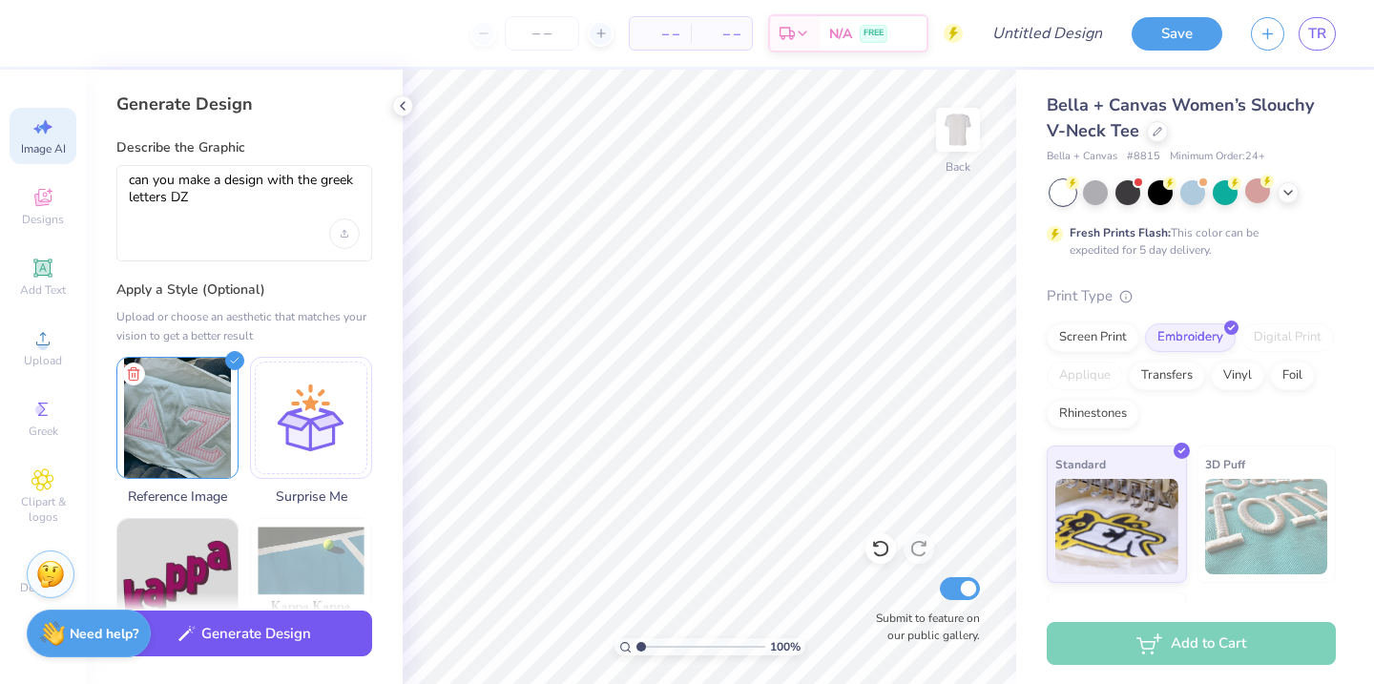
click at [307, 634] on button "Generate Design" at bounding box center [244, 634] width 256 height 47
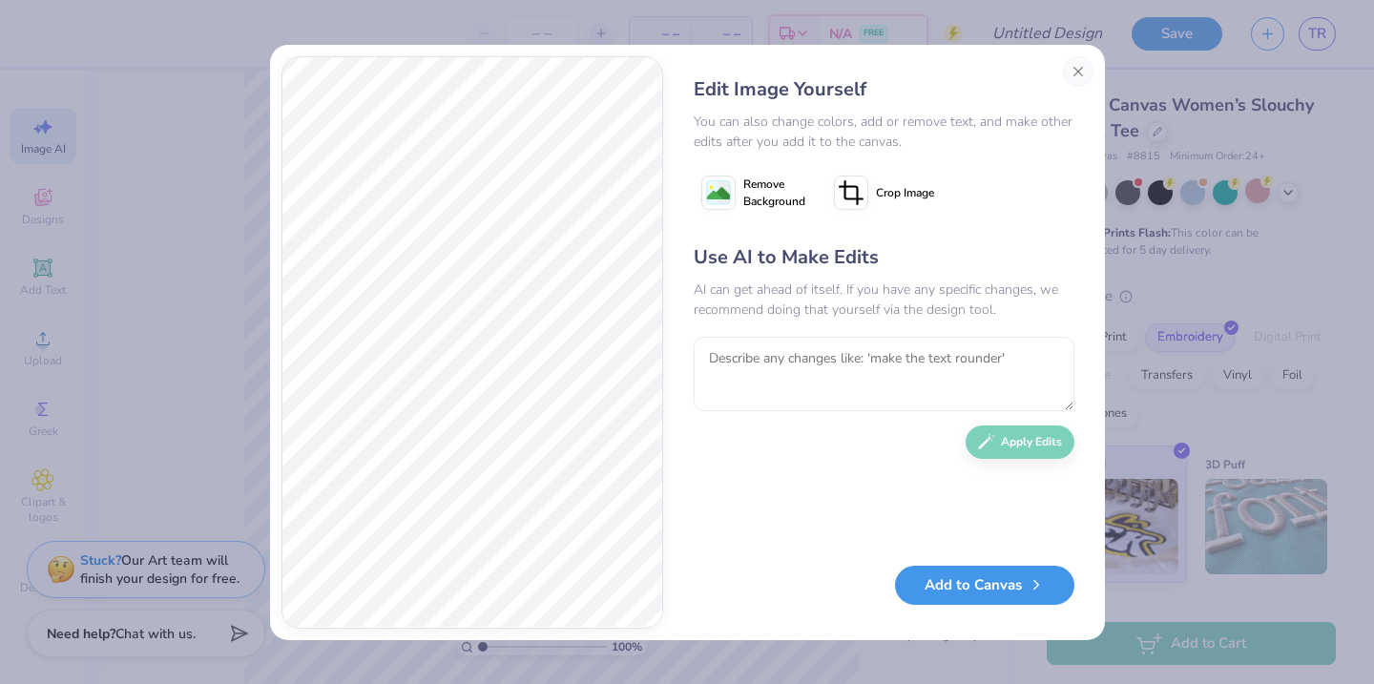
click at [940, 580] on button "Add to Canvas" at bounding box center [984, 585] width 179 height 39
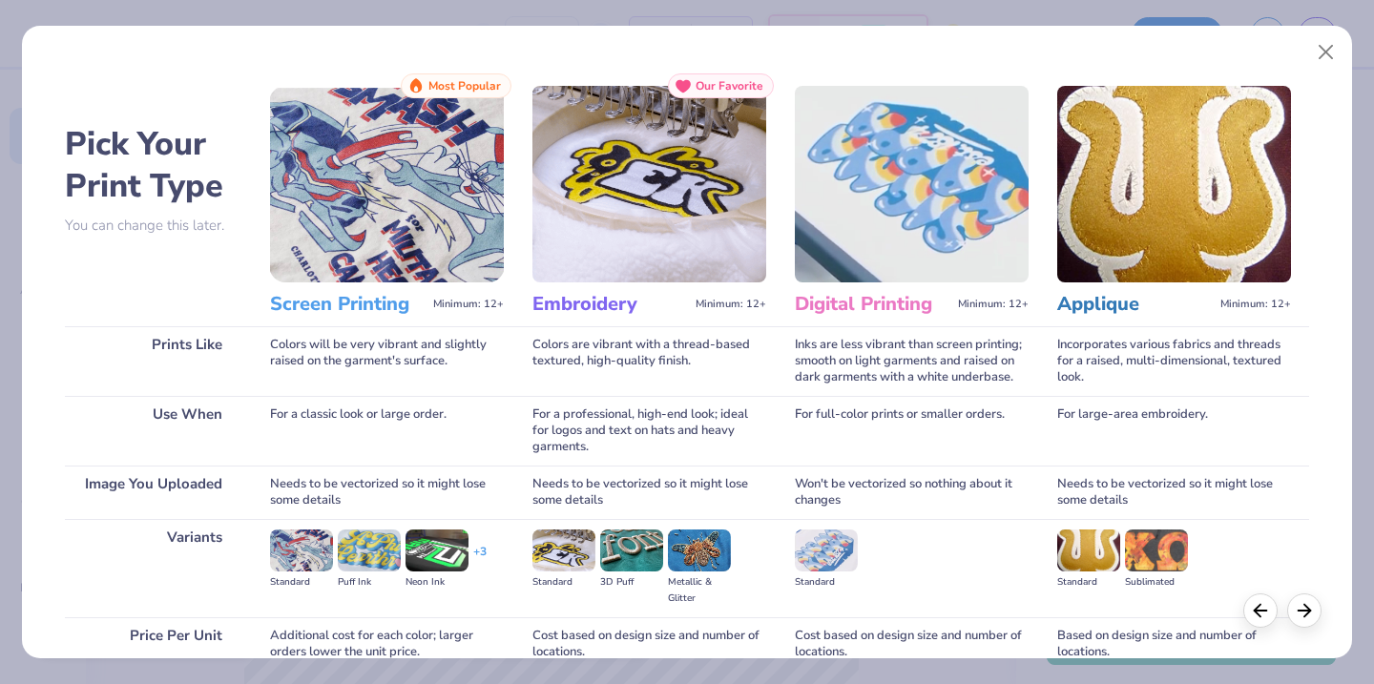
scroll to position [172, 0]
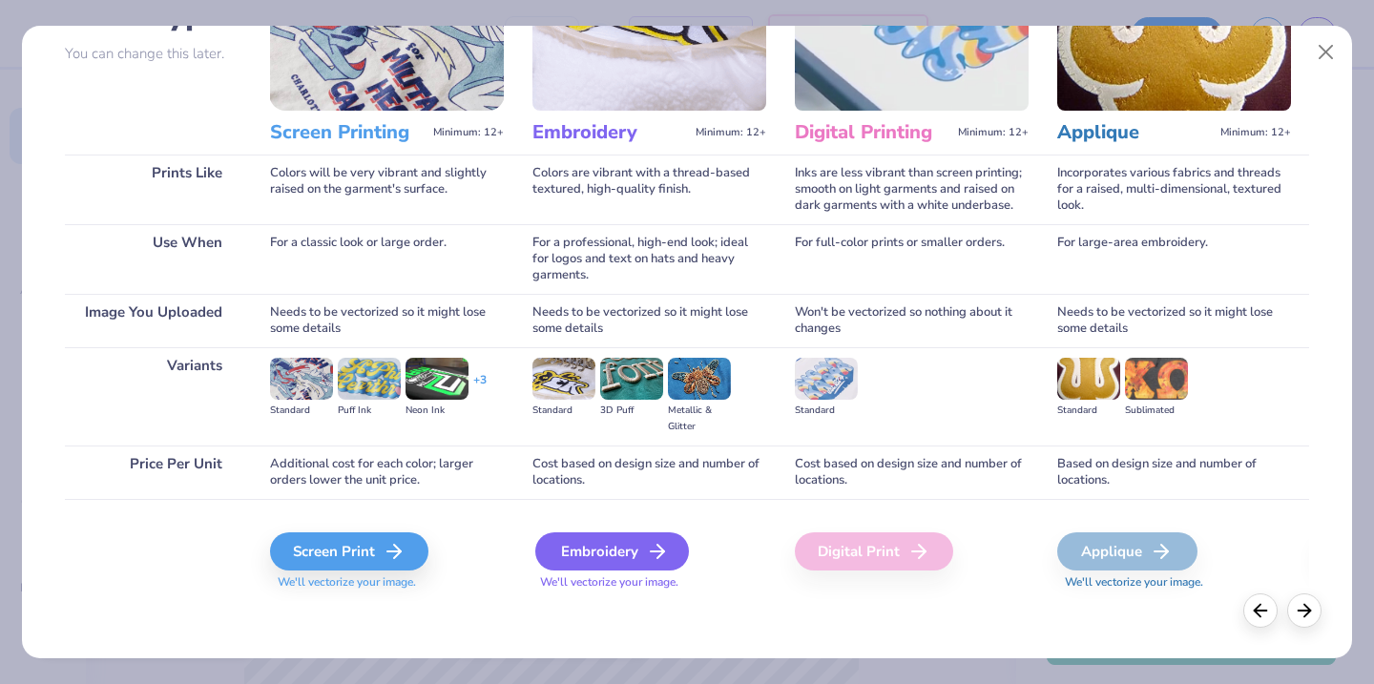
click at [606, 551] on div "Embroidery" at bounding box center [612, 551] width 154 height 38
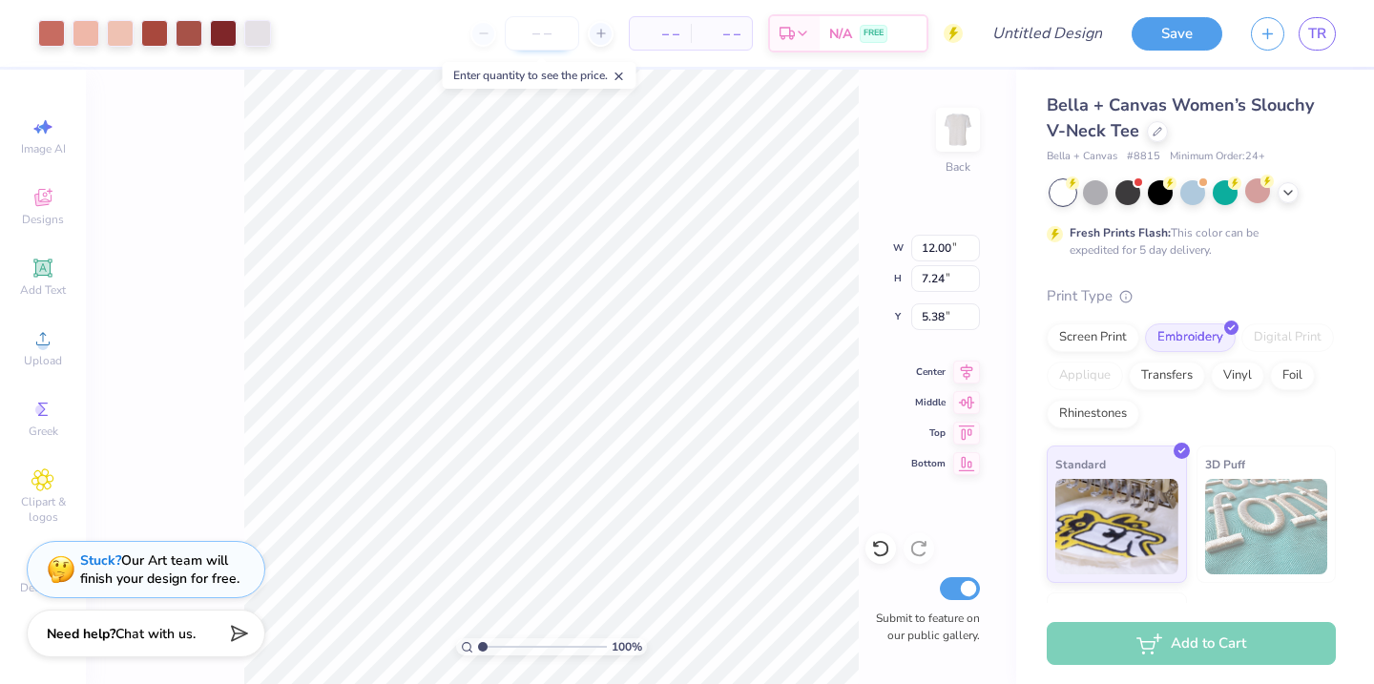
click at [541, 50] on input "number" at bounding box center [542, 33] width 74 height 34
type input "70"
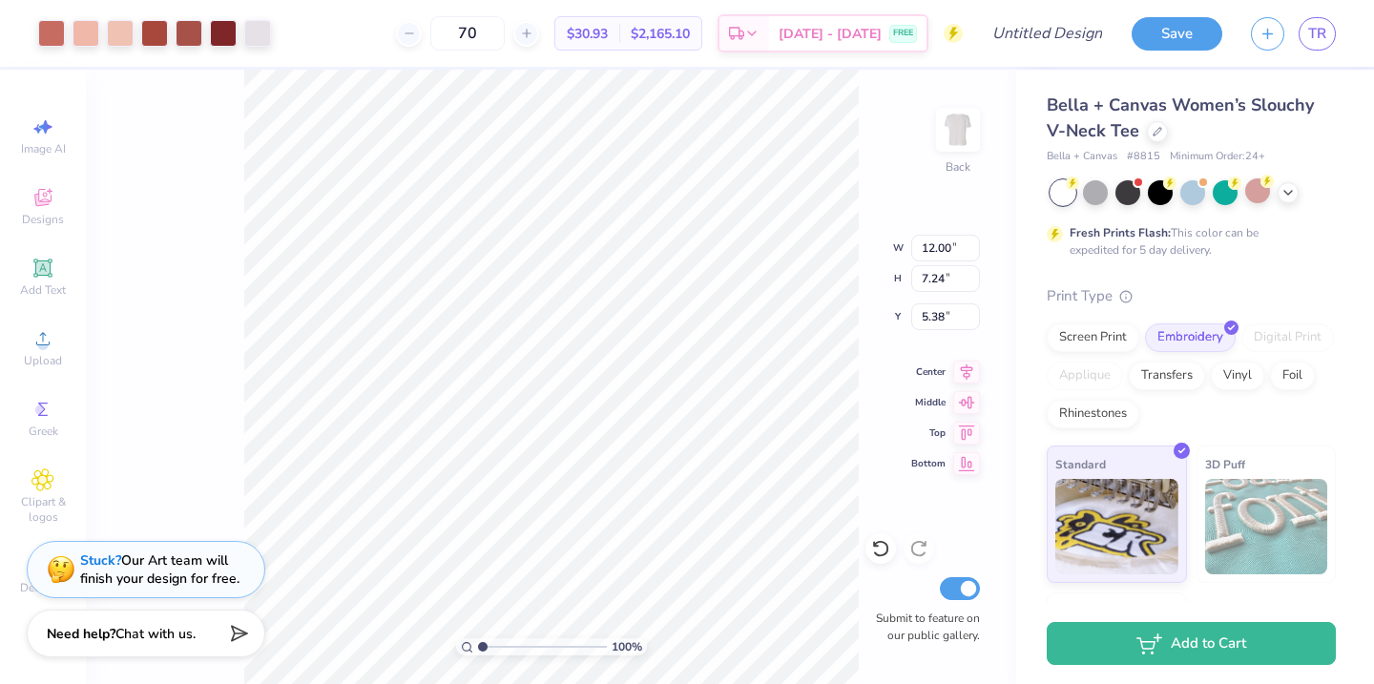
click at [1094, 364] on div "Applique" at bounding box center [1085, 376] width 76 height 29
click at [1178, 383] on div "Transfers" at bounding box center [1167, 373] width 76 height 29
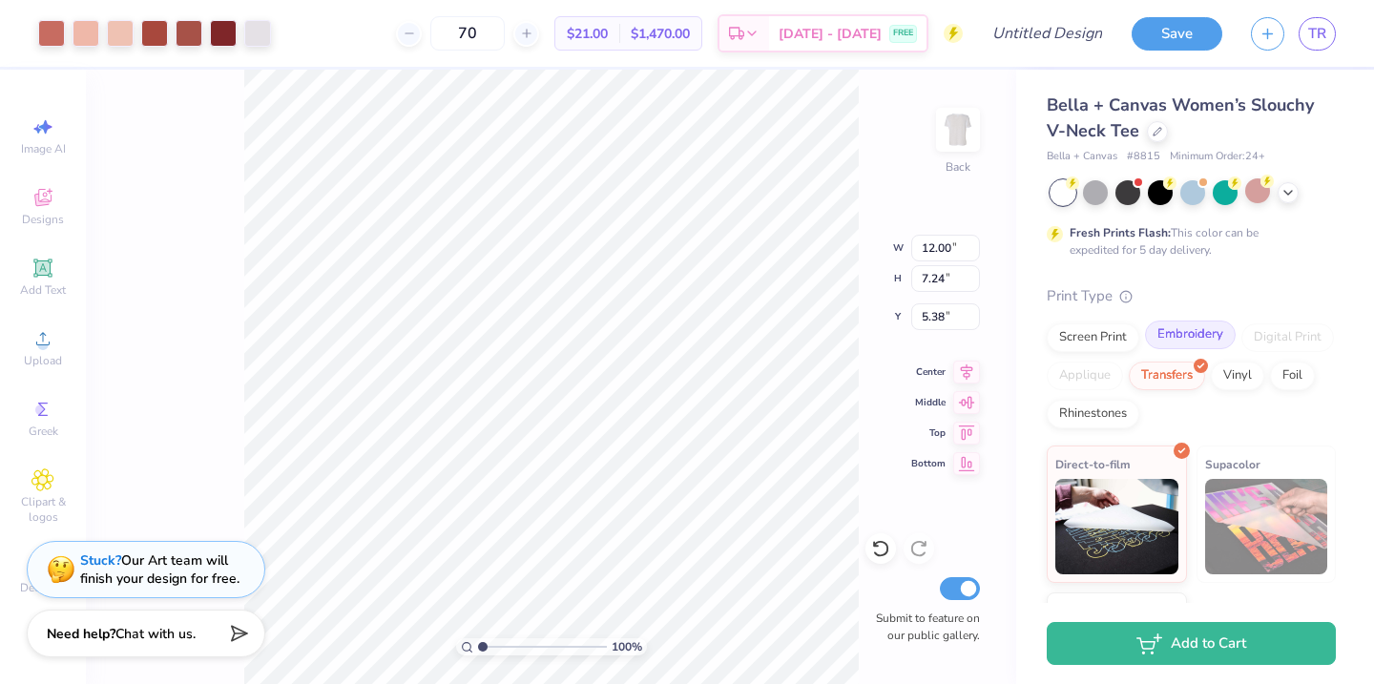
click at [1192, 337] on div "Embroidery" at bounding box center [1190, 335] width 91 height 29
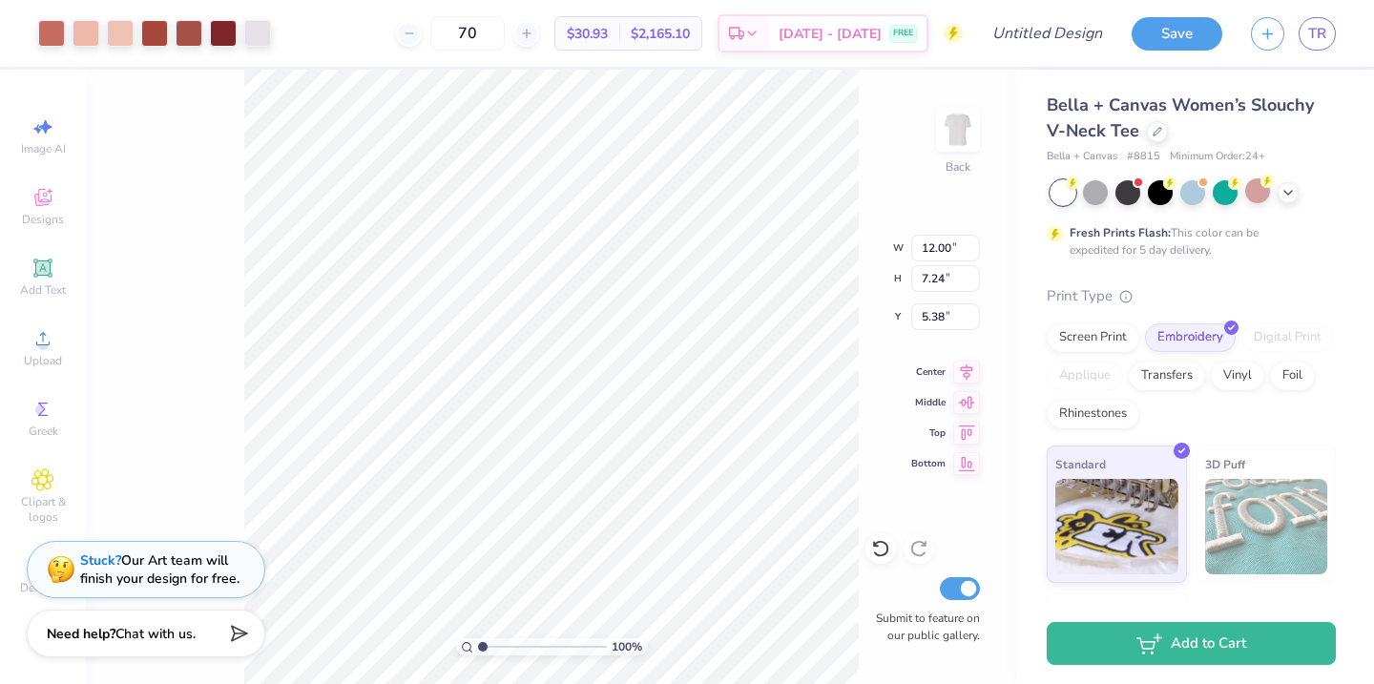
type input "10.58"
type input "6.39"
type input "1.50"
type input "8.26"
type input "4.99"
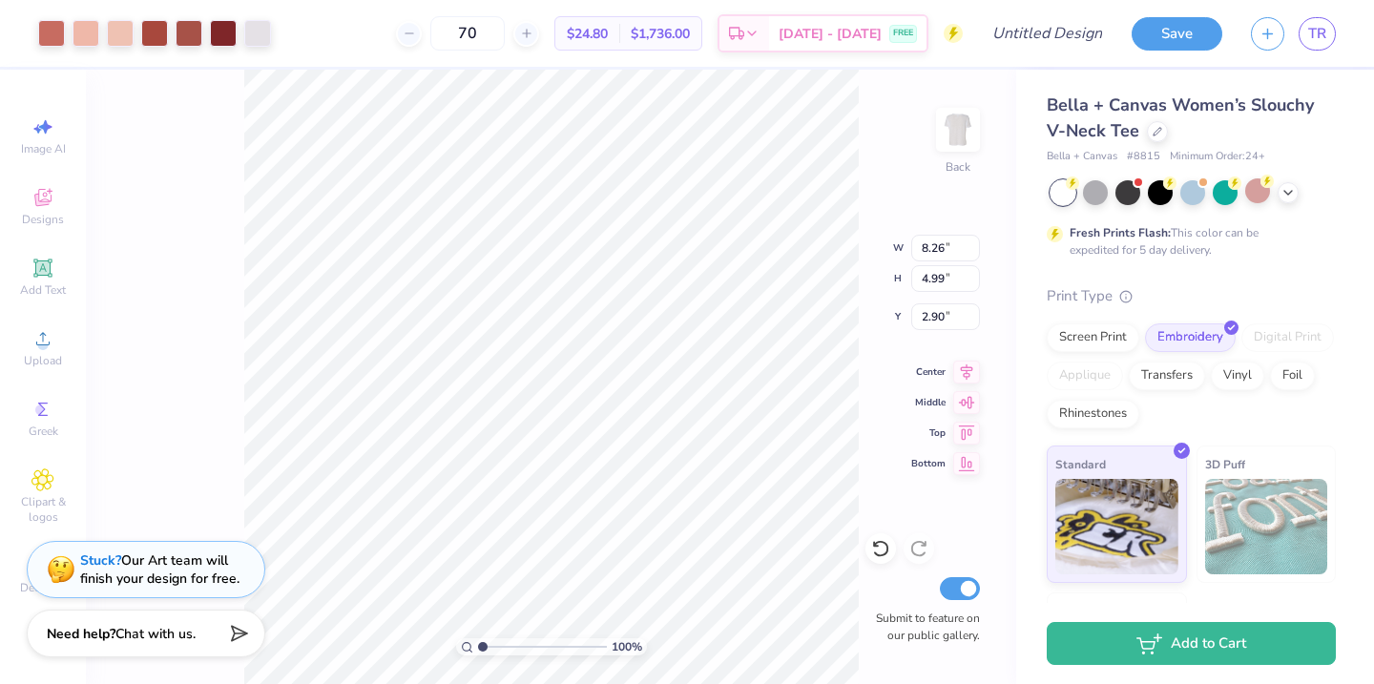
type input "1.50"
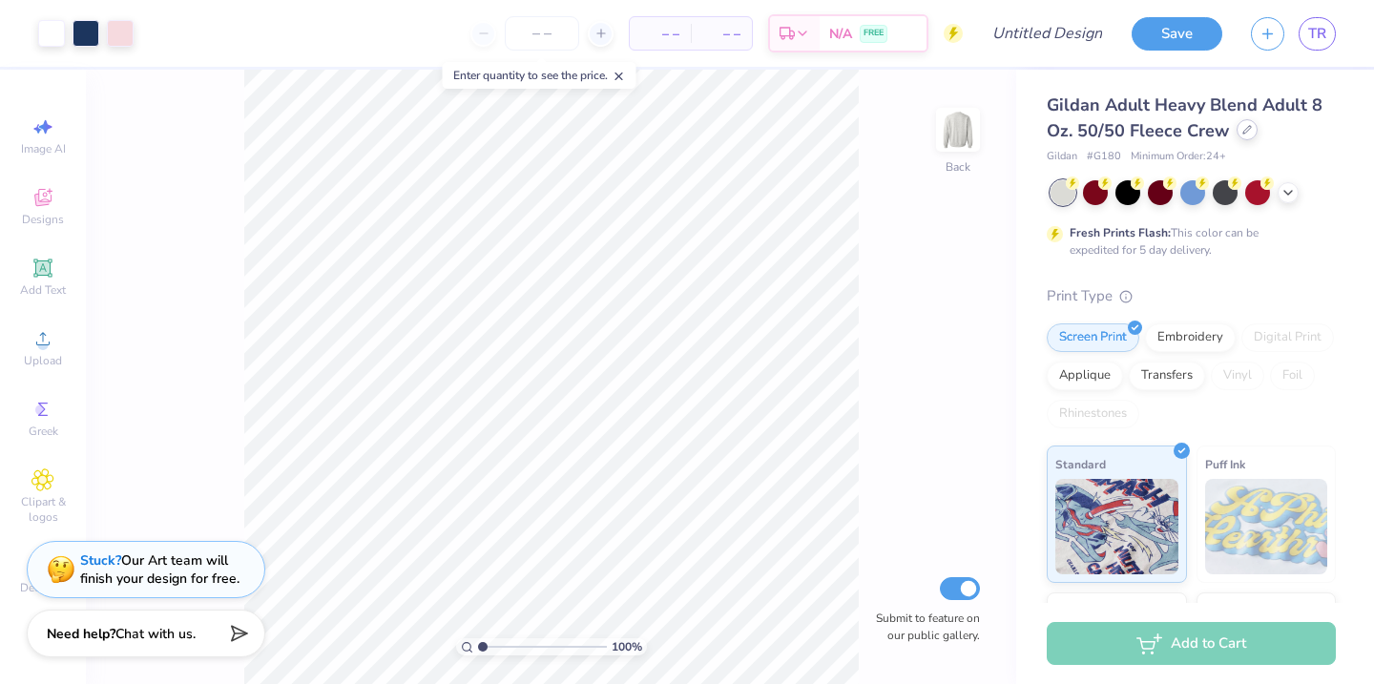
click at [1246, 131] on icon at bounding box center [1247, 130] width 10 height 10
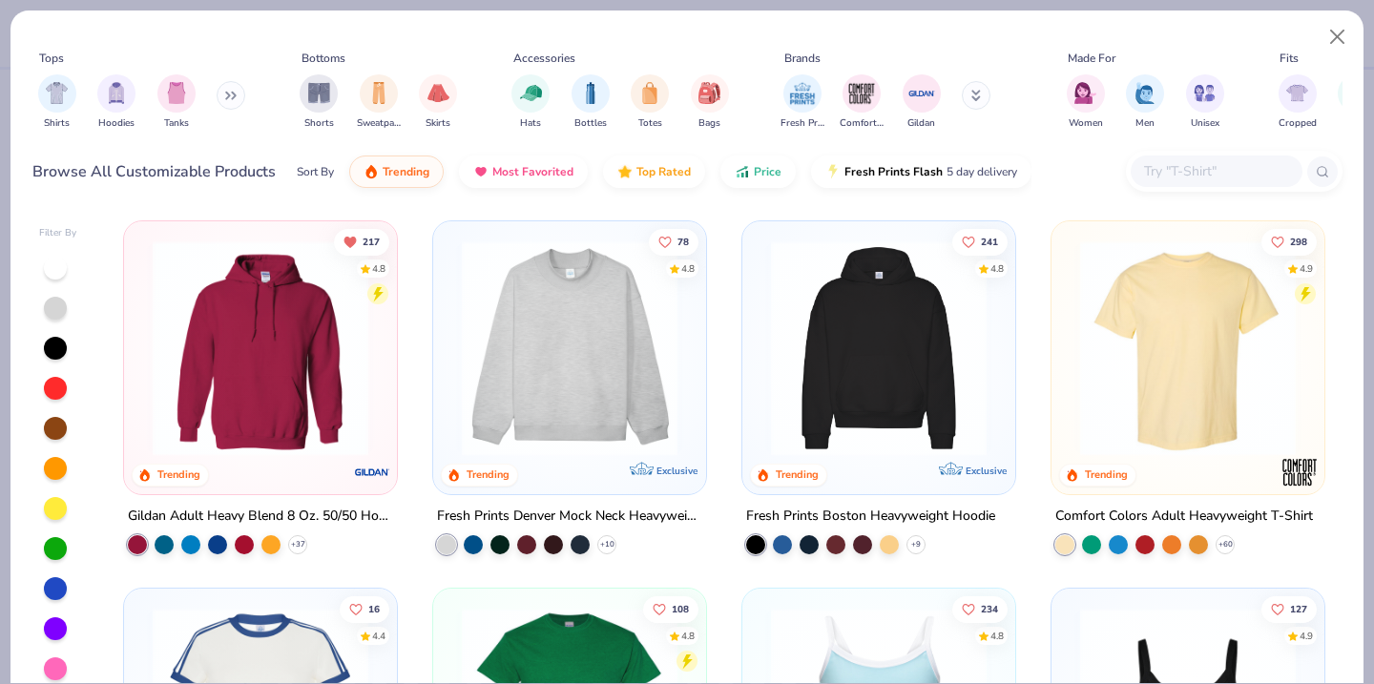
click at [1170, 166] on input "text" at bounding box center [1215, 171] width 147 height 22
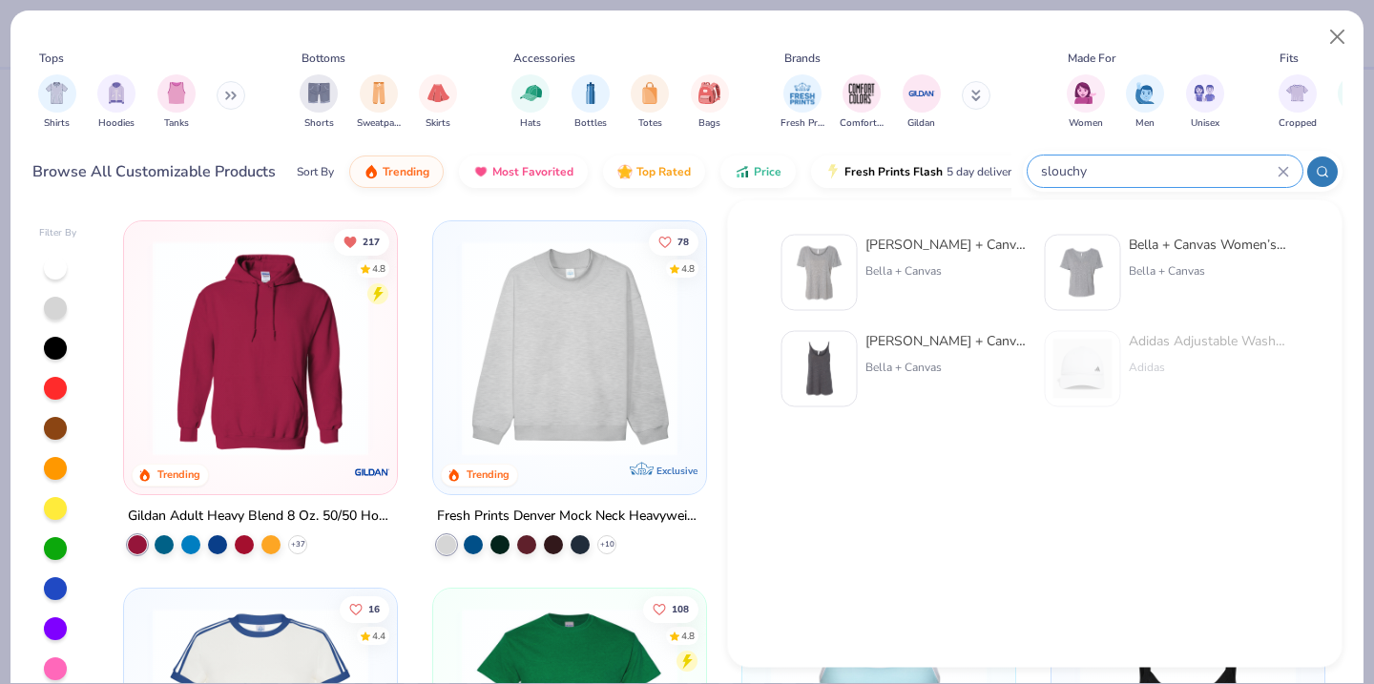
type input "slouchy"
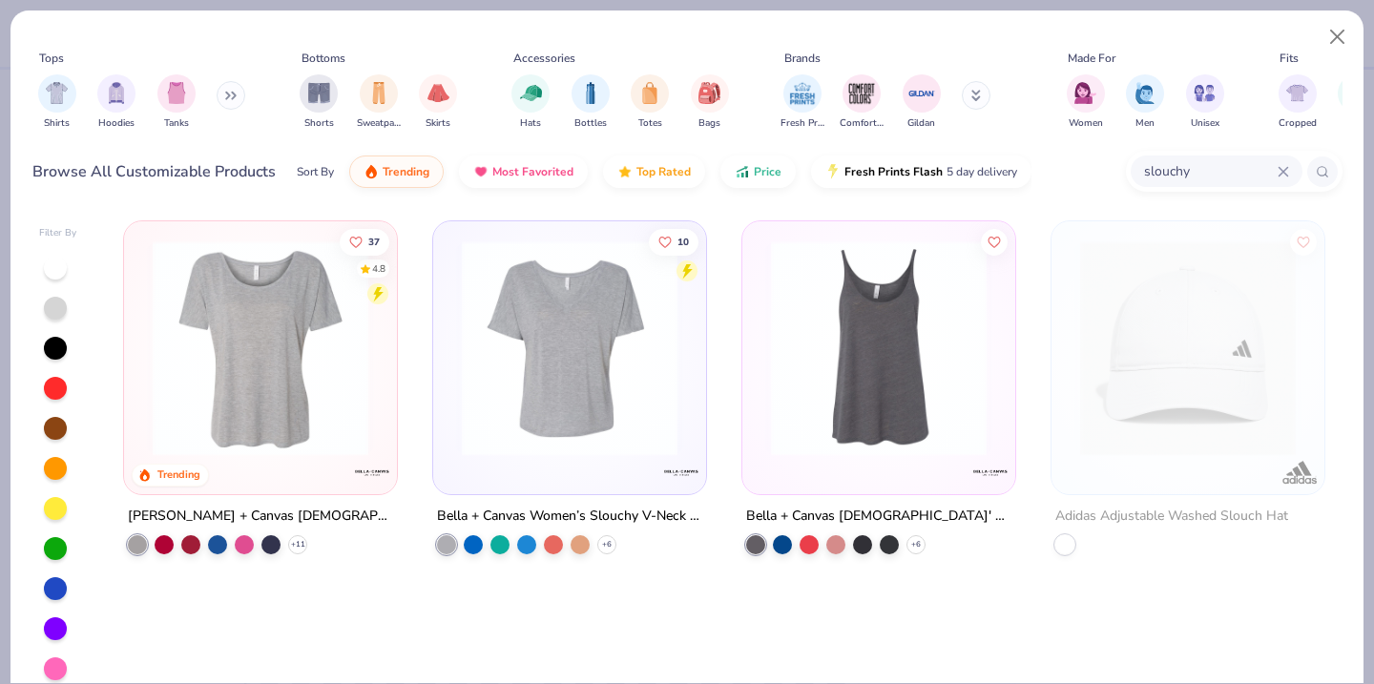
click at [268, 332] on img at bounding box center [260, 348] width 235 height 216
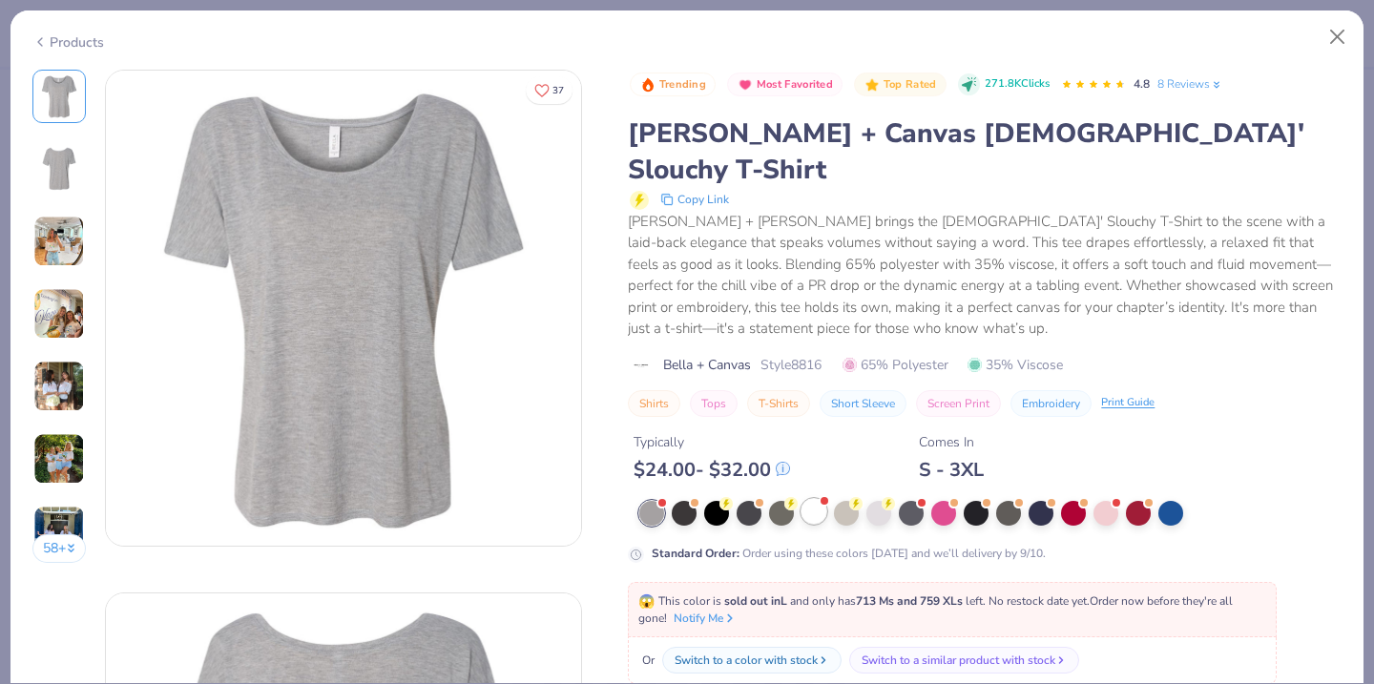
click at [825, 496] on span at bounding box center [824, 501] width 10 height 10
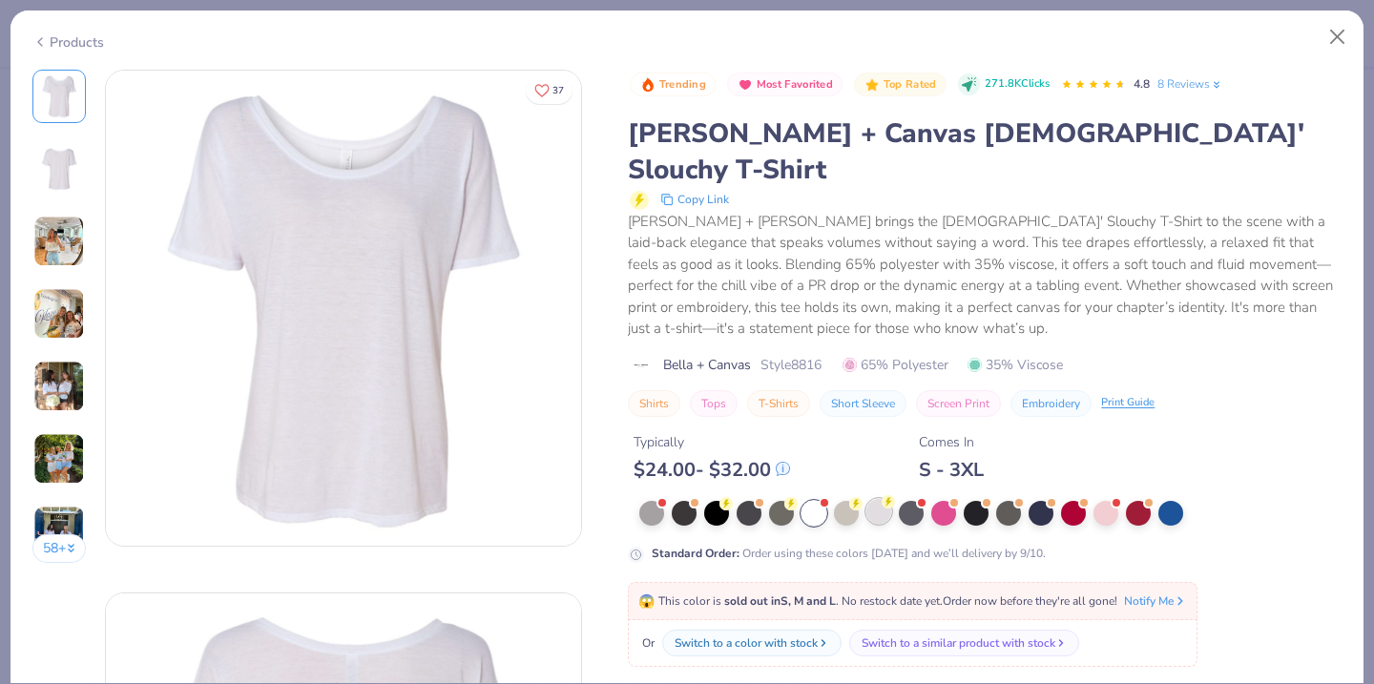
click at [869, 499] on div at bounding box center [878, 511] width 25 height 25
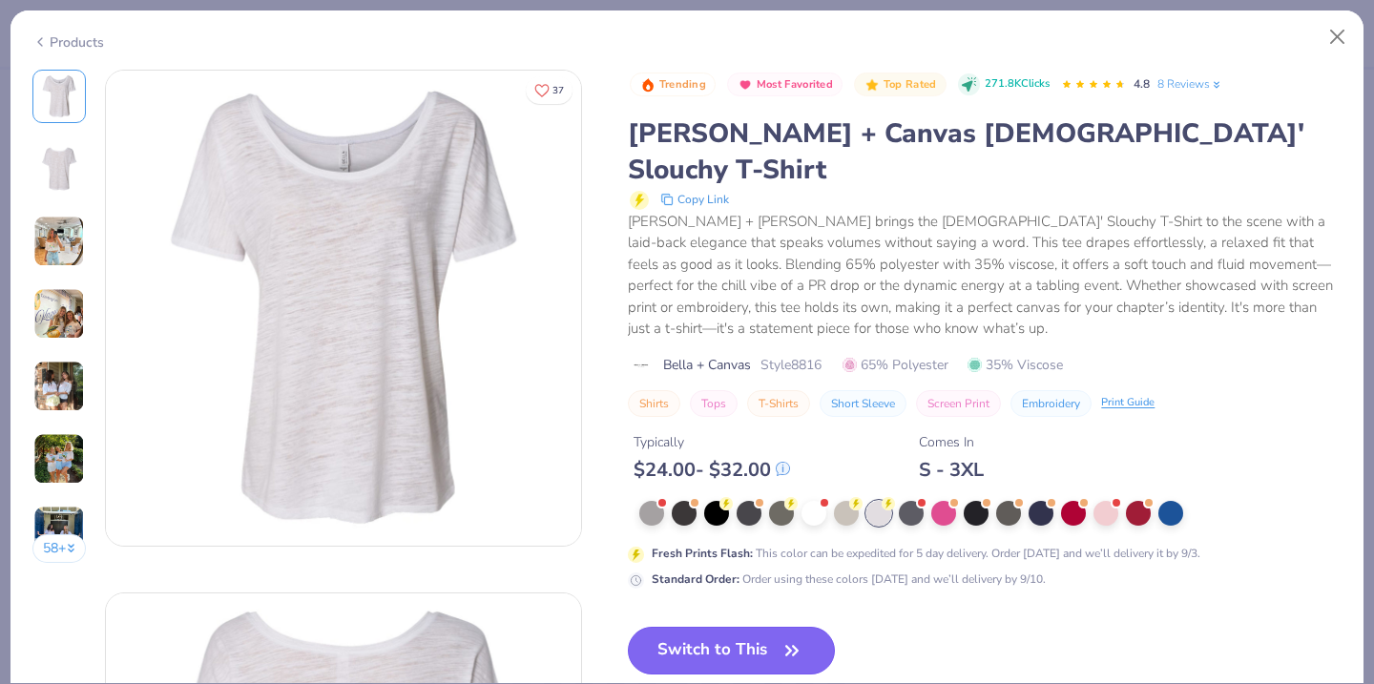
click at [740, 627] on button "Switch to This" at bounding box center [731, 651] width 207 height 48
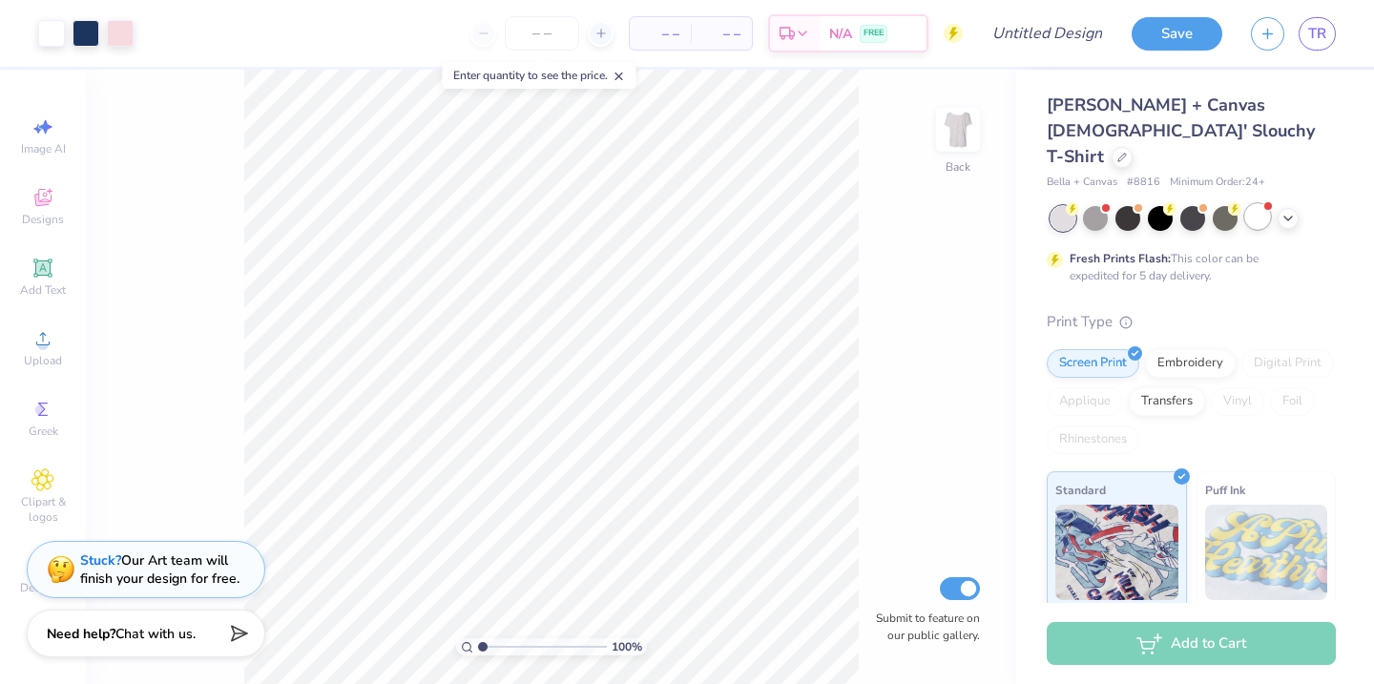
click at [1258, 204] on div at bounding box center [1257, 216] width 25 height 25
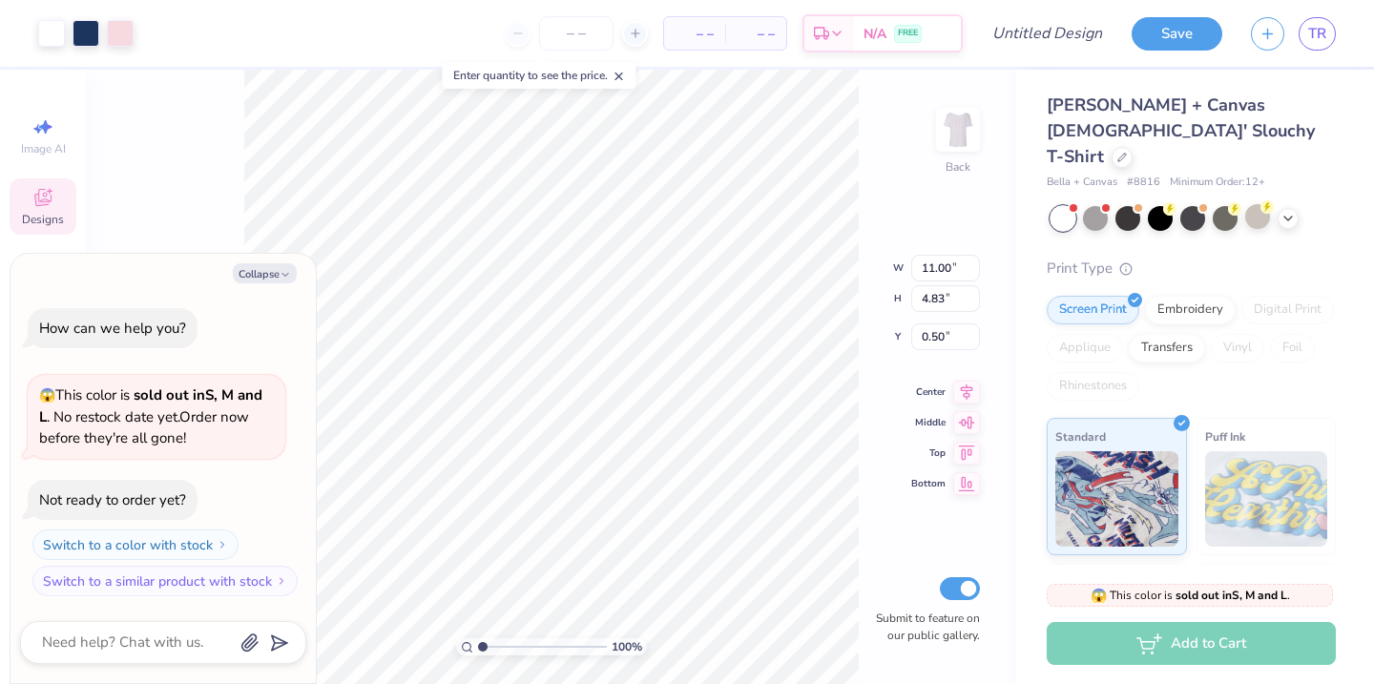
type textarea "x"
type input "0.59"
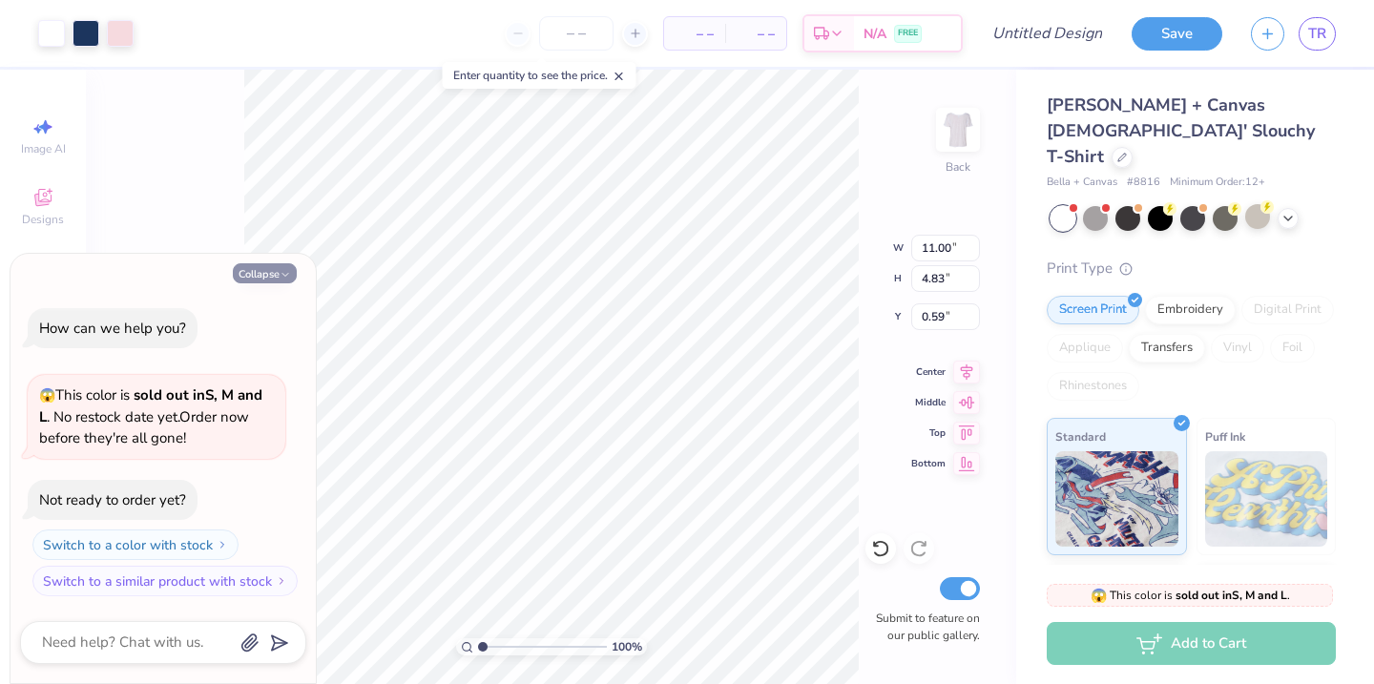
click at [285, 271] on icon "button" at bounding box center [285, 274] width 11 height 11
type textarea "x"
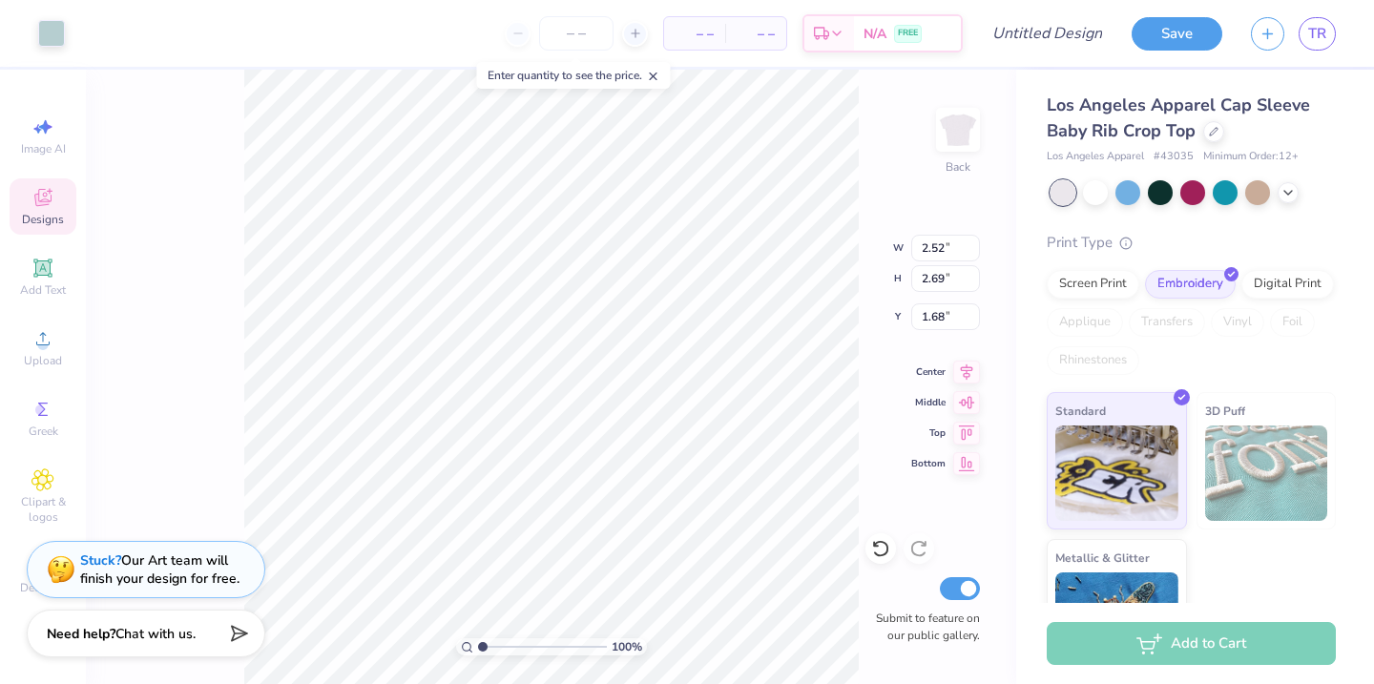
type input "5.28"
type input "0.96"
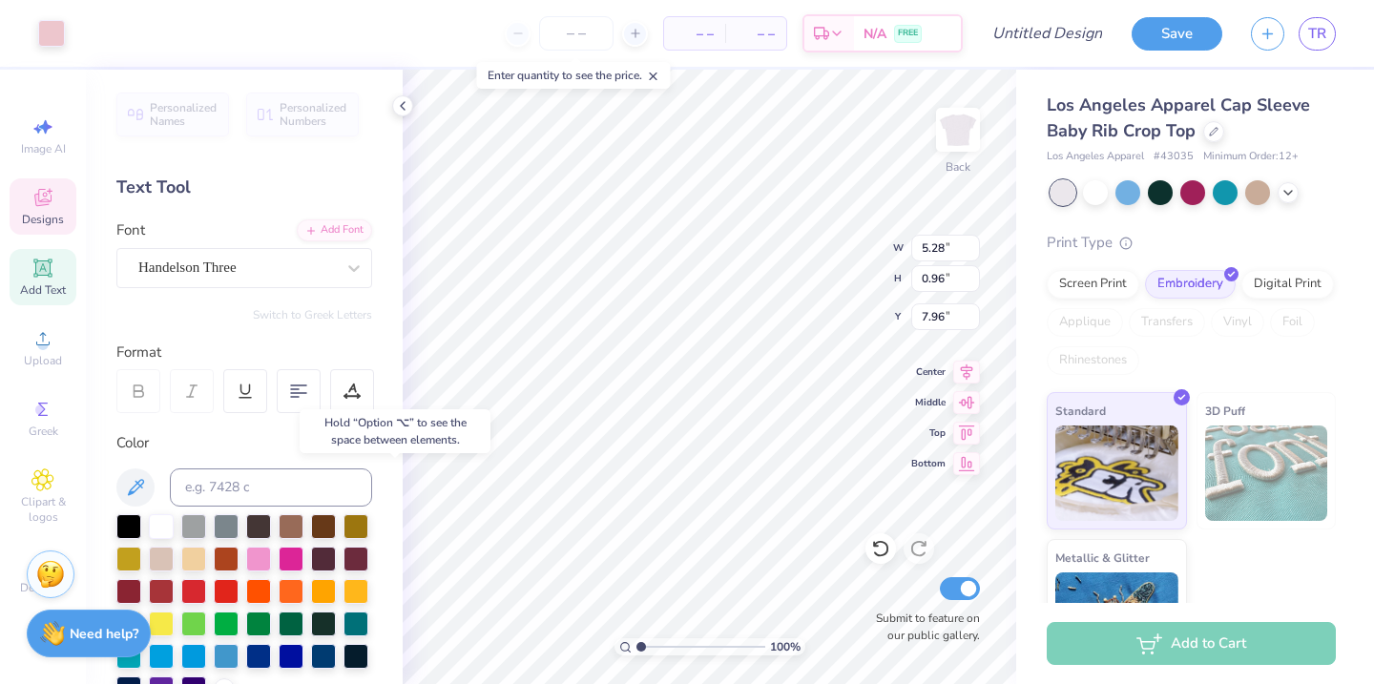
type input "7.97"
type input "2.52"
type input "2.69"
type input "1.65"
